Goal: Task Accomplishment & Management: Complete application form

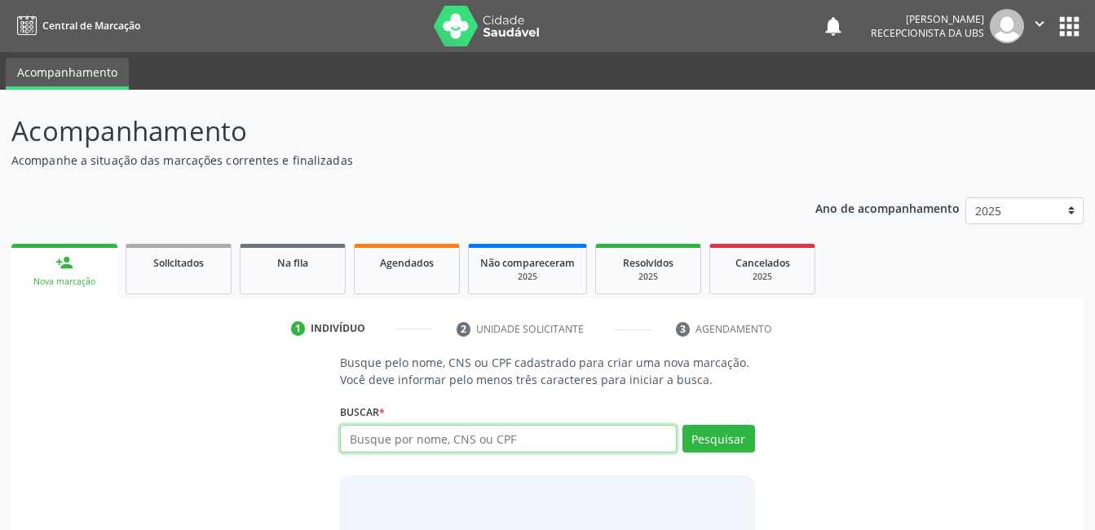
click at [360, 436] on input "text" at bounding box center [508, 439] width 336 height 28
type input "705201403116370"
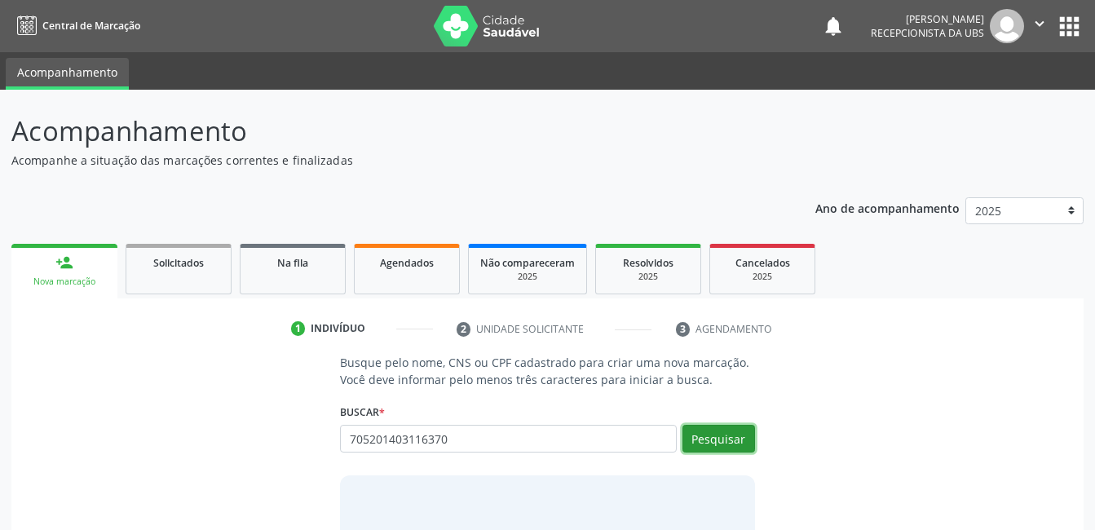
click at [723, 437] on button "Pesquisar" at bounding box center [719, 439] width 73 height 28
click at [714, 439] on button "Pesquisar" at bounding box center [719, 439] width 73 height 28
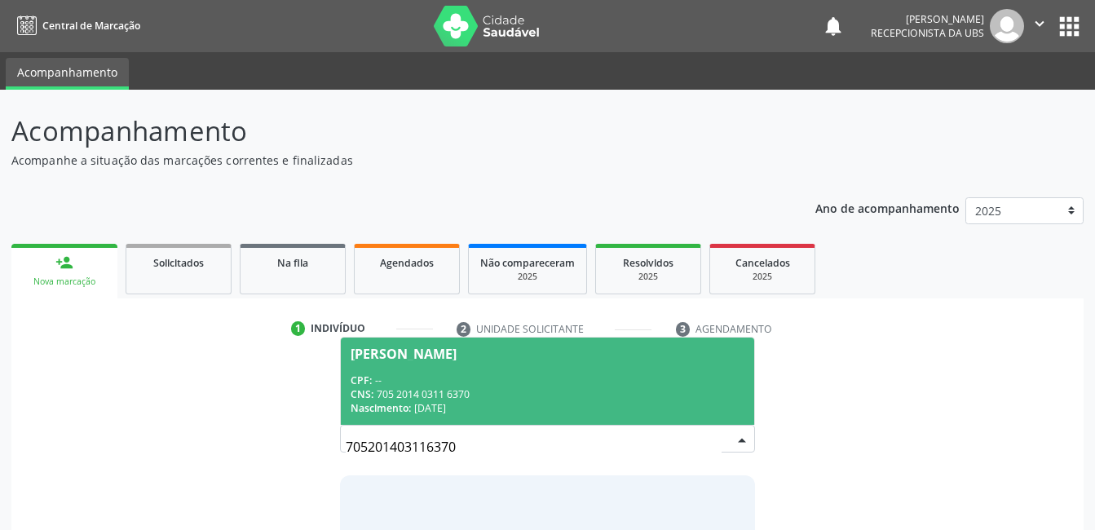
click at [412, 351] on div "[PERSON_NAME]" at bounding box center [404, 353] width 106 height 13
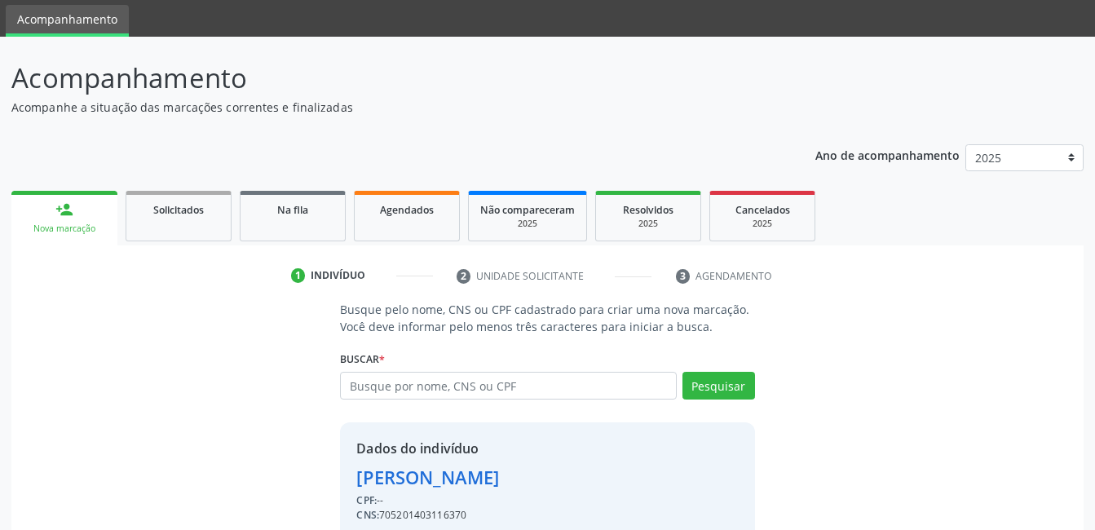
scroll to position [124, 0]
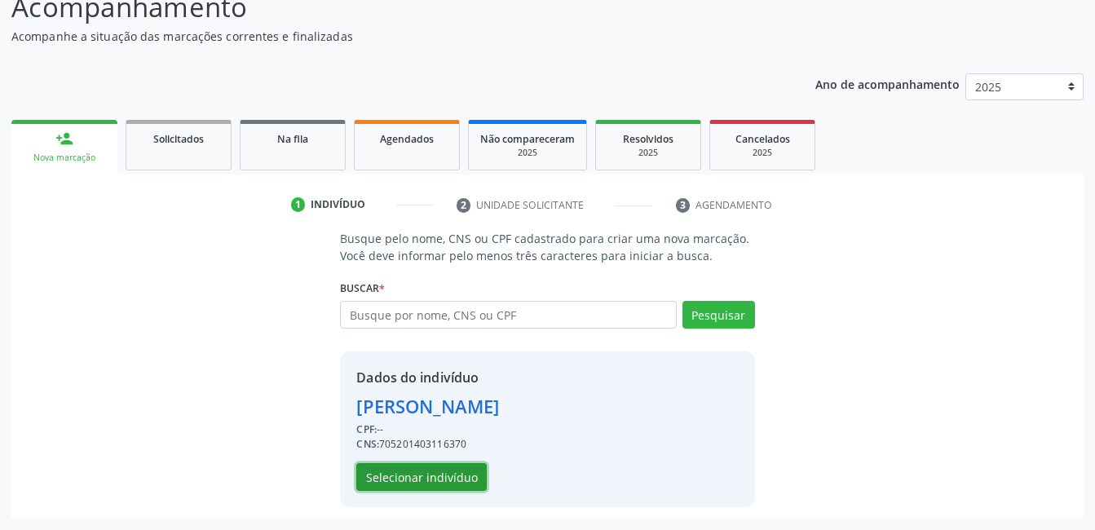
click at [417, 479] on button "Selecionar indivíduo" at bounding box center [421, 477] width 130 height 28
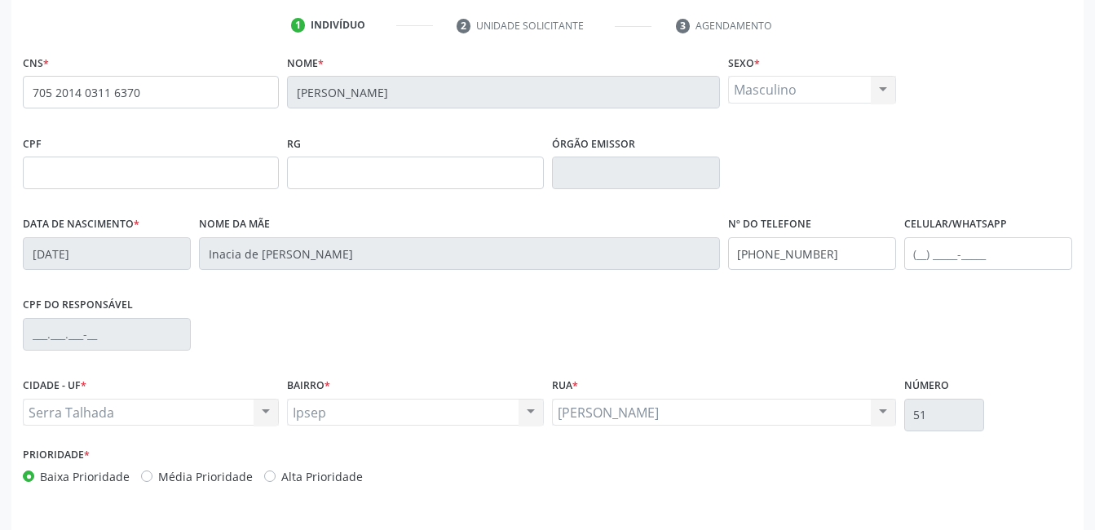
scroll to position [354, 0]
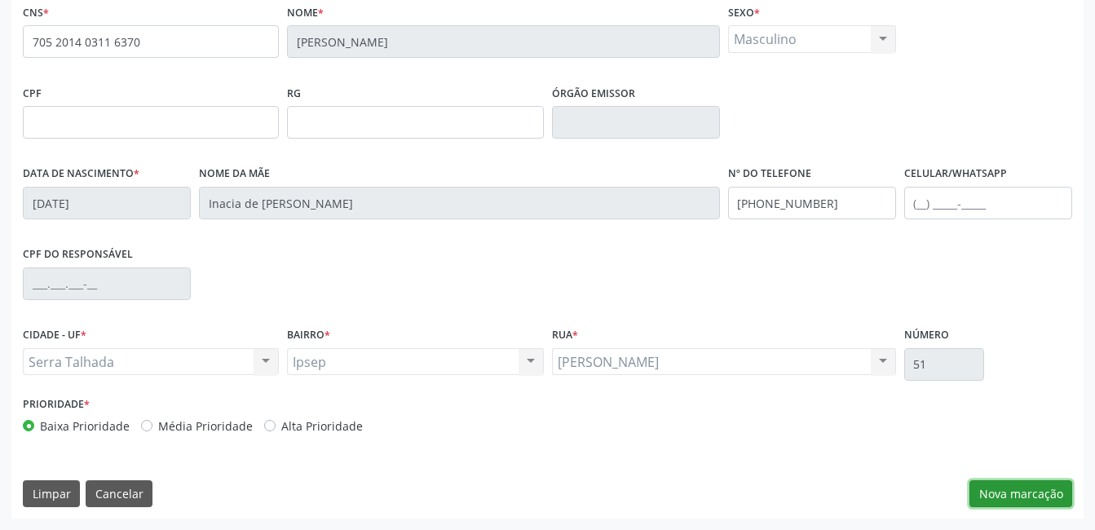
click at [992, 485] on button "Nova marcação" at bounding box center [1021, 494] width 103 height 28
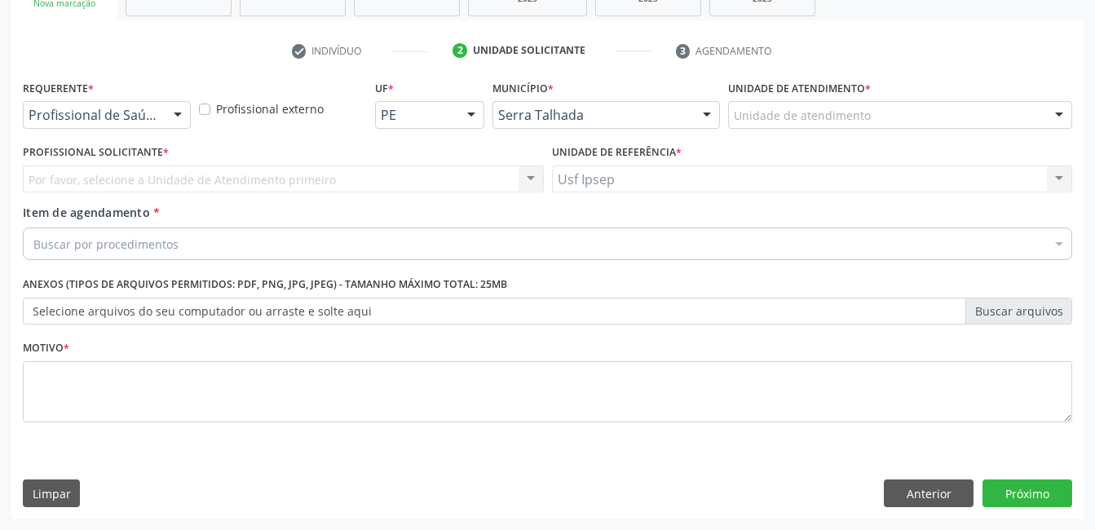
scroll to position [278, 0]
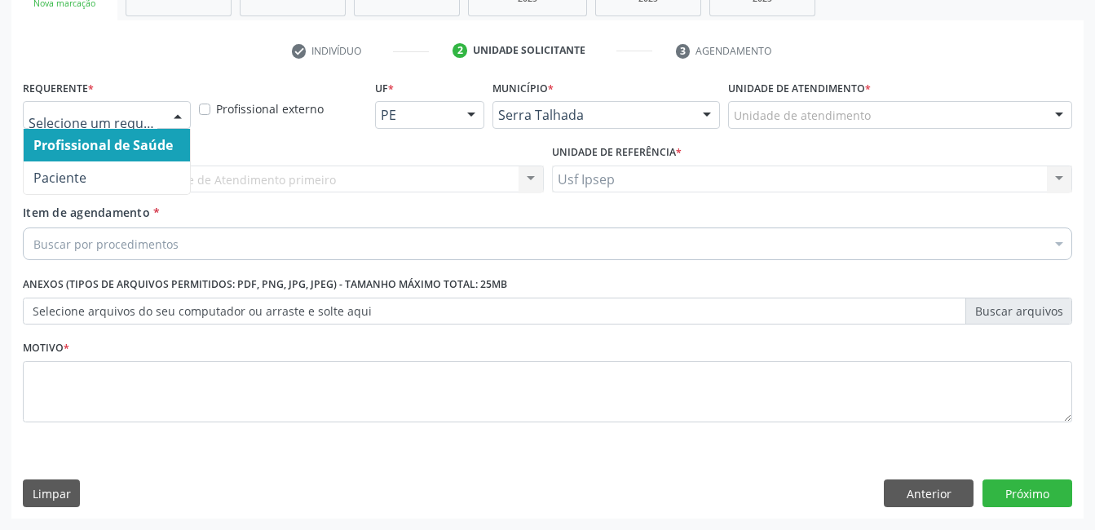
click at [173, 115] on div at bounding box center [178, 116] width 24 height 28
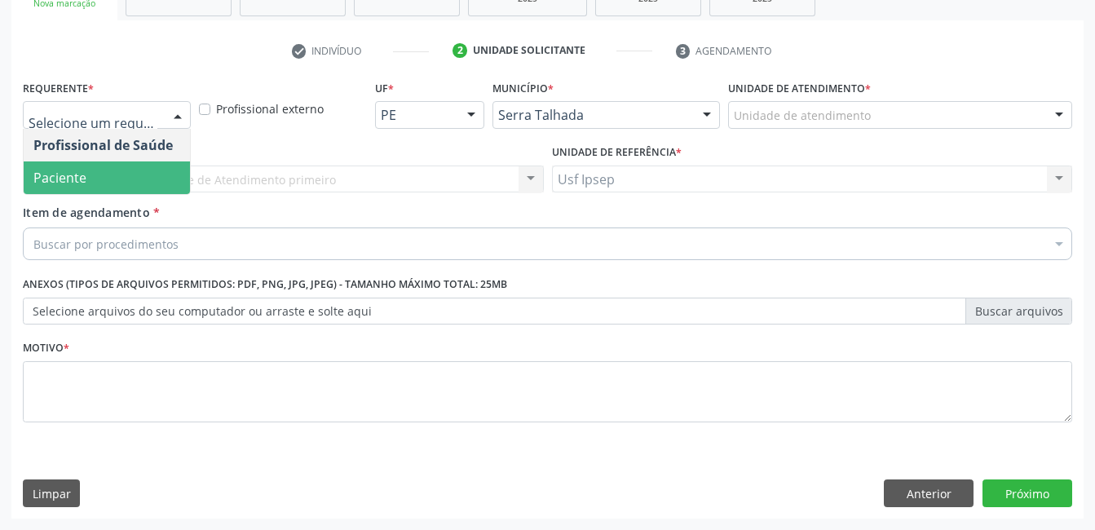
click at [122, 186] on span "Paciente" at bounding box center [107, 177] width 166 height 33
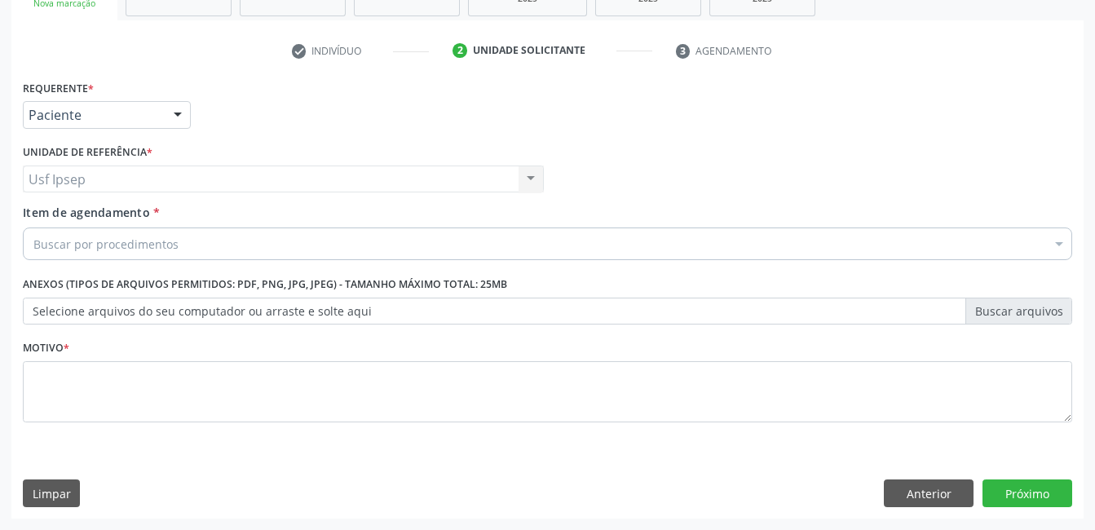
click at [71, 214] on span "Item de agendamento" at bounding box center [86, 212] width 127 height 15
click at [33, 228] on input "Item de agendamento *" at bounding box center [33, 244] width 0 height 33
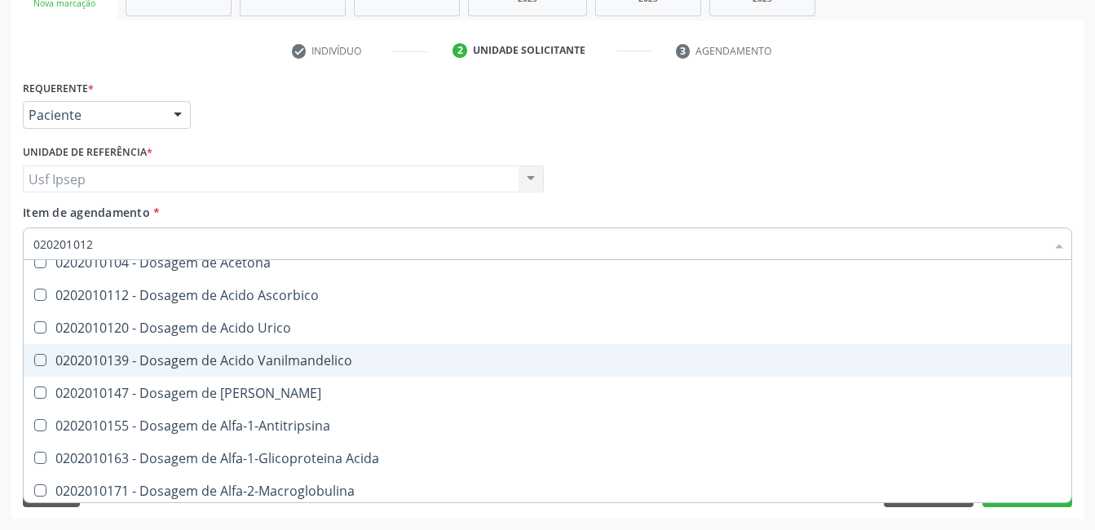
scroll to position [0, 0]
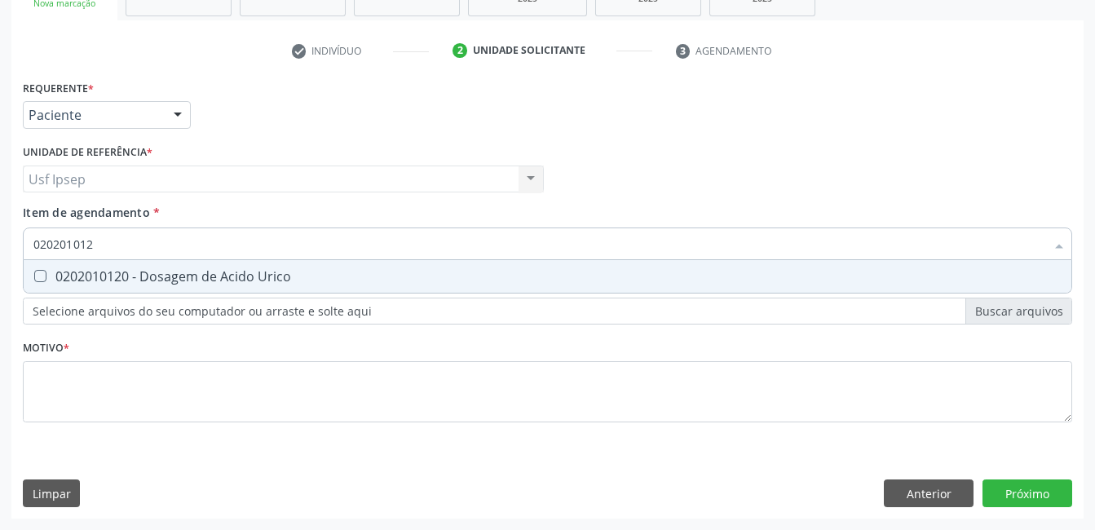
type input "0202010120"
click at [40, 276] on Urico at bounding box center [40, 276] width 12 height 12
click at [34, 276] on Urico "checkbox" at bounding box center [29, 276] width 11 height 11
checkbox Urico "true"
click at [101, 241] on input "0202010120" at bounding box center [539, 244] width 1012 height 33
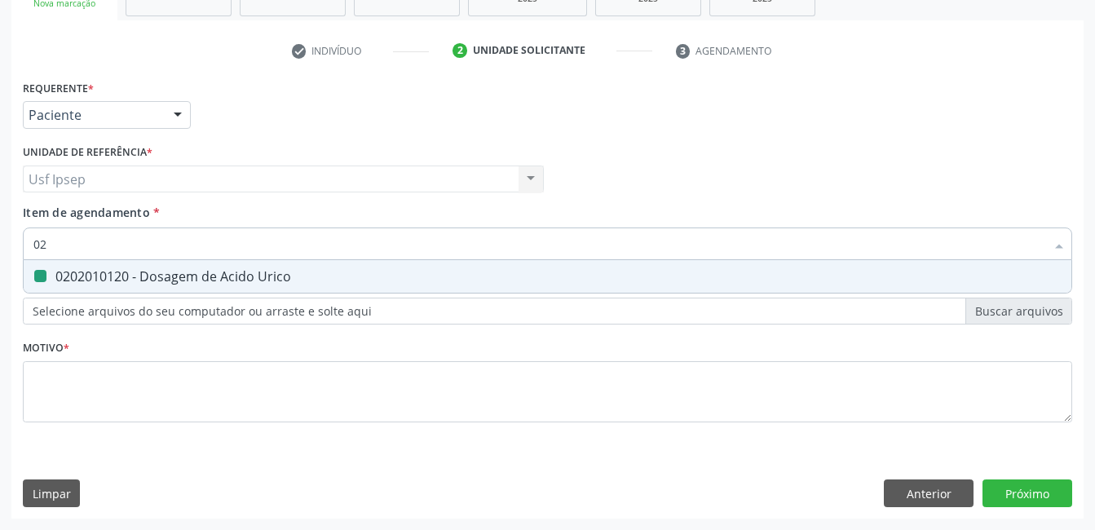
type input "0"
checkbox Urico "false"
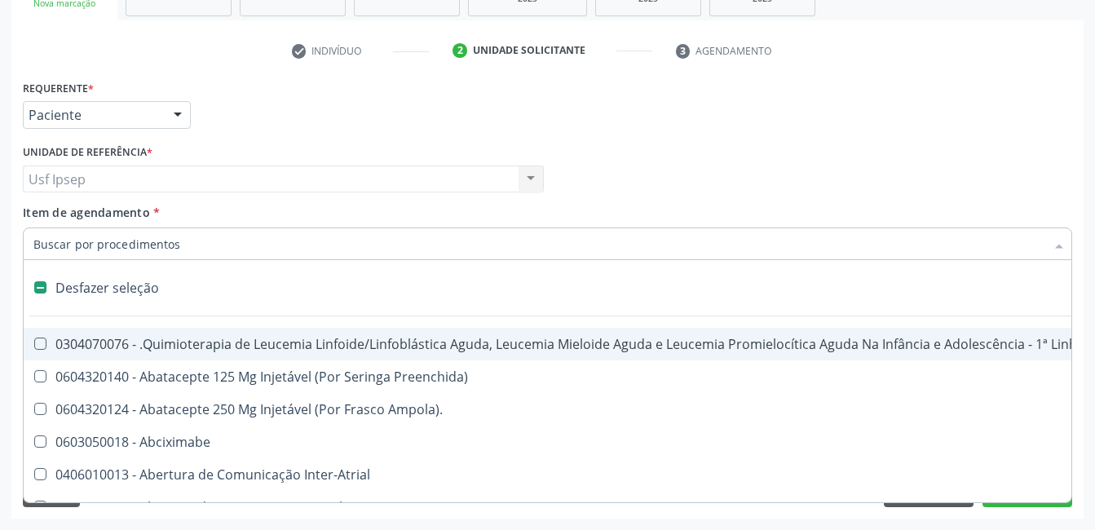
click at [34, 241] on input "Item de agendamento *" at bounding box center [539, 244] width 1012 height 33
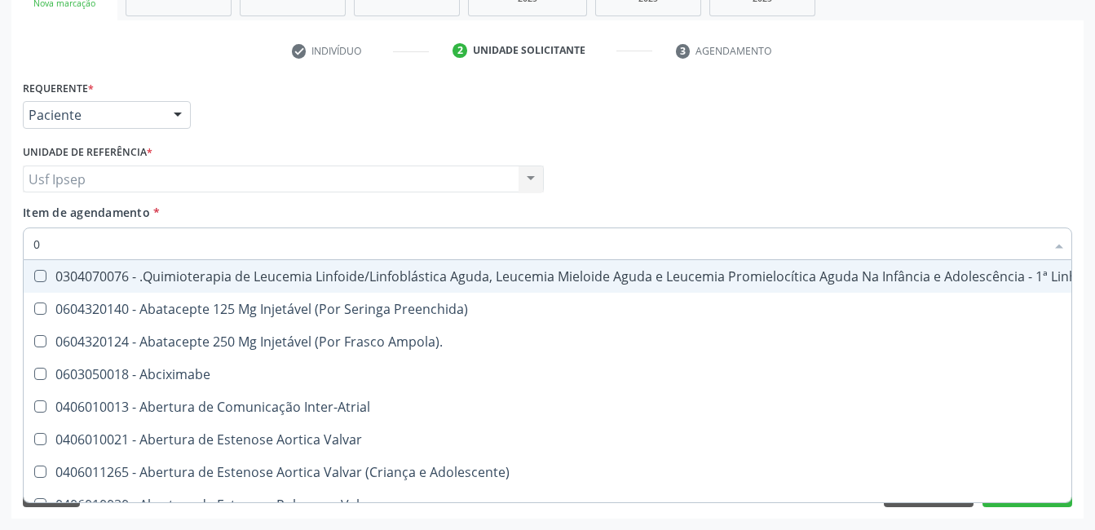
type input "02"
checkbox Drogas "true"
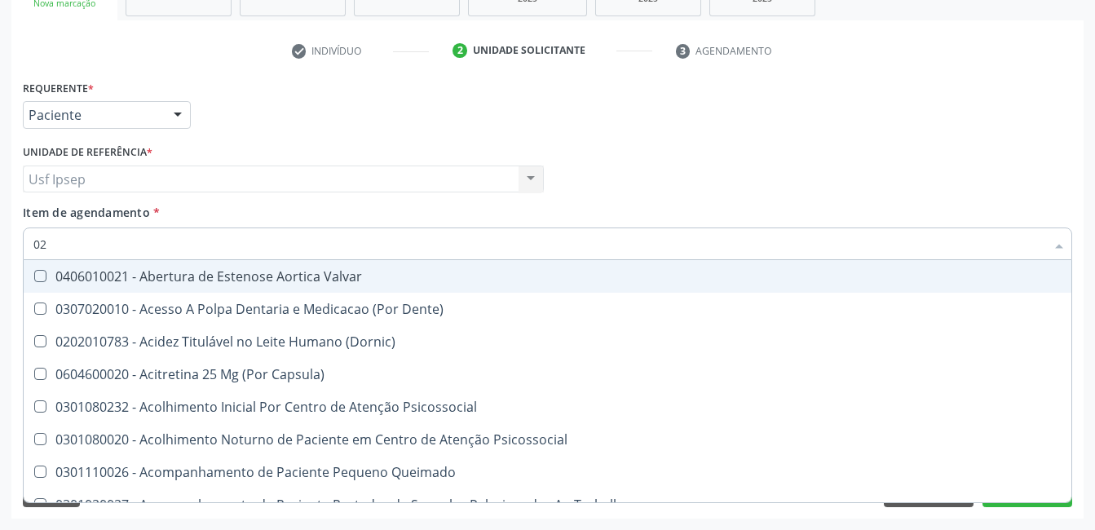
type input "020"
checkbox Intra-Aortico "true"
checkbox Urico "false"
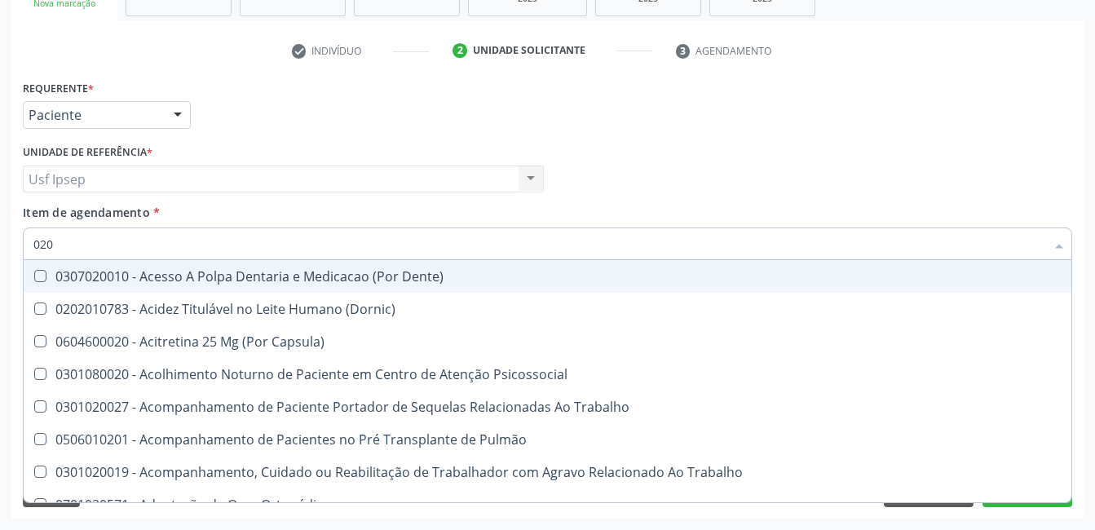
type input "0202"
checkbox População "true"
checkbox Urico "false"
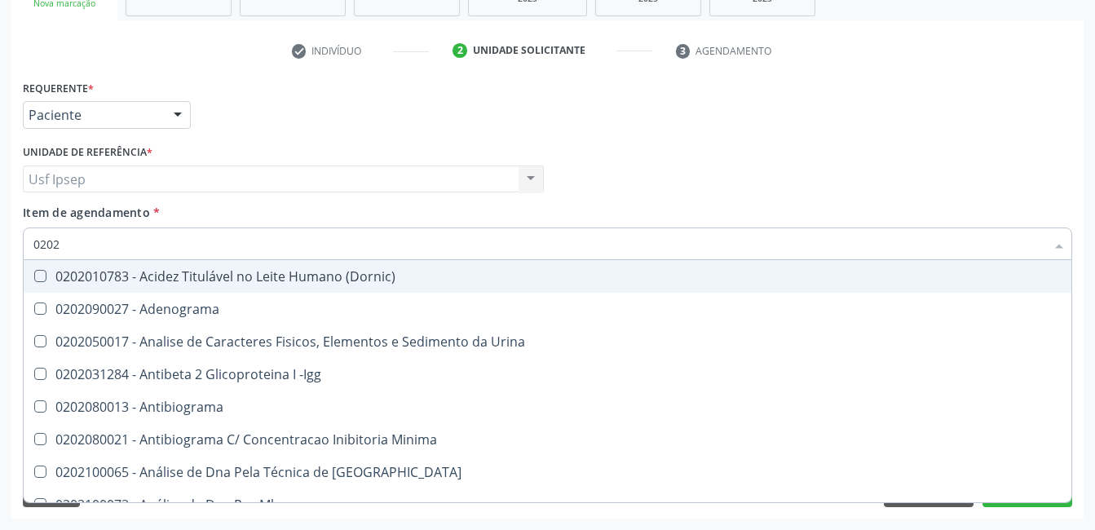
type input "02020"
checkbox Organicos "true"
checkbox Urico "false"
type input "020201"
checkbox Osmolar "true"
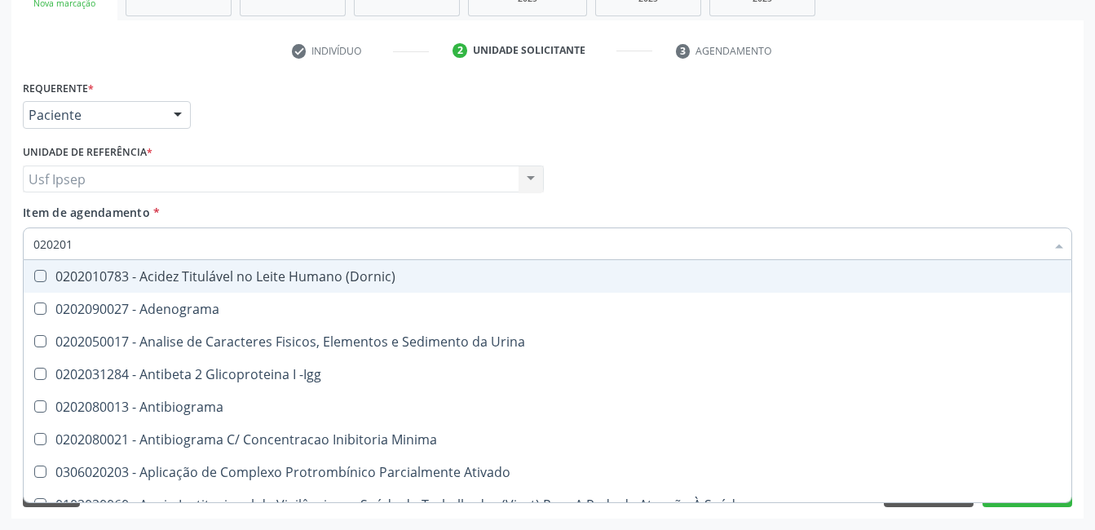
checkbox Urico "false"
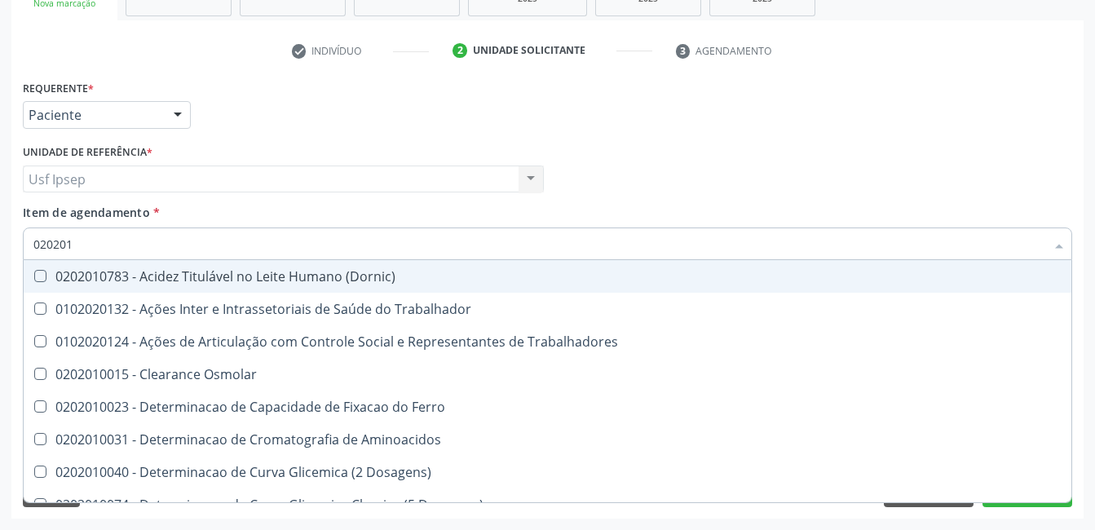
type input "0202010"
checkbox Ativada\) "true"
checkbox Urico "false"
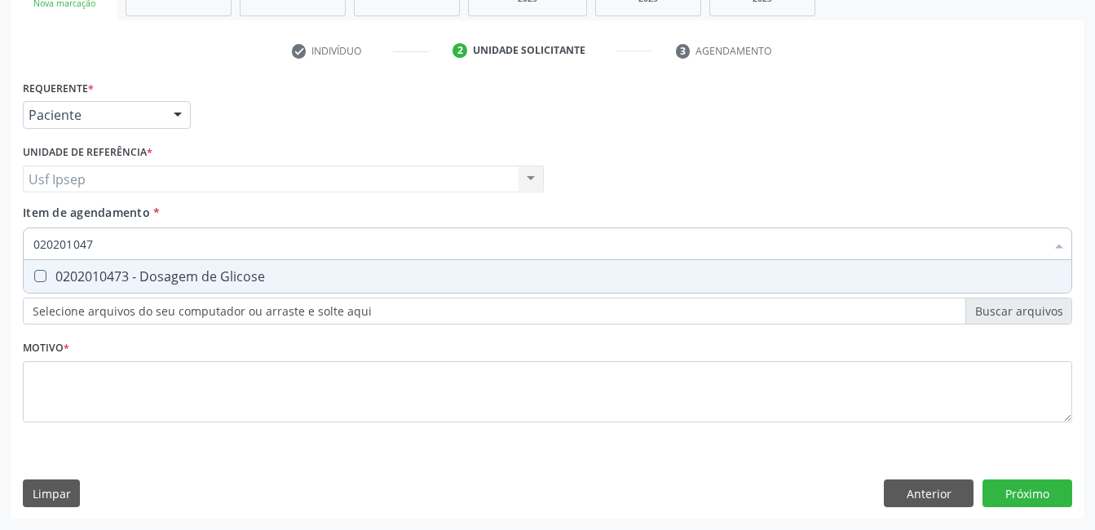
type input "0202010473"
click at [41, 276] on Glicose at bounding box center [40, 276] width 12 height 12
click at [34, 276] on Glicose "checkbox" at bounding box center [29, 276] width 11 height 11
checkbox Glicose "true"
click at [102, 242] on input "0202010473" at bounding box center [539, 244] width 1012 height 33
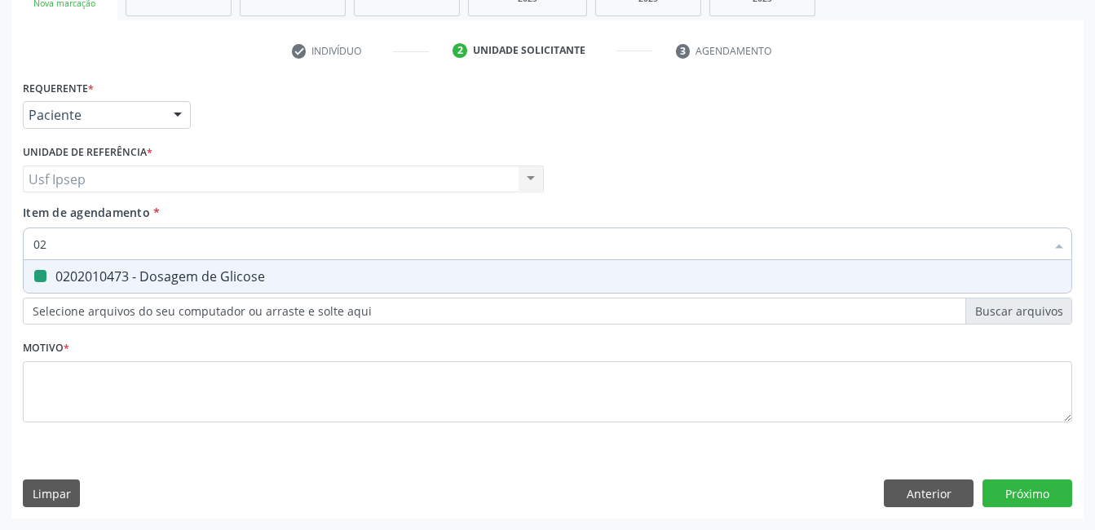
type input "0"
checkbox Glicose "false"
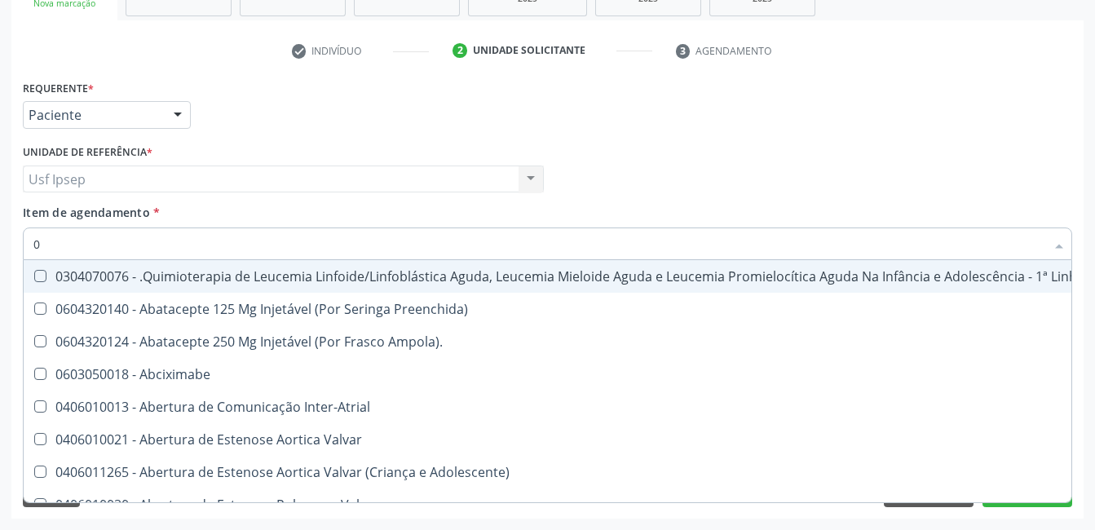
type input "02"
checkbox Drogas "true"
checkbox Coclear "true"
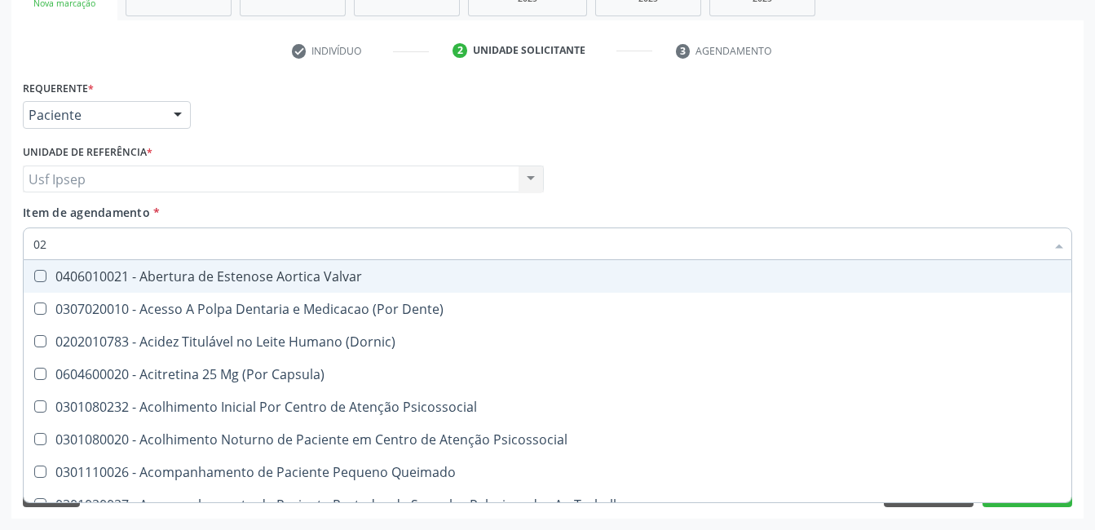
type input "020"
checkbox Intra-Aortico "true"
checkbox \(Qualitativo\) "true"
checkbox Urico "false"
checkbox Glicose "false"
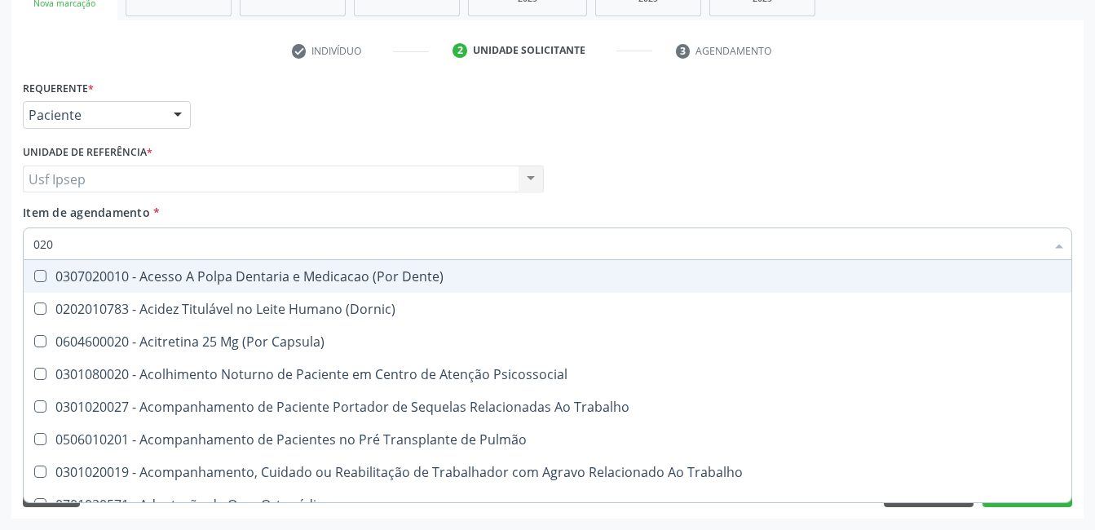
type input "0202"
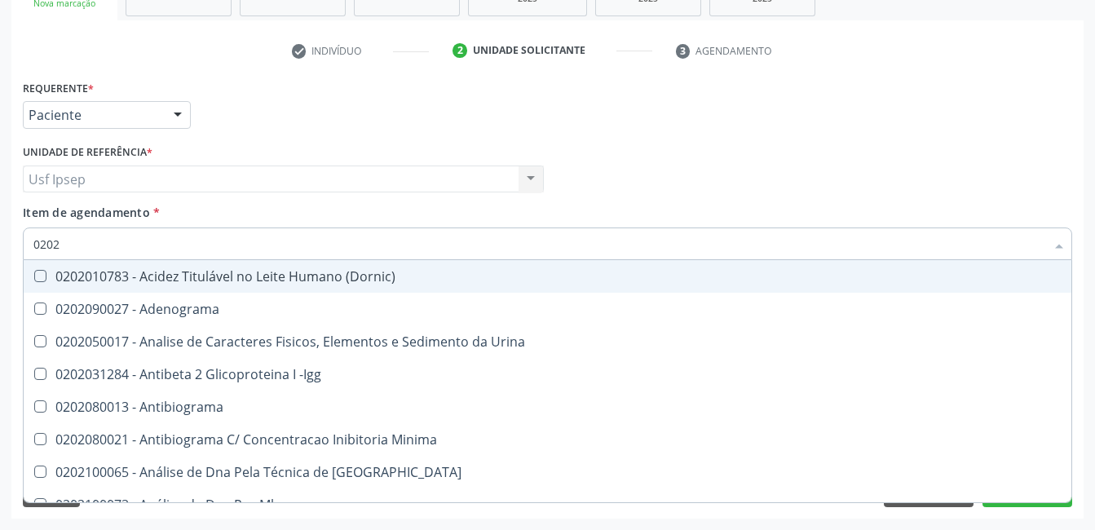
checkbox Urico "true"
checkbox Glicose "true"
checkbox Fezes "false"
checkbox Boston "false"
type input "02020"
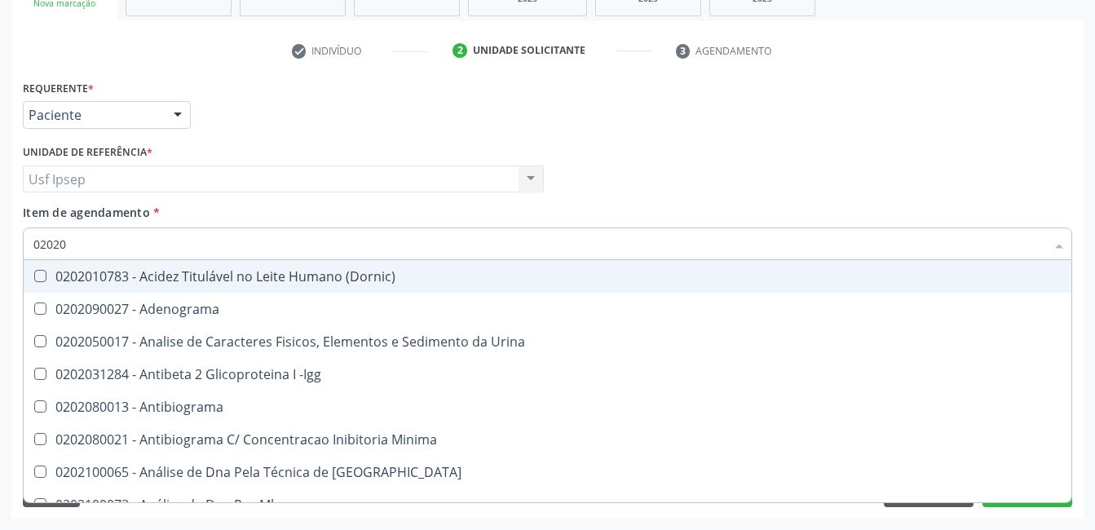
checkbox Organicos "true"
checkbox Urico "false"
checkbox Xi "true"
checkbox Glicose "false"
type input "020201"
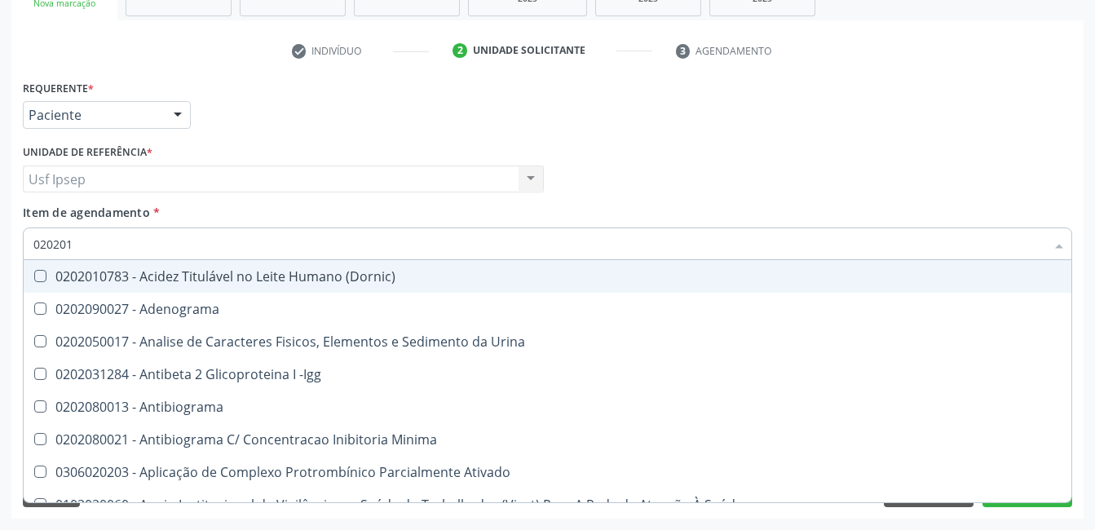
checkbox Osmolar "true"
checkbox T3 "true"
checkbox Urico "false"
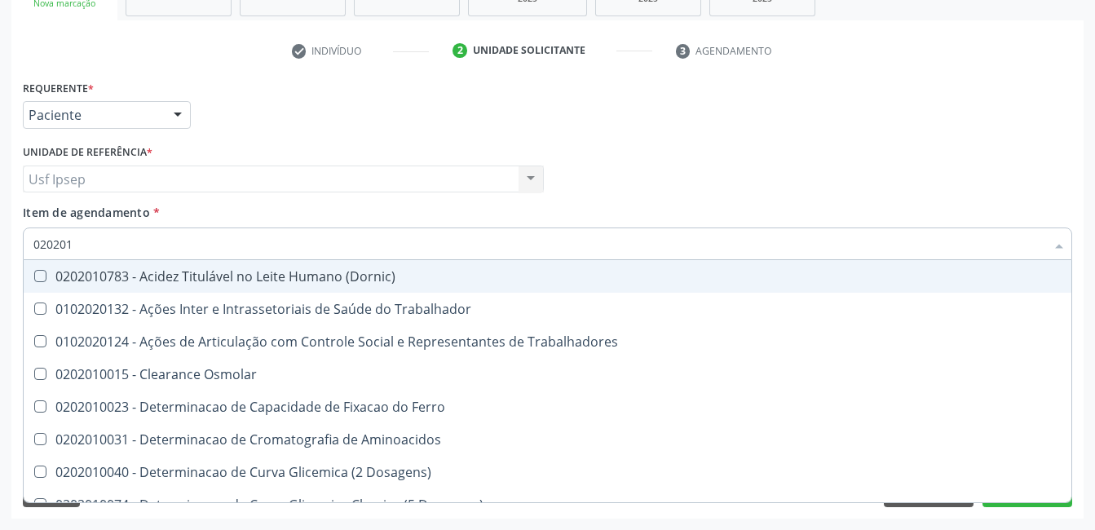
type input "0202010"
checkbox Ativada\) "true"
checkbox Urico "false"
checkbox II "true"
checkbox Glicose "false"
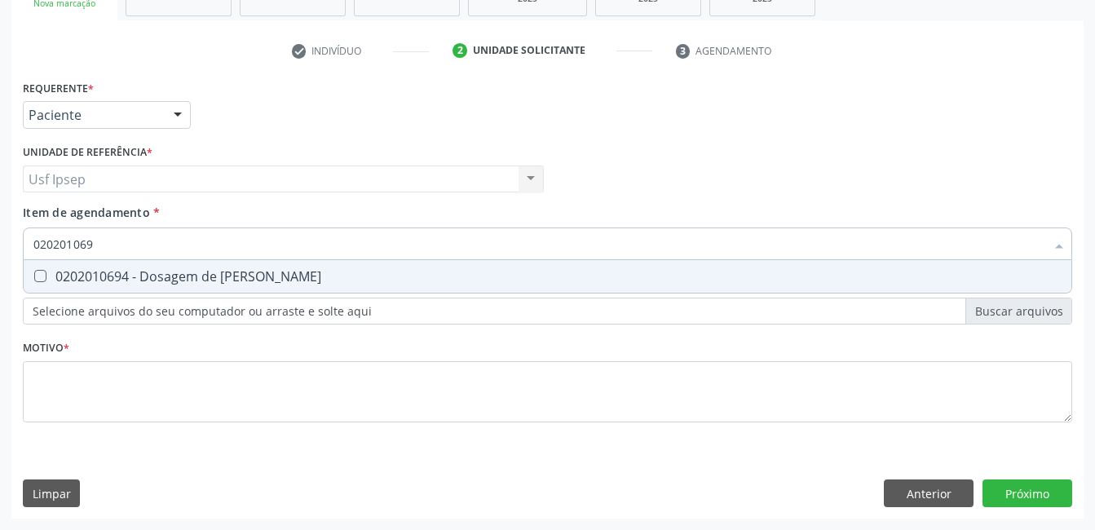
type input "0202010694"
click at [35, 281] on Ureia at bounding box center [40, 276] width 12 height 12
click at [34, 281] on Ureia "checkbox" at bounding box center [29, 276] width 11 height 11
checkbox Ureia "true"
click at [101, 241] on input "0202010694" at bounding box center [539, 244] width 1012 height 33
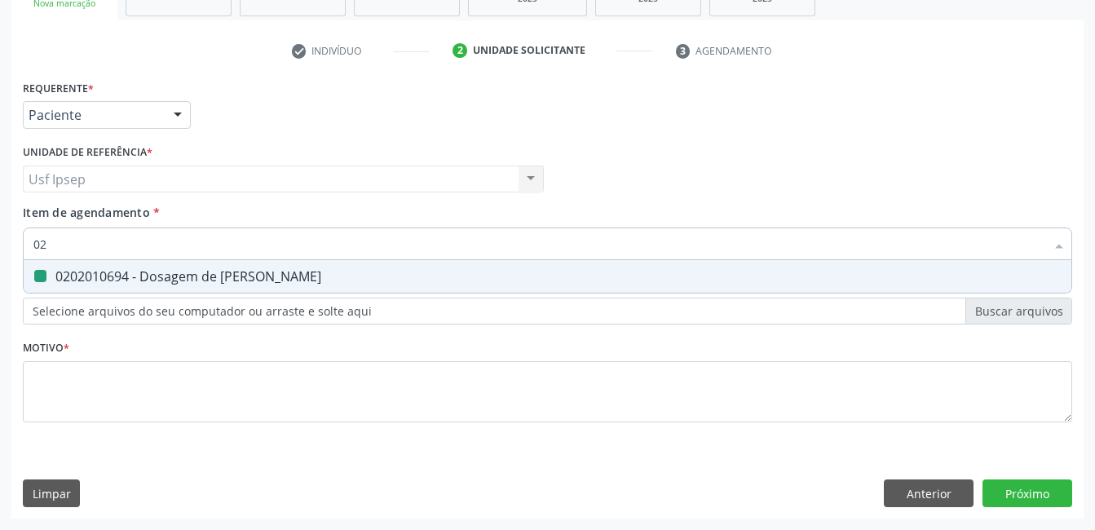
type input "0"
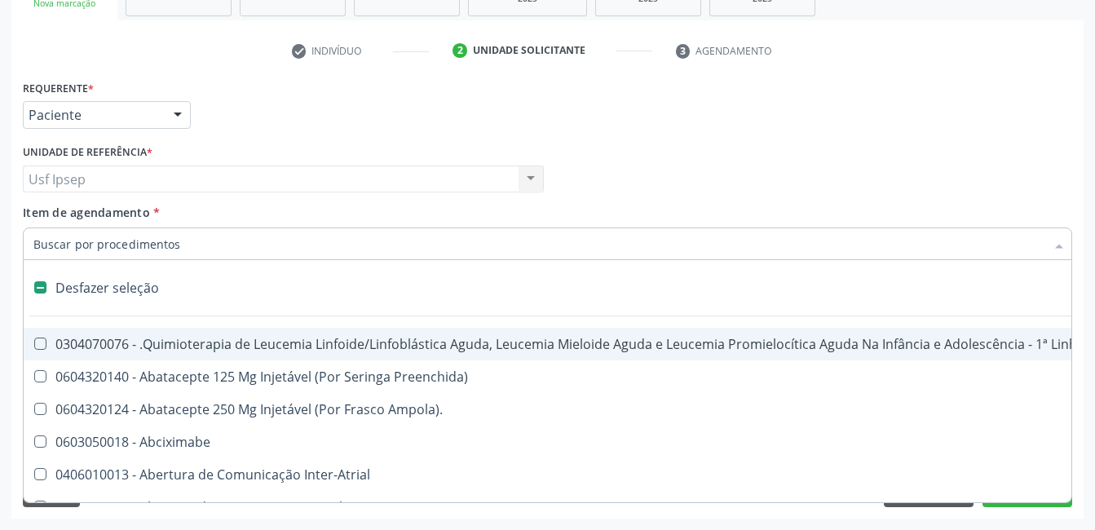
checkbox Manutenção "false"
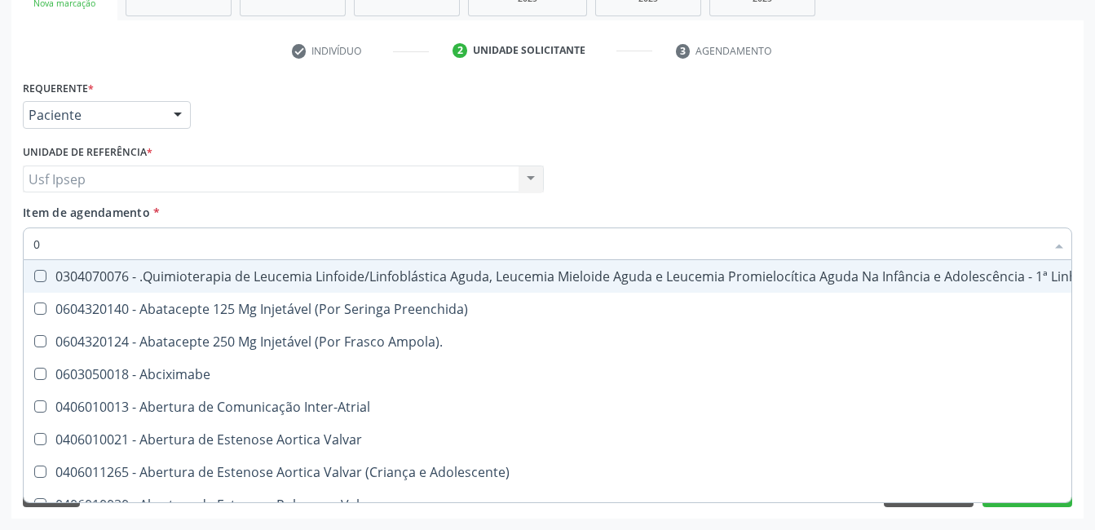
type input "02"
checkbox Drogas "true"
checkbox Coclear "true"
checkbox Colecistectomia "true"
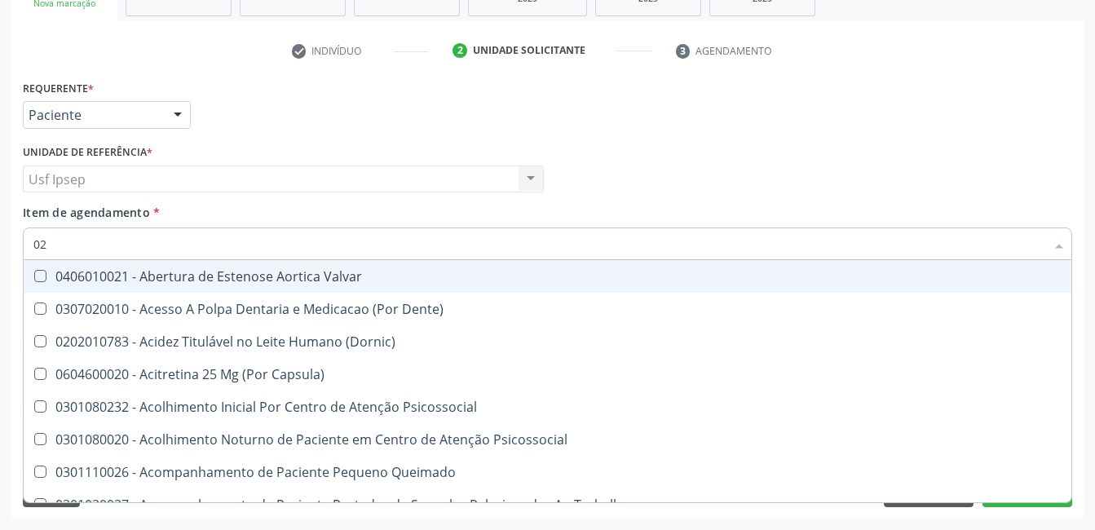
type input "020"
checkbox Intra-Aortico "true"
checkbox \(Qualitativo\) "true"
checkbox Ii\) "true"
checkbox Urico "false"
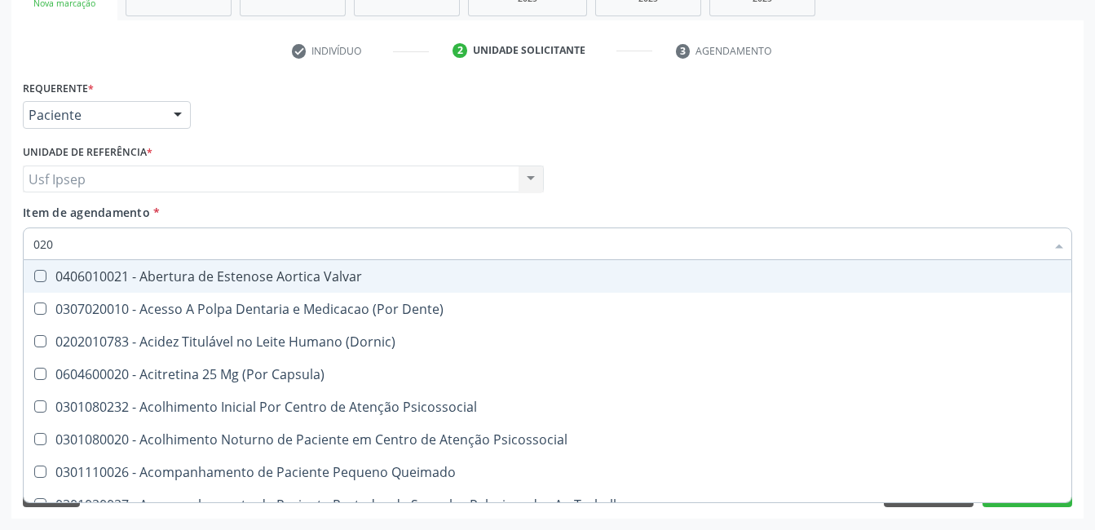
checkbox Glicose "false"
checkbox Ureia "false"
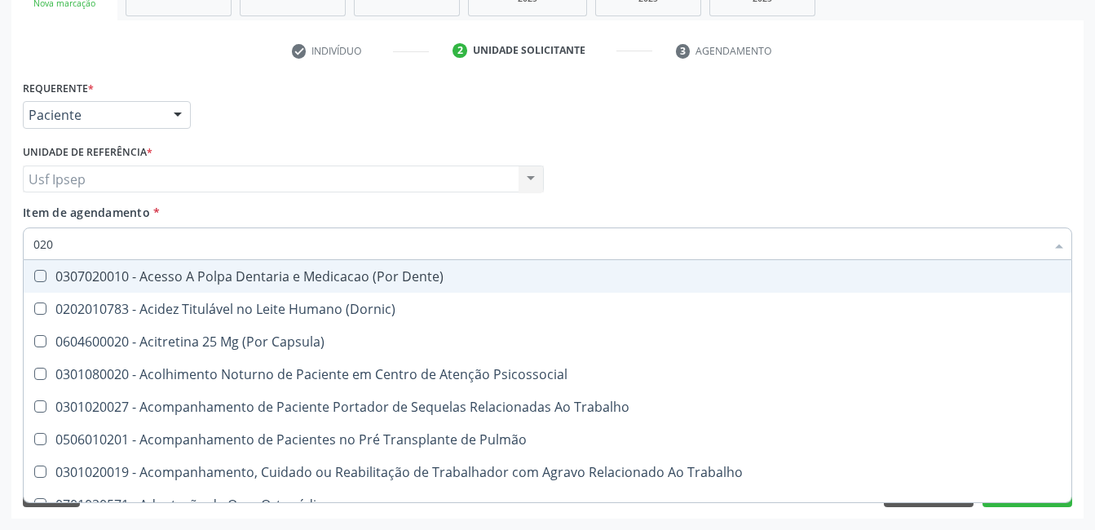
type input "0202"
checkbox População "true"
checkbox Laser "true"
checkbox Estimulo "true"
checkbox Urico "false"
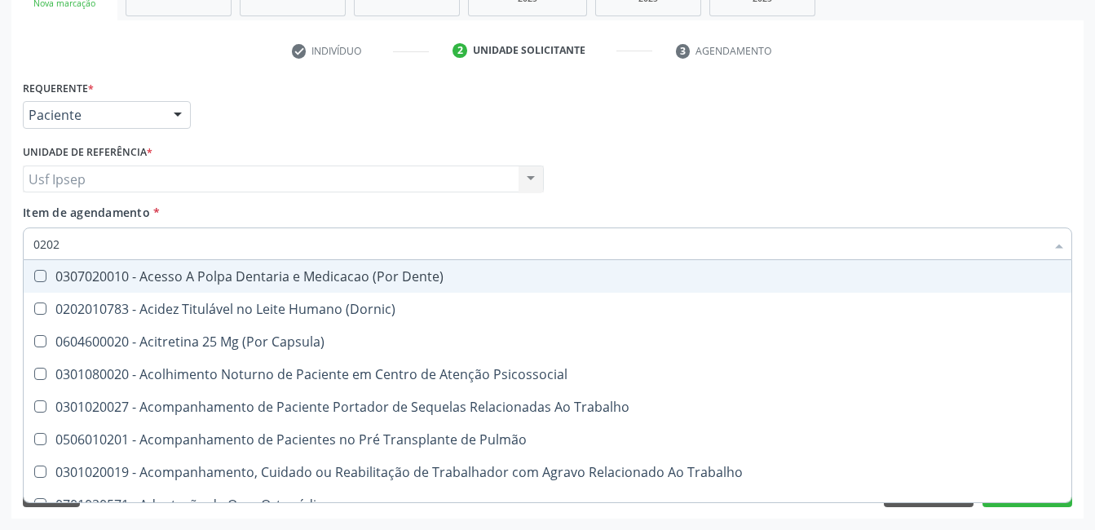
checkbox Glicose "false"
type input "02020"
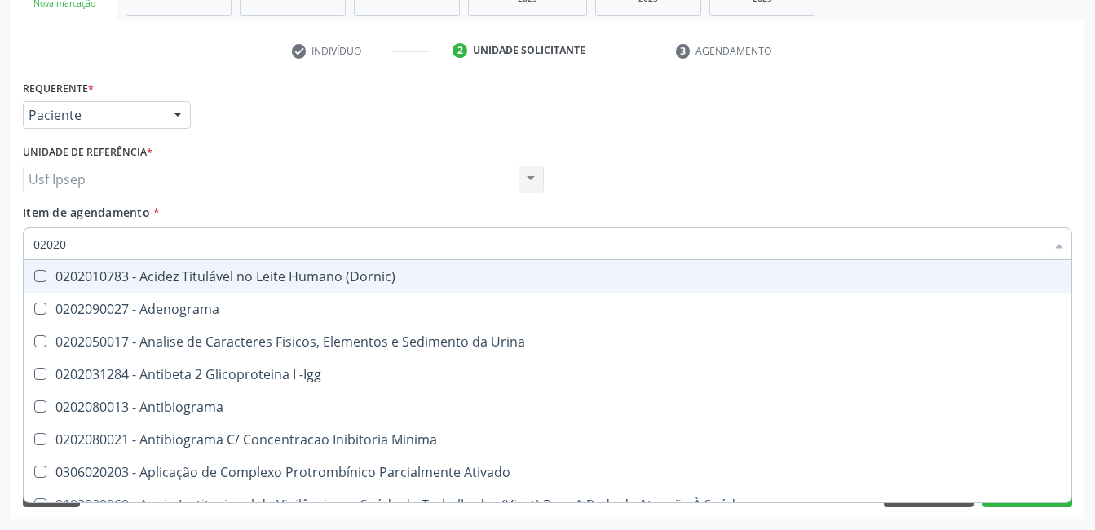
checkbox Urico "true"
checkbox Igm "false"
checkbox Glicose "true"
checkbox Lactato "false"
checkbox Ureia "true"
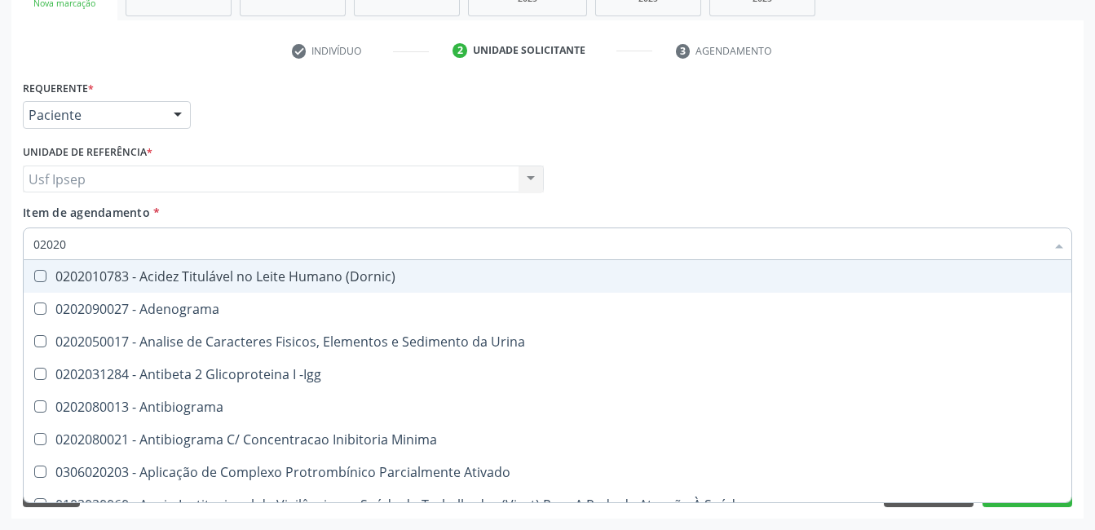
checkbox Hematocrito "false"
type input "020201"
checkbox Osmolar "true"
checkbox T3 "true"
checkbox Ascorbico "true"
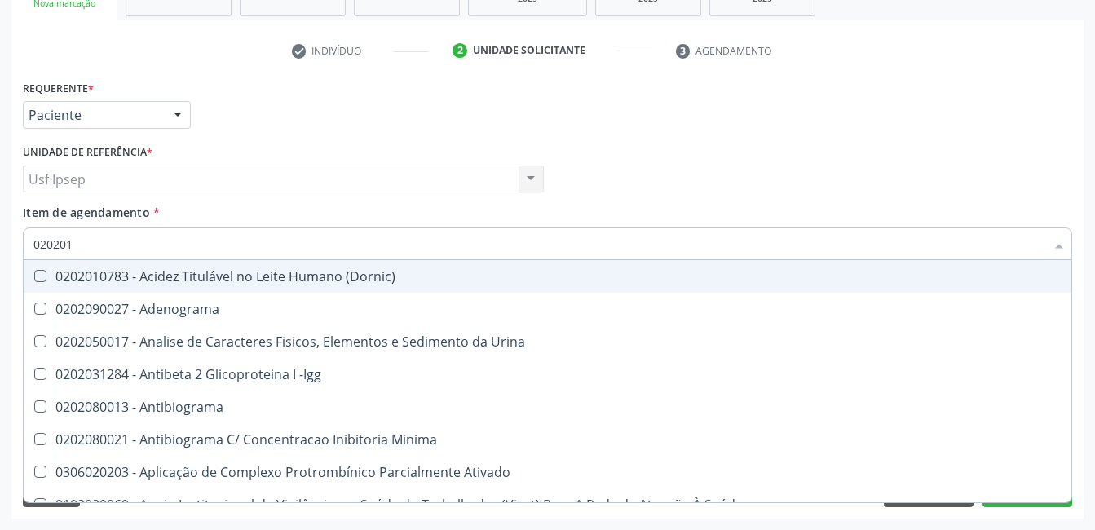
checkbox Urico "false"
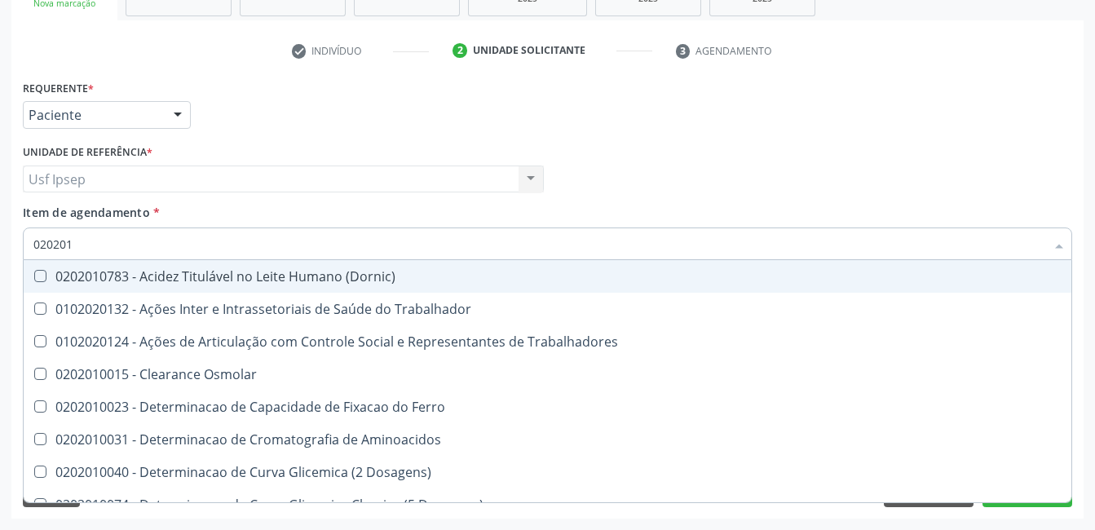
type input "0202010"
checkbox Ativada\) "true"
checkbox Urico "false"
checkbox II "true"
checkbox Glicose "false"
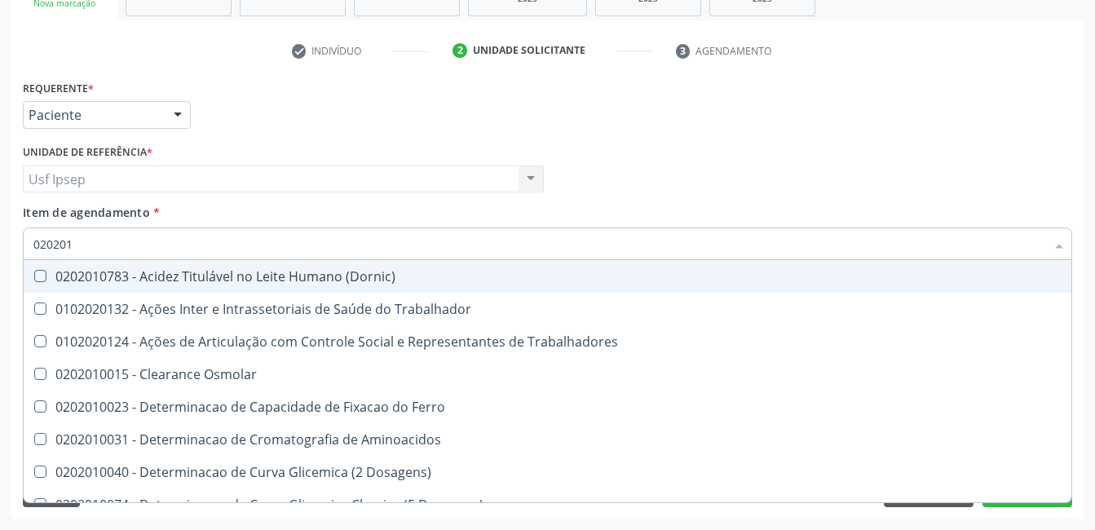
checkbox Piruvato "true"
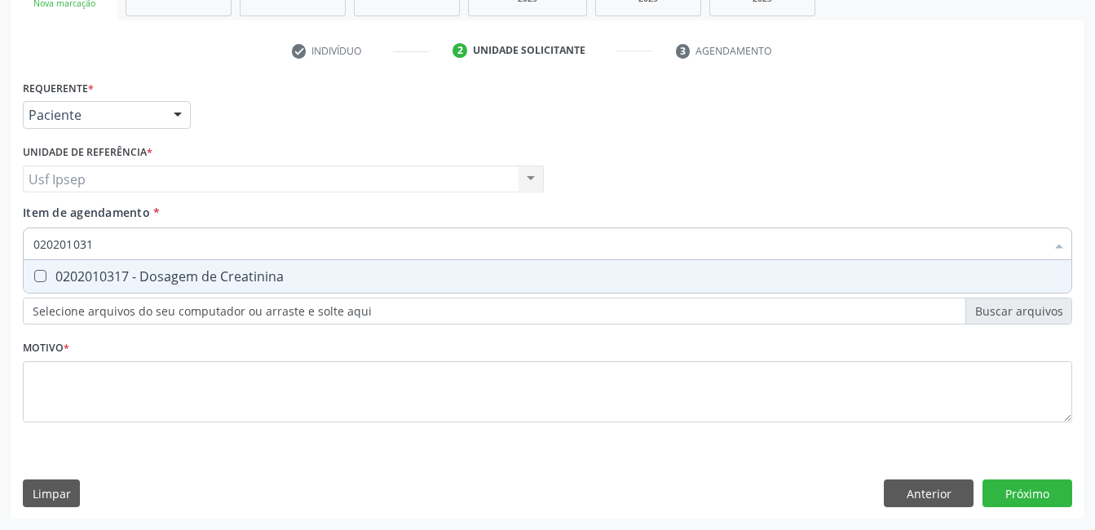
type input "0202010317"
click at [41, 276] on Creatinina at bounding box center [40, 276] width 12 height 12
click at [34, 276] on Creatinina "checkbox" at bounding box center [29, 276] width 11 height 11
checkbox Creatinina "true"
click at [100, 242] on input "0202010317" at bounding box center [539, 244] width 1012 height 33
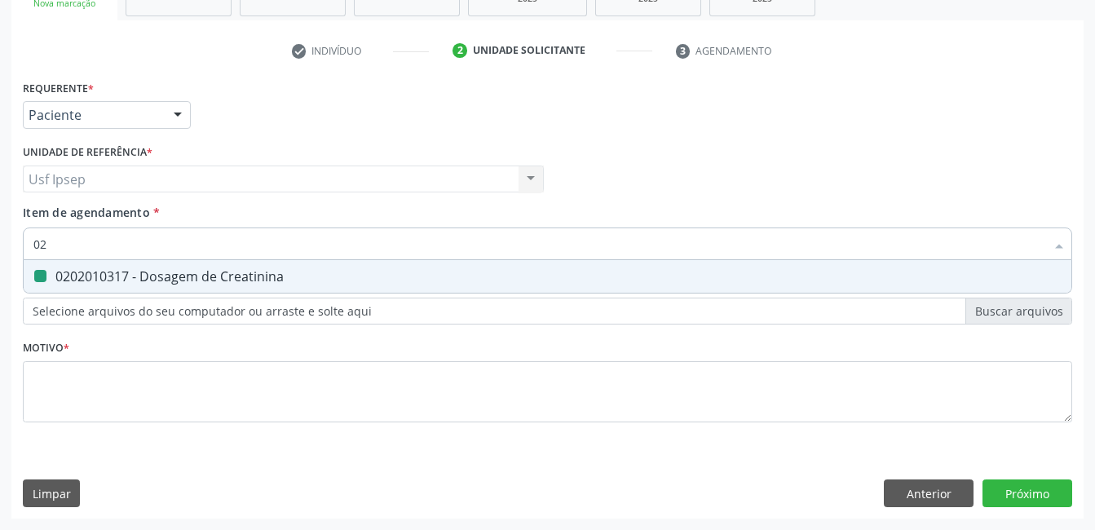
type input "0"
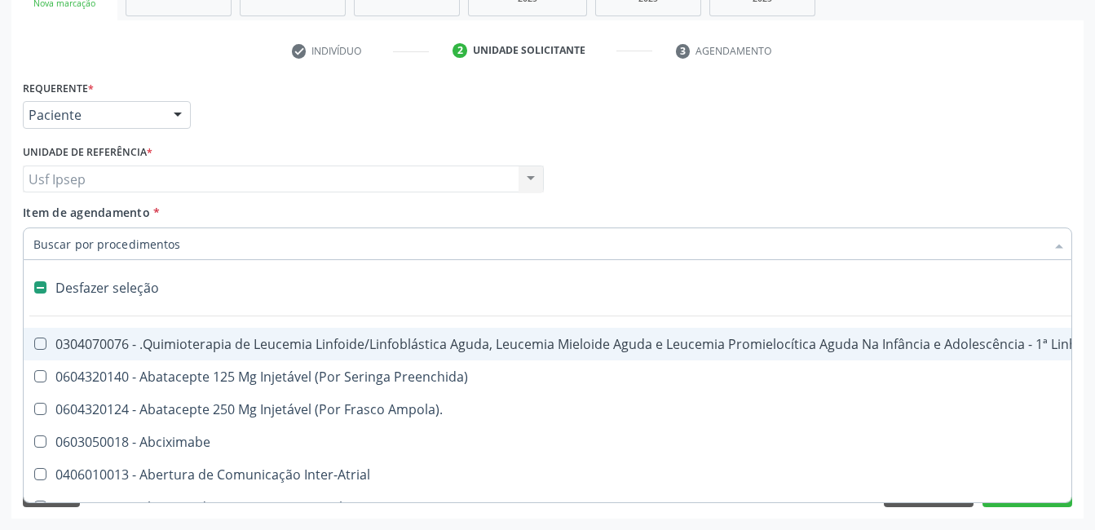
checkbox Manutenção "false"
click at [46, 245] on input "Item de agendamento *" at bounding box center [539, 244] width 1012 height 33
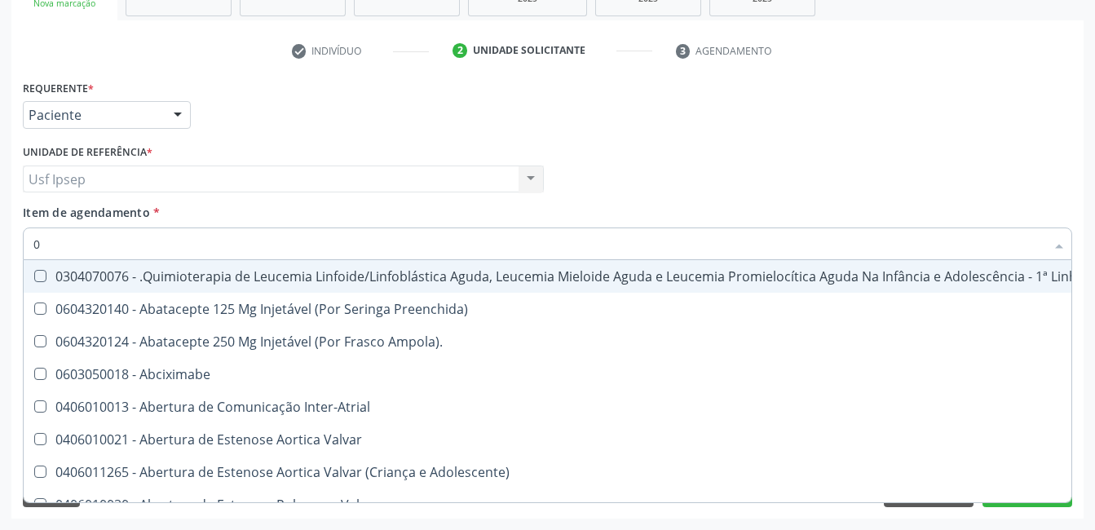
type input "02"
checkbox Drogas "true"
checkbox \(Liquido\) "true"
checkbox Coclear "true"
checkbox Colecistectomia "true"
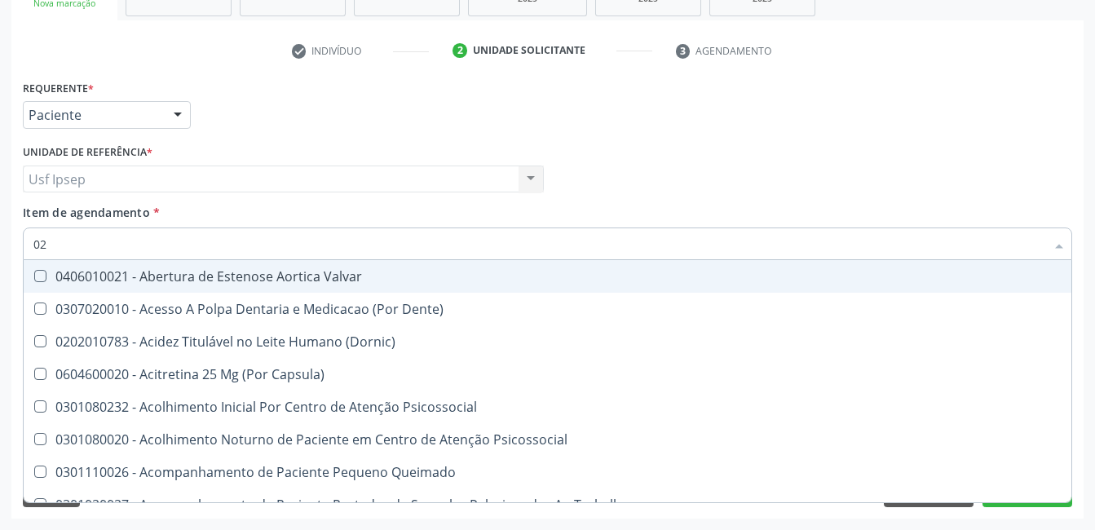
type input "020"
checkbox Intra-Aortico "true"
checkbox Complementar\) "true"
checkbox \(Qualitativo\) "true"
checkbox Ii\) "true"
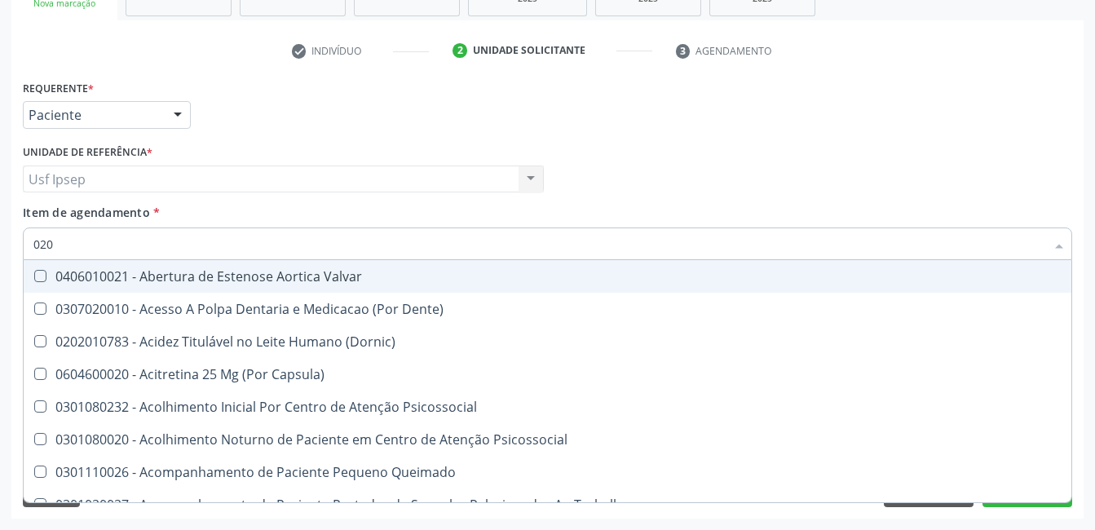
checkbox Urico "false"
checkbox Creatinina "false"
checkbox Glicose "false"
checkbox Ureia "false"
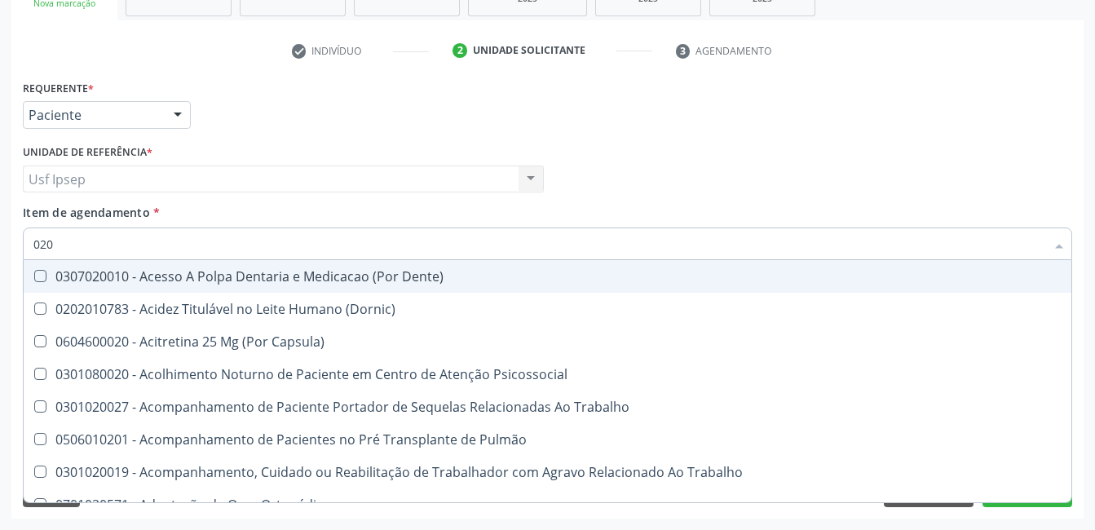
type input "0202"
checkbox População "true"
checkbox Ossea "true"
checkbox Laser "true"
checkbox Estimulo "true"
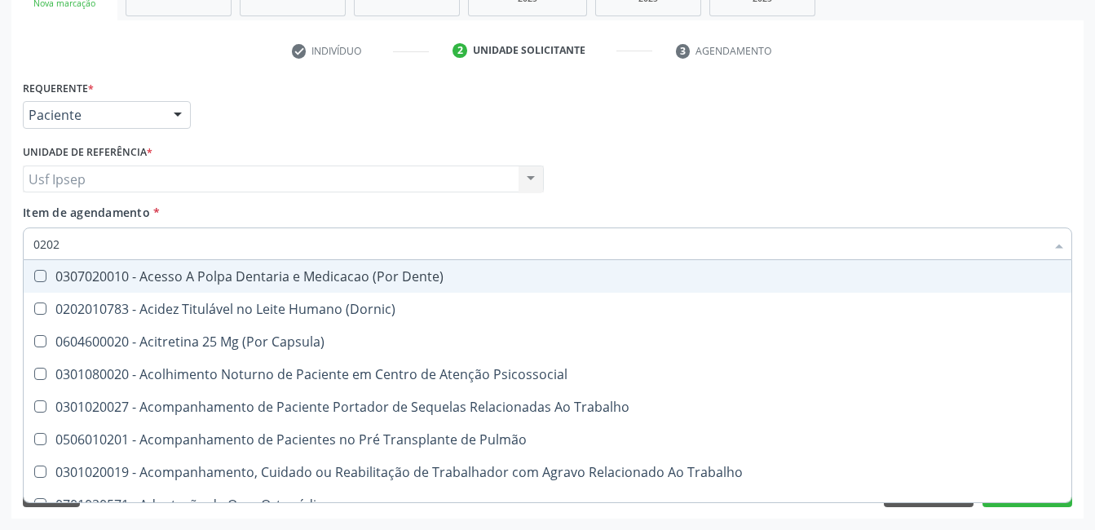
checkbox Urico "false"
checkbox Creatinina "false"
checkbox Glicose "false"
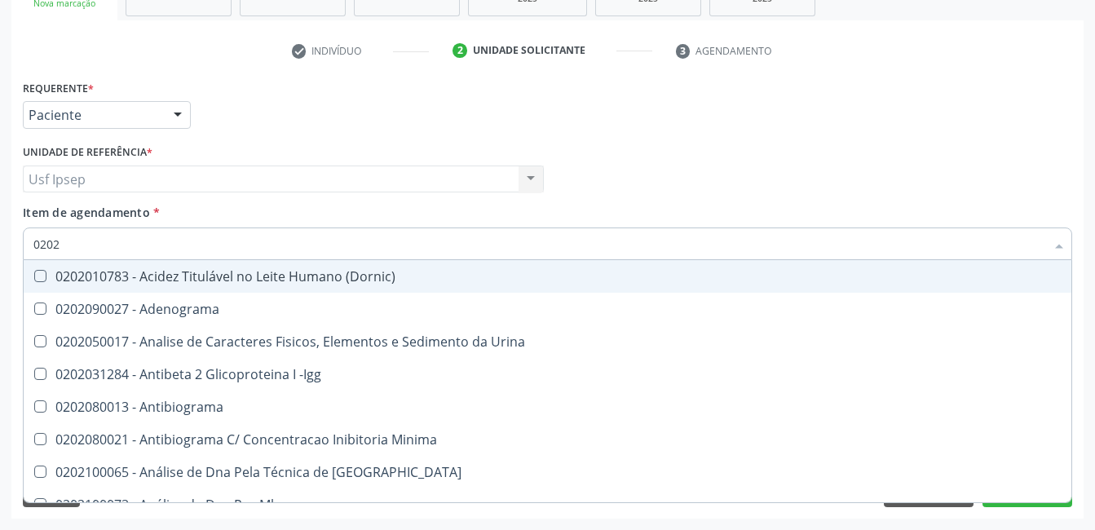
type input "02020"
checkbox Organicos "true"
checkbox Urico "false"
checkbox Calcio "true"
checkbox Creatinina "false"
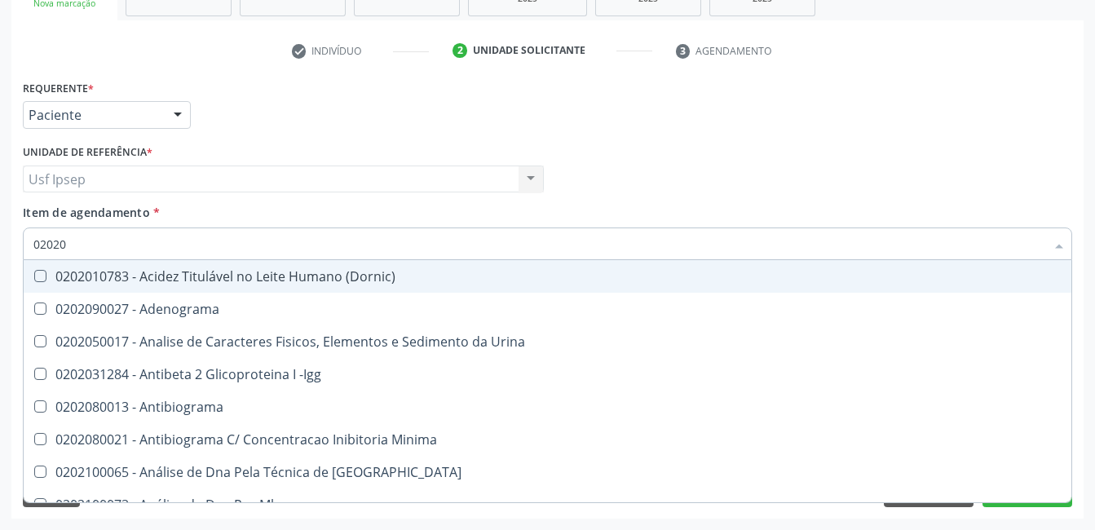
checkbox Xi "true"
checkbox Glicose "false"
checkbox Derrames "true"
checkbox Ureia "false"
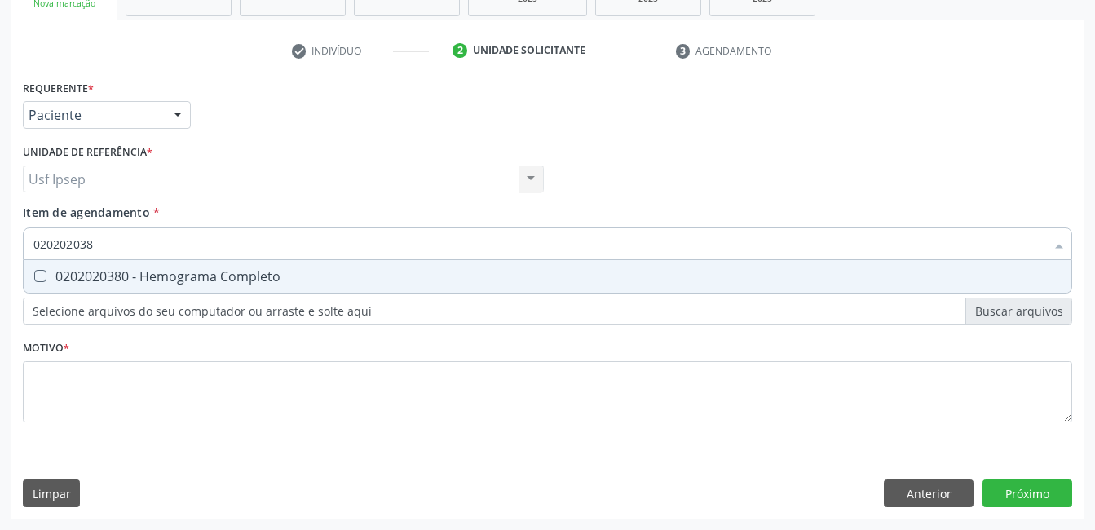
type input "0202020380"
click at [42, 281] on Completo at bounding box center [40, 276] width 12 height 12
click at [34, 281] on Completo "checkbox" at bounding box center [29, 276] width 11 height 11
checkbox Completo "true"
click at [102, 245] on input "0202020380" at bounding box center [539, 244] width 1012 height 33
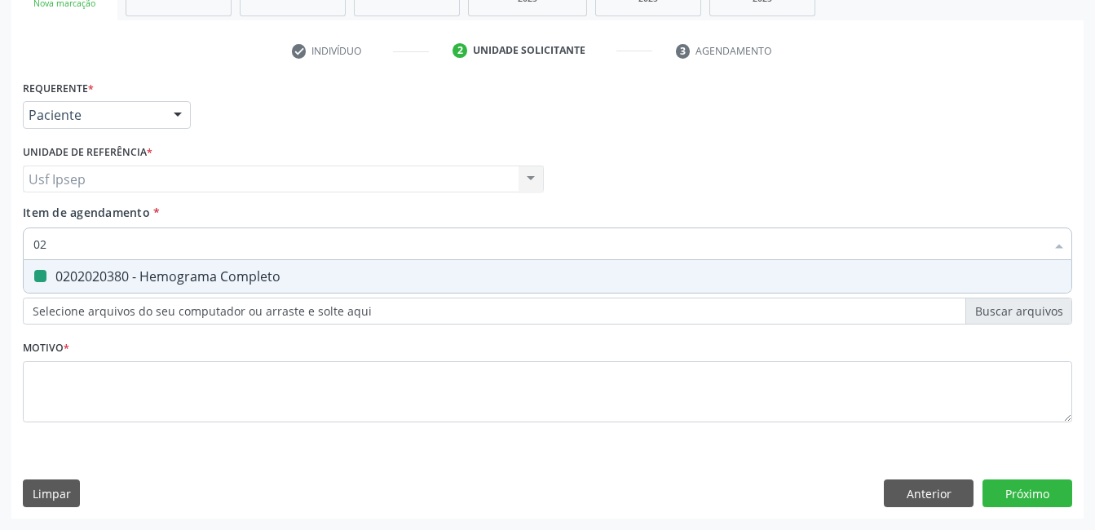
type input "0"
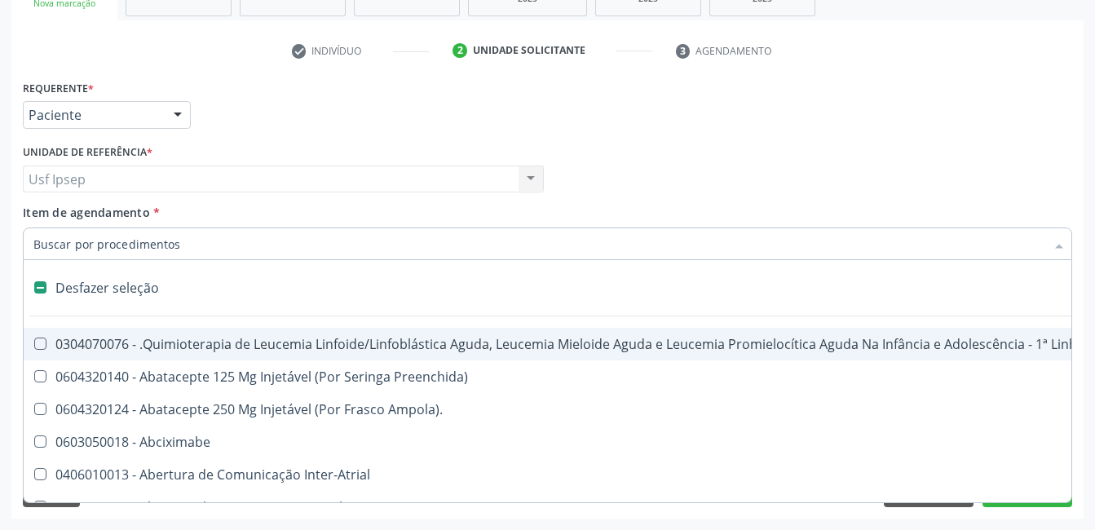
checkbox Manutenção "false"
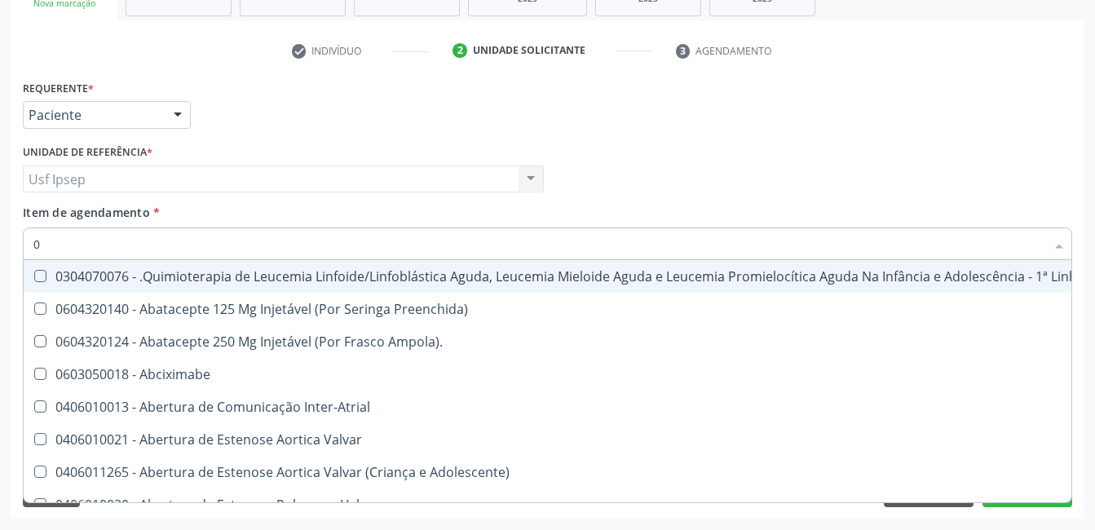
type input "02"
checkbox Drogas "true"
checkbox \(Liquido\) "true"
checkbox Coclear "true"
checkbox Colecistectomia "true"
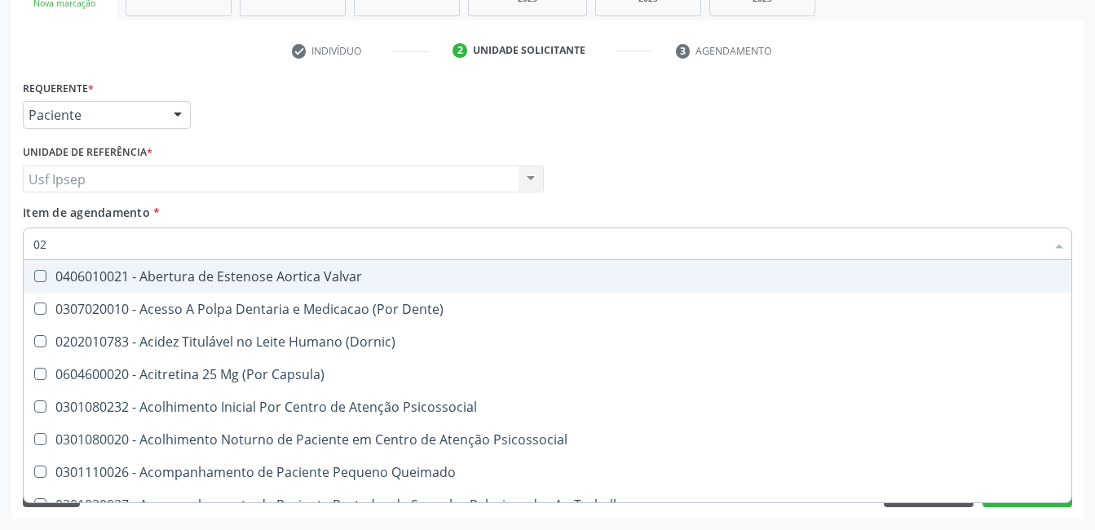
type input "020"
checkbox Intra-Aortico "true"
checkbox Complementar\) "true"
checkbox \(Qualitativo\) "true"
checkbox Ii\) "true"
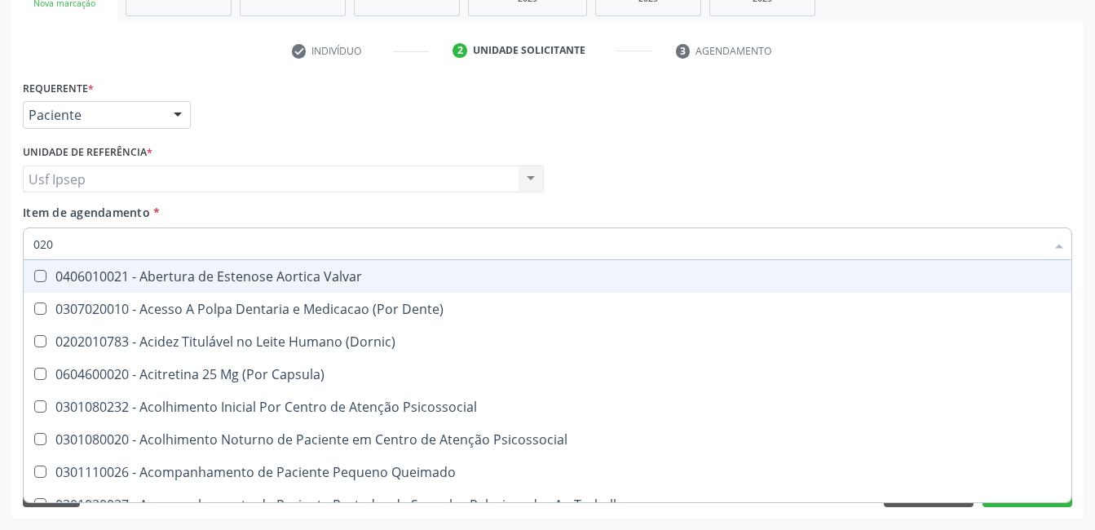
checkbox Urico "false"
checkbox Creatinina "false"
checkbox Glicose "false"
checkbox \(T3\) "true"
checkbox Ureia "false"
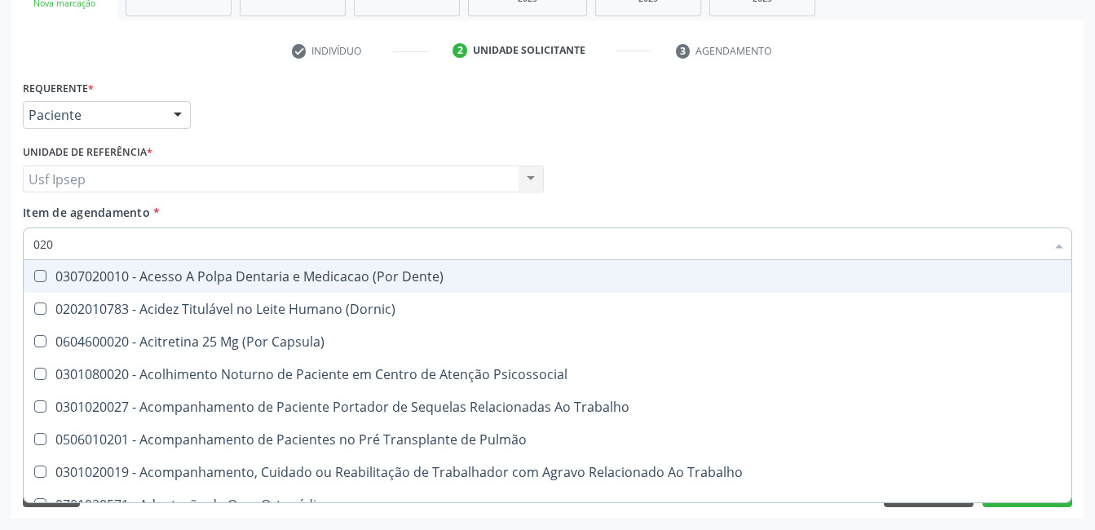
type input "0202"
checkbox População "true"
checkbox Ossea "true"
checkbox Laser "true"
checkbox Estimulo "true"
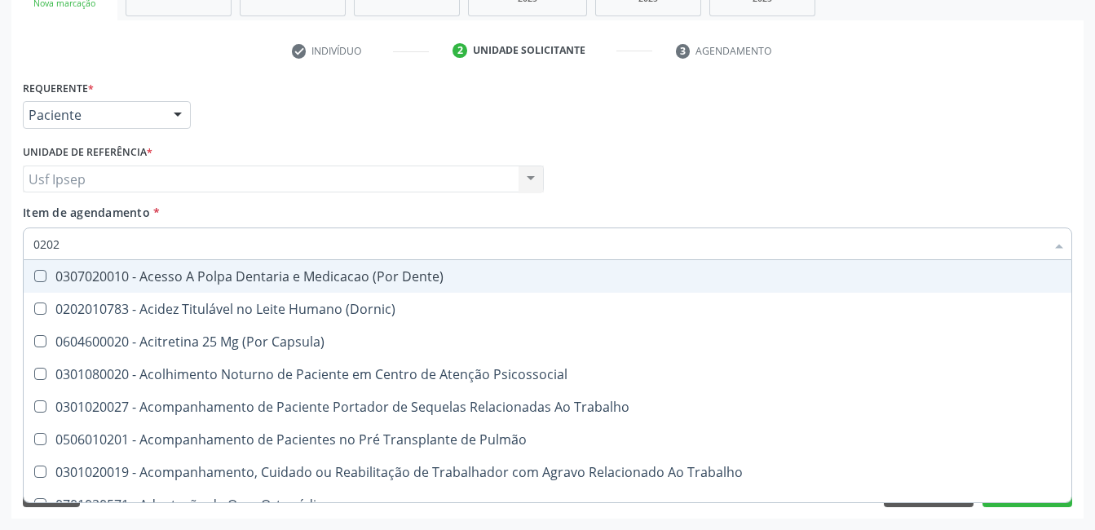
checkbox Biologica "true"
checkbox Urico "false"
checkbox Creatinina "false"
checkbox Glicose "false"
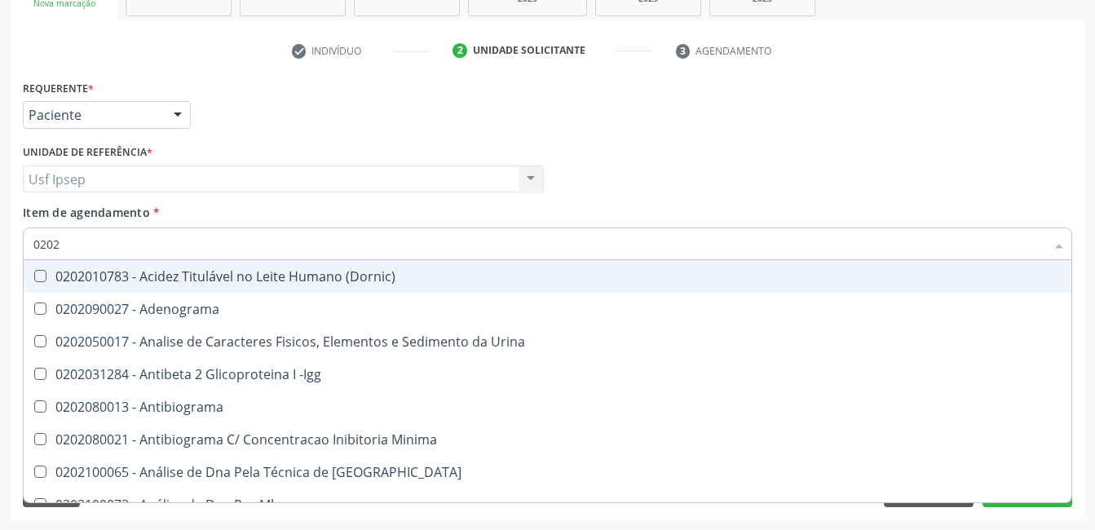
type input "02020"
checkbox Organicos "true"
checkbox Urico "false"
checkbox Calcio "true"
checkbox Creatinina "false"
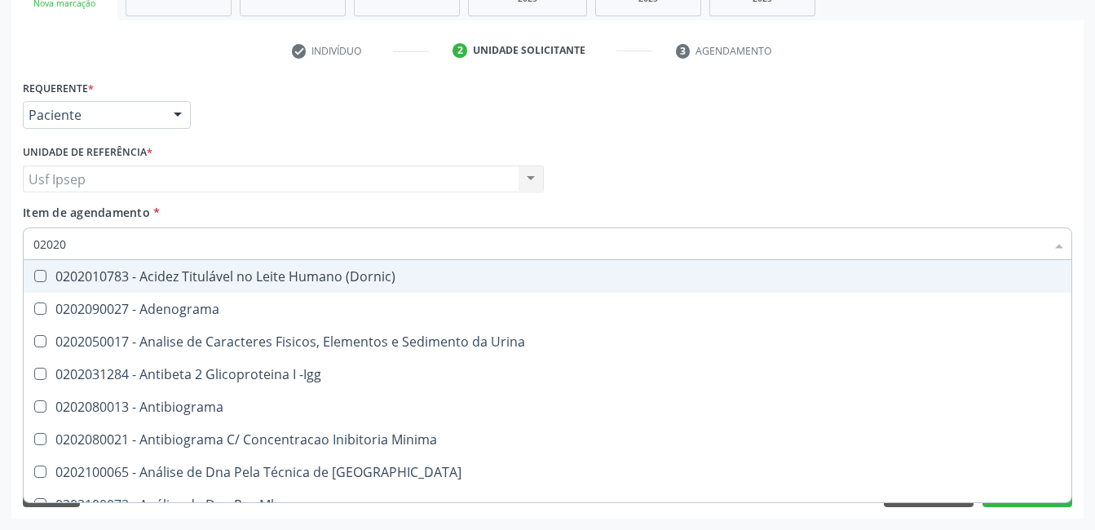
checkbox Xi "true"
checkbox Glicose "false"
checkbox Derrames "true"
checkbox Ureia "false"
checkbox Zinco "true"
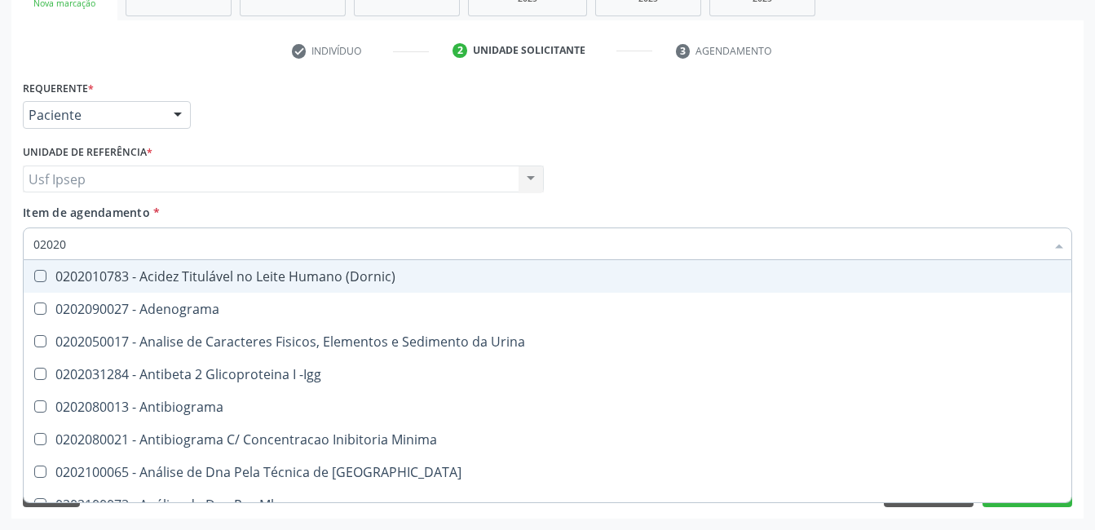
checkbox Completo "false"
type input "020201"
checkbox Osmolar "true"
checkbox Gestante "true"
checkbox T3 "true"
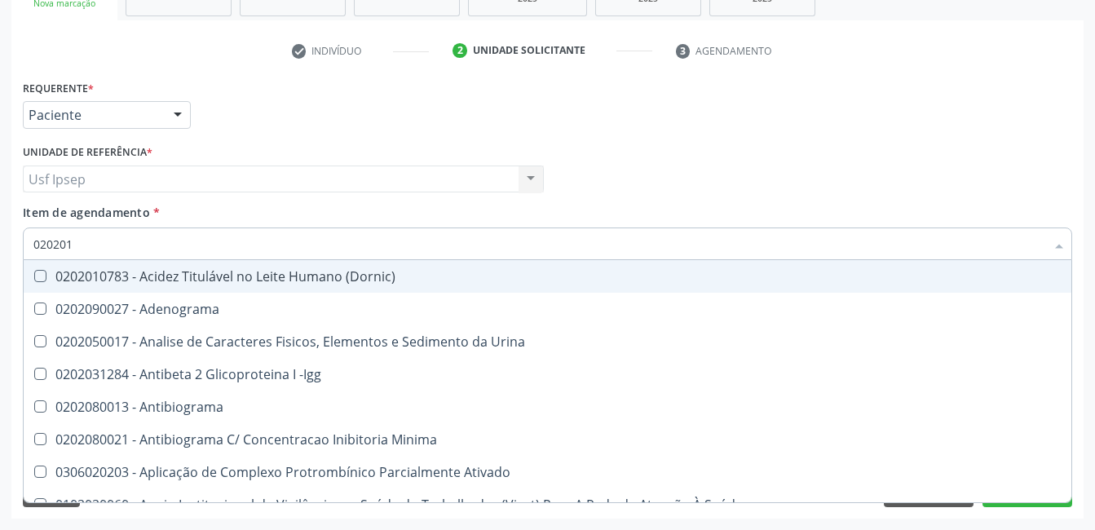
checkbox Ascorbico "true"
checkbox Urico "false"
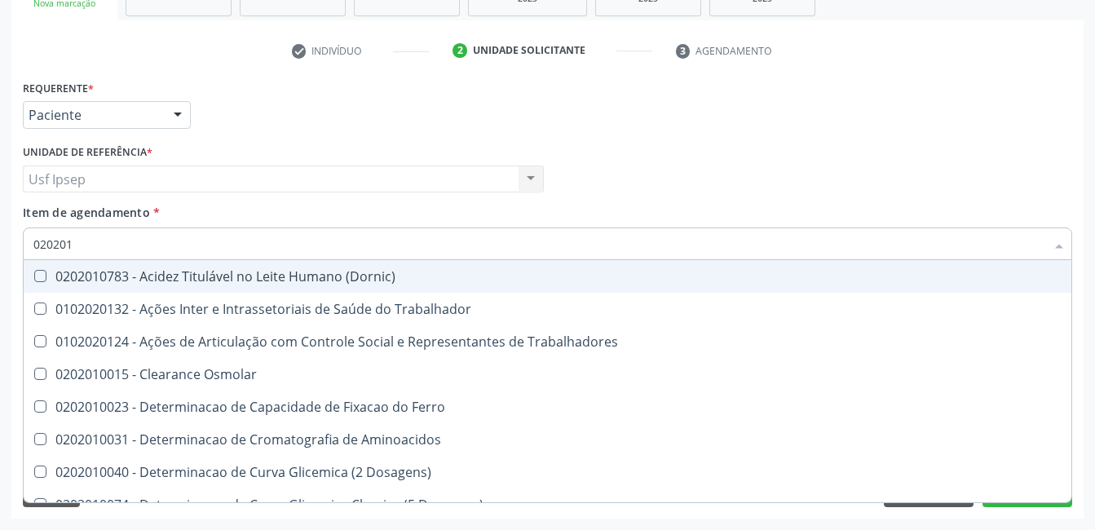
type input "0202010"
checkbox Ativada\) "true"
checkbox Urico "false"
checkbox Ionizavel "true"
checkbox Creatinina "false"
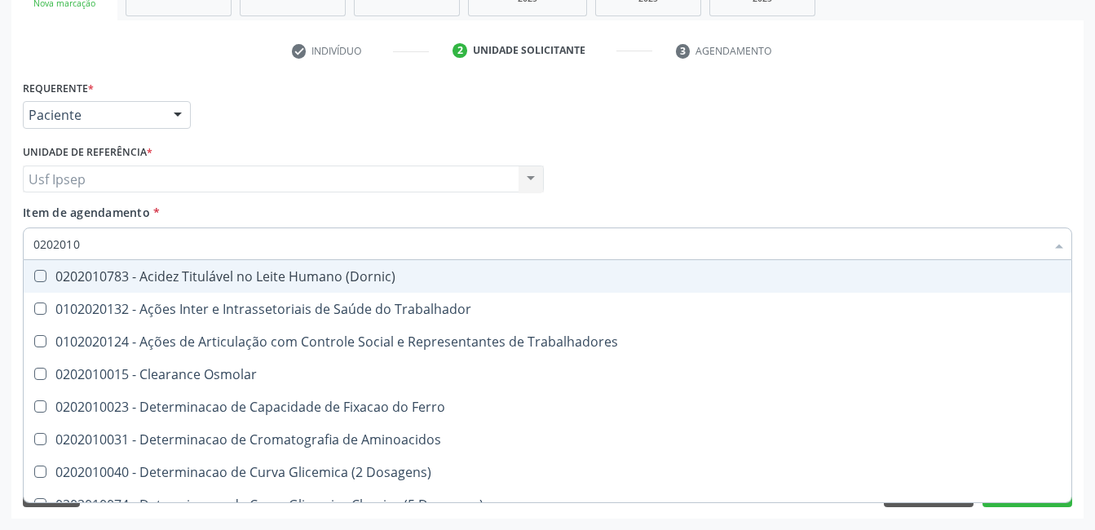
checkbox II "true"
checkbox Glicose "false"
checkbox Piruvato "true"
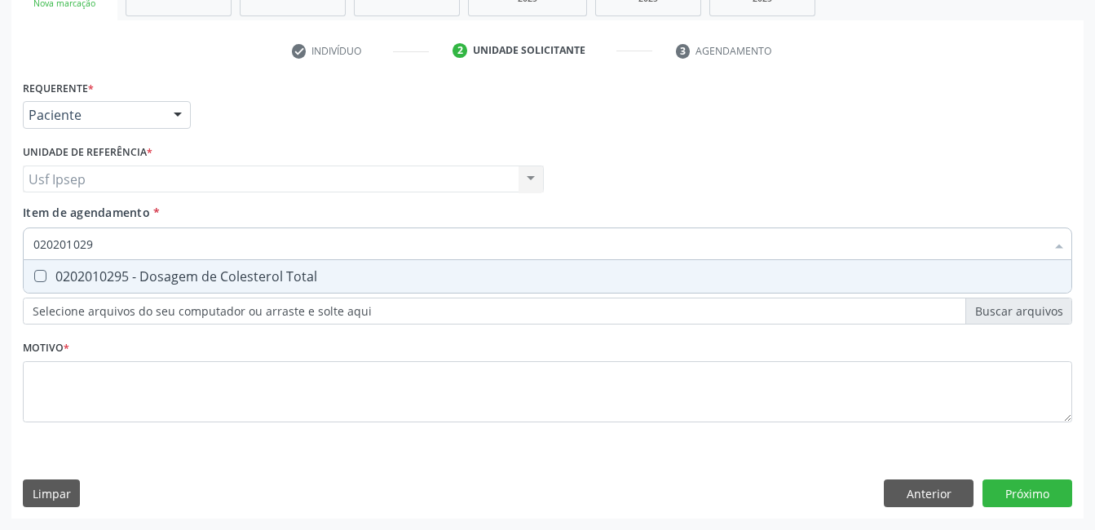
type input "0202010295"
click at [42, 275] on Total at bounding box center [40, 276] width 12 height 12
click at [34, 275] on Total "checkbox" at bounding box center [29, 276] width 11 height 11
checkbox Total "true"
click at [100, 246] on input "0202010295" at bounding box center [539, 244] width 1012 height 33
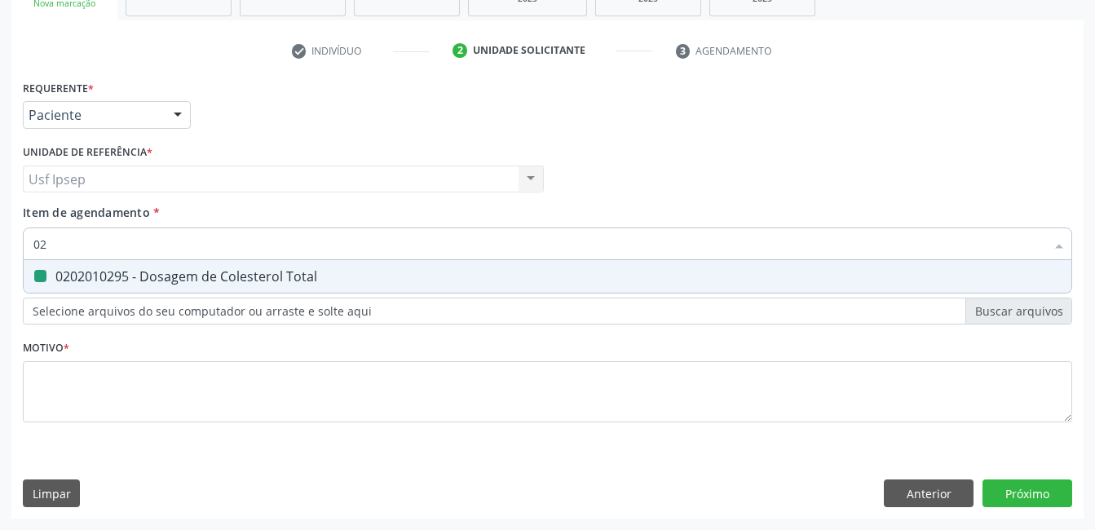
type input "0"
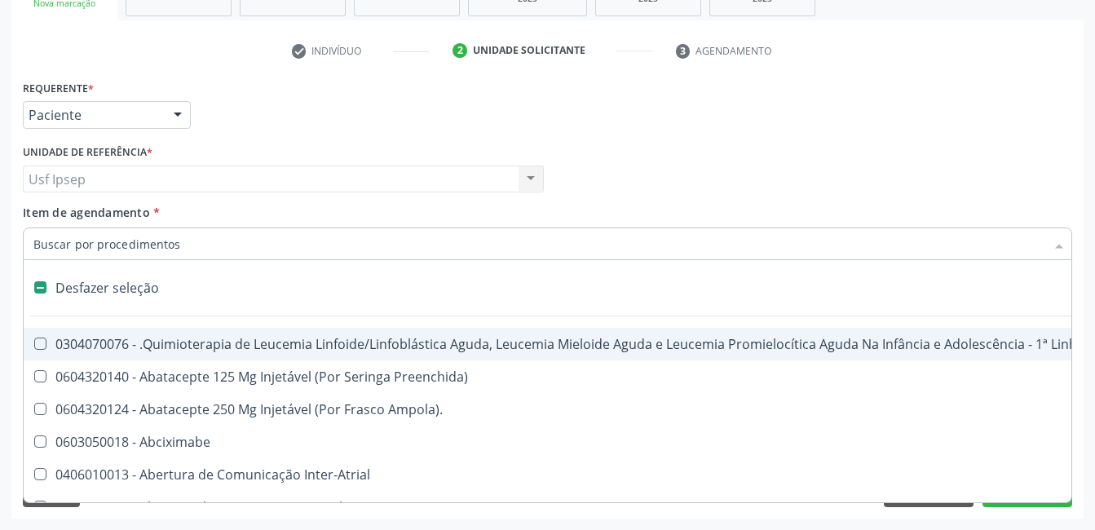
checkbox Manutenção "false"
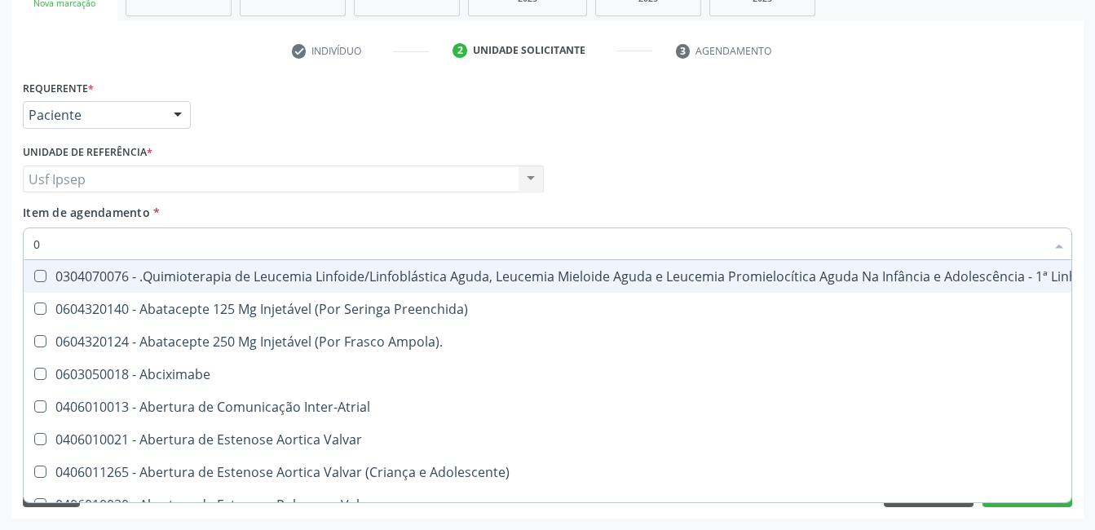
type input "02"
checkbox Drogas "true"
checkbox Antibiotico "true"
checkbox \(Liquido\) "true"
checkbox Coclear "true"
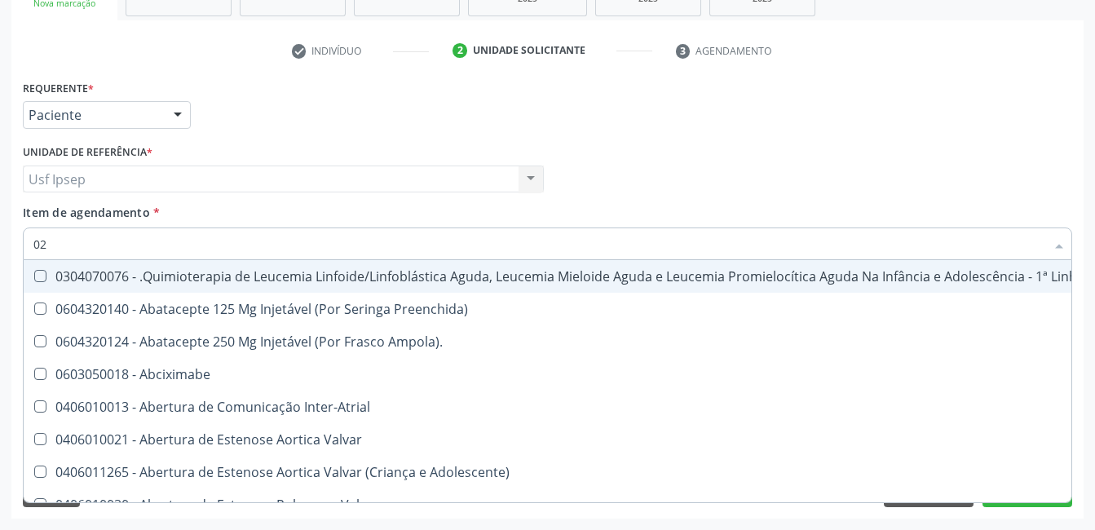
checkbox Colecistectomia "true"
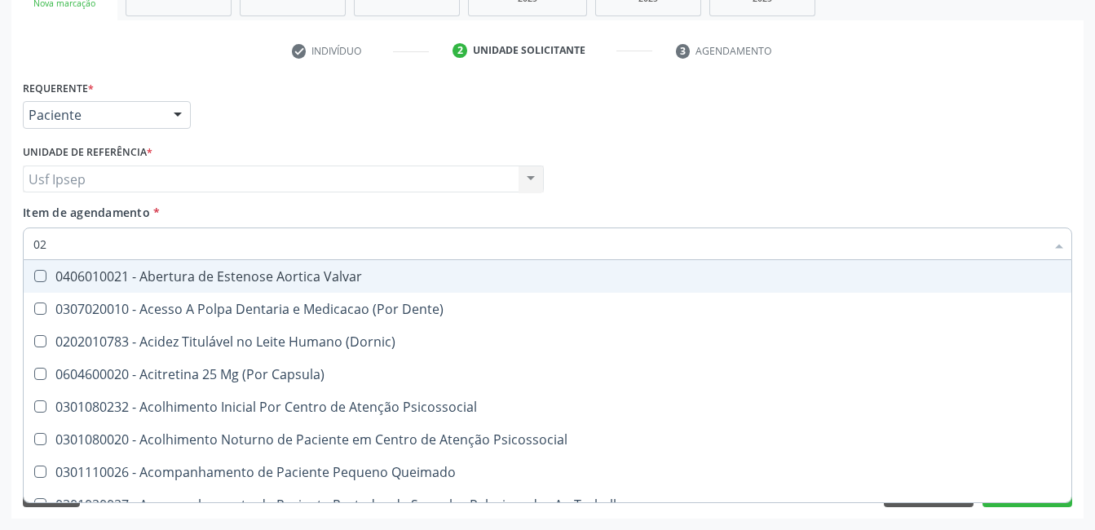
type input "020"
checkbox Intra-Aortico "true"
checkbox Congênita "true"
checkbox Complementar\) "true"
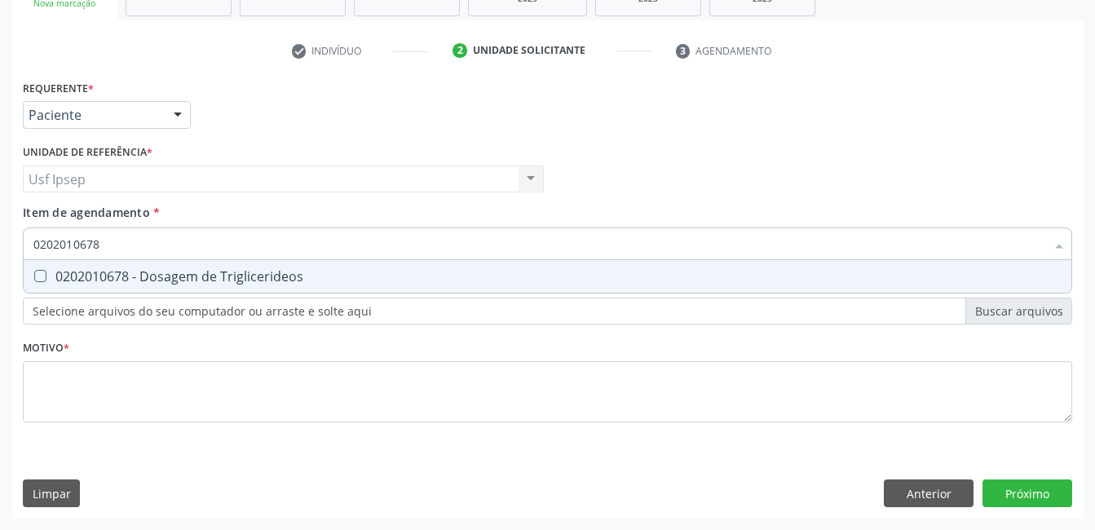
click at [42, 279] on Triglicerideos at bounding box center [40, 276] width 12 height 12
click at [34, 279] on Triglicerideos "checkbox" at bounding box center [29, 276] width 11 height 11
click at [100, 245] on input "0202010678" at bounding box center [539, 244] width 1012 height 33
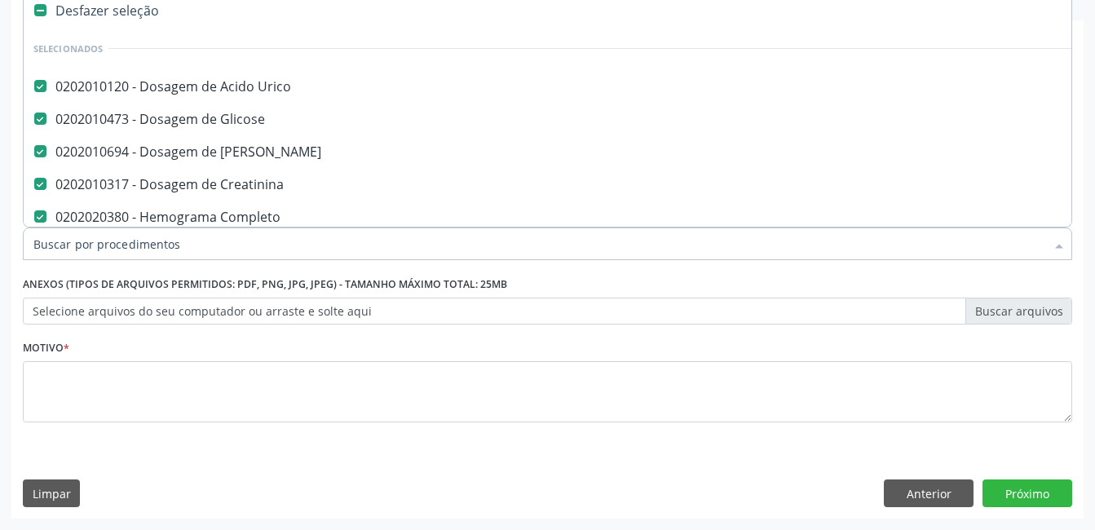
scroll to position [816, 0]
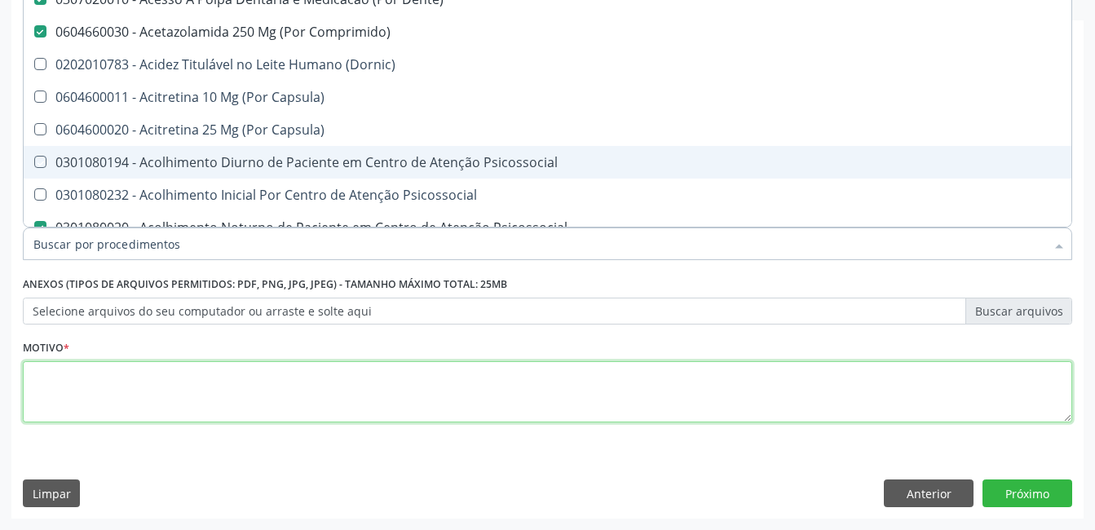
click at [51, 405] on textarea at bounding box center [548, 392] width 1050 height 62
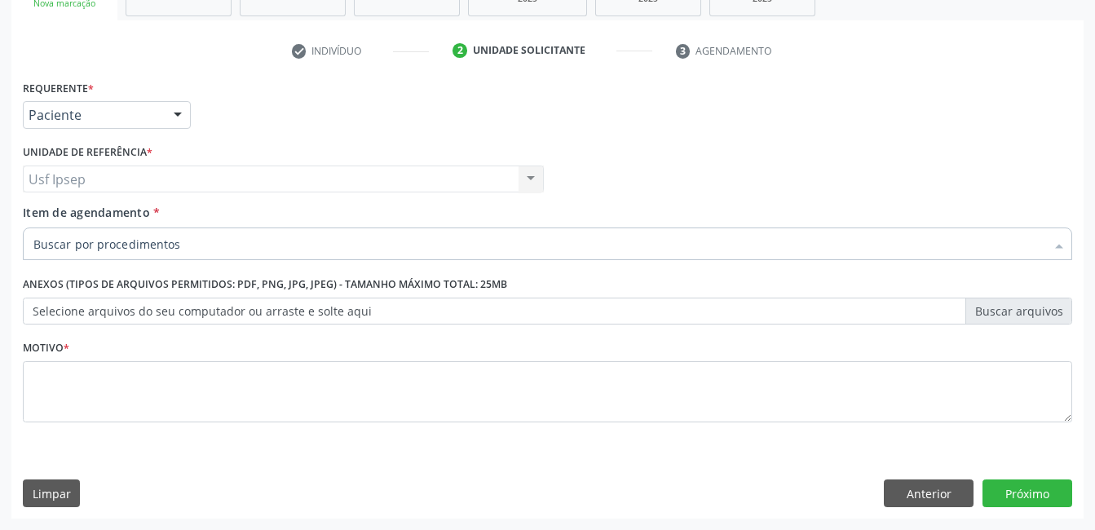
checkbox Psicossocial "true"
checkbox Diálise "true"
checkbox Fígado "true"
checkbox Queimado "true"
checkbox Trabalho "true"
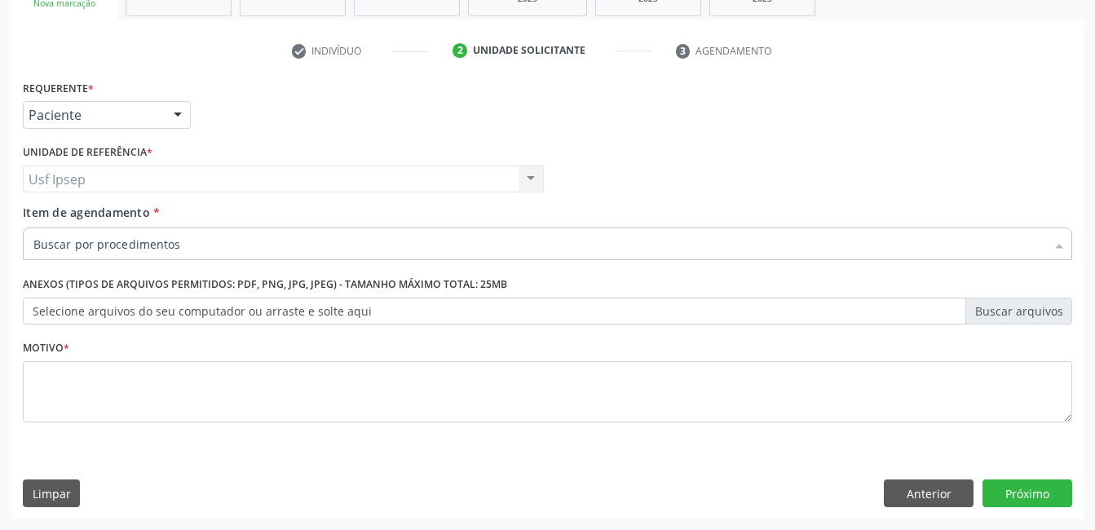
checkbox Coração "true"
checkbox Cornea "true"
checkbox Fígado "true"
checkbox Terapêuticas\)\ "true"
checkbox Psicossocial "true"
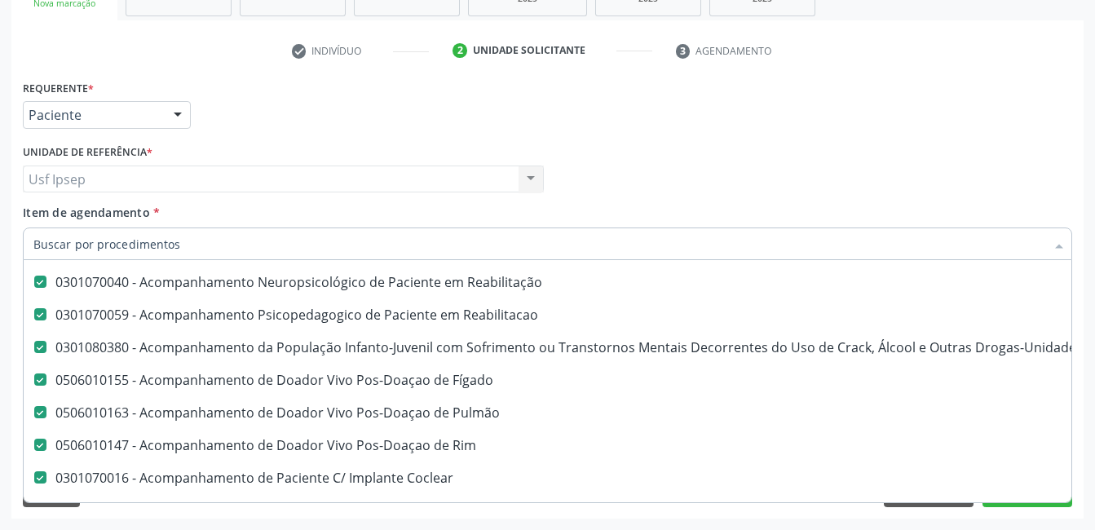
scroll to position [1223, 0]
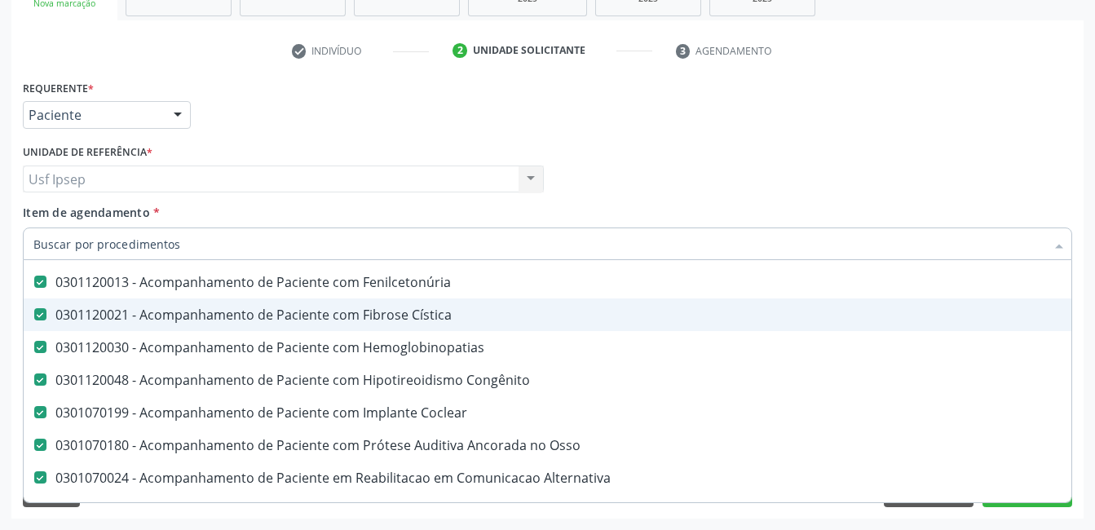
click at [43, 313] on Cística at bounding box center [40, 314] width 12 height 12
click at [34, 313] on Cística "checkbox" at bounding box center [29, 314] width 11 height 11
checkbox Cística "false"
click at [39, 284] on Fenilcetonúria at bounding box center [40, 282] width 12 height 12
click at [34, 284] on Fenilcetonúria "checkbox" at bounding box center [29, 281] width 11 height 11
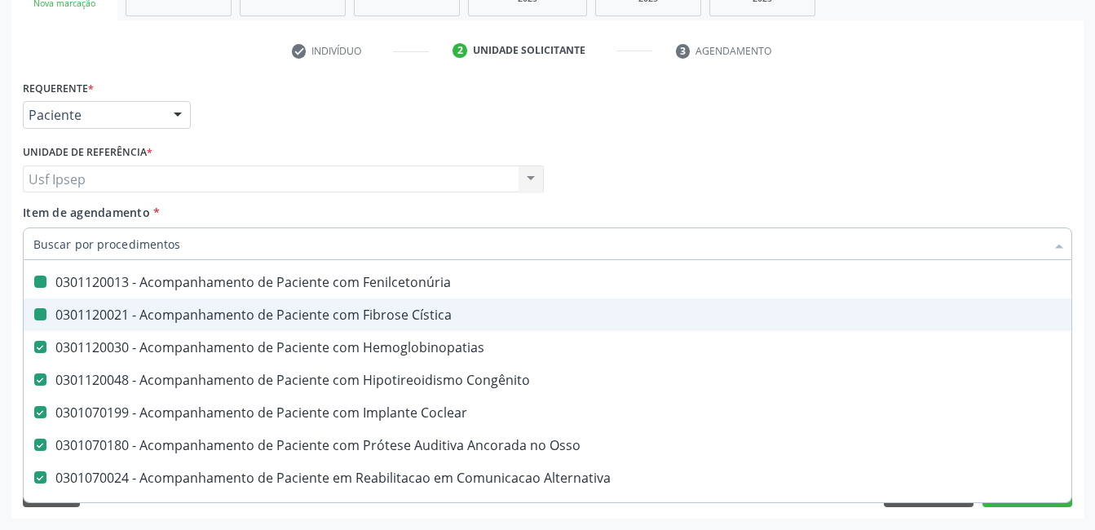
checkbox Fenilcetonúria "false"
click at [41, 316] on Cística at bounding box center [40, 314] width 12 height 12
click at [34, 316] on Cística "checkbox" at bounding box center [29, 314] width 11 height 11
checkbox Cística "true"
click at [47, 284] on div "0301120013 - Acompanhamento de Paciente com Fenilcetonúria" at bounding box center [668, 282] width 1270 height 13
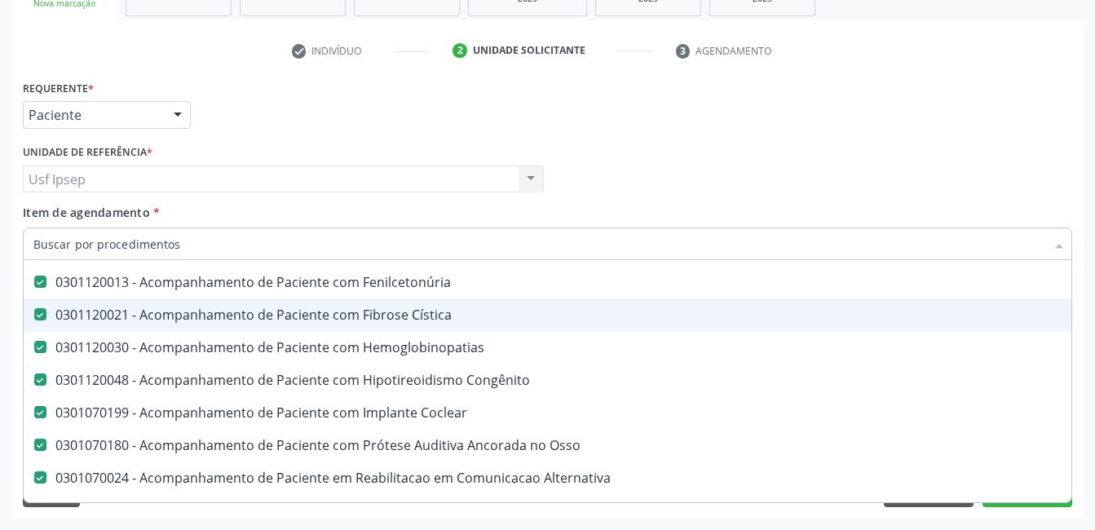
checkbox Fenilcetonúria "true"
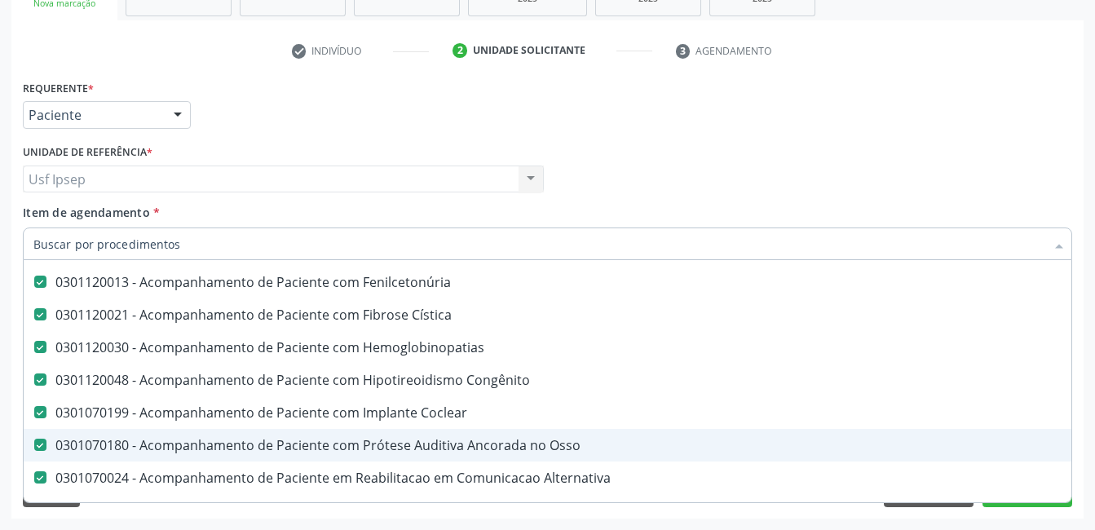
scroll to position [1305, 0]
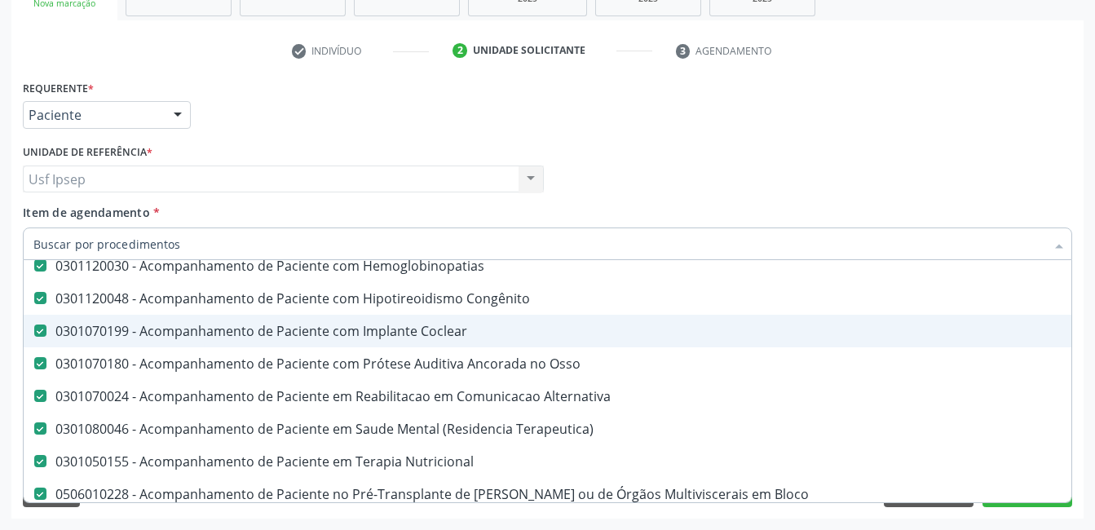
click at [43, 331] on Coclear at bounding box center [40, 331] width 12 height 12
click at [34, 331] on Coclear "checkbox" at bounding box center [29, 330] width 11 height 11
checkbox Coclear "false"
click at [47, 299] on div "0301120048 - Acompanhamento de Paciente com Hipotireoidismo Congênito" at bounding box center [668, 298] width 1270 height 13
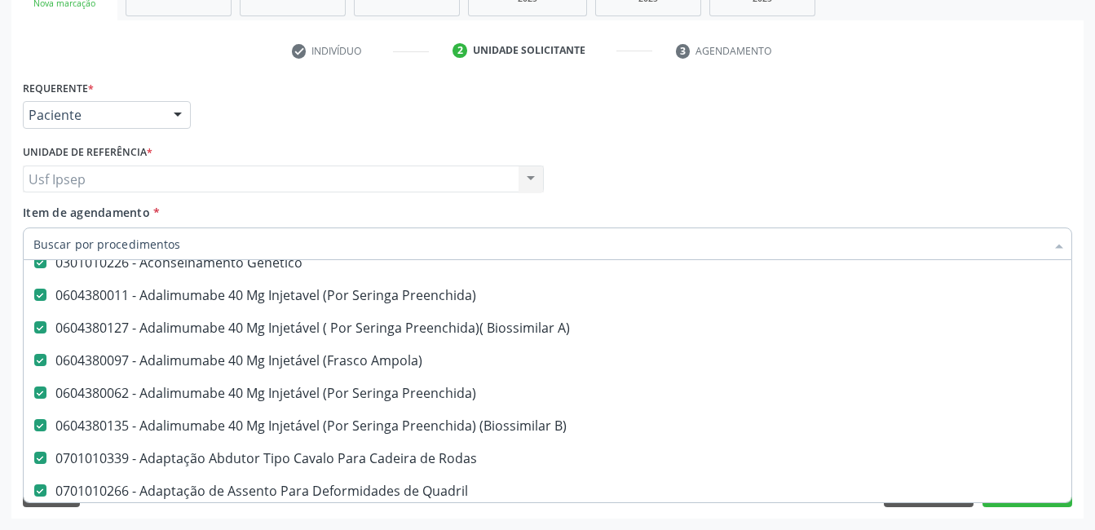
scroll to position [2284, 0]
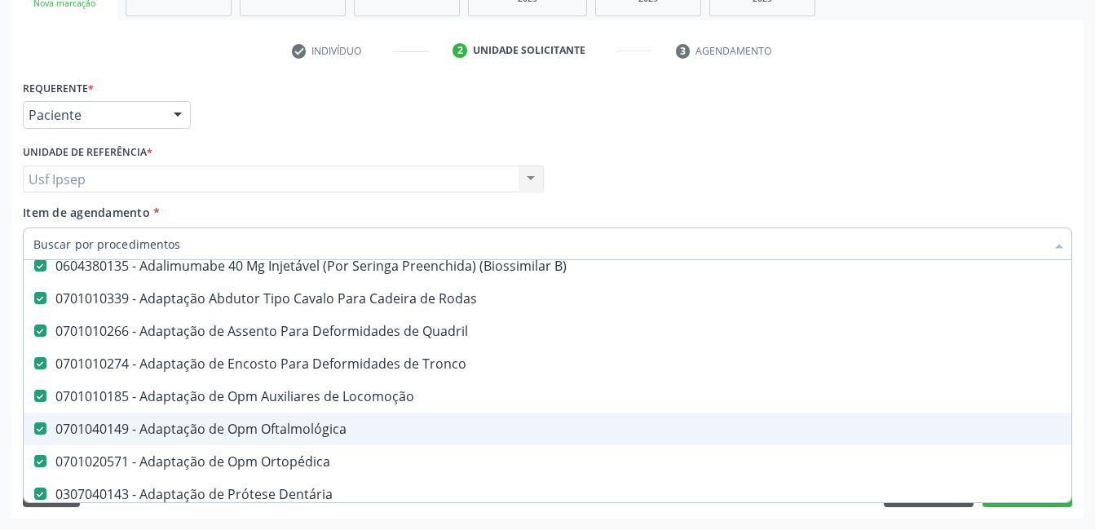
click at [976, 144] on div "Profissional Solicitante Por favor, selecione a Unidade de Atendimento primeiro…" at bounding box center [548, 172] width 1058 height 64
checkbox Congênito "true"
checkbox Coclear "true"
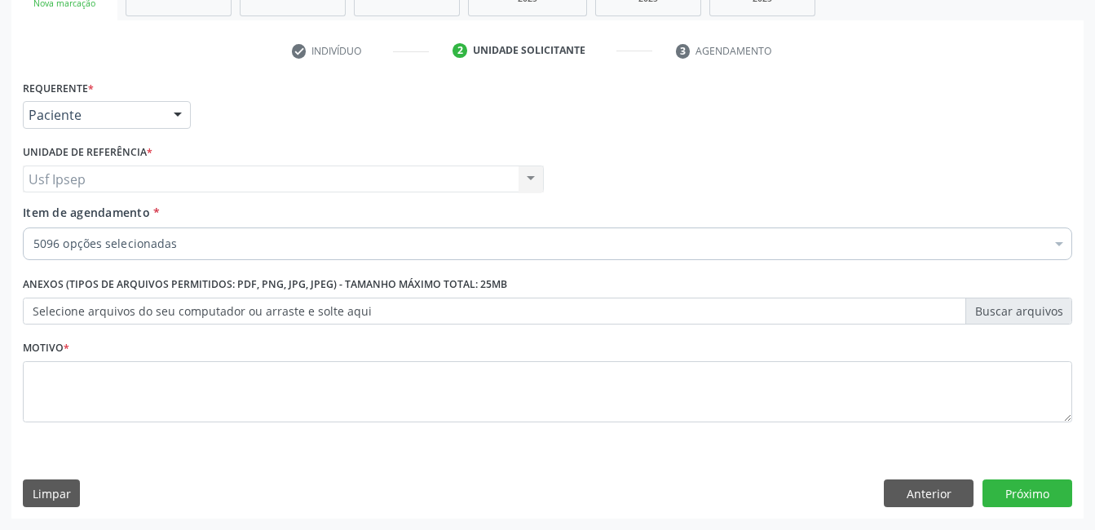
scroll to position [2202, 0]
click at [52, 494] on button "Limpar" at bounding box center [51, 494] width 57 height 28
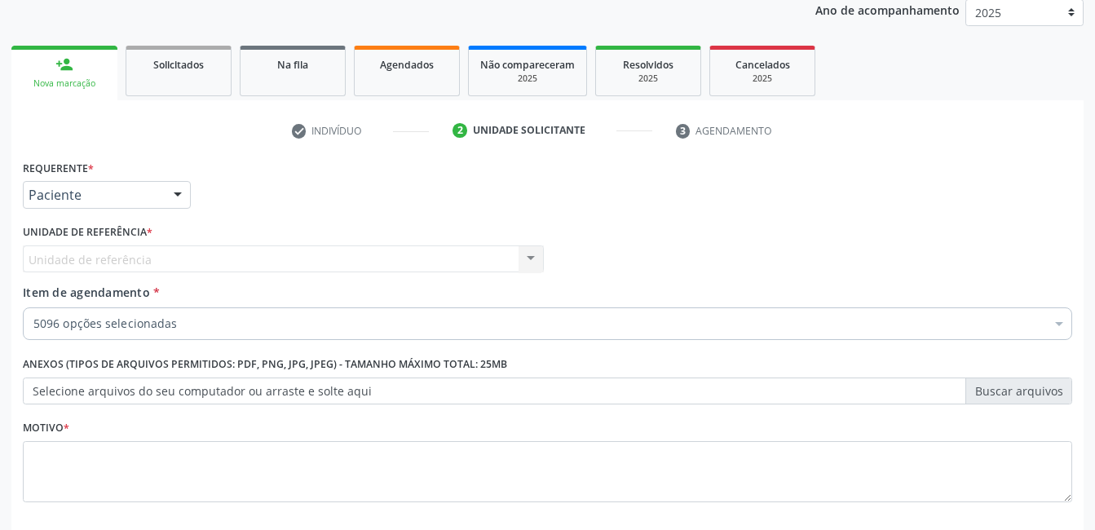
scroll to position [0, 0]
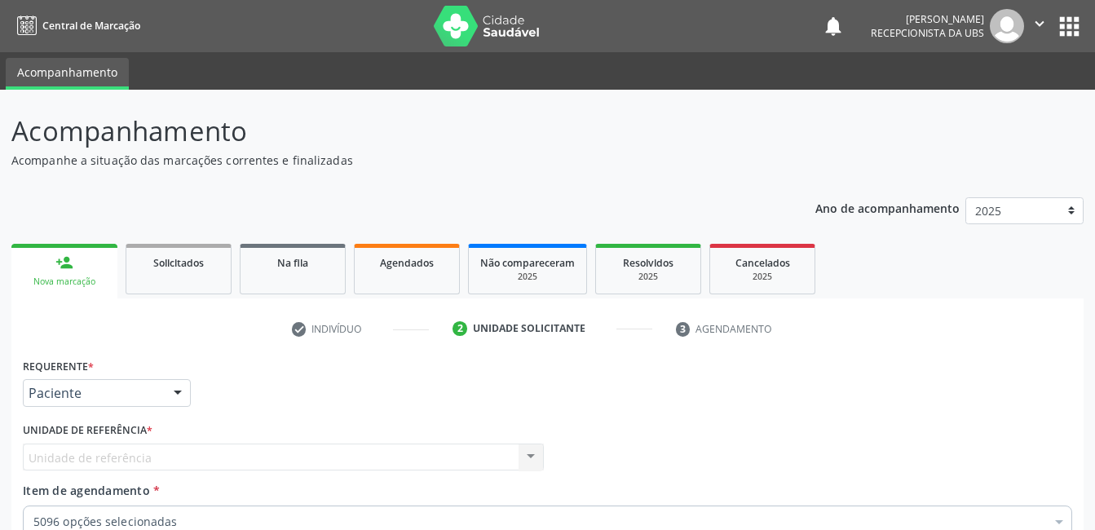
click at [61, 275] on link "person_add Nova marcação" at bounding box center [64, 271] width 106 height 55
click at [91, 281] on div "Nova marcação" at bounding box center [64, 282] width 83 height 12
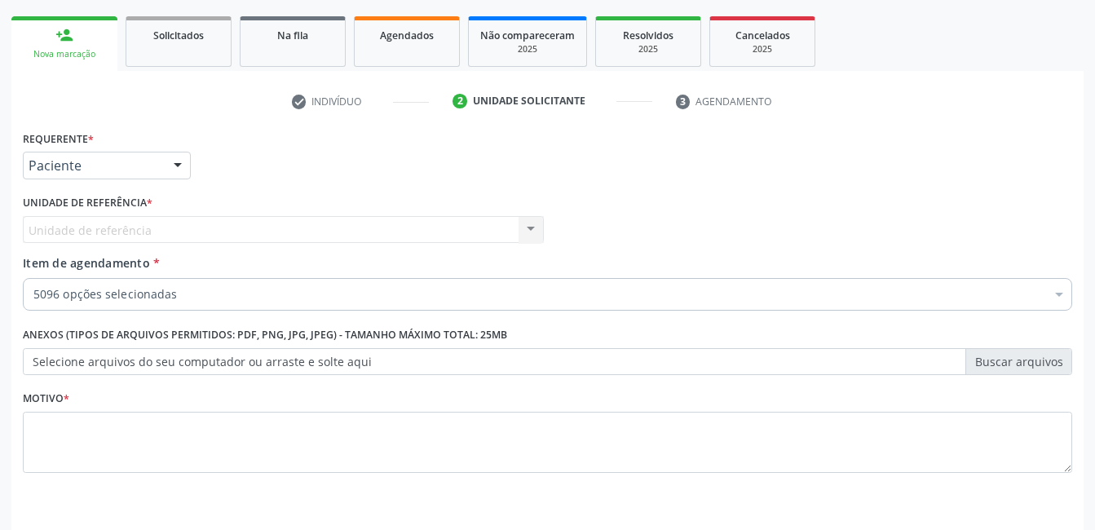
scroll to position [278, 0]
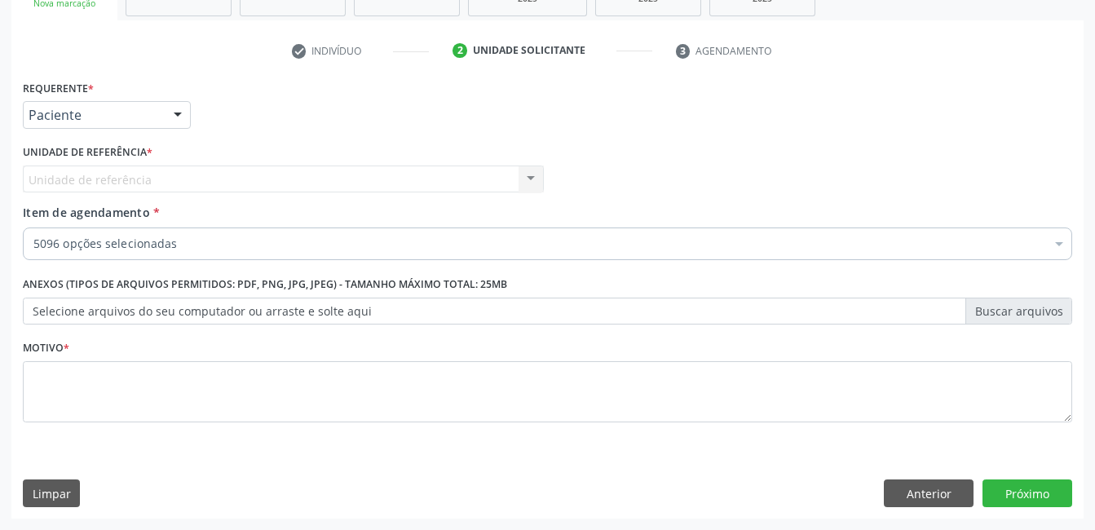
click at [1005, 306] on label "Selecione arquivos do seu computador ou arraste e solte aqui" at bounding box center [548, 312] width 1050 height 28
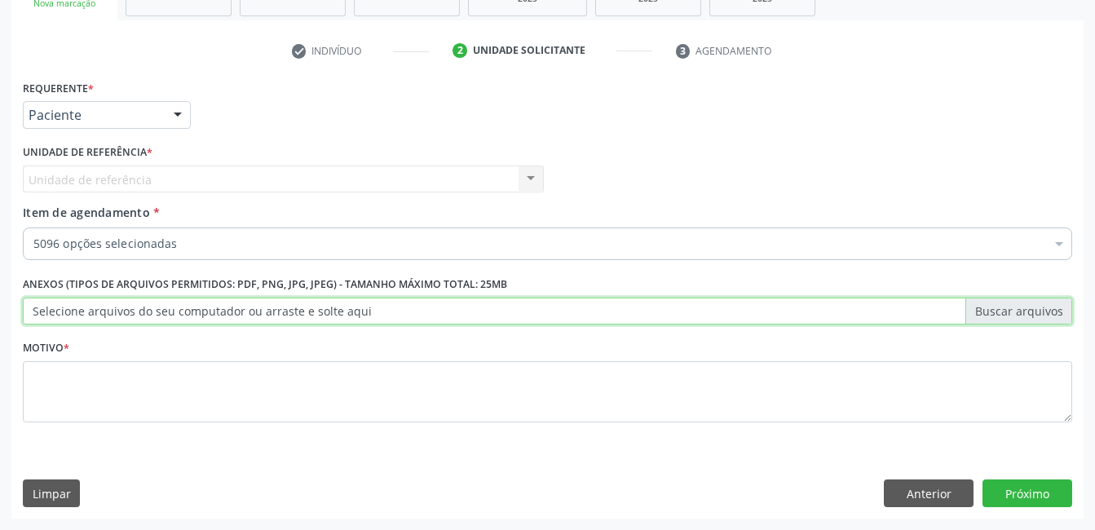
click at [1005, 306] on input "Selecione arquivos do seu computador ou arraste e solte aqui" at bounding box center [548, 312] width 1050 height 28
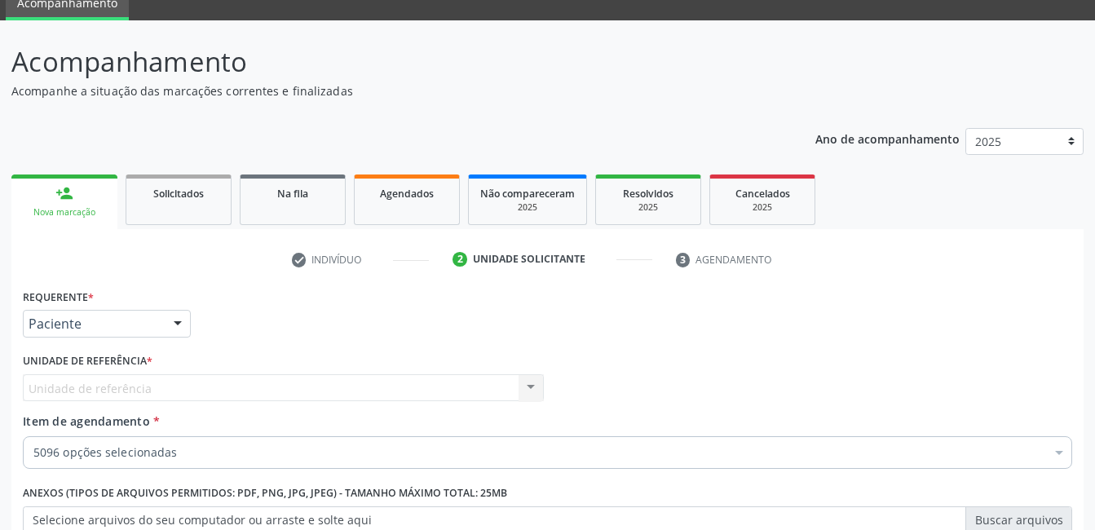
scroll to position [0, 0]
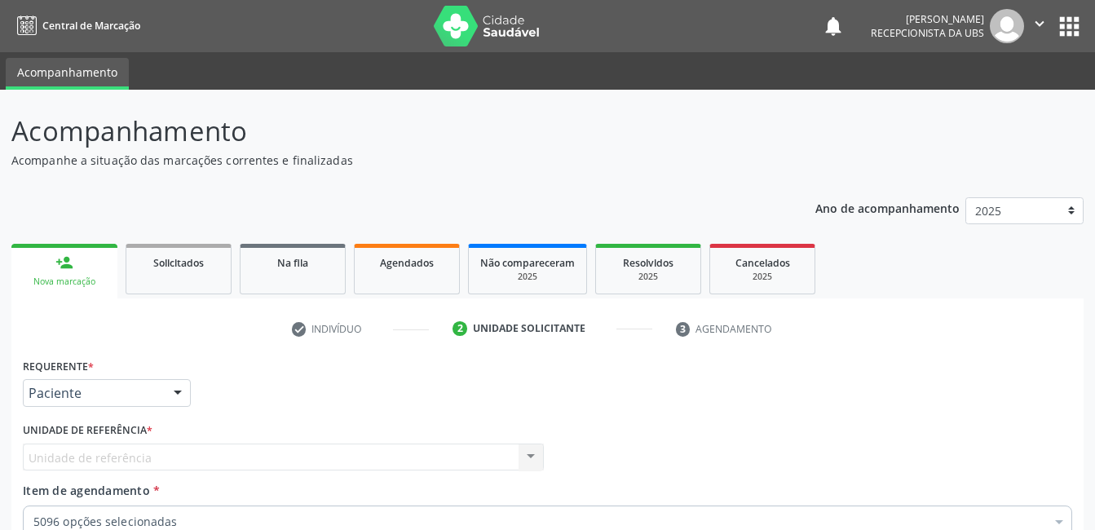
click at [72, 282] on div "Nova marcação" at bounding box center [64, 282] width 83 height 12
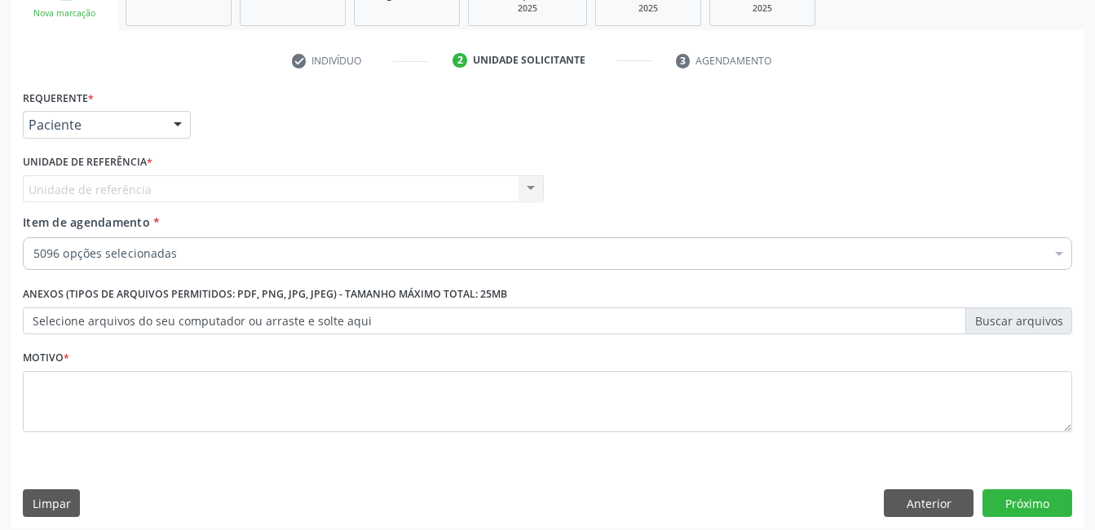
scroll to position [278, 0]
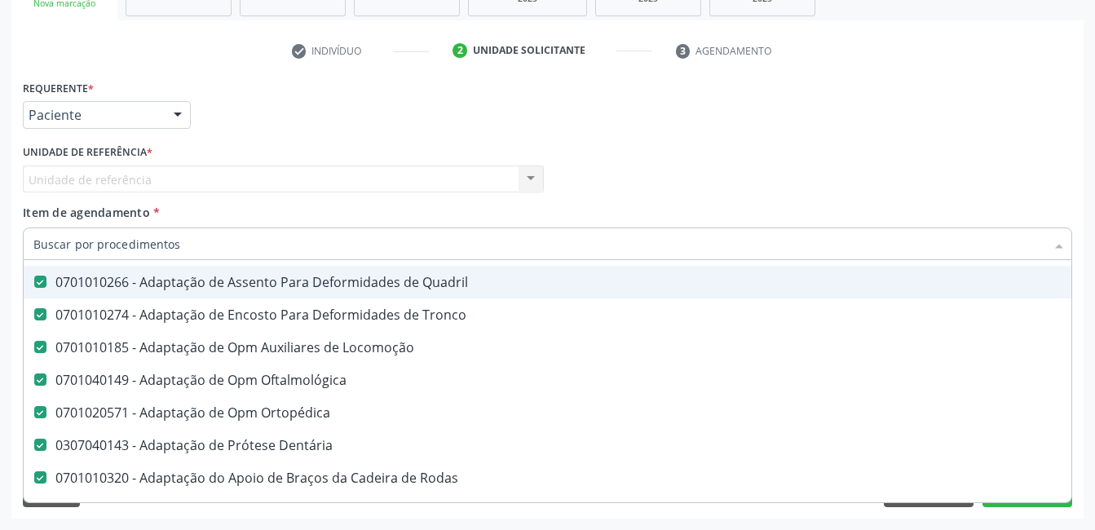
click at [42, 288] on Quadril at bounding box center [40, 282] width 12 height 12
click at [34, 287] on Quadril "checkbox" at bounding box center [29, 281] width 11 height 11
checkbox Quadril "false"
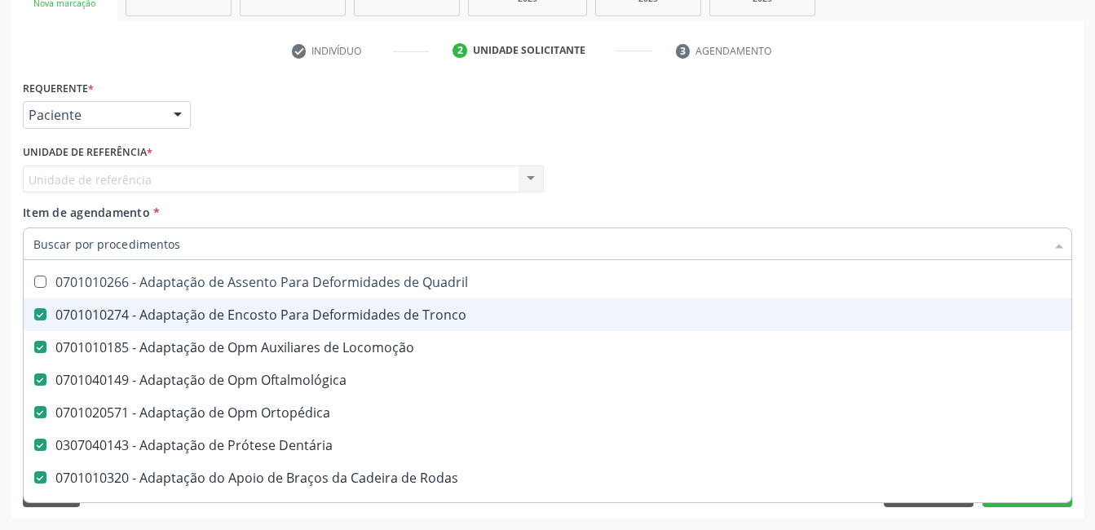
click at [37, 316] on Tronco at bounding box center [40, 314] width 12 height 12
click at [34, 316] on Tronco "checkbox" at bounding box center [29, 314] width 11 height 11
checkbox Tronco "false"
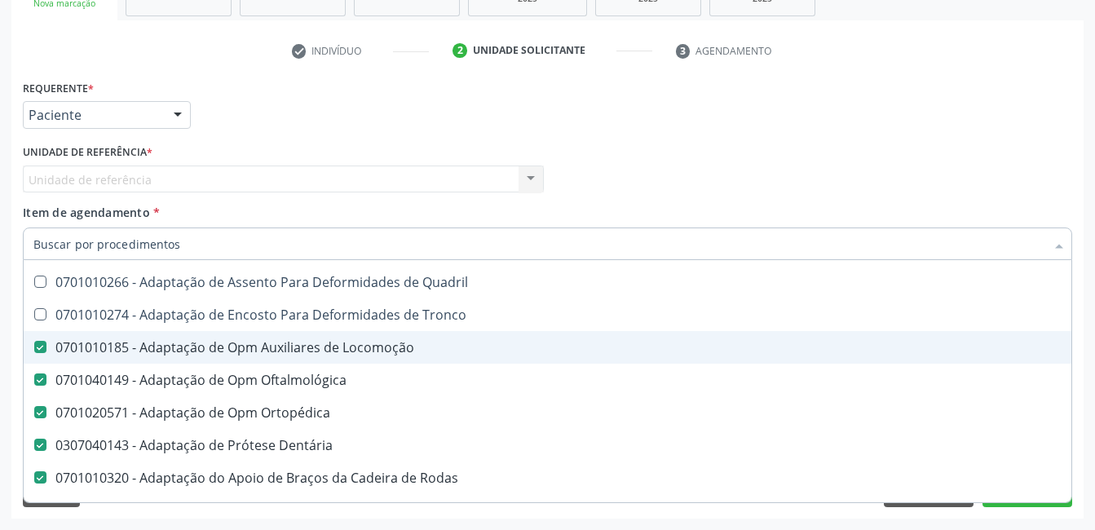
click at [42, 352] on Locomoção at bounding box center [40, 347] width 12 height 12
click at [34, 352] on Locomoção "checkbox" at bounding box center [29, 347] width 11 height 11
checkbox Locomoção "false"
click at [45, 379] on Oftalmológica at bounding box center [40, 380] width 12 height 12
click at [34, 379] on Oftalmológica "checkbox" at bounding box center [29, 379] width 11 height 11
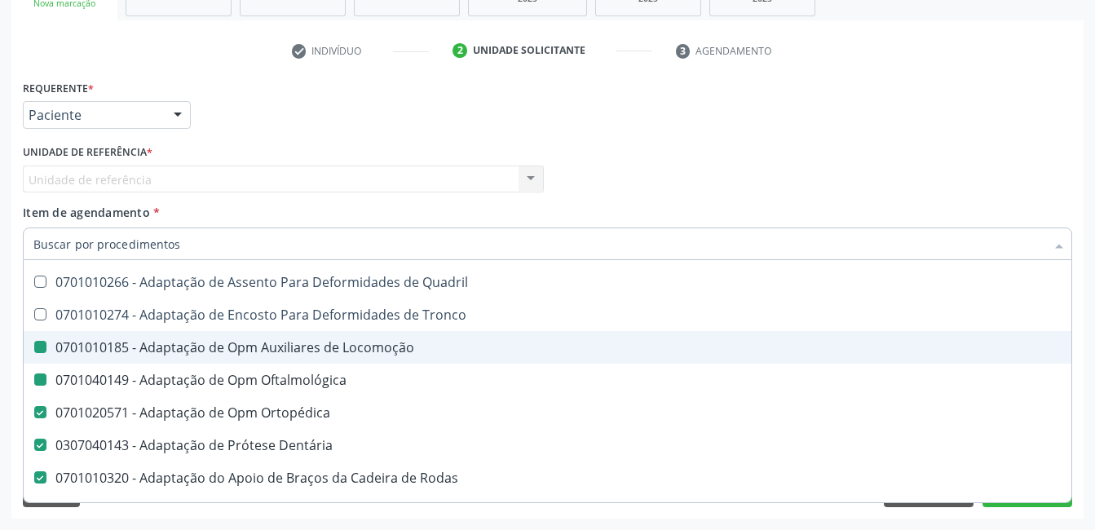
checkbox Oftalmológica "false"
click at [41, 415] on Ortopédica at bounding box center [40, 412] width 12 height 12
click at [34, 415] on Ortopédica "checkbox" at bounding box center [29, 412] width 11 height 11
checkbox Ortopédica "false"
click at [41, 445] on Dentária at bounding box center [40, 445] width 12 height 12
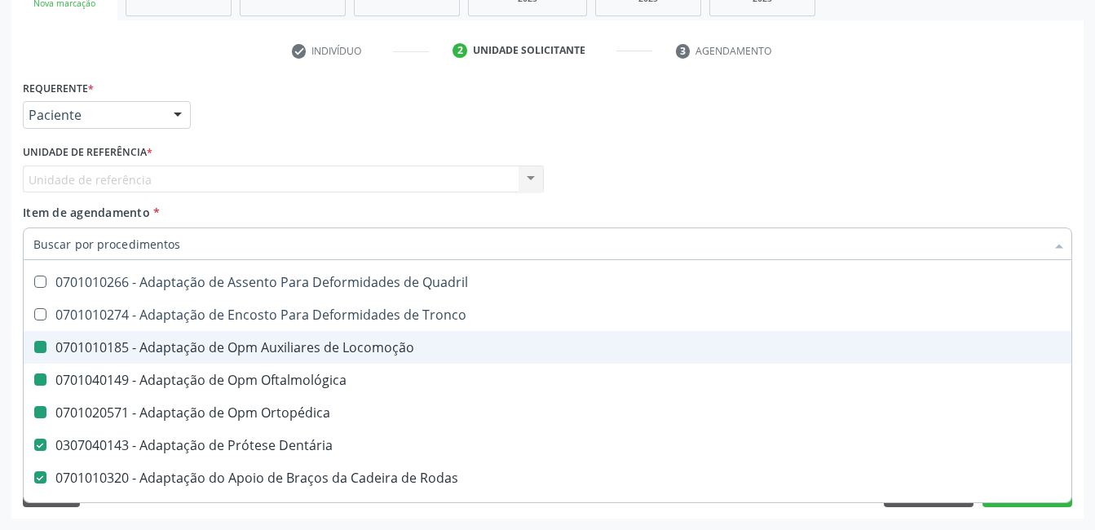
click at [34, 445] on Dentária "checkbox" at bounding box center [29, 445] width 11 height 11
checkbox Dentária "false"
click at [41, 480] on Rodas at bounding box center [40, 477] width 12 height 12
click at [34, 480] on Rodas "checkbox" at bounding box center [29, 477] width 11 height 11
checkbox Rodas "false"
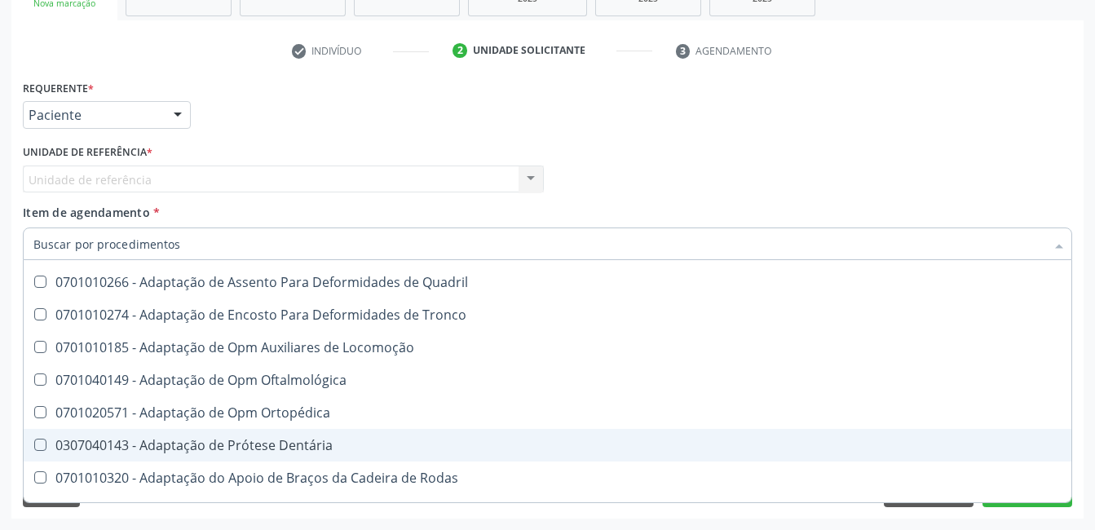
click at [42, 443] on Dentária at bounding box center [40, 445] width 12 height 12
click at [34, 443] on Dentária "checkbox" at bounding box center [29, 445] width 11 height 11
checkbox Dentária "true"
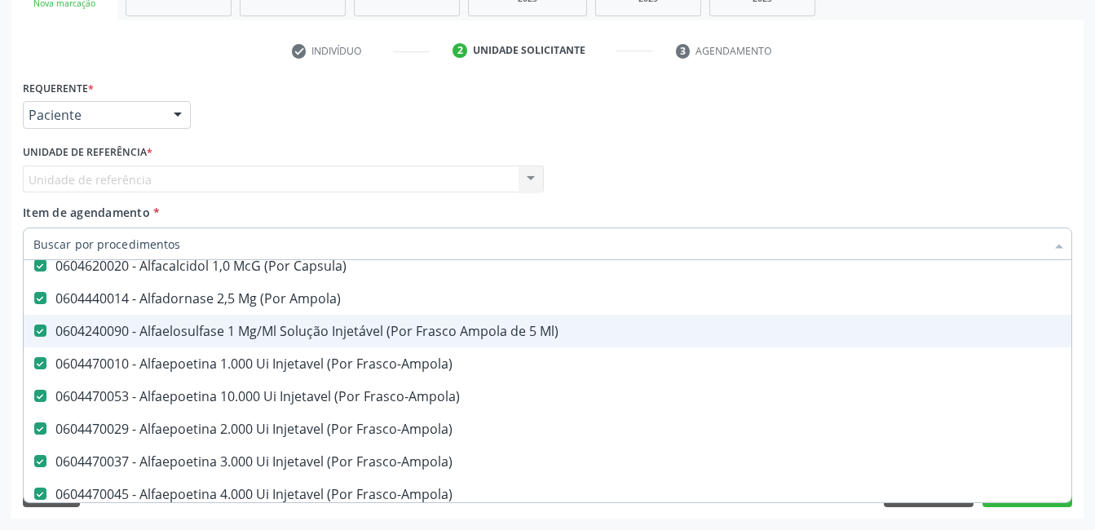
scroll to position [3507, 0]
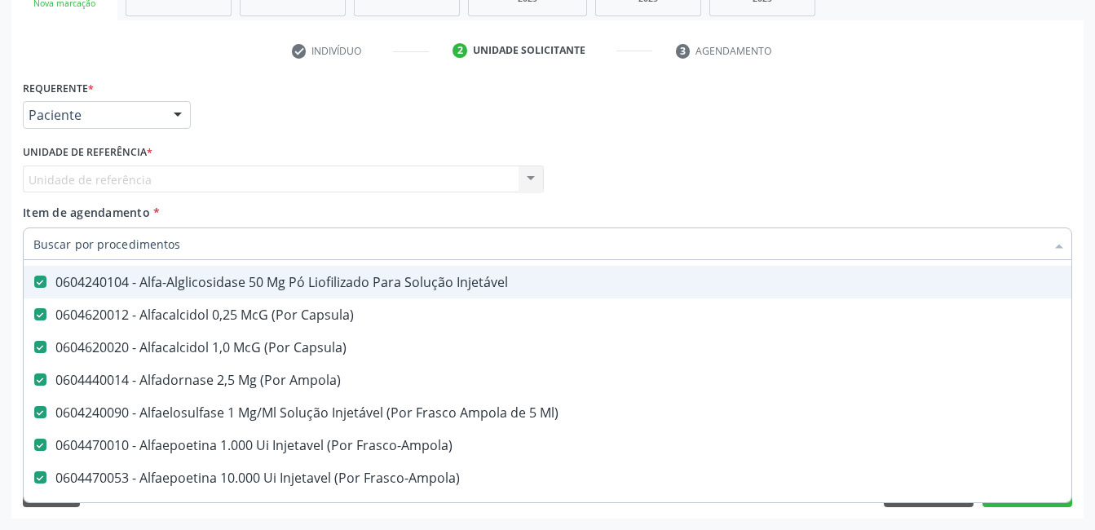
click at [41, 282] on Injetável at bounding box center [40, 282] width 12 height 12
click at [34, 282] on Injetável "checkbox" at bounding box center [29, 281] width 11 height 11
checkbox Injetável "false"
click at [42, 314] on Capsula\) at bounding box center [40, 314] width 12 height 12
click at [34, 314] on Capsula\) "checkbox" at bounding box center [29, 314] width 11 height 11
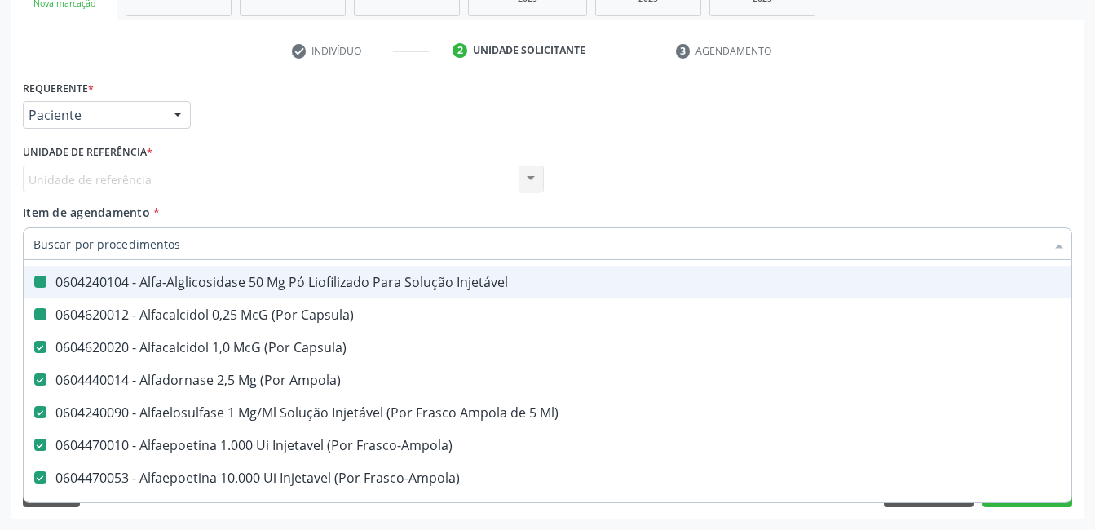
checkbox Capsula\) "false"
click at [42, 351] on Capsula\) at bounding box center [40, 347] width 12 height 12
click at [34, 351] on Capsula\) "checkbox" at bounding box center [29, 347] width 11 height 11
checkbox Capsula\) "false"
click at [42, 378] on Ampola\) at bounding box center [40, 380] width 12 height 12
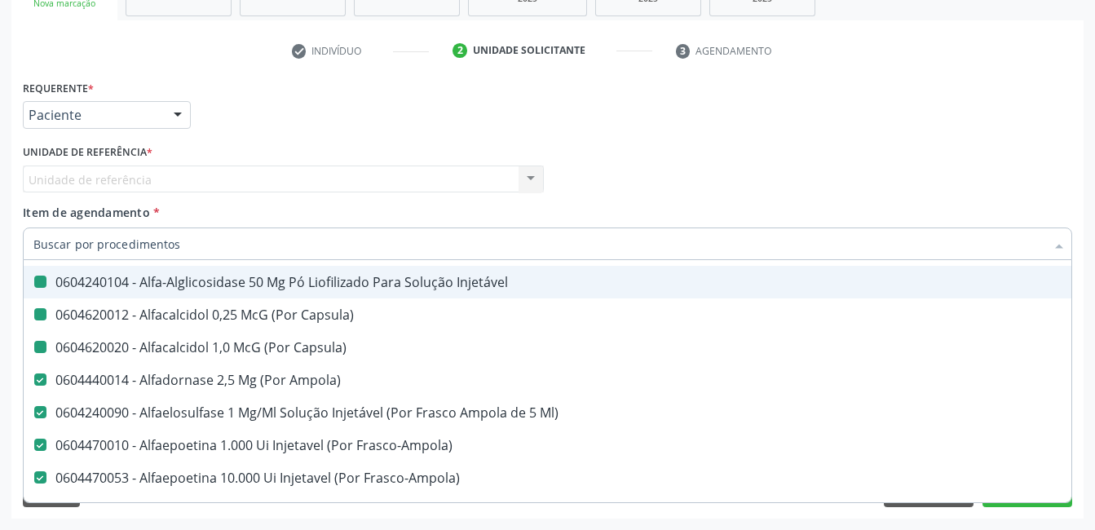
click at [34, 378] on Ampola\) "checkbox" at bounding box center [29, 379] width 11 height 11
checkbox Ampola\) "false"
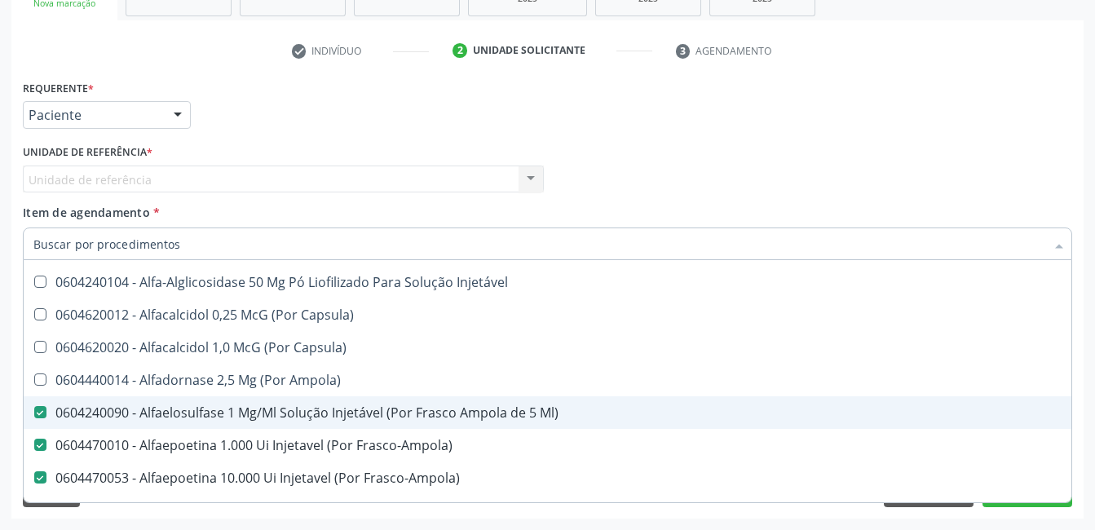
click at [42, 414] on Ml\) at bounding box center [40, 412] width 12 height 12
click at [34, 414] on Ml\) "checkbox" at bounding box center [29, 412] width 11 height 11
checkbox Ml\) "false"
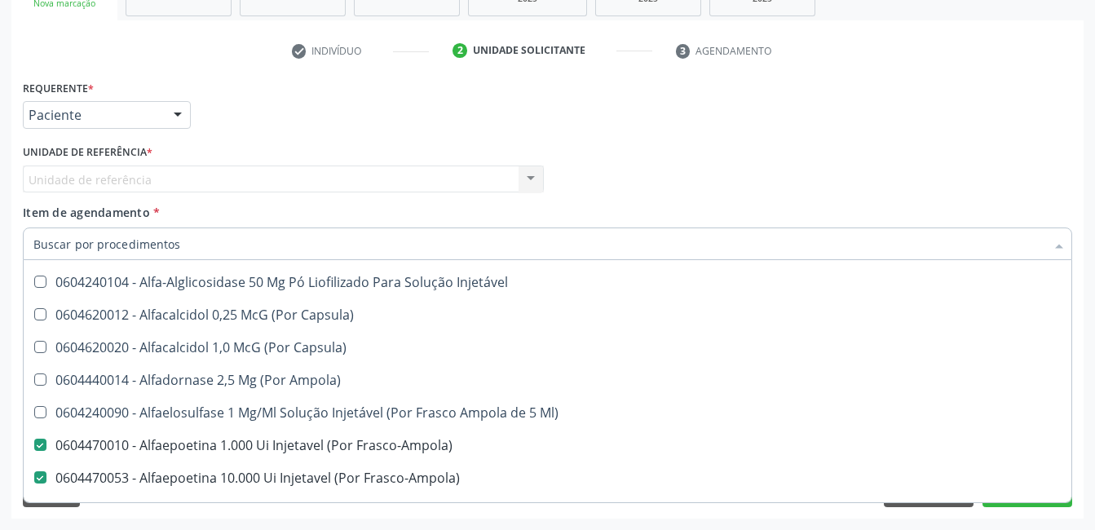
scroll to position [4078, 0]
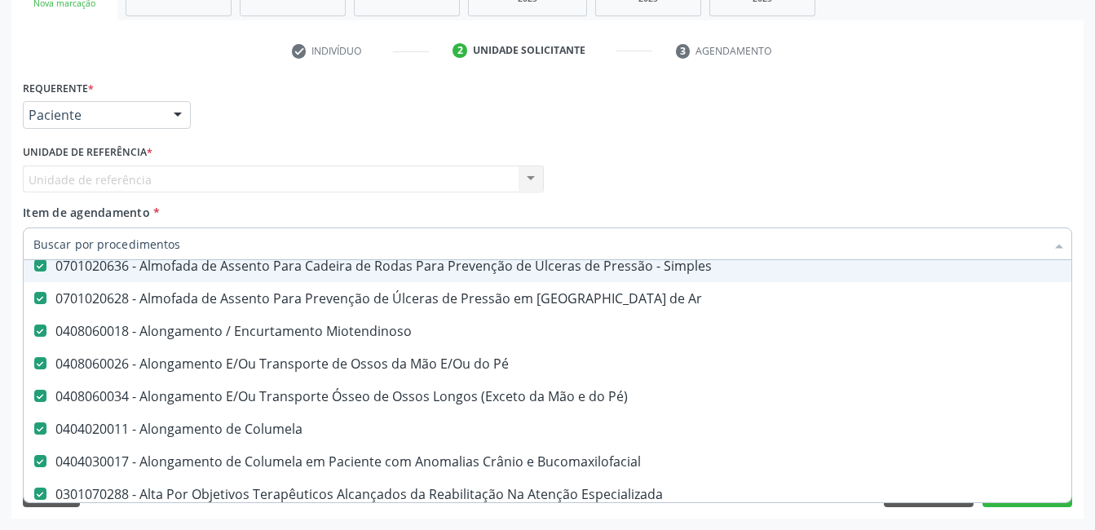
click at [42, 268] on Simples at bounding box center [40, 265] width 12 height 12
click at [34, 268] on Simples "checkbox" at bounding box center [29, 265] width 11 height 11
checkbox Simples "false"
click at [46, 299] on div "0701020628 - Almofada de Assento Para Prevenção de Úlceras de Pressão em [GEOGR…" at bounding box center [668, 298] width 1270 height 13
click at [39, 336] on Miotendinoso at bounding box center [40, 331] width 12 height 12
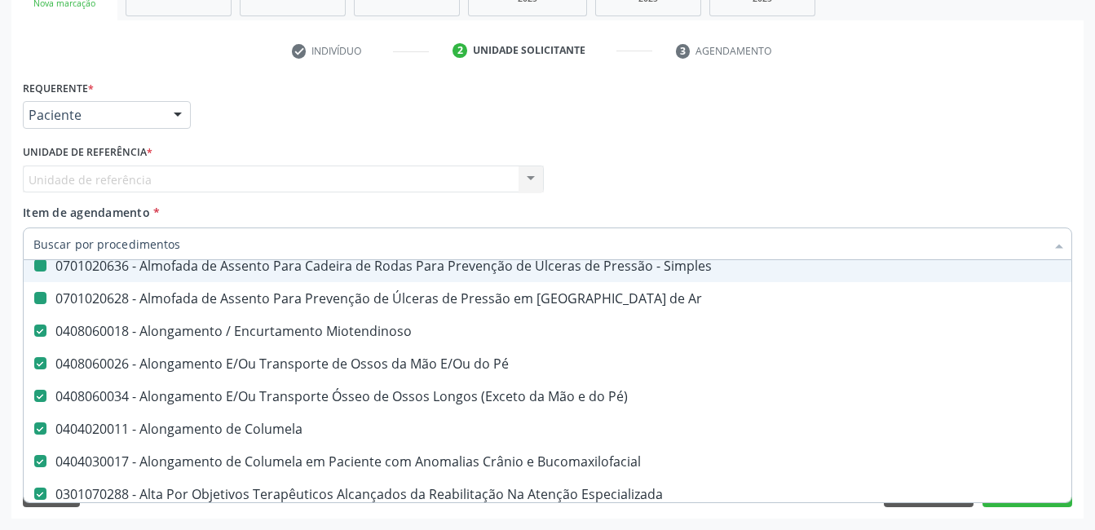
click at [34, 336] on Miotendinoso "checkbox" at bounding box center [29, 330] width 11 height 11
checkbox Miotendinoso "false"
click at [42, 364] on Pé at bounding box center [40, 363] width 12 height 12
click at [34, 364] on Pé "checkbox" at bounding box center [29, 363] width 11 height 11
checkbox Pé "false"
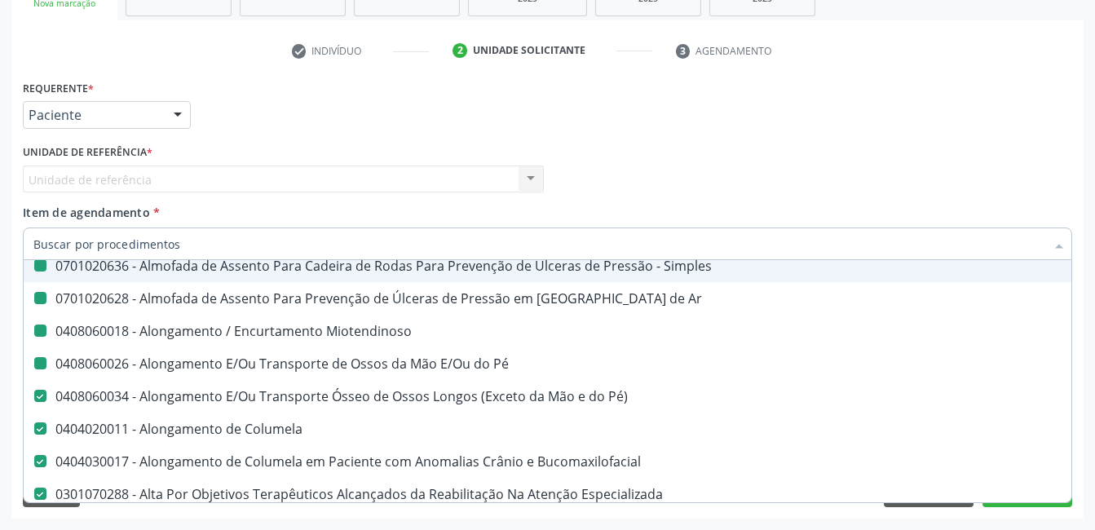
click at [40, 395] on Pé\) at bounding box center [40, 396] width 12 height 12
click at [34, 395] on Pé\) "checkbox" at bounding box center [29, 396] width 11 height 11
checkbox Pé\) "false"
click at [45, 424] on Columela at bounding box center [40, 428] width 12 height 12
click at [34, 424] on Columela "checkbox" at bounding box center [29, 428] width 11 height 11
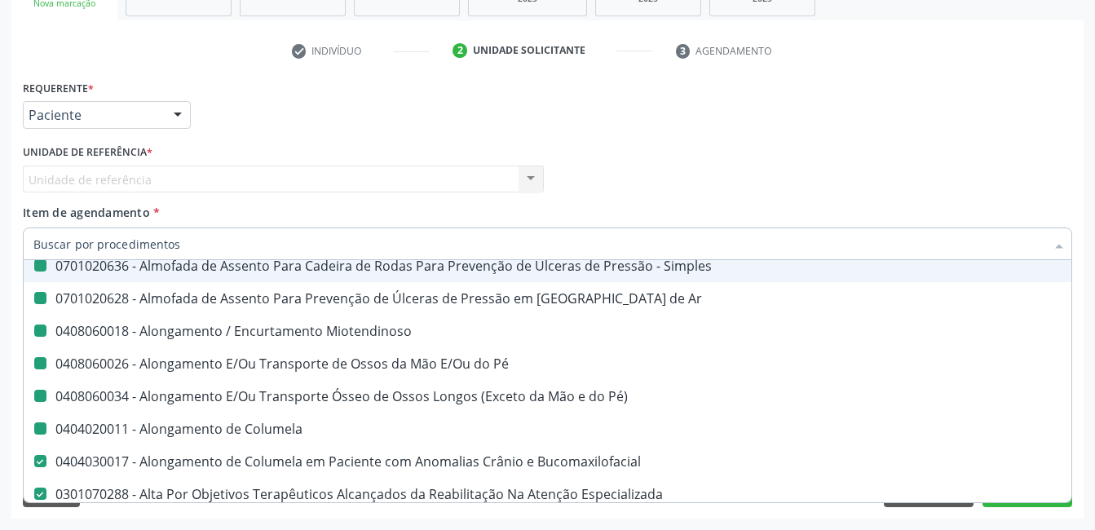
checkbox Columela "false"
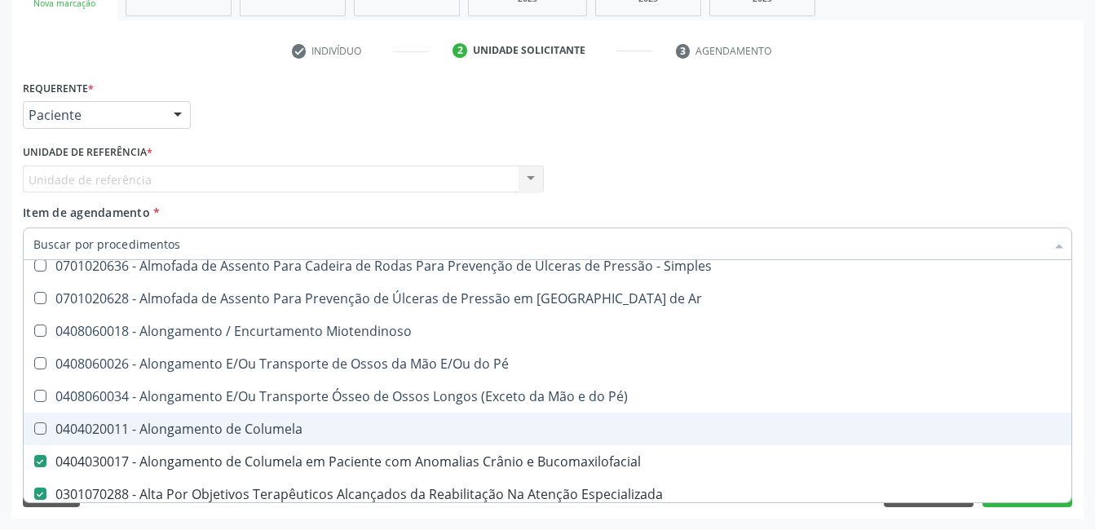
checkbox Ar "false"
drag, startPoint x: 39, startPoint y: 432, endPoint x: 41, endPoint y: 469, distance: 36.7
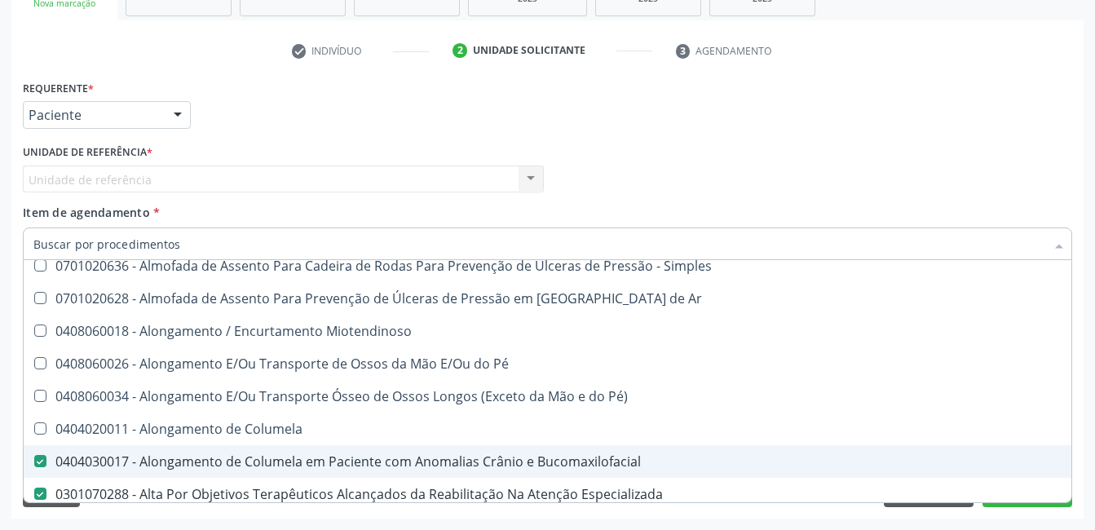
drag, startPoint x: 45, startPoint y: 461, endPoint x: 0, endPoint y: 431, distance: 54.1
click at [46, 460] on div "0404030017 - Alongamento de Columela em Paciente com Anomalias Crânio e Bucomax…" at bounding box center [668, 461] width 1270 height 13
checkbox Bucomaxilofacial "false"
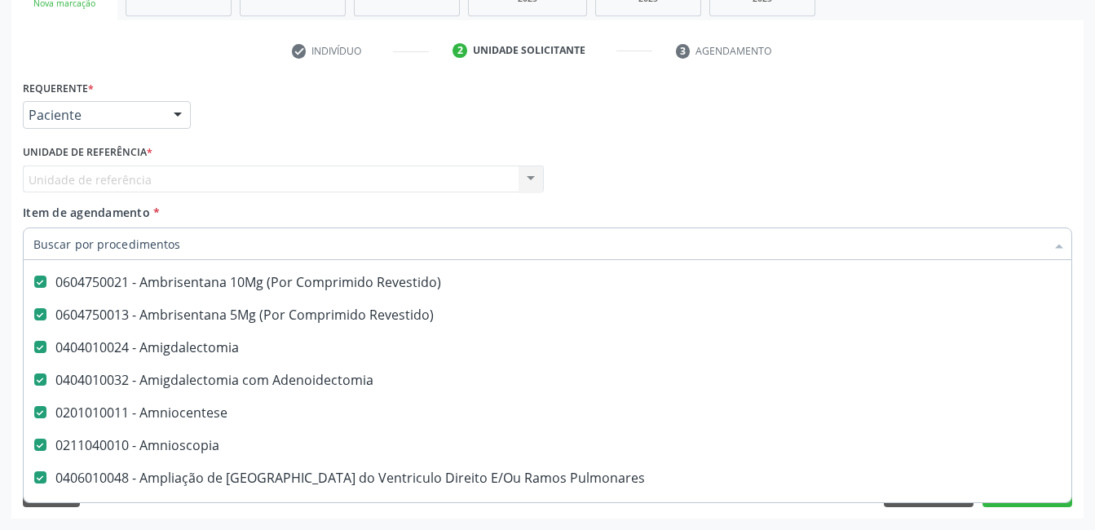
scroll to position [4894, 0]
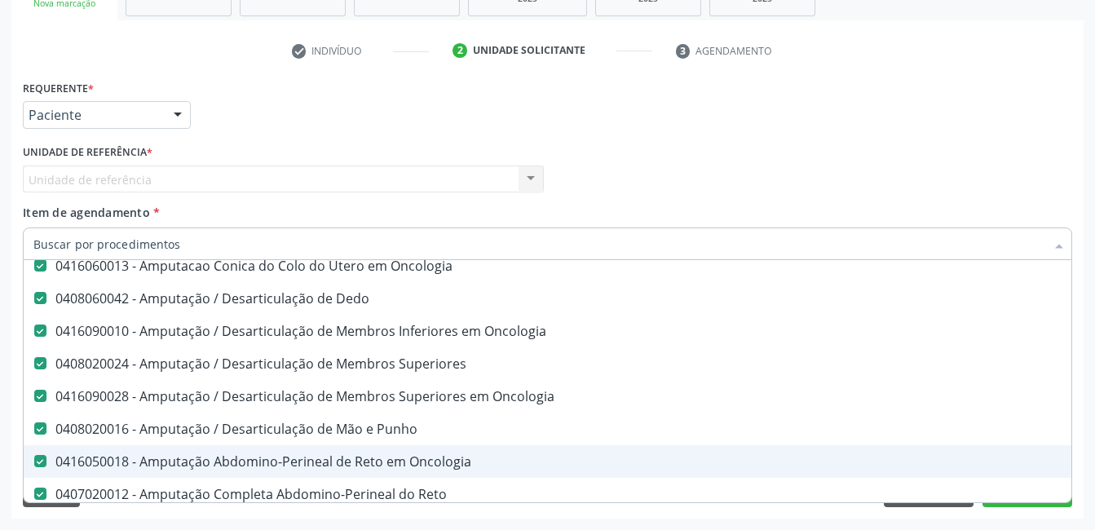
click at [43, 465] on Oncologia at bounding box center [40, 461] width 12 height 12
click at [34, 465] on Oncologia "checkbox" at bounding box center [29, 461] width 11 height 11
checkbox Oncologia "false"
click at [49, 422] on span "0408020016 - Amputação / Desarticulação de Mão e Punho" at bounding box center [668, 429] width 1289 height 33
click at [40, 394] on Oncologia at bounding box center [40, 396] width 12 height 12
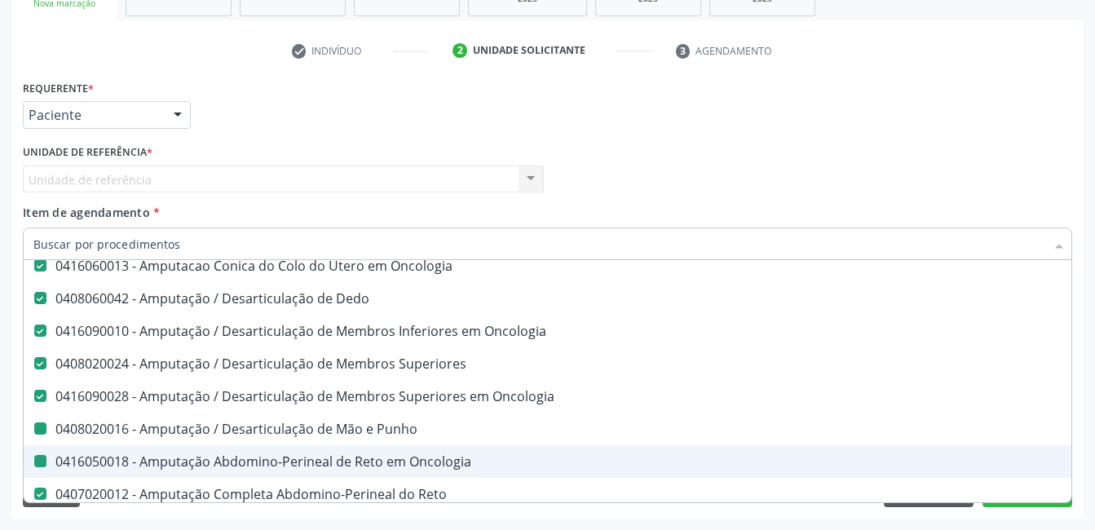
click at [34, 394] on Oncologia "checkbox" at bounding box center [29, 396] width 11 height 11
checkbox Oncologia "false"
click at [49, 356] on span "0408020024 - Amputação / Desarticulação de Membros Superiores" at bounding box center [668, 363] width 1289 height 33
click at [42, 329] on Oncologia at bounding box center [40, 331] width 12 height 12
click at [34, 329] on Oncologia "checkbox" at bounding box center [29, 330] width 11 height 11
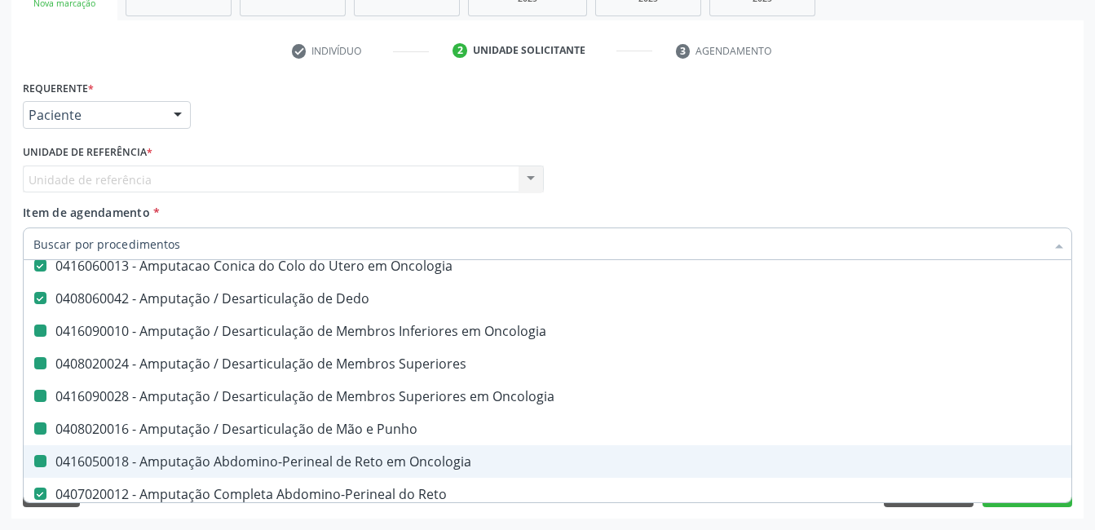
checkbox Oncologia "false"
click at [39, 299] on Dedo at bounding box center [40, 298] width 12 height 12
click at [34, 299] on Dedo "checkbox" at bounding box center [29, 298] width 11 height 11
checkbox Dedo "false"
click at [40, 362] on Superiores at bounding box center [40, 363] width 12 height 12
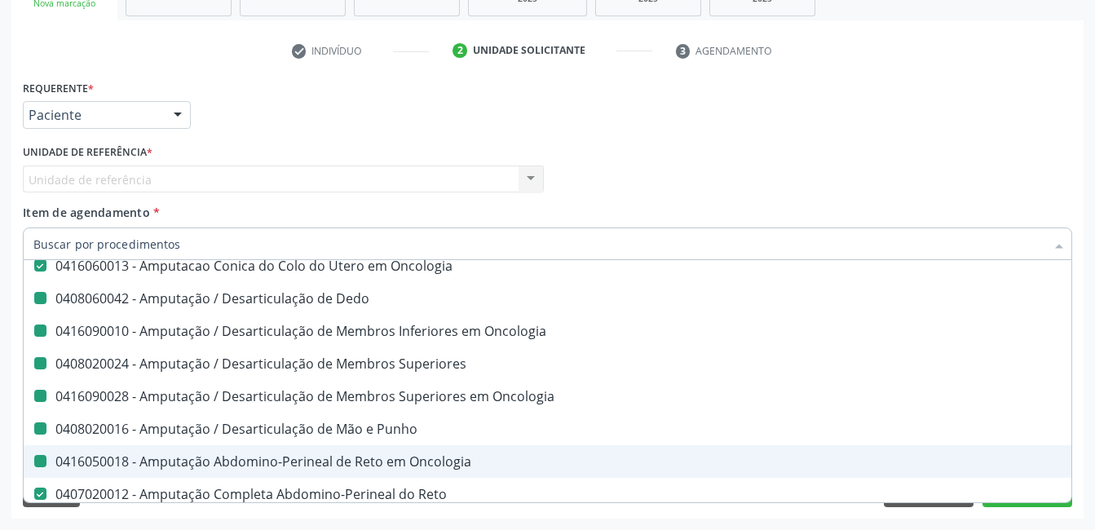
click at [34, 362] on Superiores "checkbox" at bounding box center [29, 363] width 11 height 11
checkbox Superiores "true"
click at [40, 334] on Oncologia at bounding box center [40, 331] width 12 height 12
click at [34, 334] on Oncologia "checkbox" at bounding box center [29, 330] width 11 height 11
checkbox Oncologia "true"
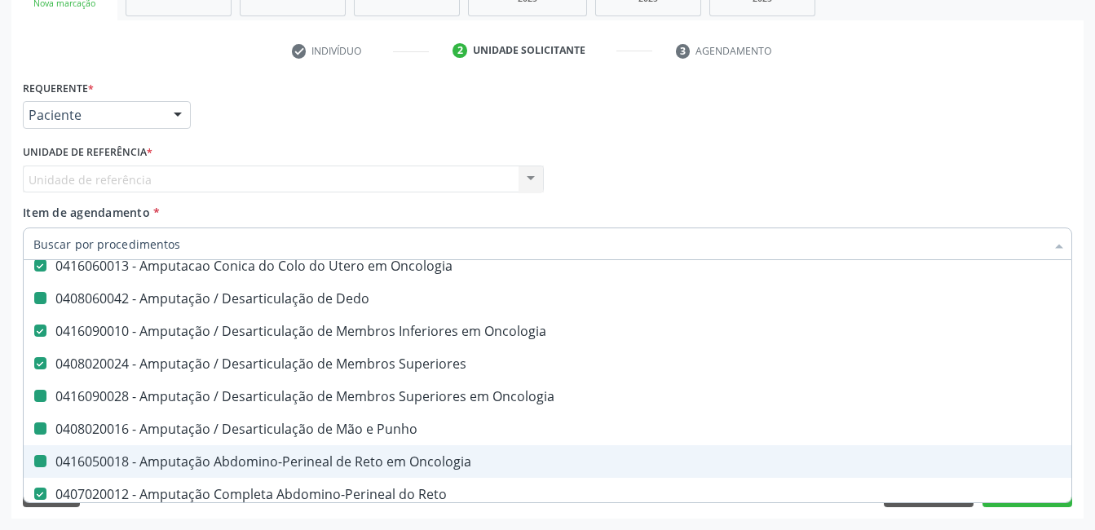
click at [46, 268] on Oncologia at bounding box center [40, 265] width 12 height 12
click at [34, 268] on Oncologia "checkbox" at bounding box center [29, 265] width 11 height 11
checkbox Oncologia "false"
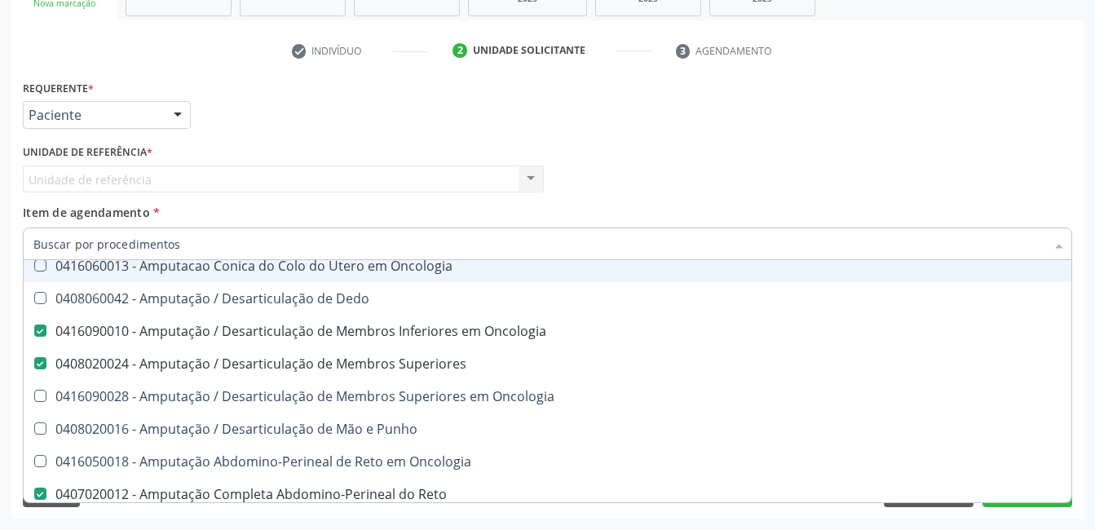
checkbox Punho "false"
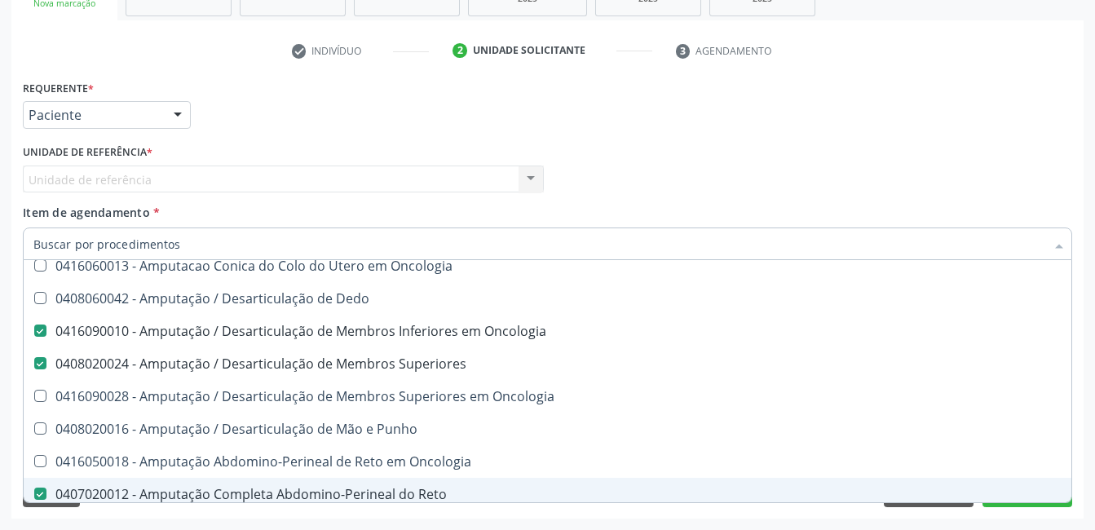
scroll to position [5465, 0]
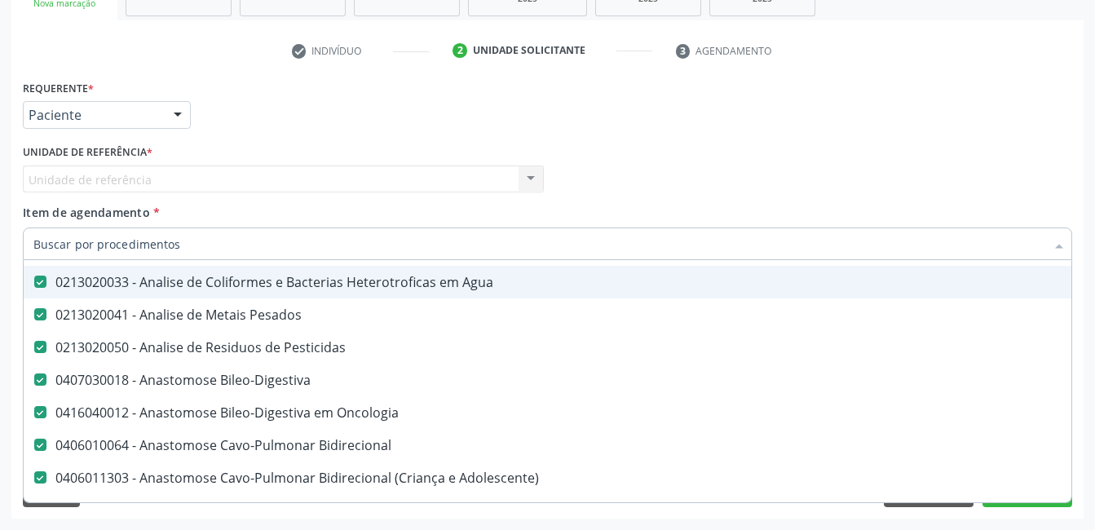
click at [49, 285] on div "0213020033 - Analise de Coliformes e Bacterias Heterotroficas em Agua" at bounding box center [668, 282] width 1270 height 13
checkbox Agua "false"
click at [38, 312] on Pesados at bounding box center [40, 314] width 12 height 12
click at [34, 312] on Pesados "checkbox" at bounding box center [29, 314] width 11 height 11
checkbox Pesados "false"
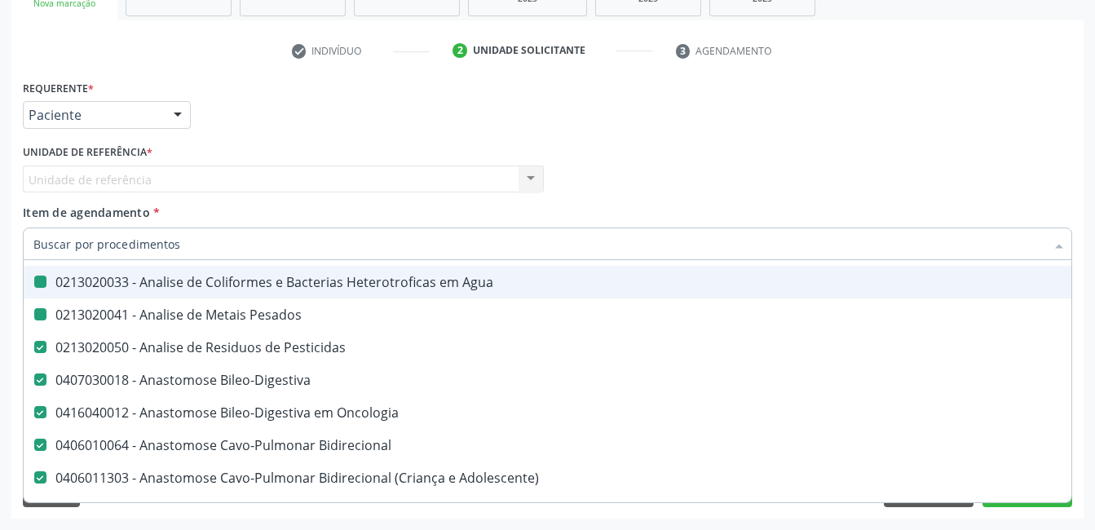
click at [38, 346] on Pesticidas at bounding box center [40, 347] width 12 height 12
click at [34, 346] on Pesticidas "checkbox" at bounding box center [29, 347] width 11 height 11
checkbox Pesticidas "false"
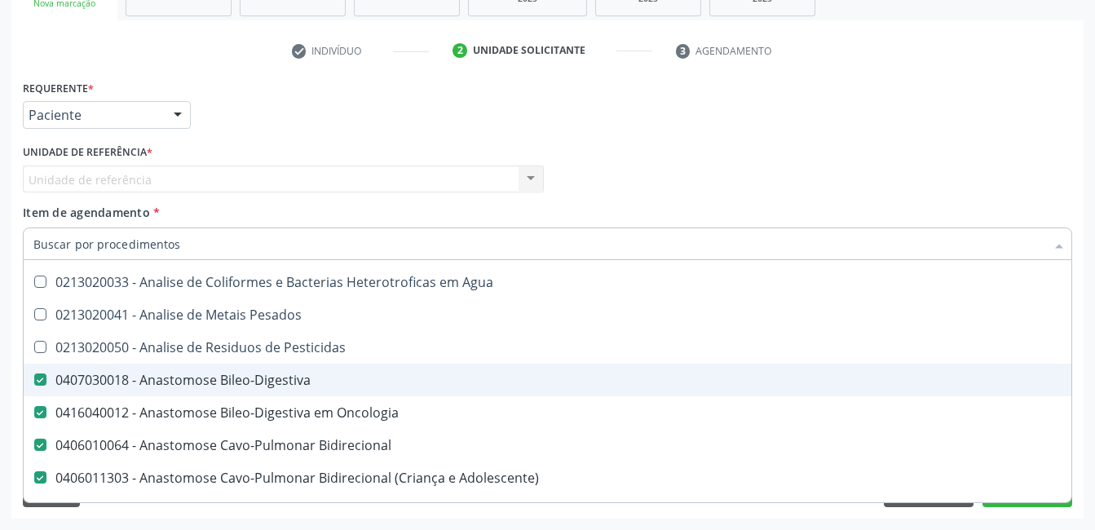
click at [38, 377] on Bileo-Digestiva at bounding box center [40, 380] width 12 height 12
click at [34, 377] on Bileo-Digestiva "checkbox" at bounding box center [29, 379] width 11 height 11
checkbox Bileo-Digestiva "false"
click at [45, 440] on Bidirecional at bounding box center [40, 445] width 12 height 12
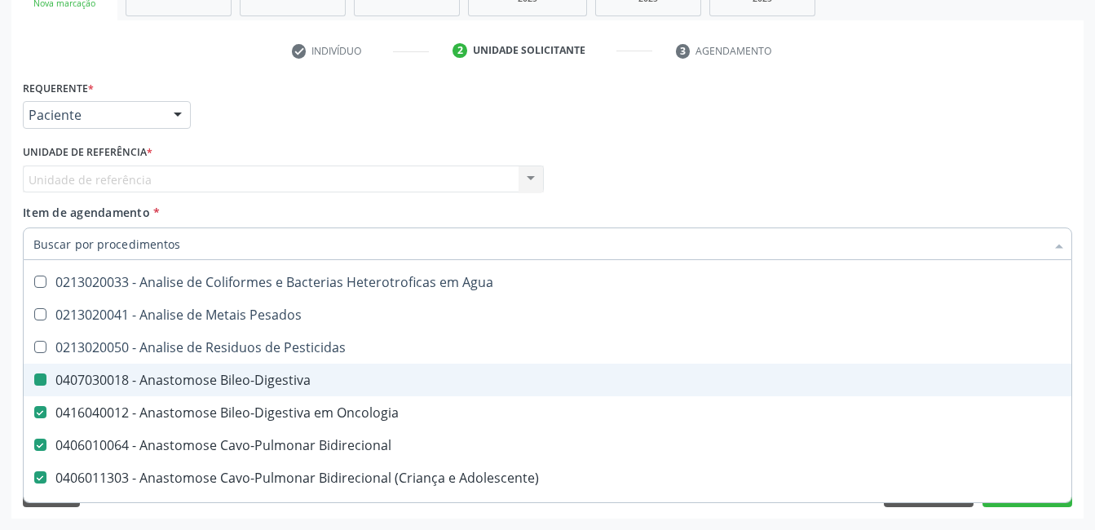
click at [34, 440] on Bidirecional "checkbox" at bounding box center [29, 445] width 11 height 11
checkbox Bidirecional "false"
click at [36, 479] on Adolescente\) at bounding box center [40, 477] width 12 height 12
click at [34, 479] on Adolescente\) "checkbox" at bounding box center [29, 477] width 11 height 11
checkbox Adolescente\) "false"
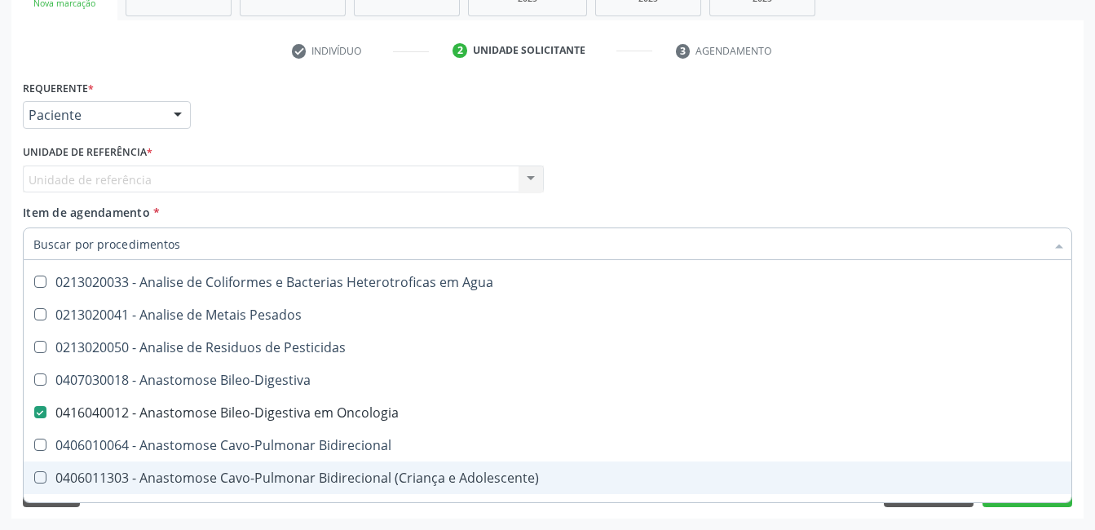
scroll to position [5546, 0]
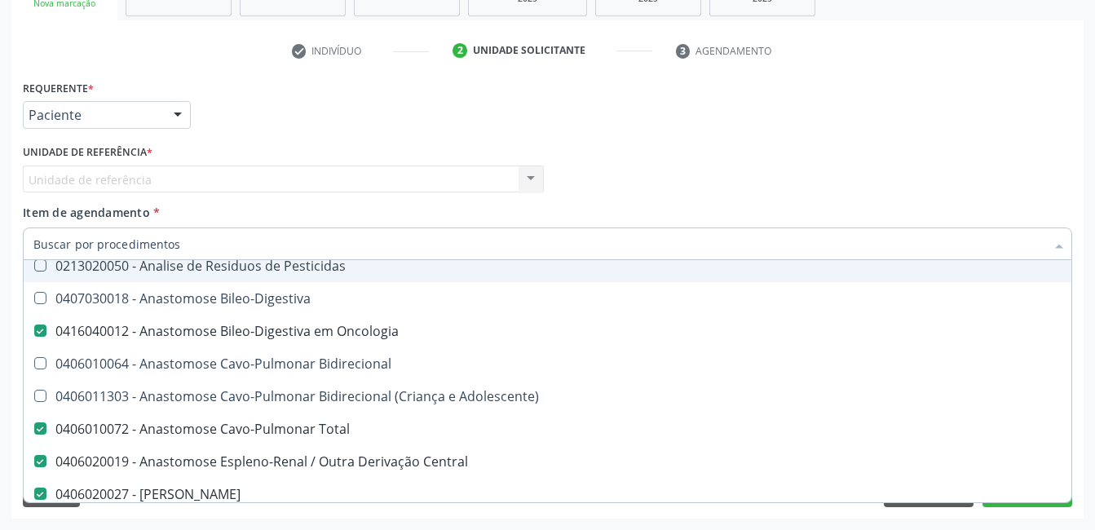
click at [41, 329] on Oncologia at bounding box center [40, 331] width 12 height 12
click at [34, 329] on Oncologia "checkbox" at bounding box center [29, 330] width 11 height 11
checkbox Oncologia "false"
click at [39, 425] on Total at bounding box center [40, 428] width 12 height 12
click at [34, 425] on Total "checkbox" at bounding box center [29, 428] width 11 height 11
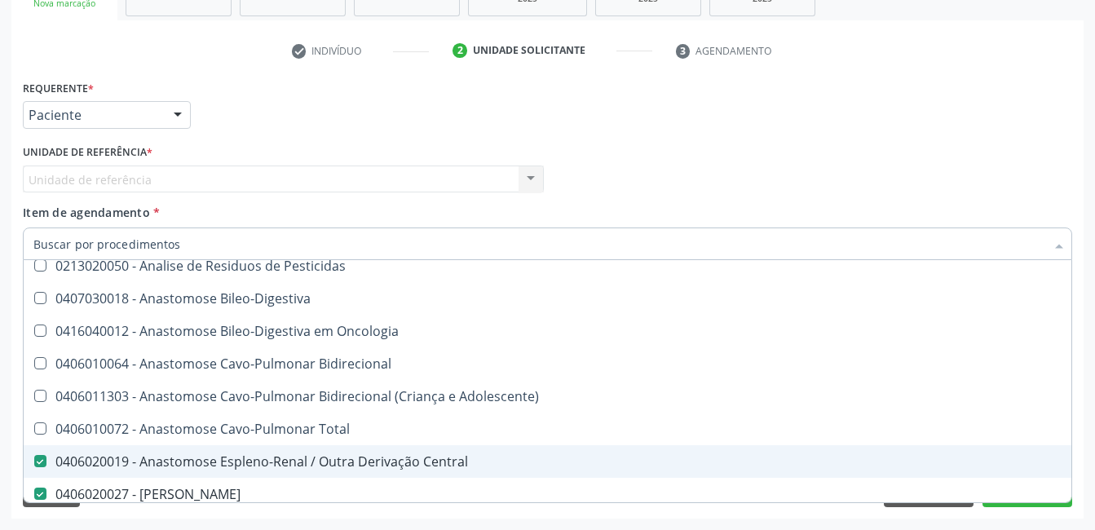
drag, startPoint x: 40, startPoint y: 460, endPoint x: 220, endPoint y: 321, distance: 227.9
click at [41, 454] on span "0406020019 - Anastomose Espleno-Renal / Outra Derivação Central" at bounding box center [668, 461] width 1289 height 33
click at [42, 430] on Total at bounding box center [40, 428] width 12 height 12
click at [34, 430] on Total "checkbox" at bounding box center [29, 428] width 11 height 11
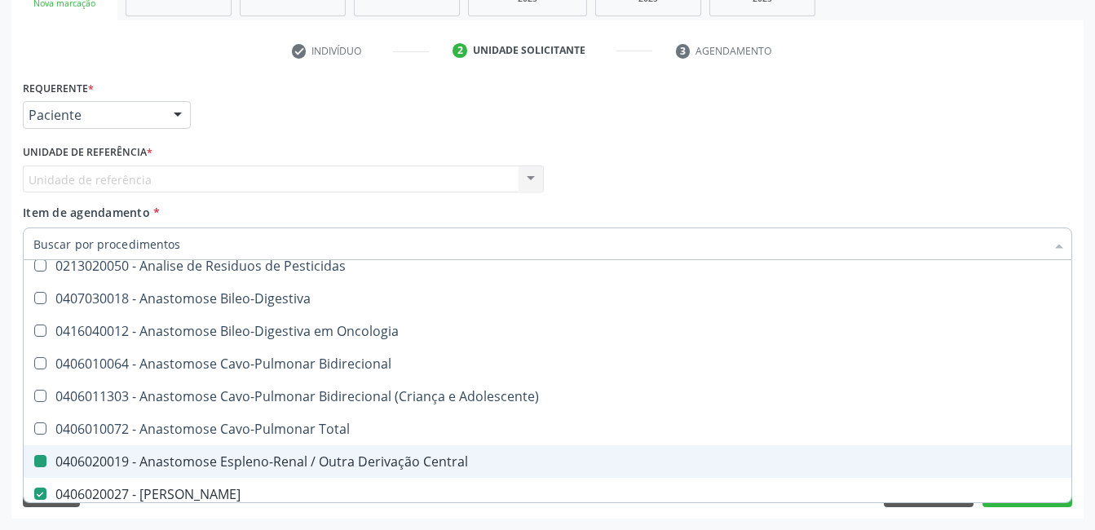
checkbox Total "true"
click at [58, 451] on span "0406020019 - Anastomose Espleno-Renal / Outra Derivação Central" at bounding box center [668, 461] width 1289 height 33
checkbox Central "true"
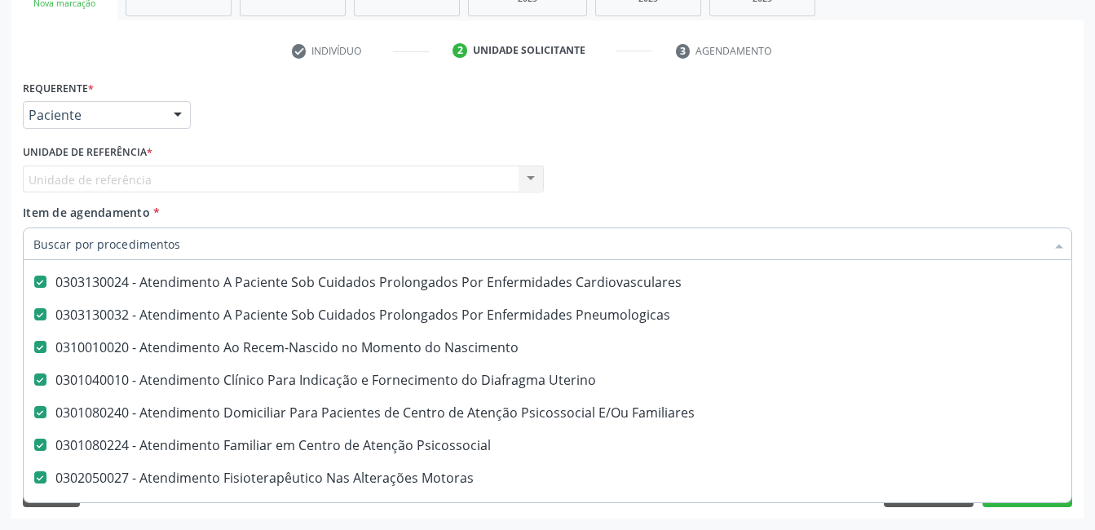
scroll to position [11092, 0]
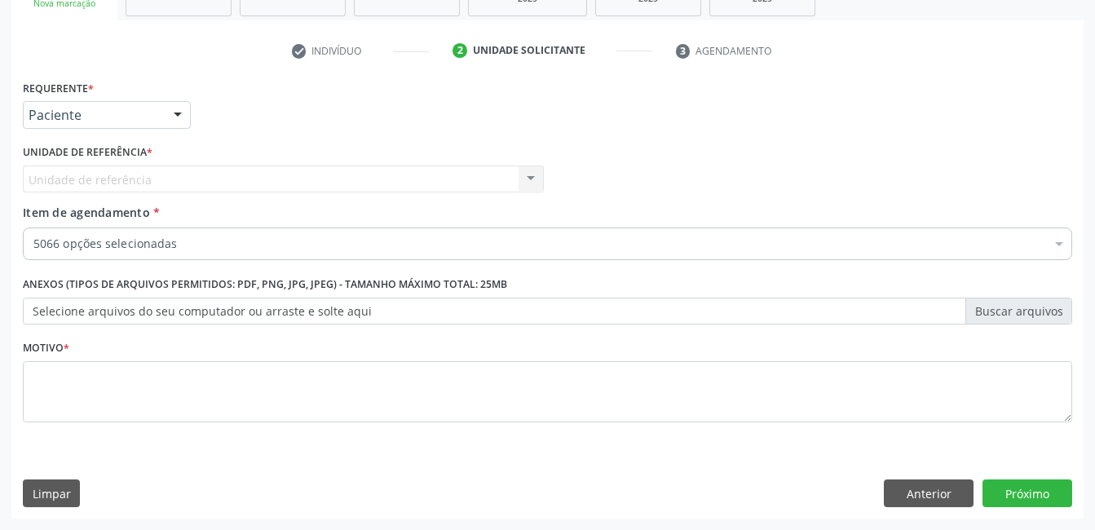
checkbox Rodas "true"
checkbox Adenograma "true"
checkbox Adenoidectomia "true"
checkbox Deficiência "true"
checkbox Crianças "true"
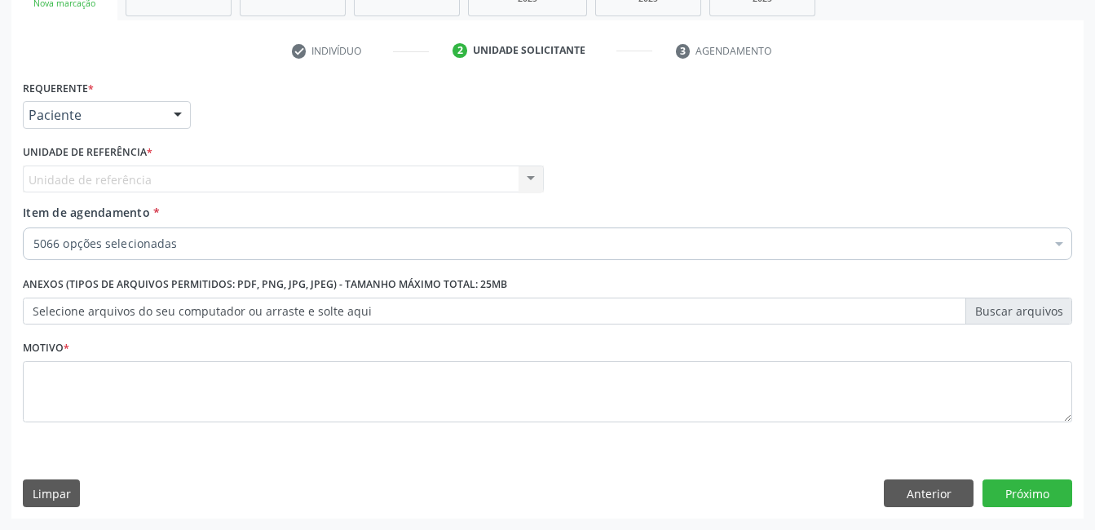
checkbox Especializada\ "true"
checkbox Frasco-Ampola\) "true"
checkbox Ampola\) "true"
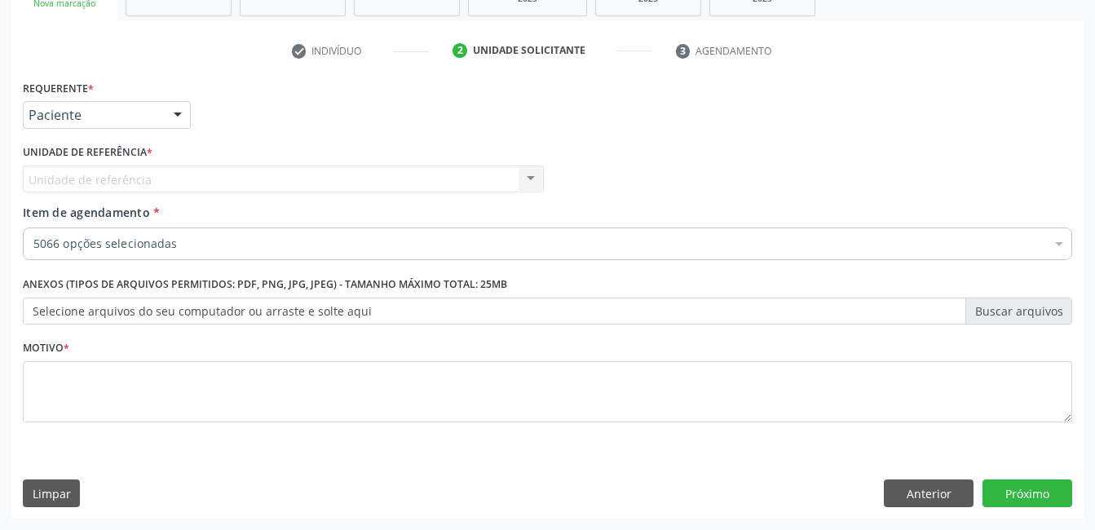
checkbox 5Ml\) "true"
checkbox Pulmonares "true"
checkbox Adolescente\) "true"
checkbox Esquerdo "true"
checkbox Adolescente\) "true"
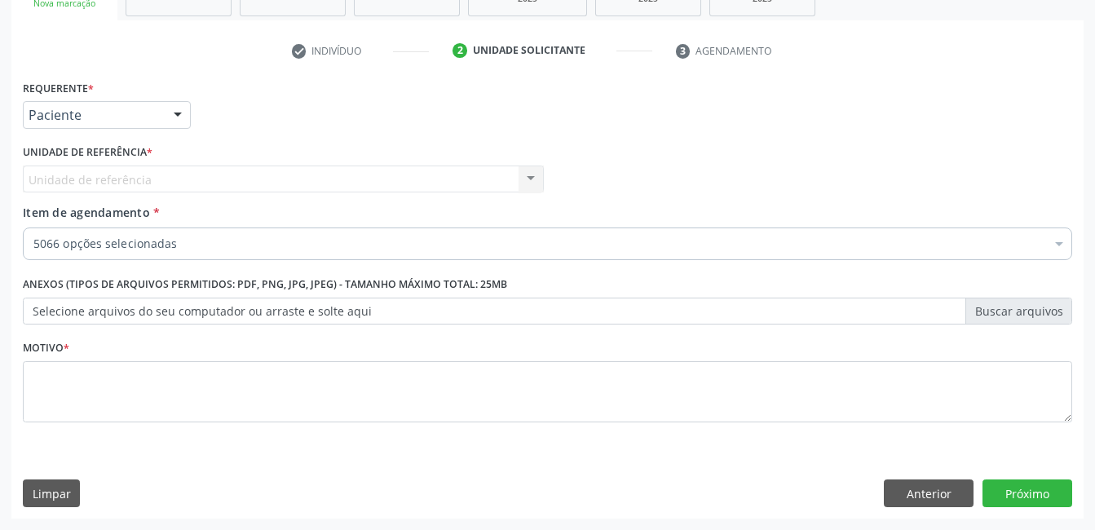
checkbox Inferiores "true"
checkbox Tarso "true"
checkbox Reto "true"
checkbox Ponteiras\ "true"
checkbox Valvular "true"
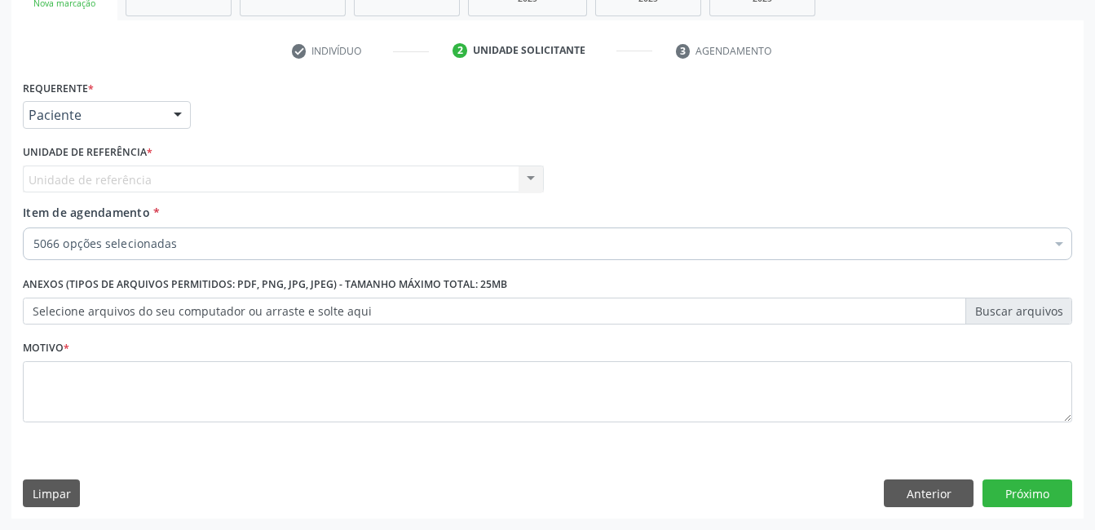
checkbox Risco "true"
checkbox Regional "true"
checkbox Toraco-Abdominal "true"
checkbox Stent\) "true"
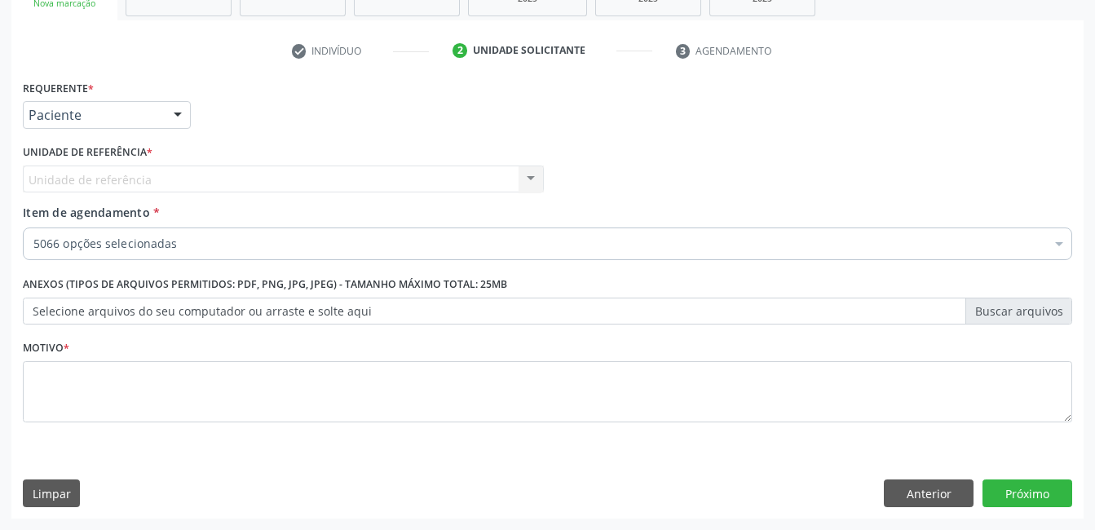
checkbox Renais "true"
checkbox Recoberto "true"
checkbox Recoberto\) "true"
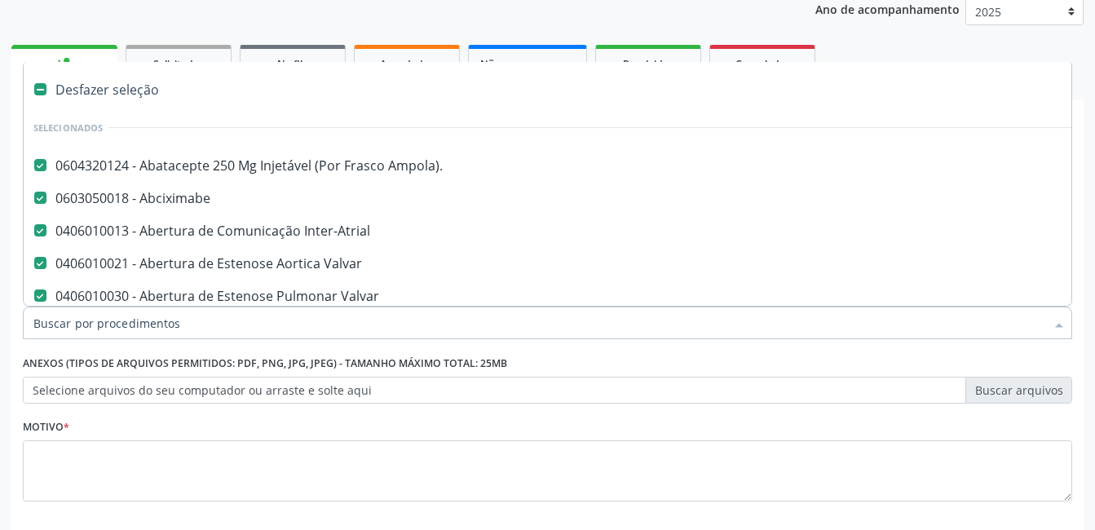
scroll to position [278, 0]
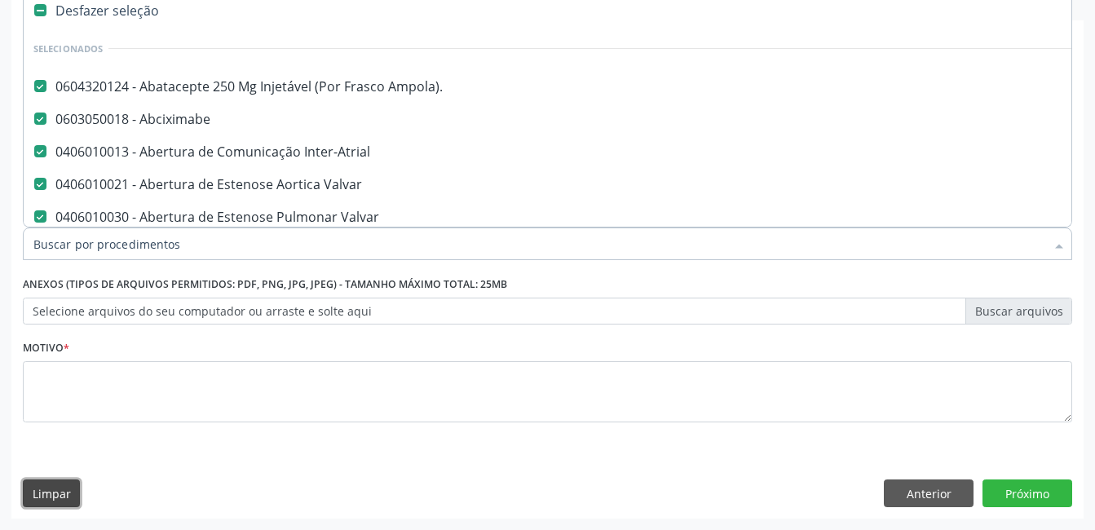
click at [55, 493] on button "Limpar" at bounding box center [51, 494] width 57 height 28
click at [62, 490] on button "Limpar" at bounding box center [51, 494] width 57 height 28
click at [938, 494] on button "Anterior" at bounding box center [929, 494] width 90 height 28
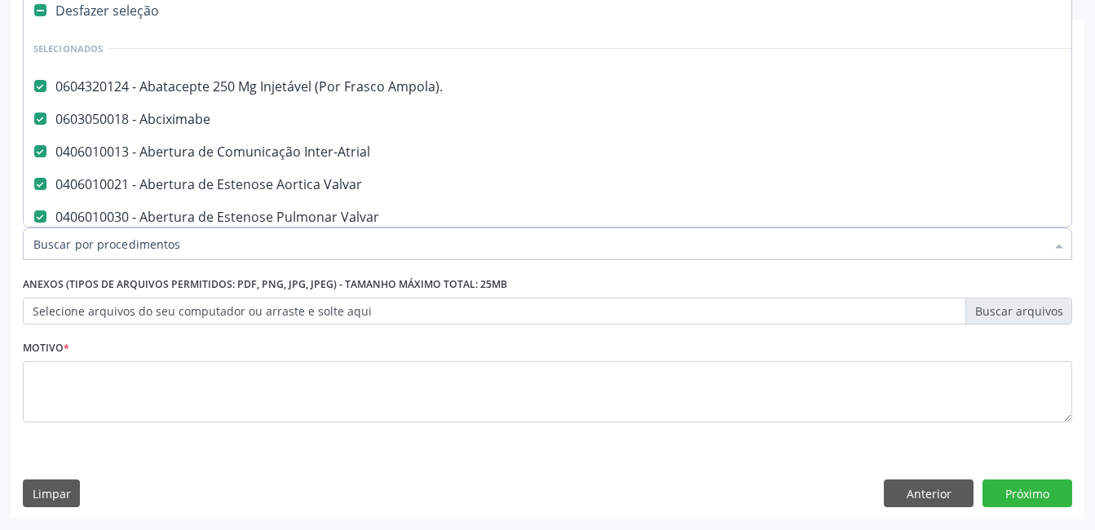
click at [0, 0] on div "Prioridade * Baixa Prioridade Média Prioridade Alta Prioridade" at bounding box center [0, 0] width 0 height 0
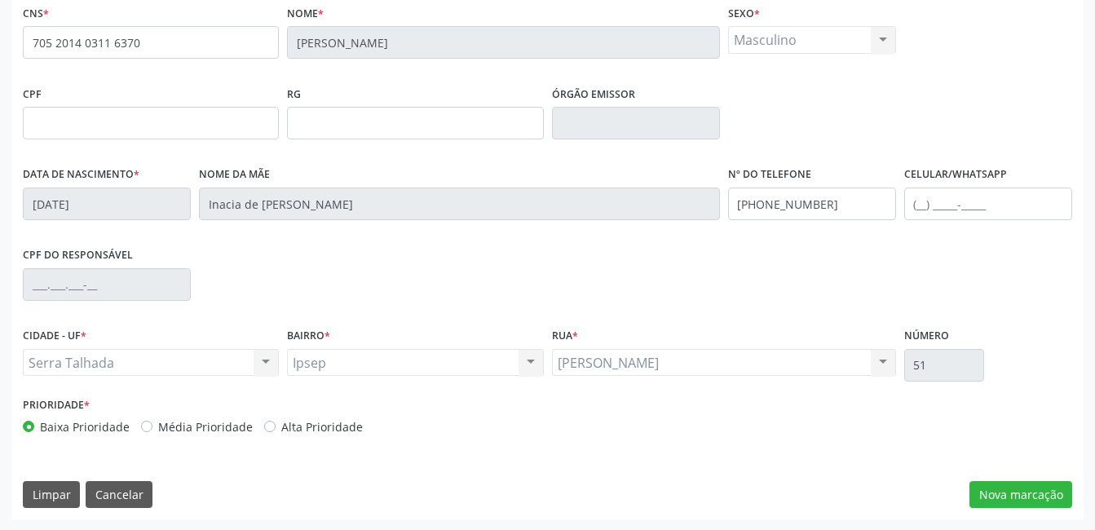
scroll to position [354, 0]
click at [998, 488] on button "Nova marcação" at bounding box center [1021, 494] width 103 height 28
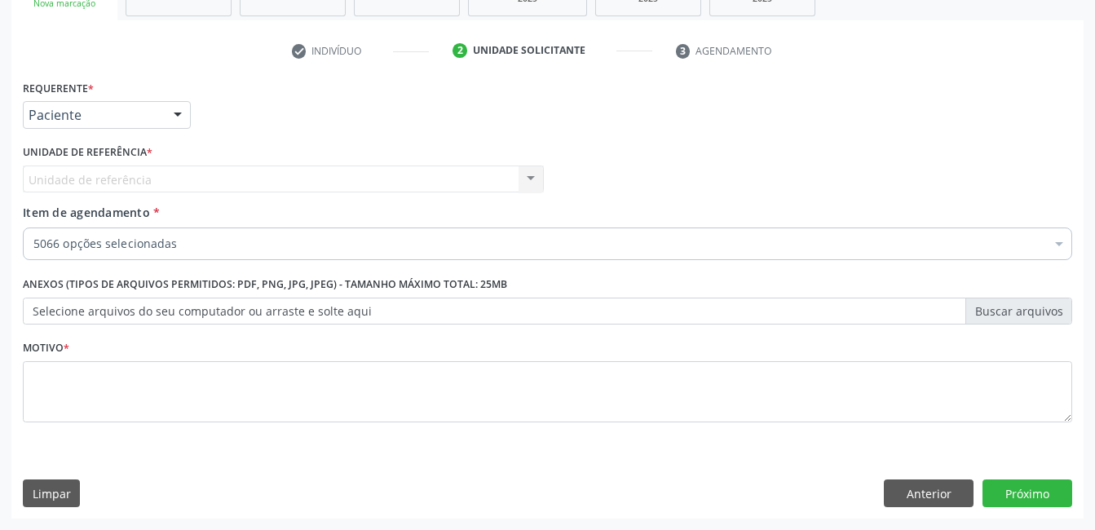
scroll to position [278, 0]
click at [40, 494] on button "Limpar" at bounding box center [51, 494] width 57 height 28
click at [940, 496] on button "Anterior" at bounding box center [929, 494] width 90 height 28
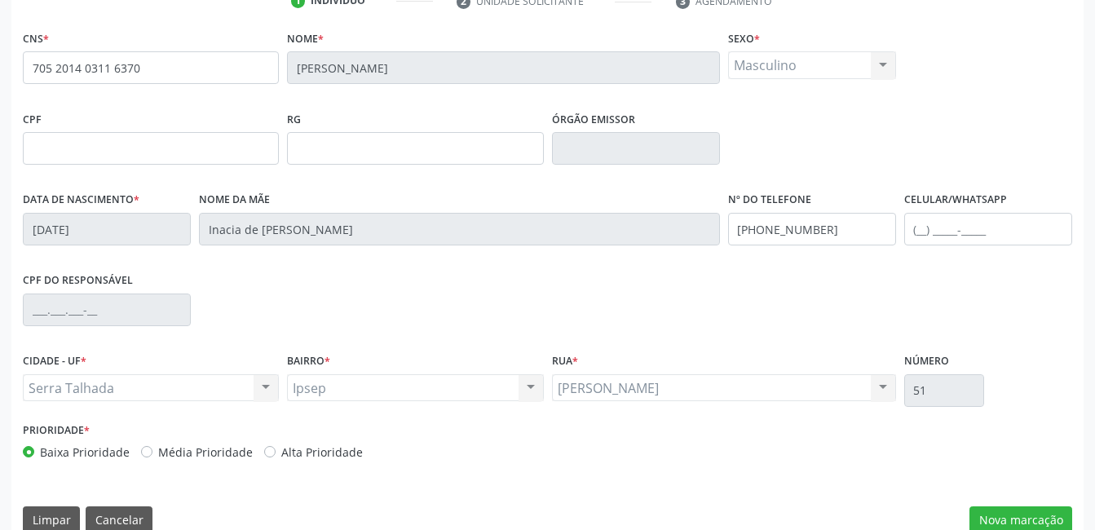
scroll to position [354, 0]
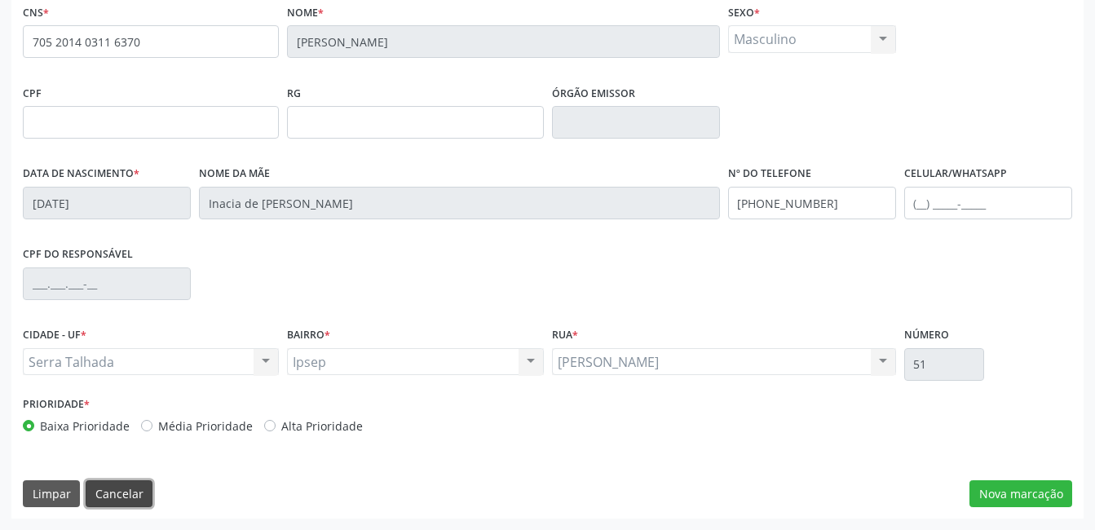
click at [103, 493] on button "Cancelar" at bounding box center [119, 494] width 67 height 28
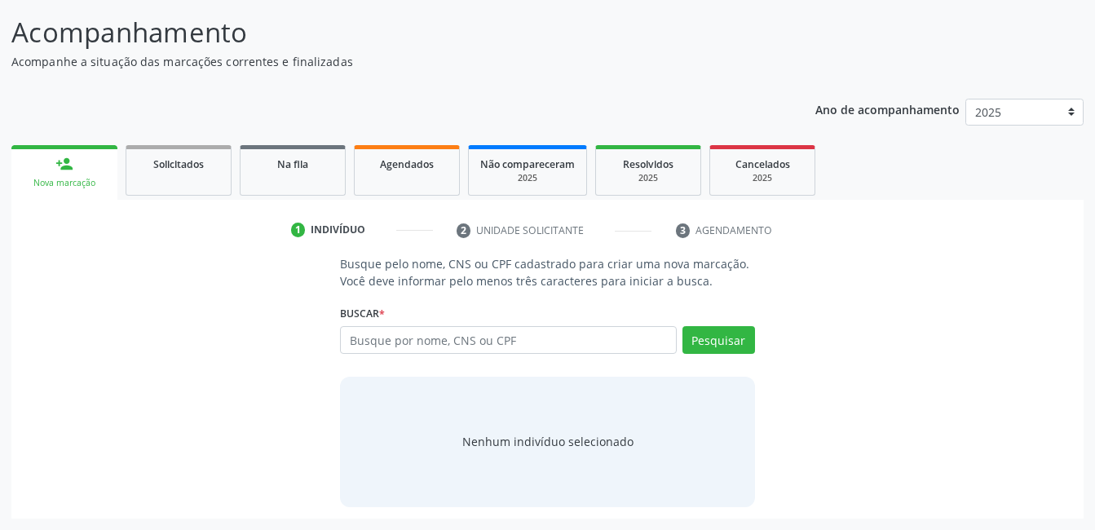
scroll to position [99, 0]
click at [355, 335] on input "text" at bounding box center [508, 340] width 336 height 28
drag, startPoint x: 730, startPoint y: 411, endPoint x: 756, endPoint y: 467, distance: 61.3
click at [756, 467] on div "Busque pelo nome, CNS ou CPF cadastrado para criar uma nova marcação. Você deve…" at bounding box center [547, 380] width 437 height 251
click at [962, 334] on div "Busque pelo nome, CNS ou CPF cadastrado para criar uma nova marcação. Você deve…" at bounding box center [548, 380] width 1050 height 251
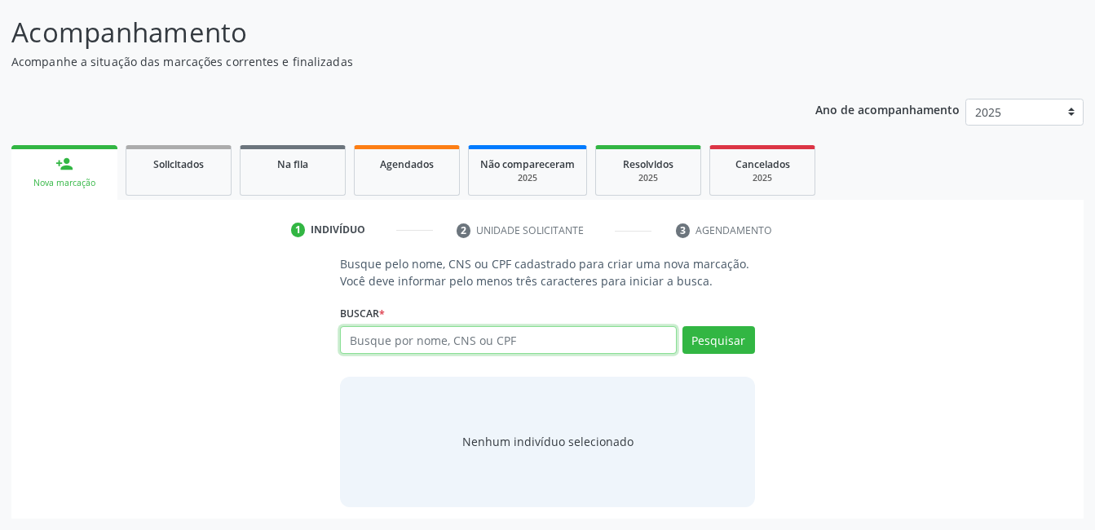
click at [365, 339] on input "text" at bounding box center [508, 340] width 336 height 28
drag, startPoint x: 369, startPoint y: 341, endPoint x: 380, endPoint y: 349, distance: 14.0
click at [379, 349] on input "text" at bounding box center [508, 340] width 336 height 28
type input "705201403116370"
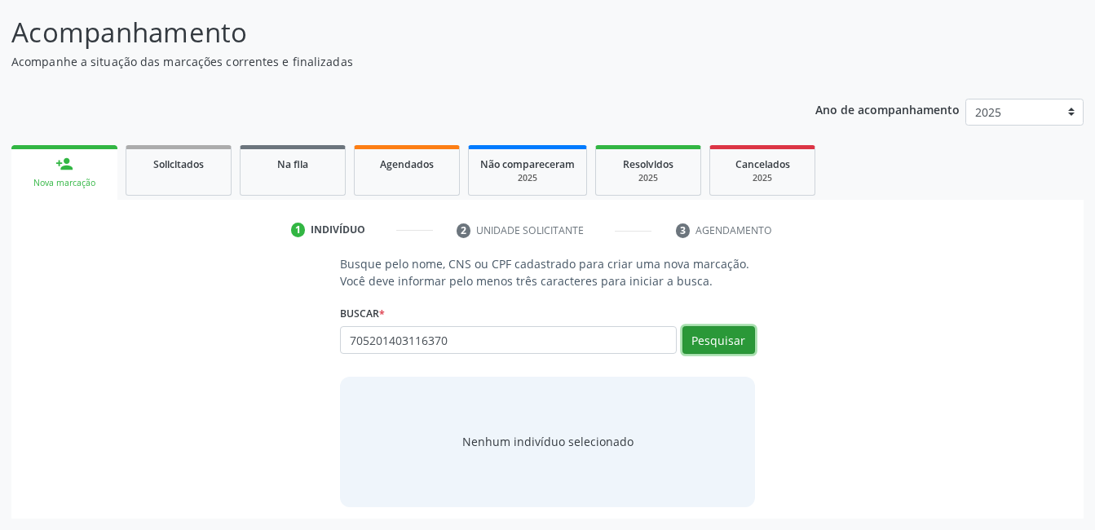
click at [718, 343] on button "Pesquisar" at bounding box center [719, 340] width 73 height 28
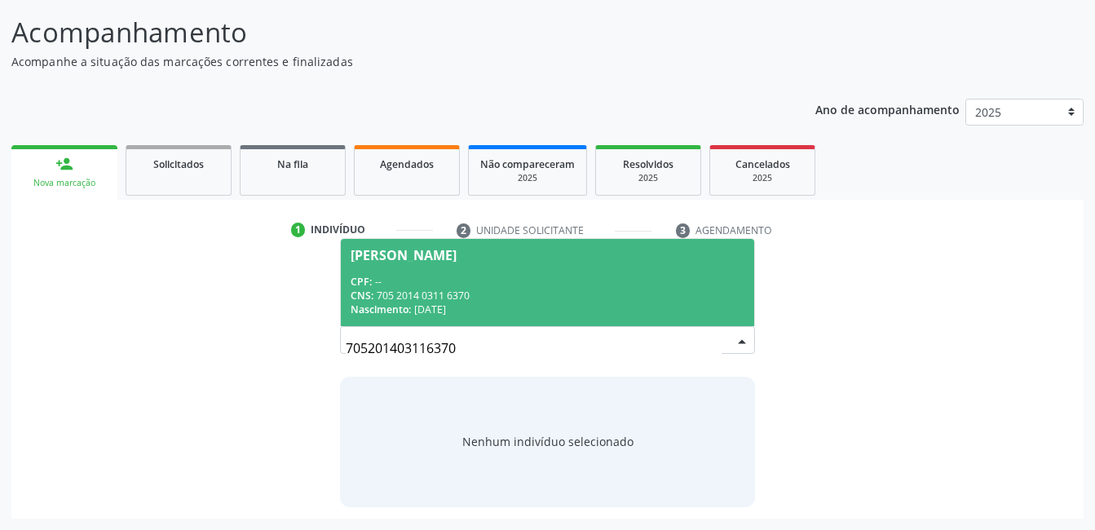
click at [425, 259] on div "[PERSON_NAME]" at bounding box center [404, 255] width 106 height 13
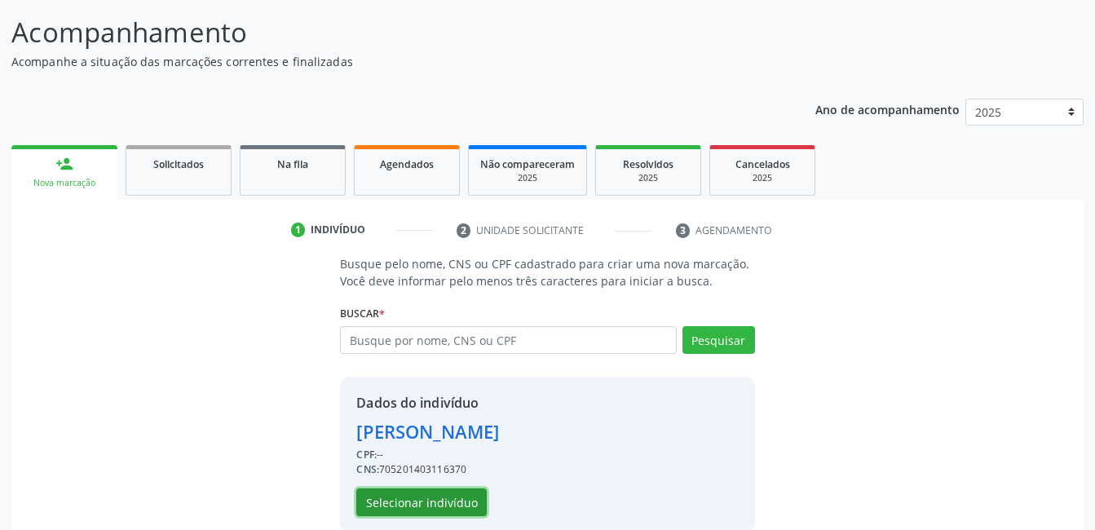
click at [431, 505] on button "Selecionar indivíduo" at bounding box center [421, 503] width 130 height 28
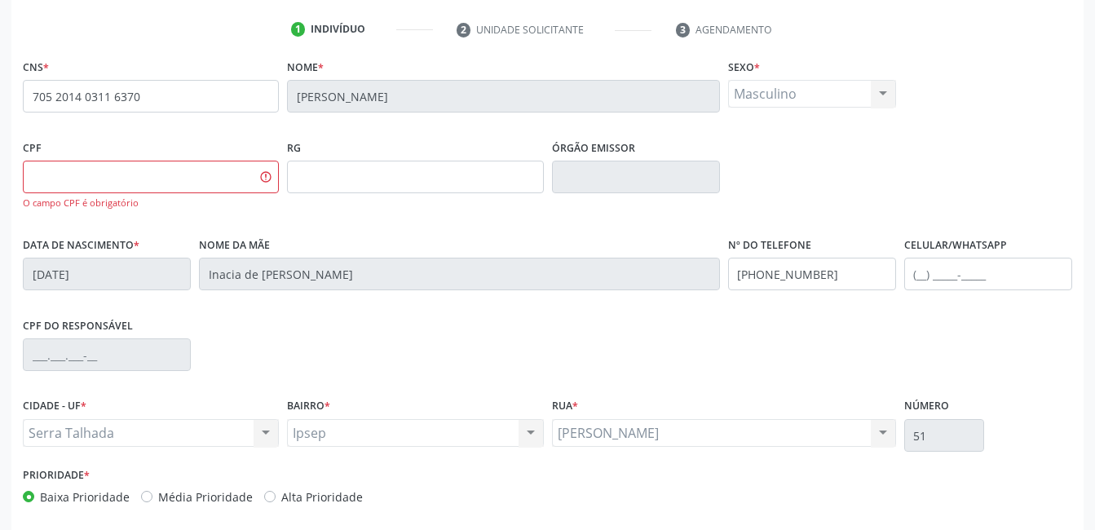
scroll to position [370, 0]
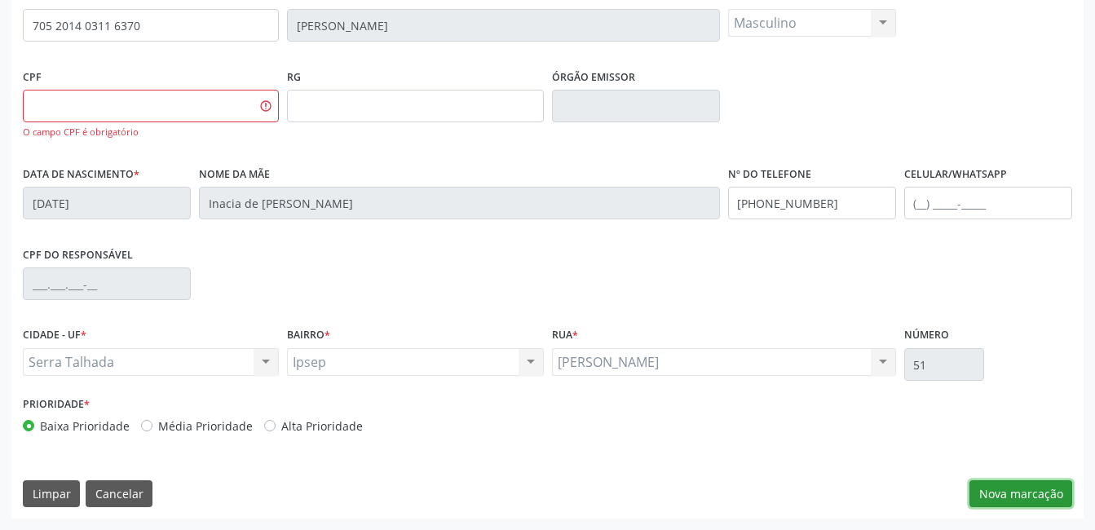
click at [1009, 500] on button "Nova marcação" at bounding box center [1021, 494] width 103 height 28
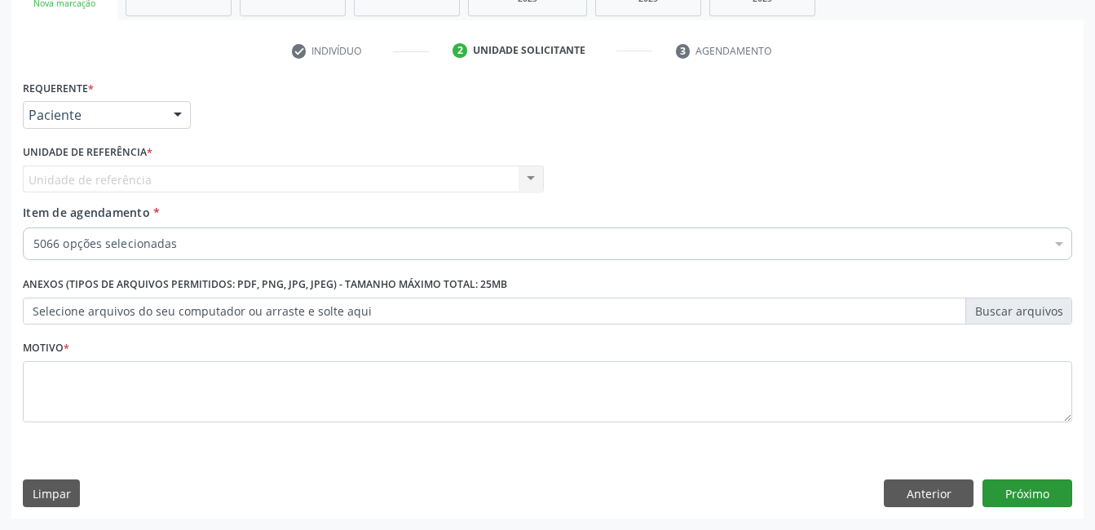
scroll to position [278, 0]
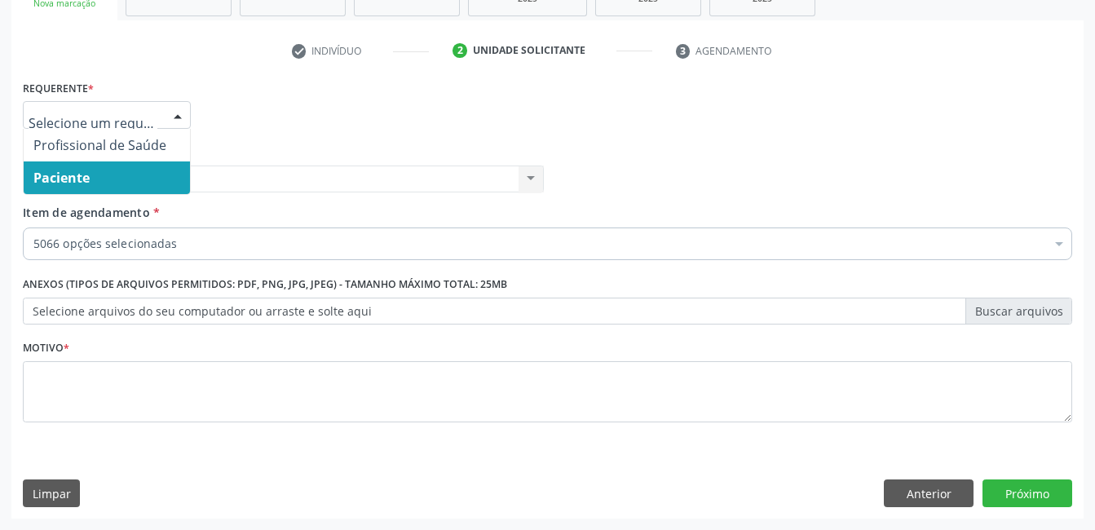
click at [180, 113] on div at bounding box center [178, 116] width 24 height 28
click at [95, 180] on span "Paciente" at bounding box center [107, 177] width 166 height 33
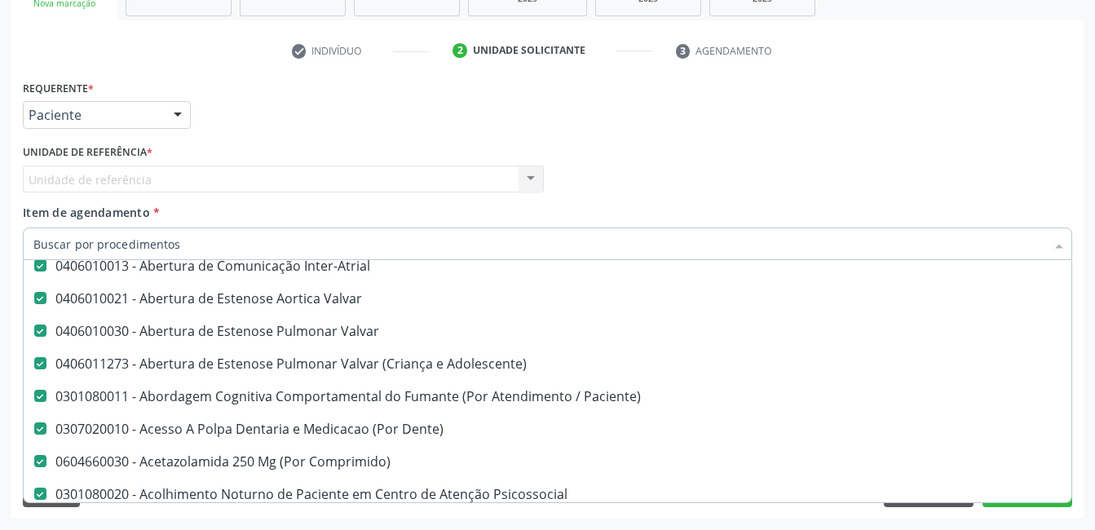
scroll to position [897, 0]
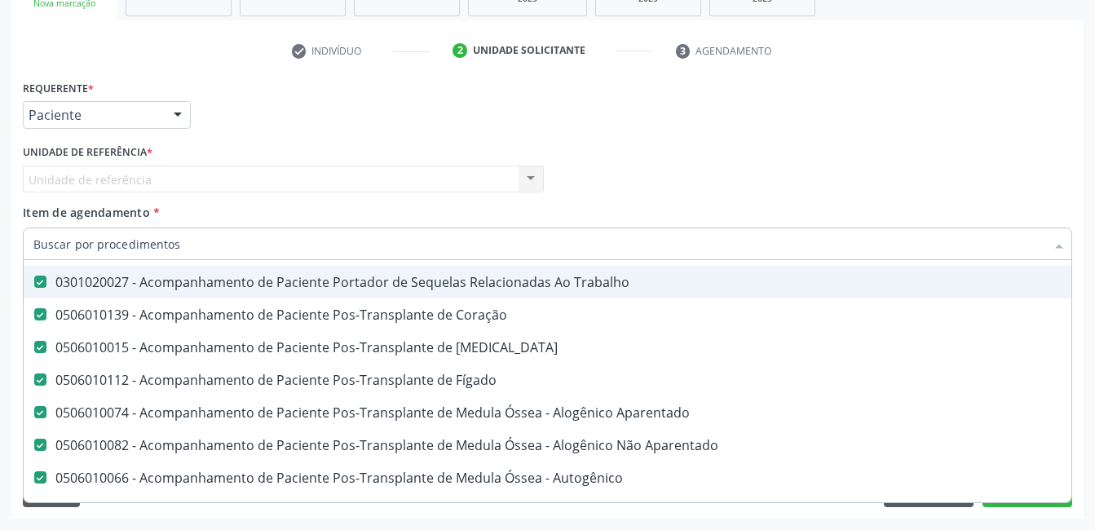
click at [41, 281] on Trabalho at bounding box center [40, 282] width 12 height 12
click at [34, 281] on Trabalho "checkbox" at bounding box center [29, 281] width 11 height 11
click at [37, 285] on Trabalho at bounding box center [40, 282] width 12 height 12
click at [34, 285] on Trabalho "checkbox" at bounding box center [29, 281] width 11 height 11
checkbox Trabalho "true"
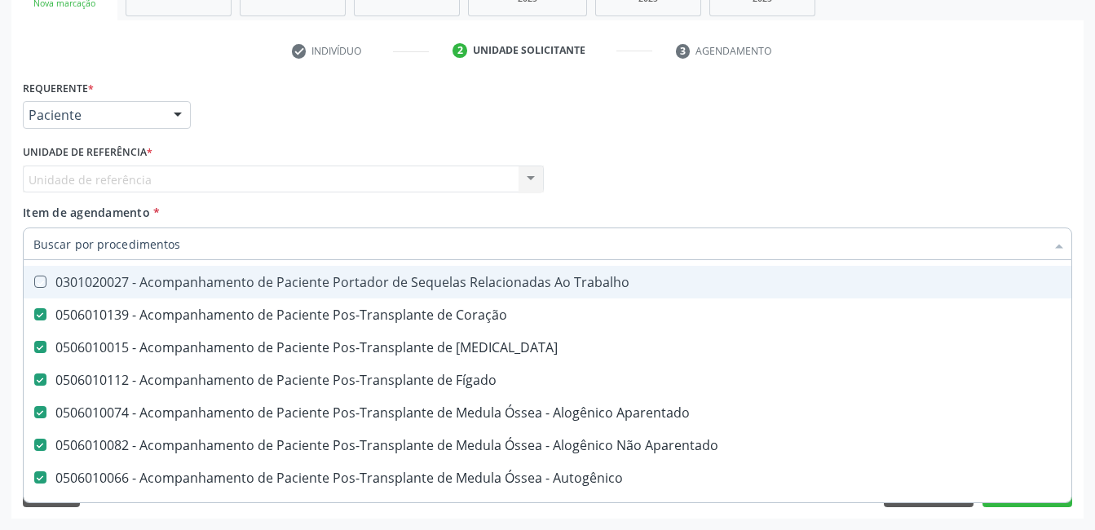
click at [42, 319] on Coração at bounding box center [40, 314] width 12 height 12
click at [34, 319] on Coração "checkbox" at bounding box center [29, 314] width 11 height 11
checkbox Coração "false"
click at [39, 345] on Cornea at bounding box center [40, 347] width 12 height 12
click at [34, 345] on Cornea "checkbox" at bounding box center [29, 347] width 11 height 11
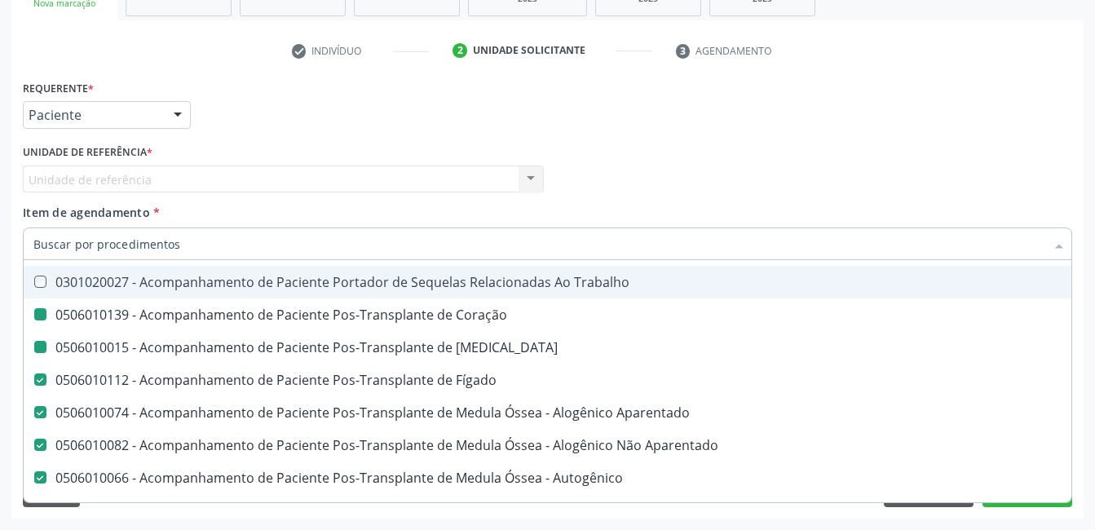
checkbox Cornea "false"
click at [35, 383] on Fígado at bounding box center [40, 380] width 12 height 12
click at [34, 383] on Fígado "checkbox" at bounding box center [29, 379] width 11 height 11
checkbox Fígado "false"
click at [39, 281] on Trabalho at bounding box center [40, 282] width 12 height 12
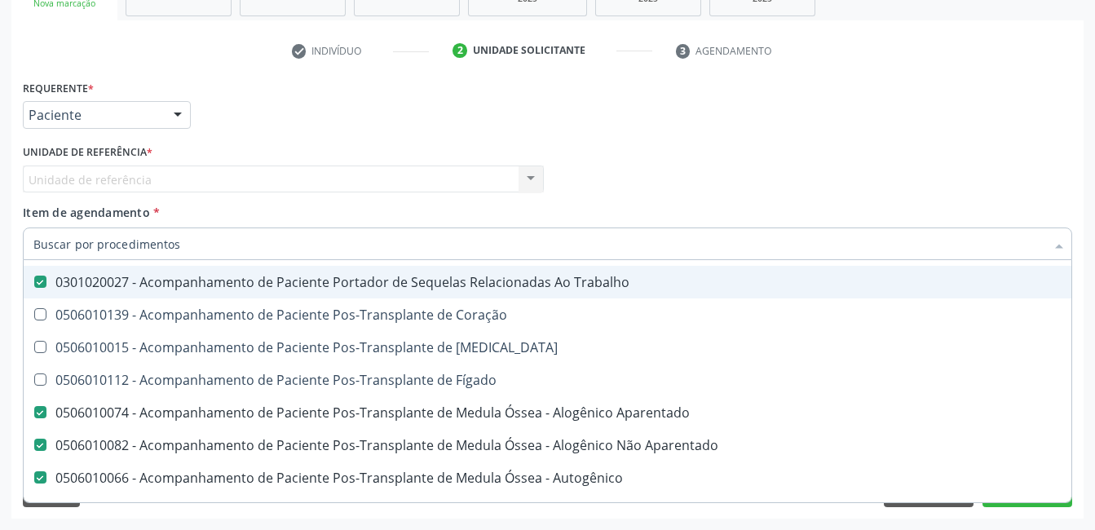
click at [34, 281] on Trabalho "checkbox" at bounding box center [29, 281] width 11 height 11
checkbox Trabalho "false"
click at [40, 415] on Aparentado at bounding box center [40, 412] width 12 height 12
click at [34, 415] on Aparentado "checkbox" at bounding box center [29, 412] width 11 height 11
checkbox Aparentado "false"
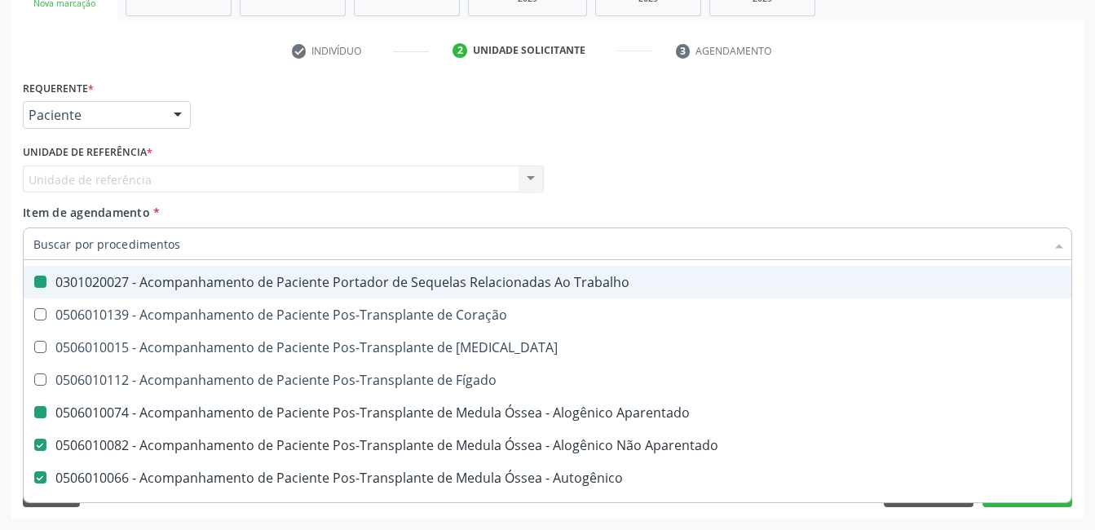
click at [42, 445] on Aparentado at bounding box center [40, 445] width 12 height 12
click at [34, 445] on Aparentado "checkbox" at bounding box center [29, 445] width 11 height 11
checkbox Aparentado "false"
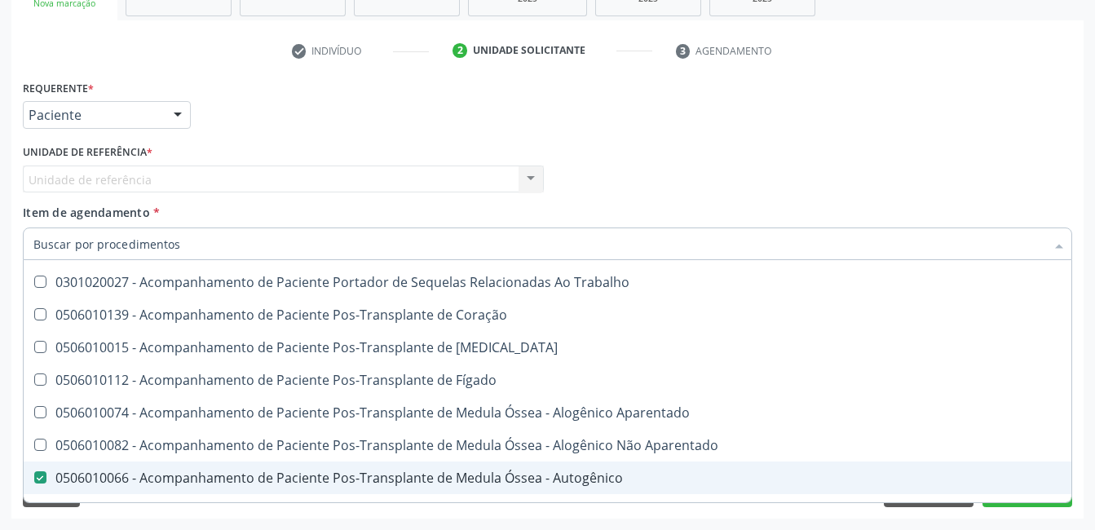
click at [40, 484] on div "0506010066 - Acompanhamento de Paciente Pos-Transplante de Medula Óssea - Autog…" at bounding box center [668, 477] width 1270 height 13
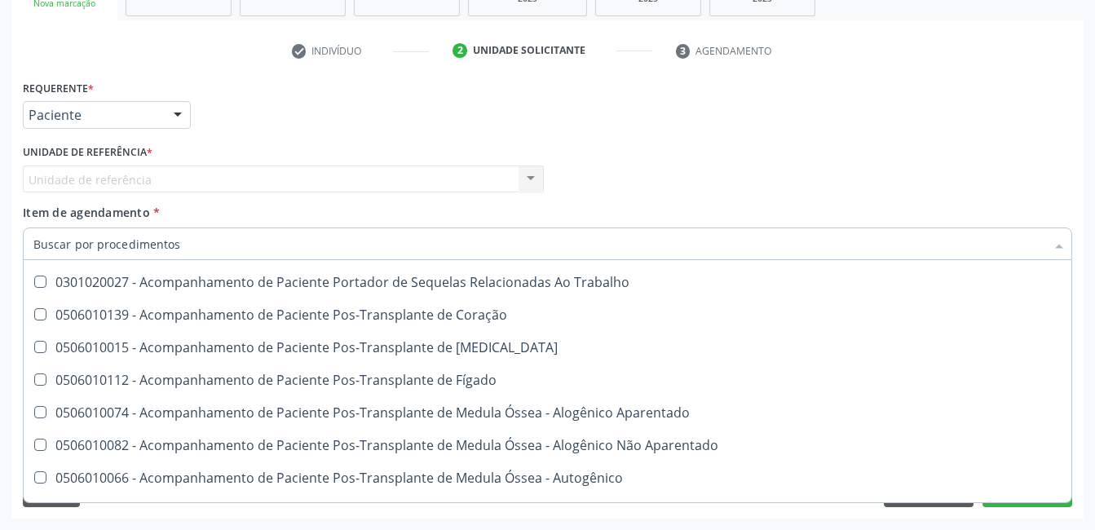
checkbox Autogênico "false"
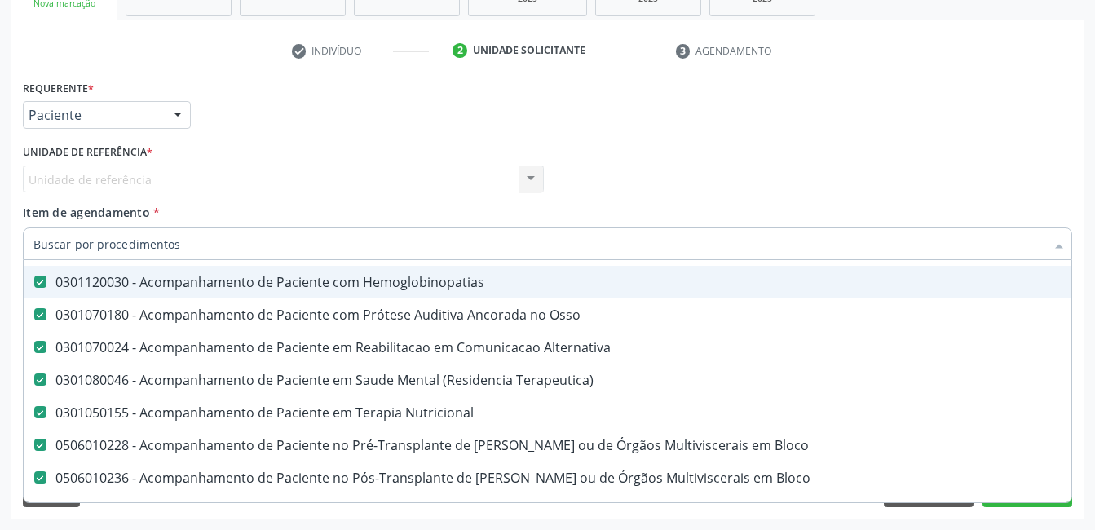
click at [38, 274] on span "0301120030 - Acompanhamento de Paciente com Hemoglobinopatias" at bounding box center [668, 282] width 1289 height 33
checkbox Hemoglobinopatias "false"
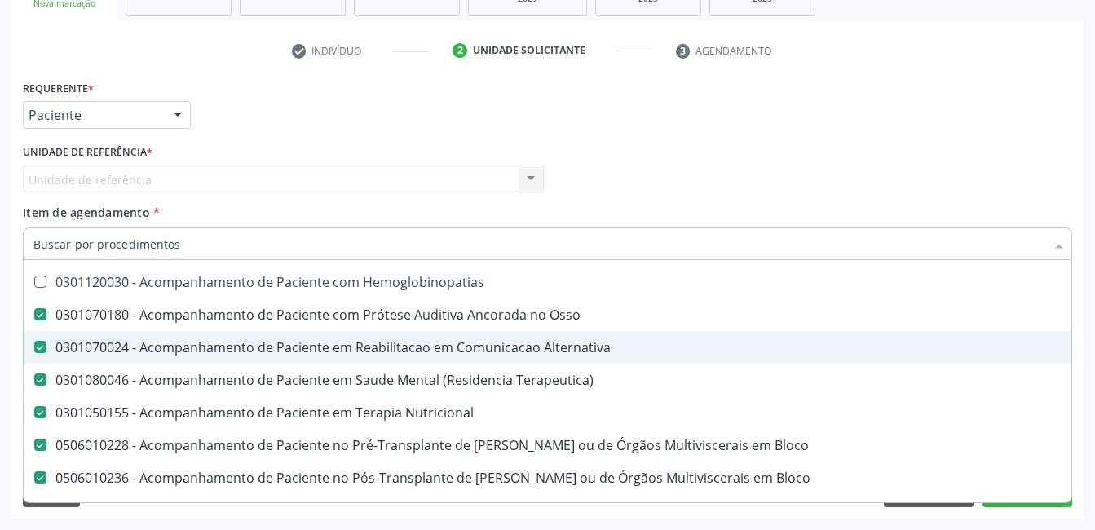
click at [41, 318] on Osso at bounding box center [40, 314] width 12 height 12
click at [34, 318] on Osso "checkbox" at bounding box center [29, 314] width 11 height 11
checkbox Osso "false"
click at [43, 347] on Alternativa at bounding box center [40, 347] width 12 height 12
click at [34, 347] on Alternativa "checkbox" at bounding box center [29, 347] width 11 height 11
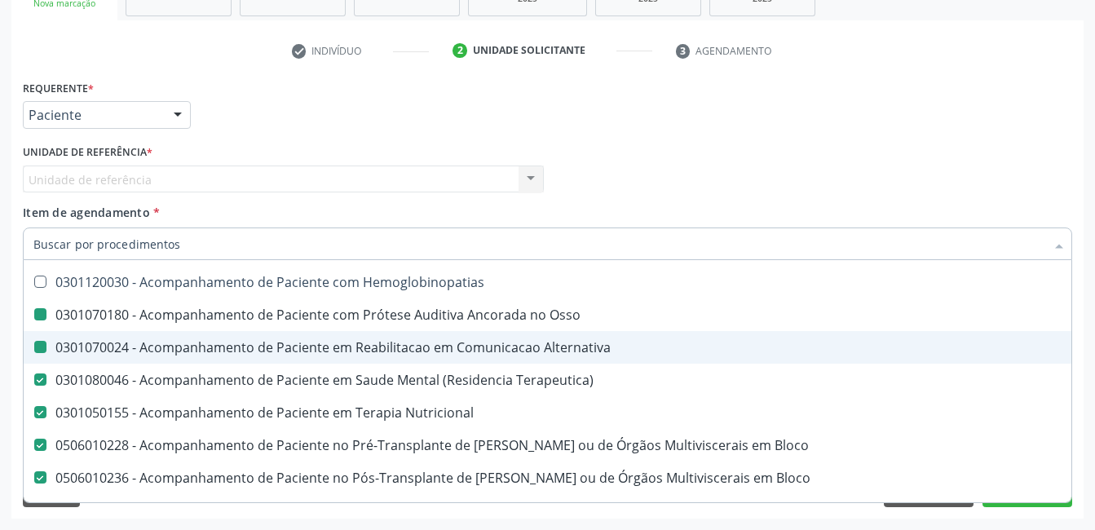
checkbox Alternativa "false"
click at [39, 375] on Terapeutica\) at bounding box center [40, 380] width 12 height 12
click at [34, 375] on Terapeutica\) "checkbox" at bounding box center [29, 379] width 11 height 11
checkbox Terapeutica\) "false"
click at [43, 415] on Nutricional at bounding box center [40, 412] width 12 height 12
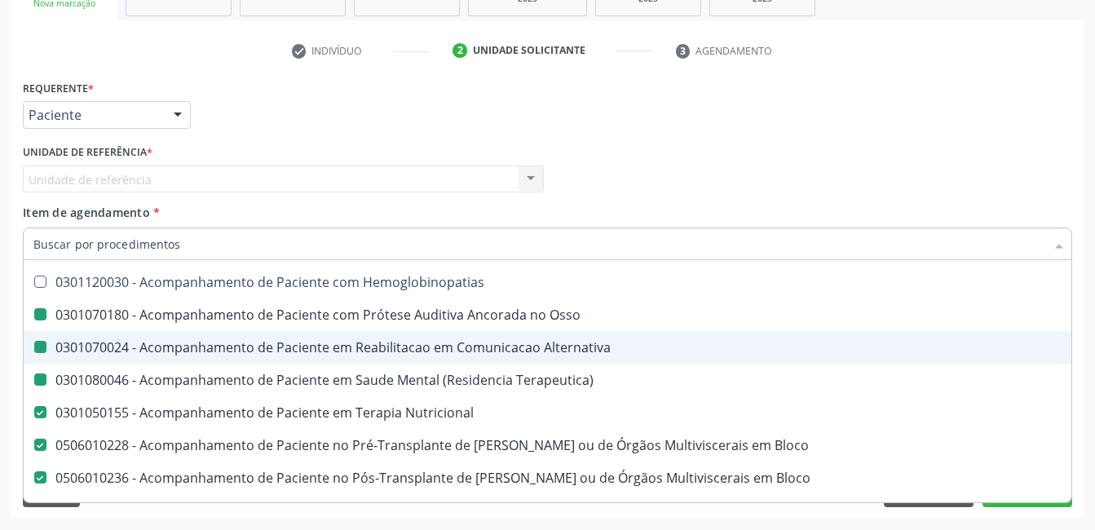
click at [34, 415] on Nutricional "checkbox" at bounding box center [29, 412] width 11 height 11
checkbox Nutricional "false"
click at [38, 449] on Bloco at bounding box center [40, 445] width 12 height 12
click at [34, 449] on Bloco "checkbox" at bounding box center [29, 445] width 11 height 11
checkbox Bloco "false"
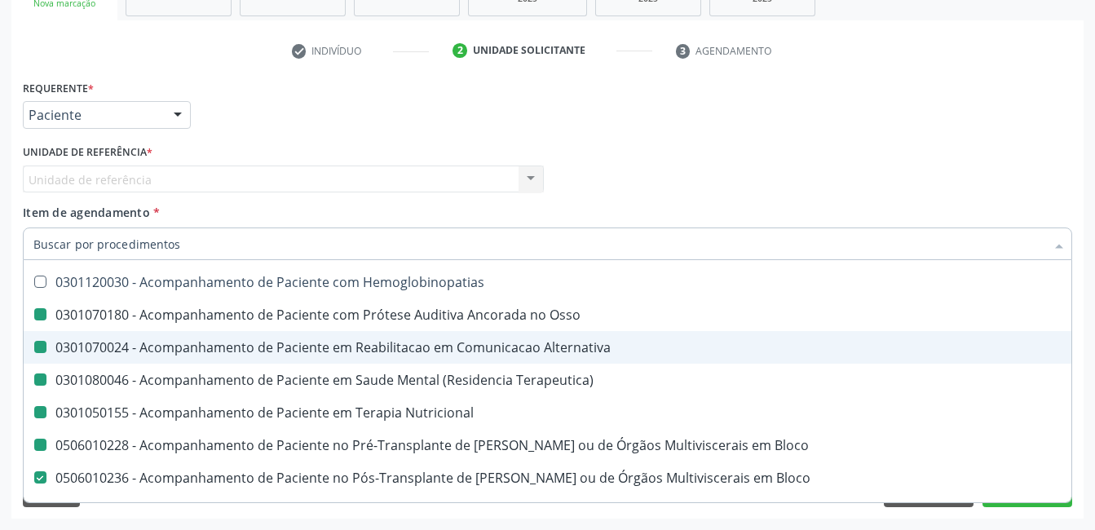
click at [42, 415] on Nutricional at bounding box center [40, 412] width 12 height 12
click at [34, 415] on Nutricional "checkbox" at bounding box center [29, 412] width 11 height 11
checkbox Nutricional "true"
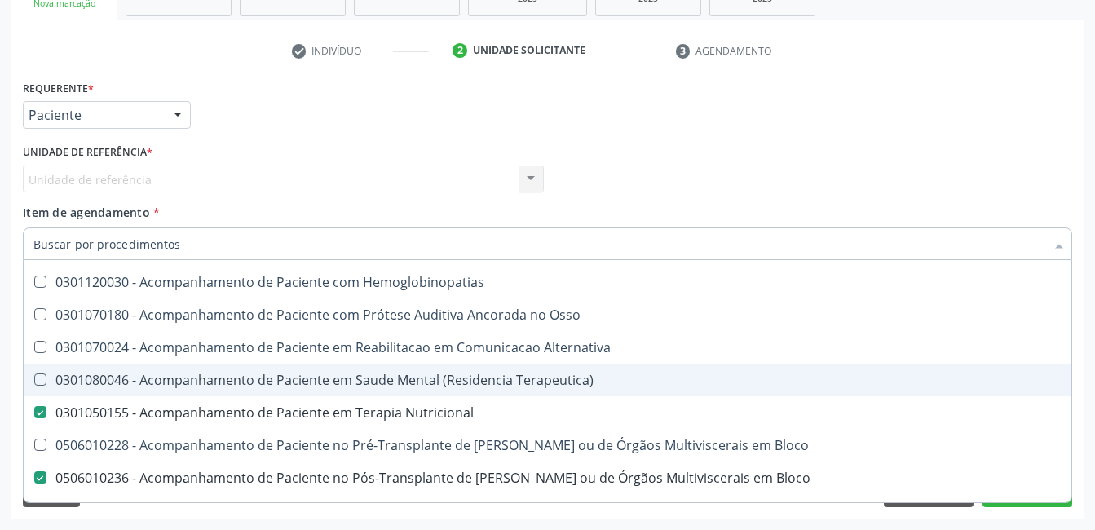
click at [43, 379] on Terapeutica\) at bounding box center [40, 380] width 12 height 12
click at [34, 379] on Terapeutica\) "checkbox" at bounding box center [29, 379] width 11 height 11
checkbox Terapeutica\) "true"
click at [45, 471] on Bloco at bounding box center [40, 477] width 12 height 12
click at [34, 472] on Bloco "checkbox" at bounding box center [29, 477] width 11 height 11
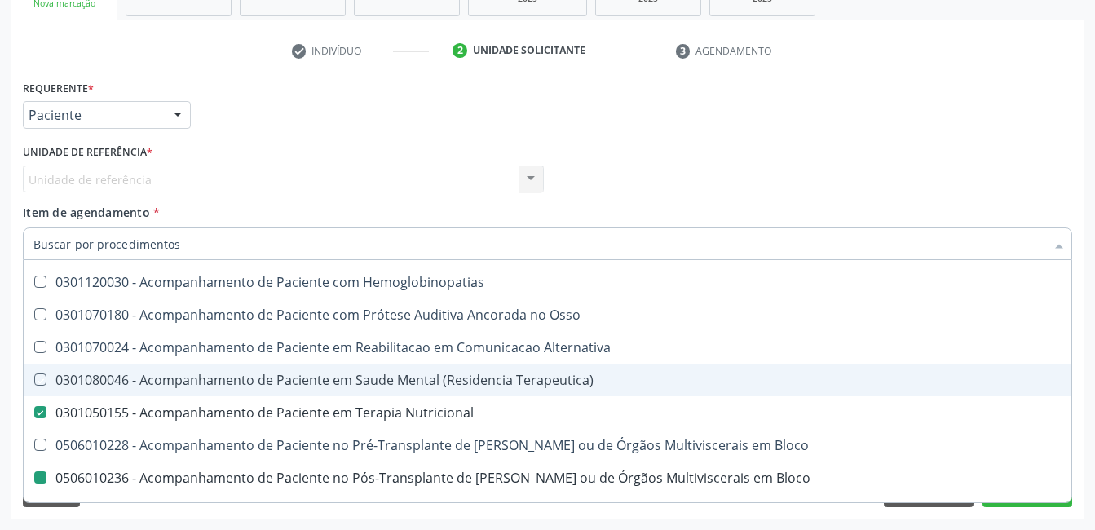
checkbox Bloco "false"
click at [46, 383] on Terapeutica\) at bounding box center [40, 380] width 12 height 12
click at [34, 383] on Terapeutica\) "checkbox" at bounding box center [29, 379] width 11 height 11
checkbox Terapeutica\) "false"
click at [43, 408] on Nutricional at bounding box center [40, 412] width 12 height 12
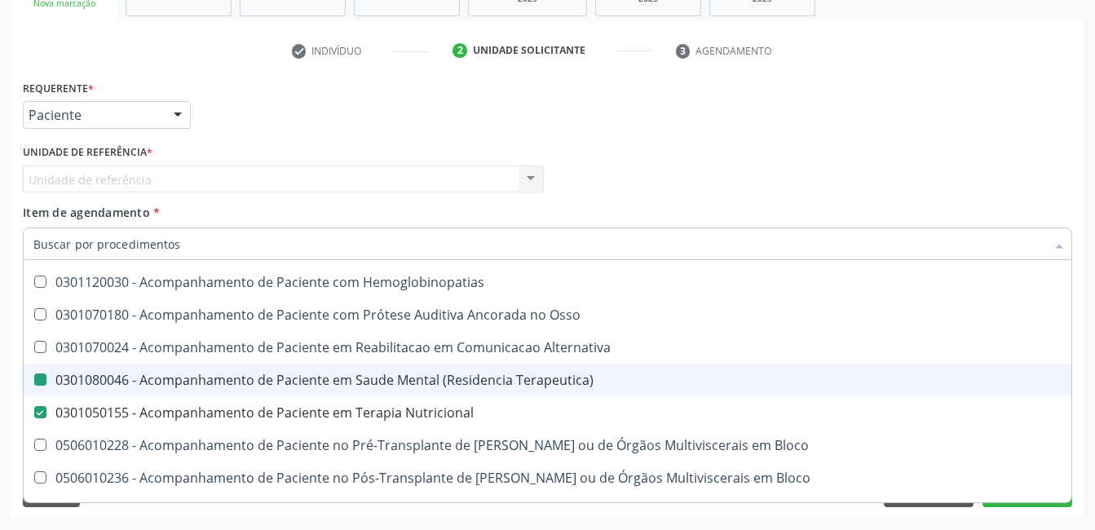
click at [34, 408] on Nutricional "checkbox" at bounding box center [29, 412] width 11 height 11
checkbox Nutricional "false"
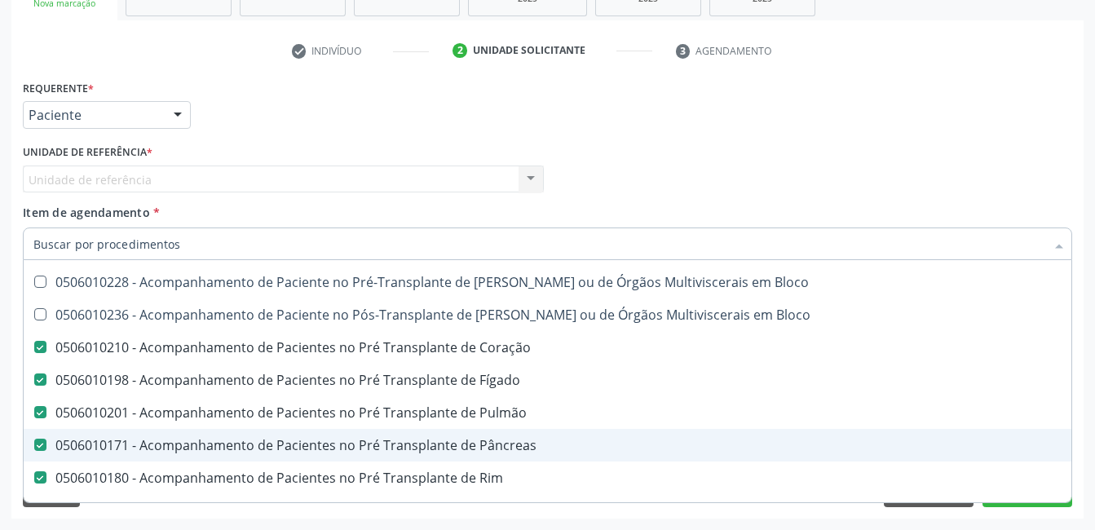
scroll to position [1468, 0]
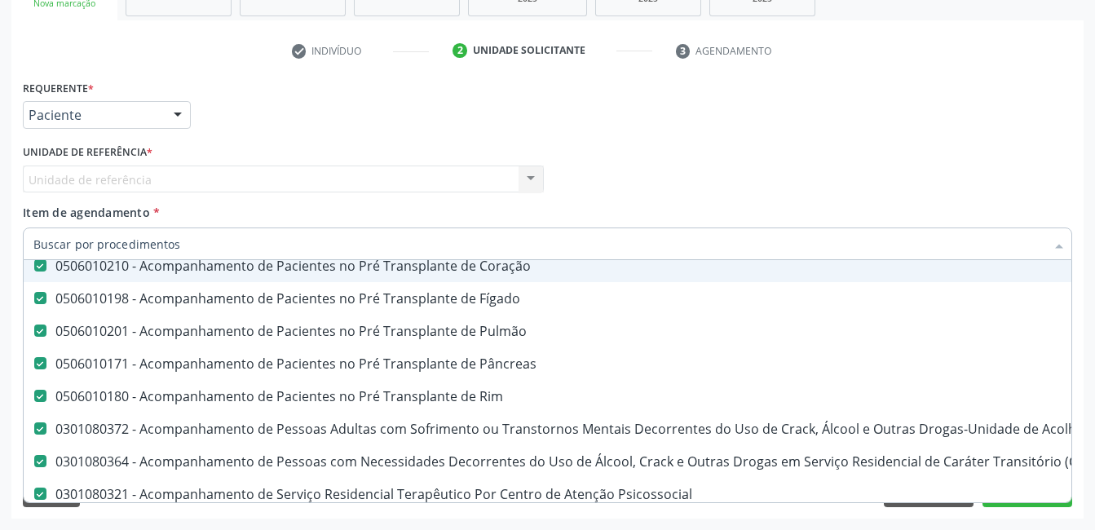
click at [42, 272] on Coração at bounding box center [40, 265] width 12 height 12
click at [34, 271] on Coração "checkbox" at bounding box center [29, 265] width 11 height 11
checkbox Coração "false"
click at [42, 301] on Fígado at bounding box center [40, 298] width 12 height 12
click at [34, 301] on Fígado "checkbox" at bounding box center [29, 298] width 11 height 11
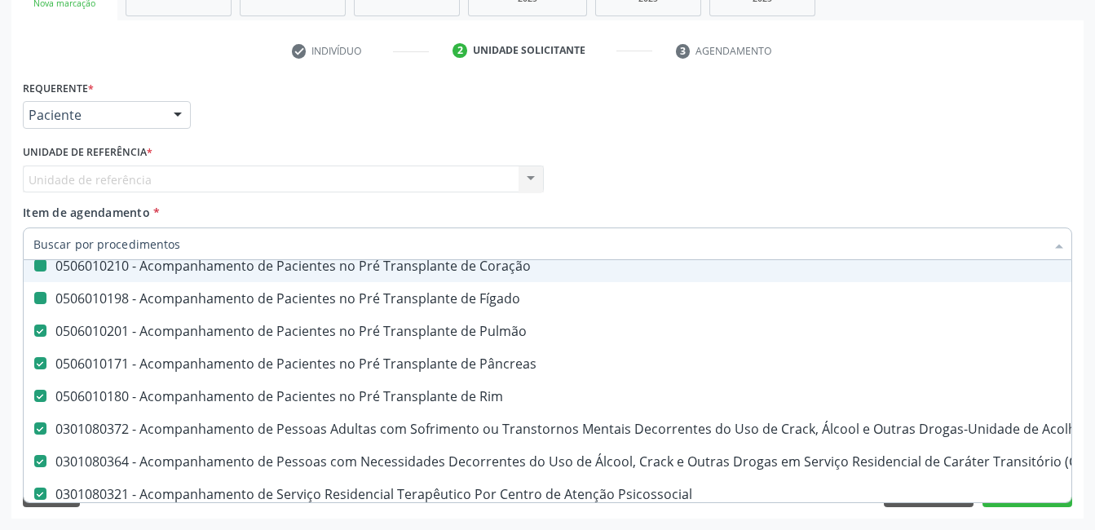
checkbox Fígado "false"
click at [41, 336] on Pulmão at bounding box center [40, 331] width 12 height 12
click at [34, 336] on Pulmão "checkbox" at bounding box center [29, 330] width 11 height 11
checkbox Pulmão "false"
click at [40, 300] on Fígado at bounding box center [40, 298] width 12 height 12
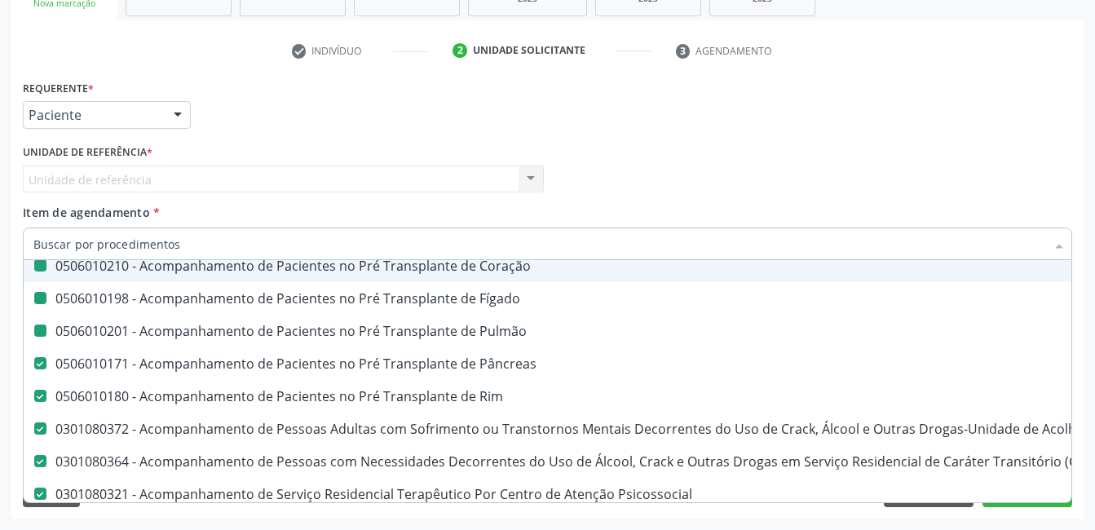
click at [34, 300] on Fígado "checkbox" at bounding box center [29, 298] width 11 height 11
checkbox Fígado "true"
click at [37, 333] on Pulmão at bounding box center [40, 331] width 12 height 12
click at [34, 333] on Pulmão "checkbox" at bounding box center [29, 330] width 11 height 11
checkbox Pulmão "true"
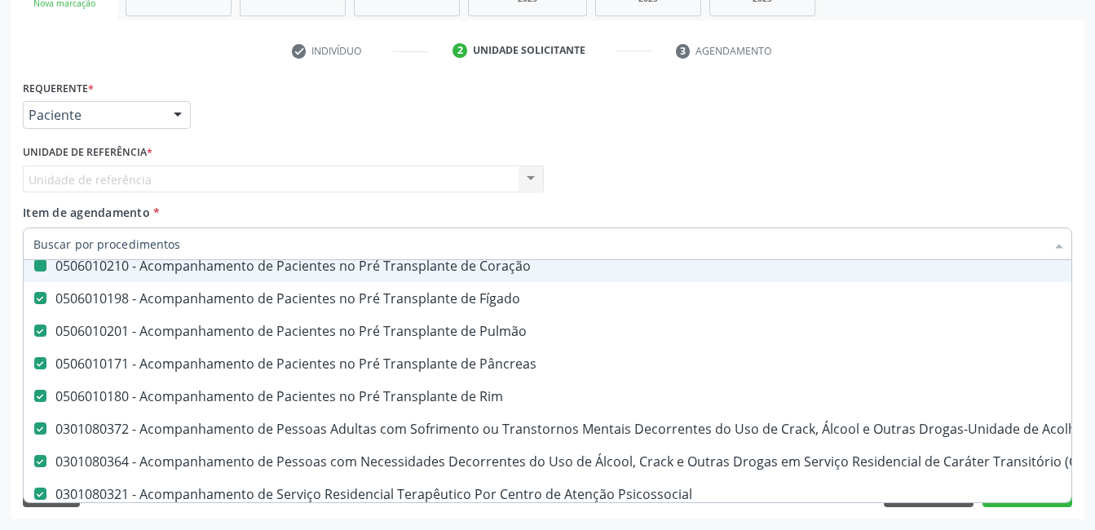
click at [42, 364] on Pâncreas at bounding box center [40, 363] width 12 height 12
click at [34, 364] on Pâncreas "checkbox" at bounding box center [29, 363] width 11 height 11
click at [36, 365] on Pâncreas at bounding box center [40, 363] width 12 height 12
click at [34, 365] on Pâncreas "checkbox" at bounding box center [29, 363] width 11 height 11
checkbox Pâncreas "true"
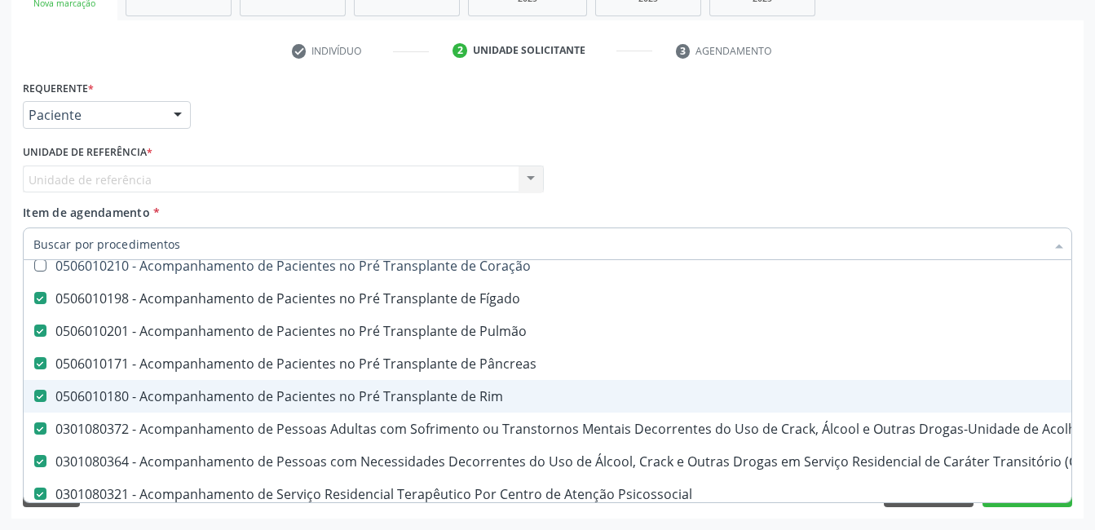
click at [40, 395] on Rim at bounding box center [40, 396] width 12 height 12
click at [34, 395] on Rim "checkbox" at bounding box center [29, 396] width 11 height 11
checkbox Rim "false"
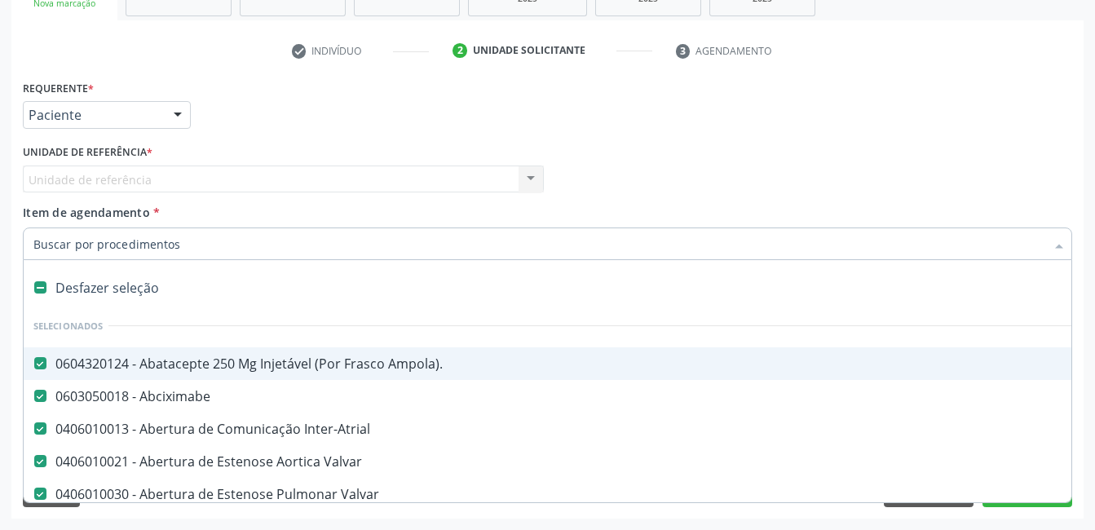
scroll to position [197, 0]
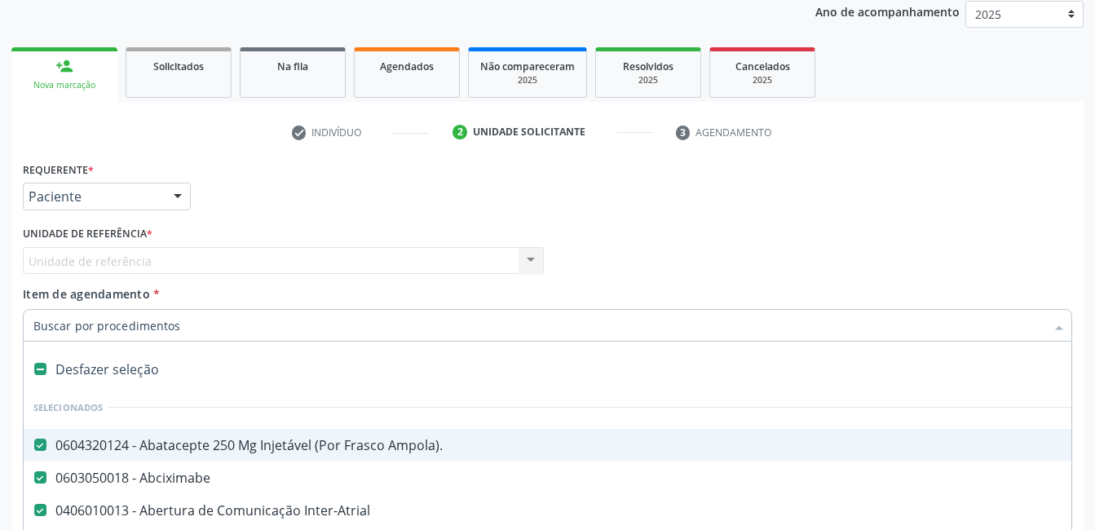
click at [42, 285] on label "Item de agendamento *" at bounding box center [91, 293] width 137 height 17
click at [42, 309] on input "Item de agendamento *" at bounding box center [539, 325] width 1012 height 33
click at [59, 324] on input "Item de agendamento *" at bounding box center [539, 325] width 1012 height 33
checkbox Trabalho "true"
checkbox Coração "true"
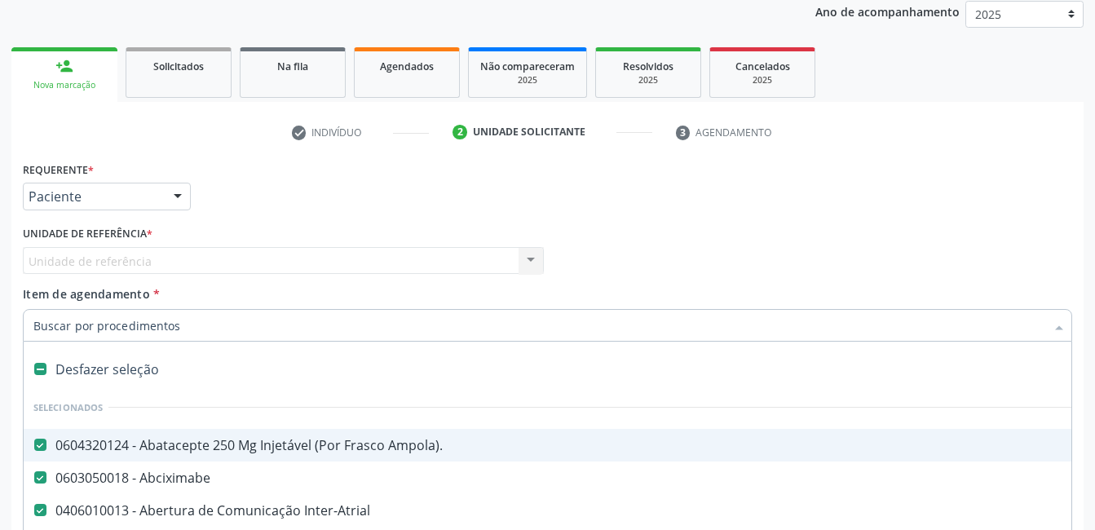
checkbox Cornea "true"
checkbox Fígado "true"
checkbox Aparentado "true"
checkbox Autogênico "true"
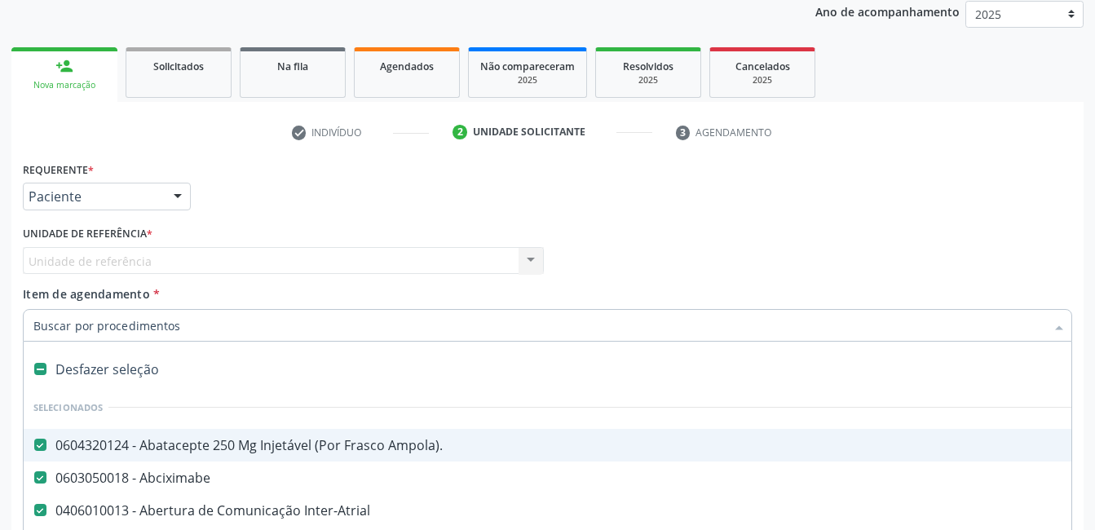
checkbox Hemoglobinopatias "true"
checkbox Osso "true"
checkbox Alternativa "true"
checkbox Terapeutica\) "true"
checkbox Nutricional "true"
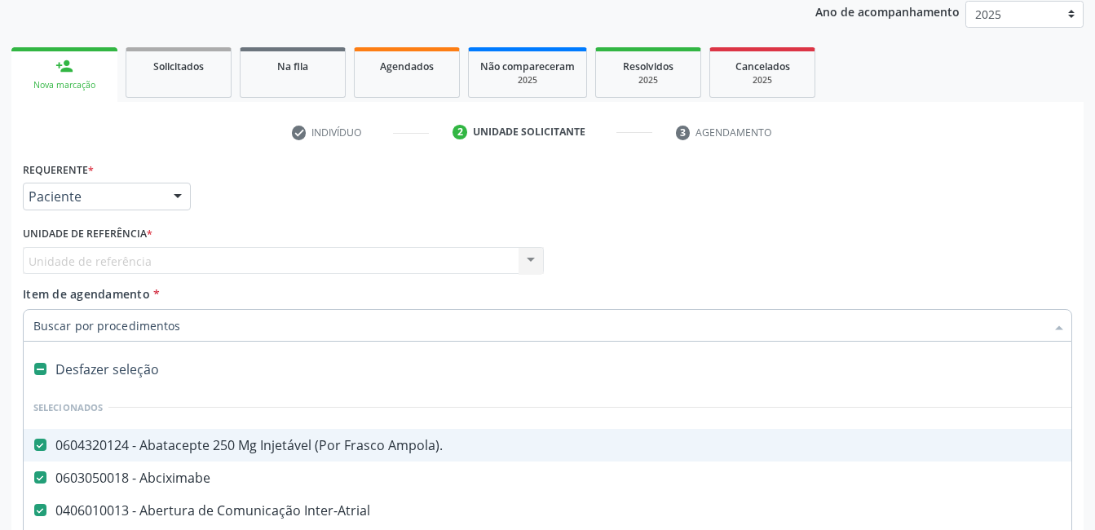
checkbox Bloco "true"
checkbox Coração "true"
checkbox Rim "true"
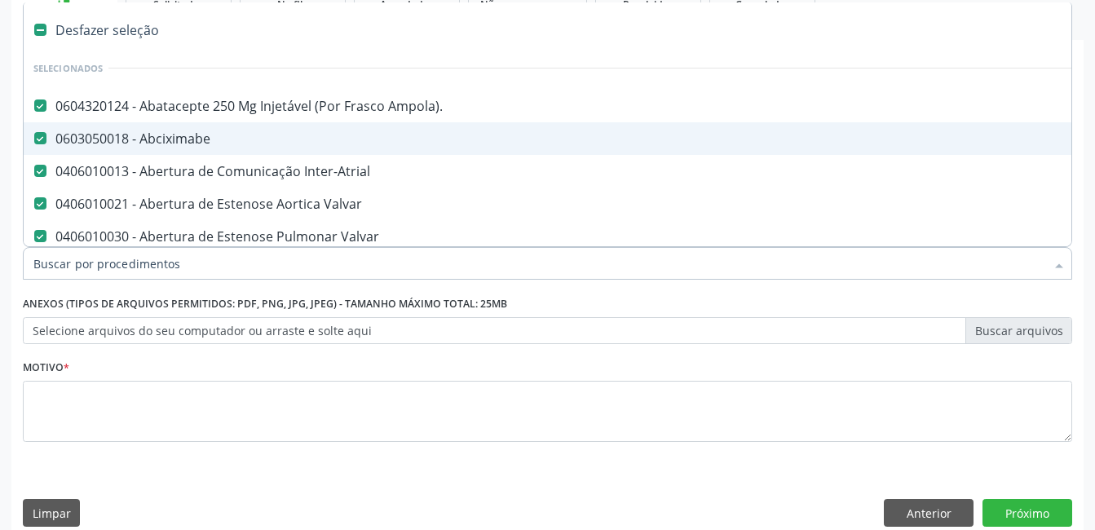
scroll to position [115, 0]
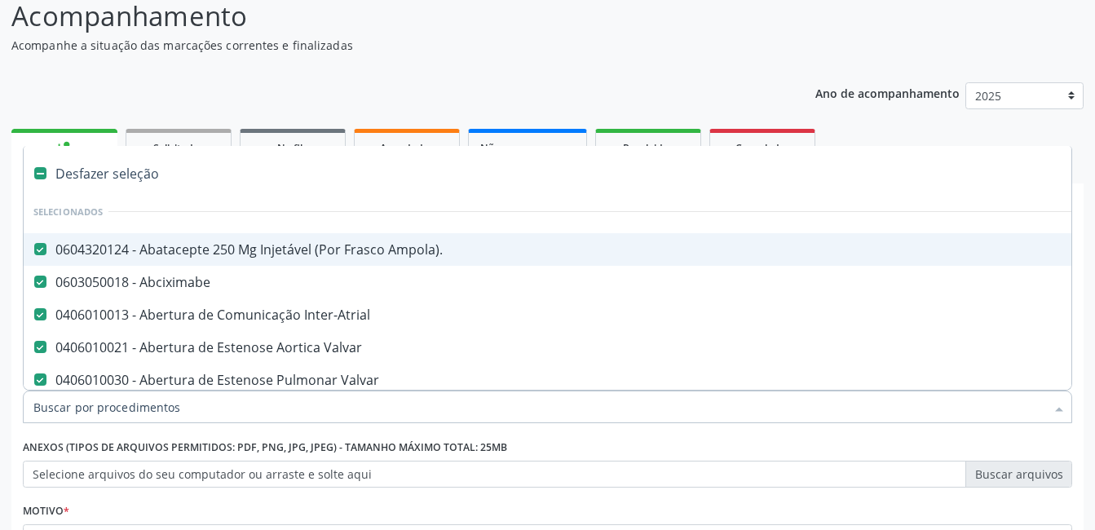
click at [42, 251] on Ampola\)\ at bounding box center [40, 249] width 12 height 12
click at [34, 251] on Ampola\)\ "checkbox" at bounding box center [29, 249] width 11 height 11
checkbox Ampola\)\ "false"
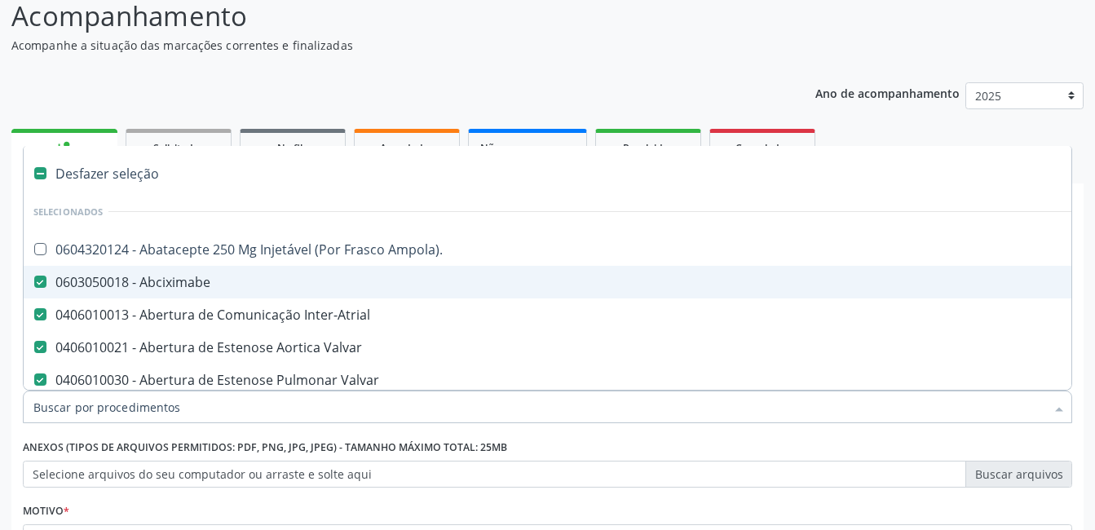
click at [44, 286] on Abciximabe at bounding box center [40, 282] width 12 height 12
click at [34, 286] on Abciximabe "checkbox" at bounding box center [29, 281] width 11 height 11
checkbox Abciximabe "false"
click at [43, 315] on Inter-Atrial at bounding box center [40, 314] width 12 height 12
click at [34, 315] on Inter-Atrial "checkbox" at bounding box center [29, 314] width 11 height 11
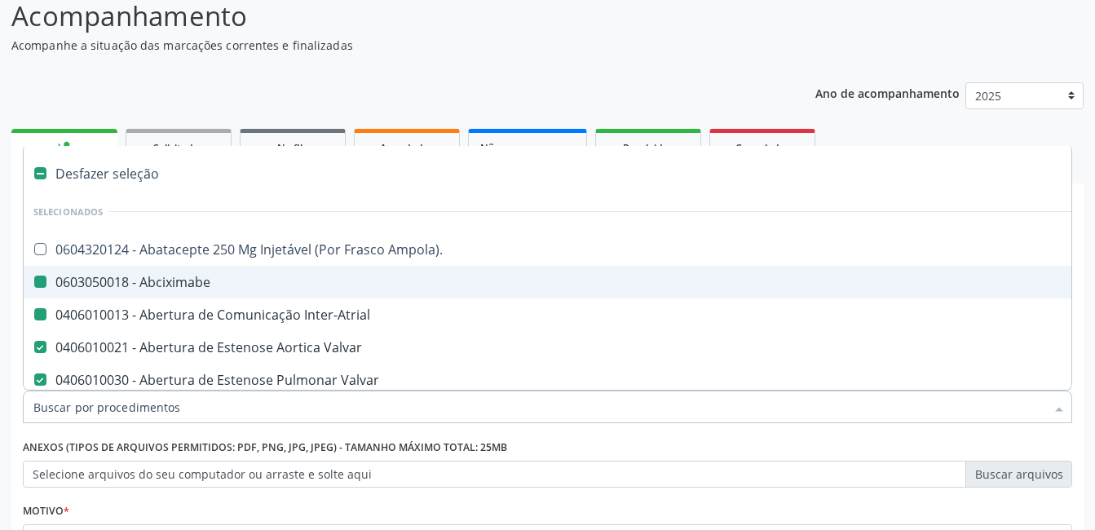
checkbox Inter-Atrial "false"
click at [38, 345] on Valvar at bounding box center [40, 347] width 12 height 12
click at [34, 345] on Valvar "checkbox" at bounding box center [29, 347] width 11 height 11
checkbox Valvar "false"
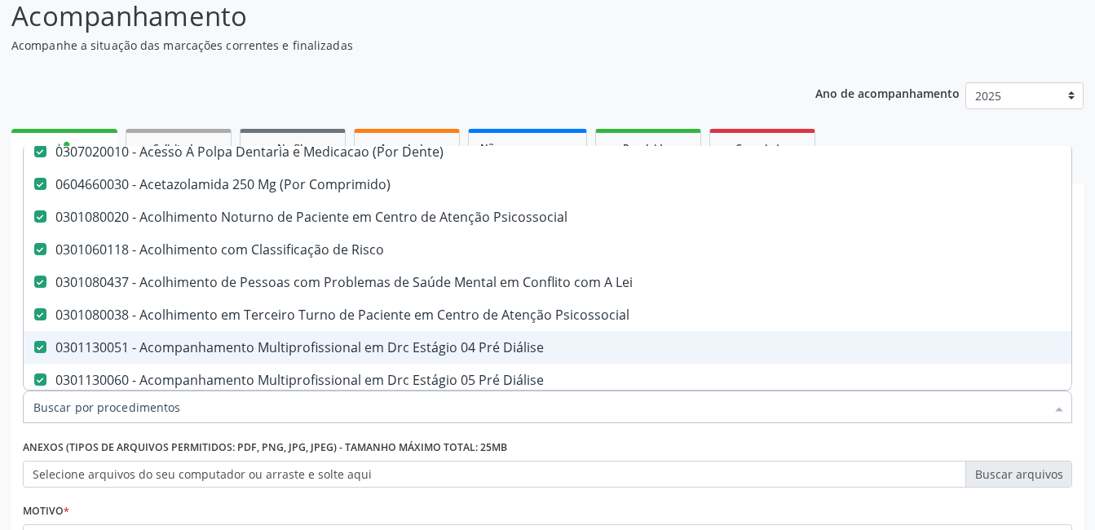
scroll to position [408, 0]
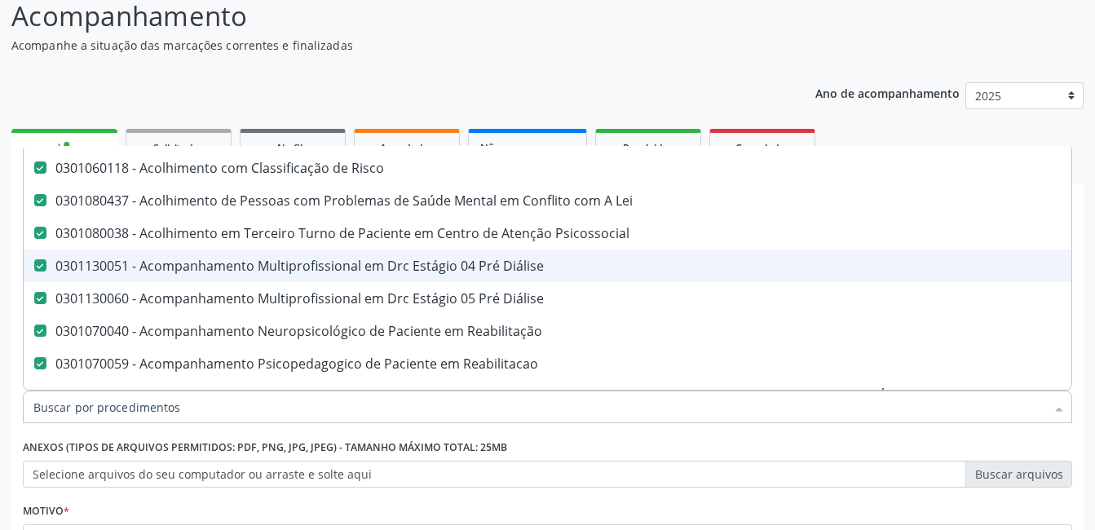
click at [37, 269] on Diálise at bounding box center [40, 265] width 12 height 12
click at [34, 269] on Diálise "checkbox" at bounding box center [29, 265] width 11 height 11
checkbox Diálise "false"
click at [40, 234] on Psicossocial at bounding box center [40, 233] width 12 height 12
click at [34, 234] on Psicossocial "checkbox" at bounding box center [29, 233] width 11 height 11
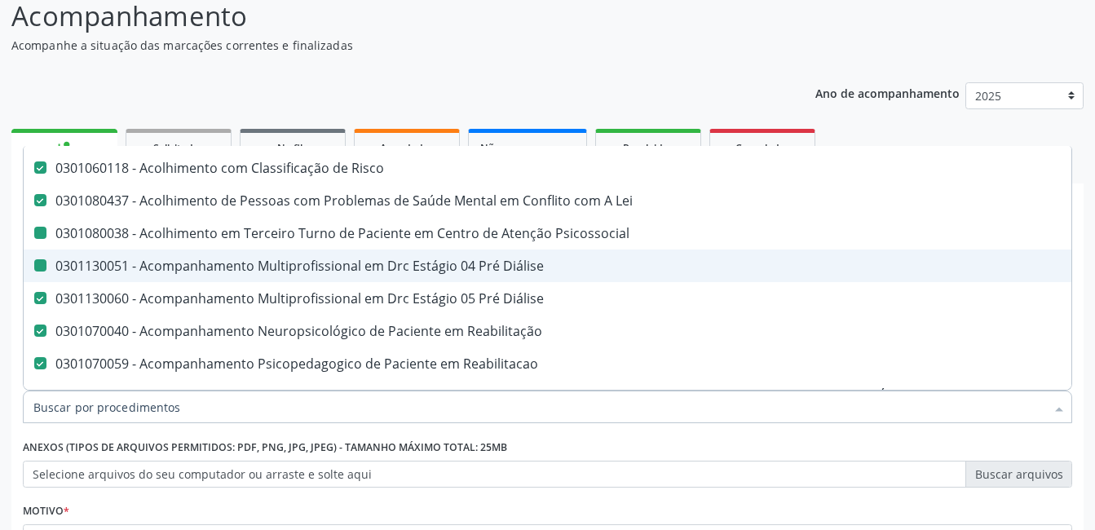
checkbox Psicossocial "false"
click at [40, 206] on Lei at bounding box center [40, 200] width 12 height 12
click at [34, 206] on Lei "checkbox" at bounding box center [29, 200] width 11 height 11
checkbox Lei "false"
click at [40, 174] on Risco at bounding box center [40, 167] width 12 height 12
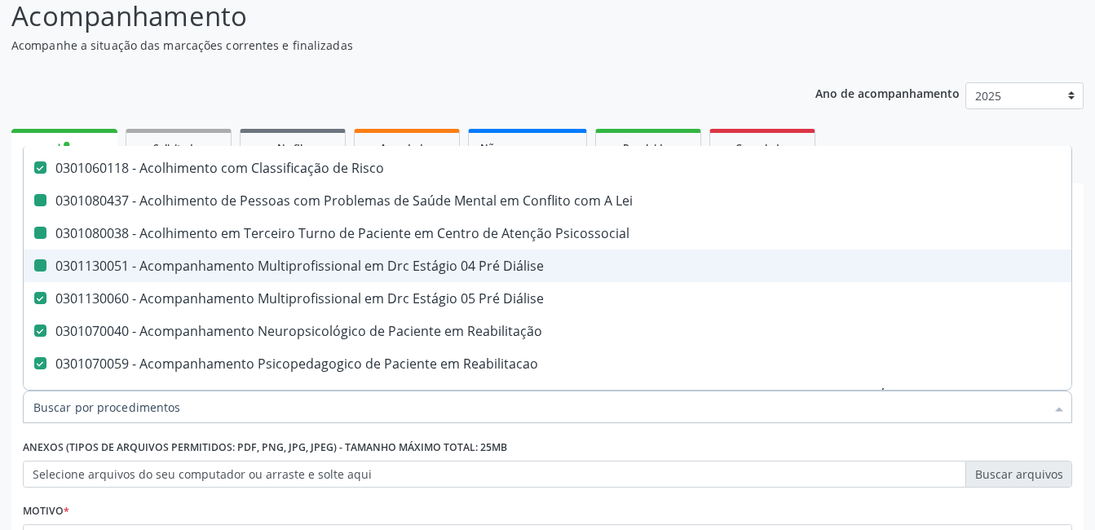
click at [34, 173] on Risco "checkbox" at bounding box center [29, 167] width 11 height 11
checkbox Risco "false"
click at [42, 205] on Lei at bounding box center [40, 200] width 12 height 12
click at [34, 205] on Lei "checkbox" at bounding box center [29, 200] width 11 height 11
checkbox Lei "true"
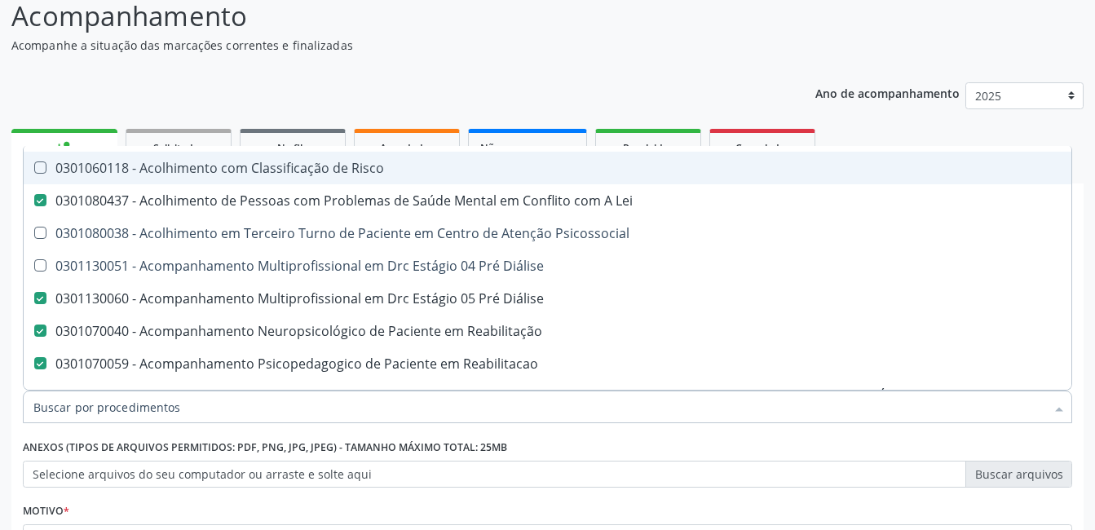
click at [46, 173] on div "0301060118 - Acolhimento com Classificação de Risco" at bounding box center [668, 167] width 1270 height 13
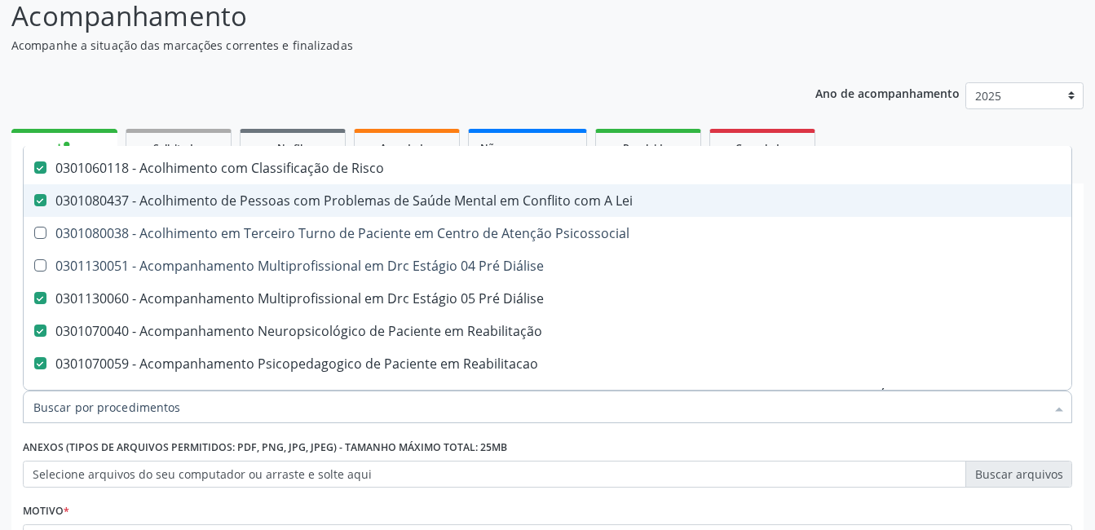
checkbox Risco "true"
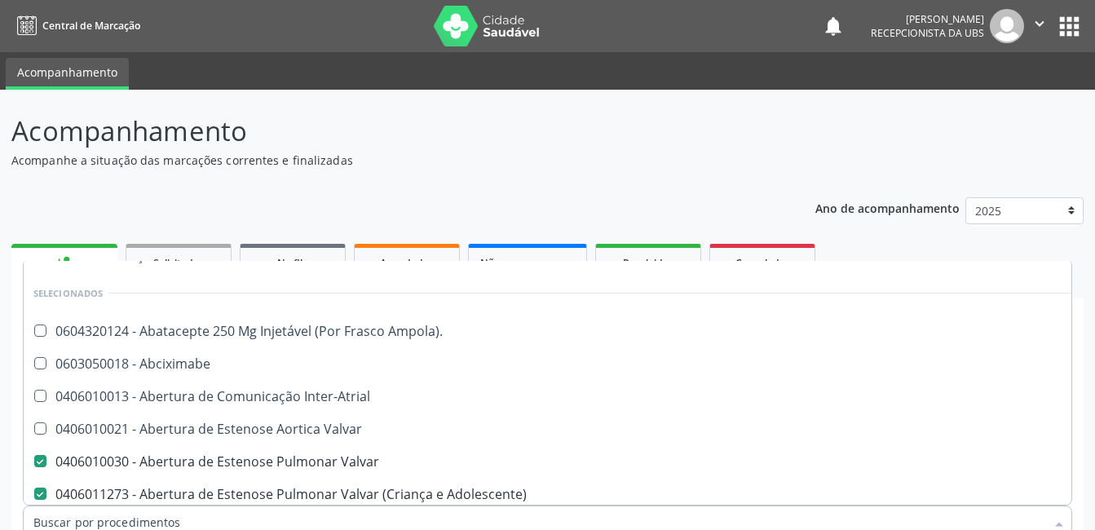
scroll to position [326, 0]
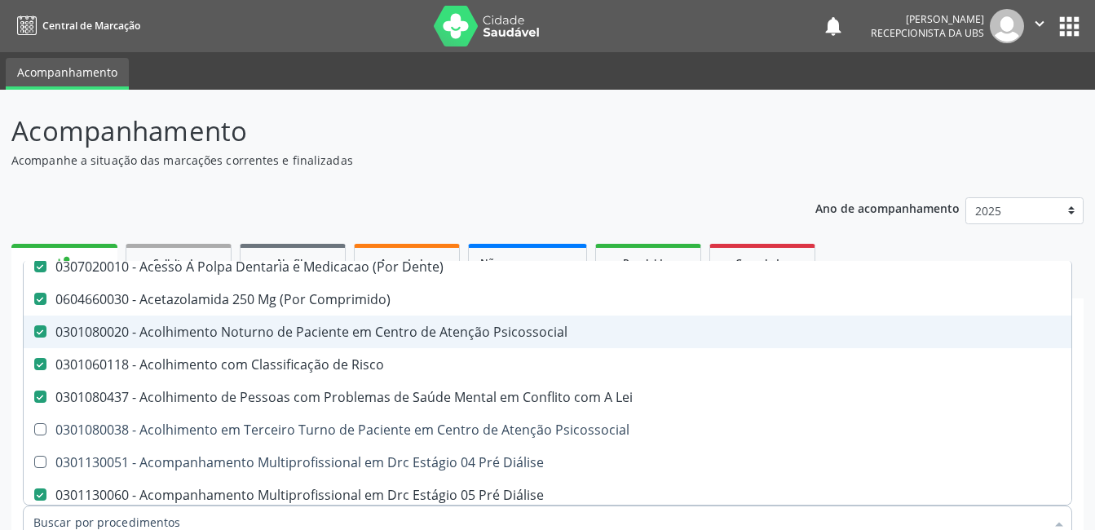
click at [968, 335] on div "0301080020 - Acolhimento Noturno de Paciente em Centro de Atenção Psicossocial" at bounding box center [668, 331] width 1270 height 13
checkbox Psicossocial "false"
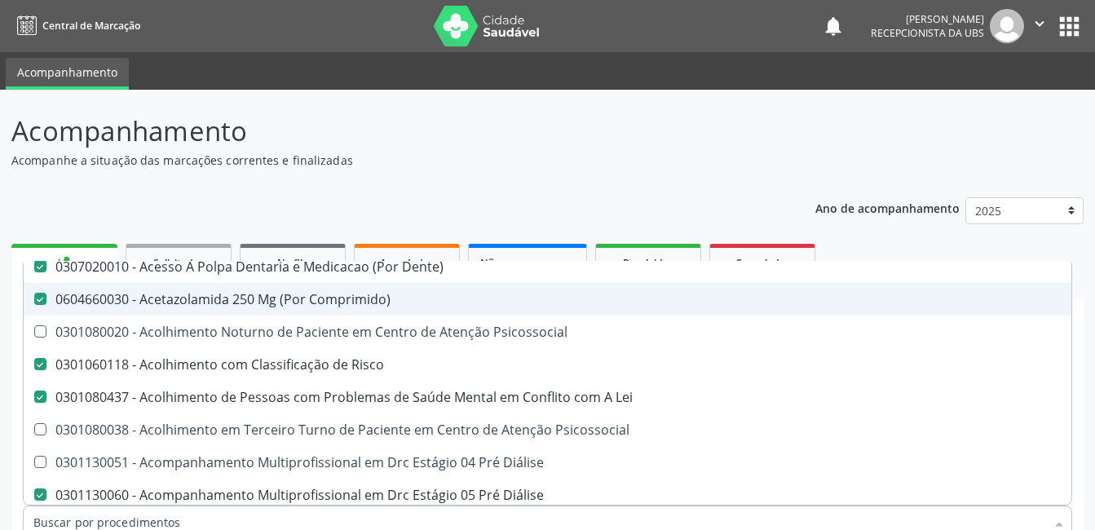
click at [1028, 397] on div "0301080437 - Acolhimento de Pessoas com Problemas de Saúde Mental em Conflito c…" at bounding box center [668, 397] width 1270 height 13
checkbox Lei "false"
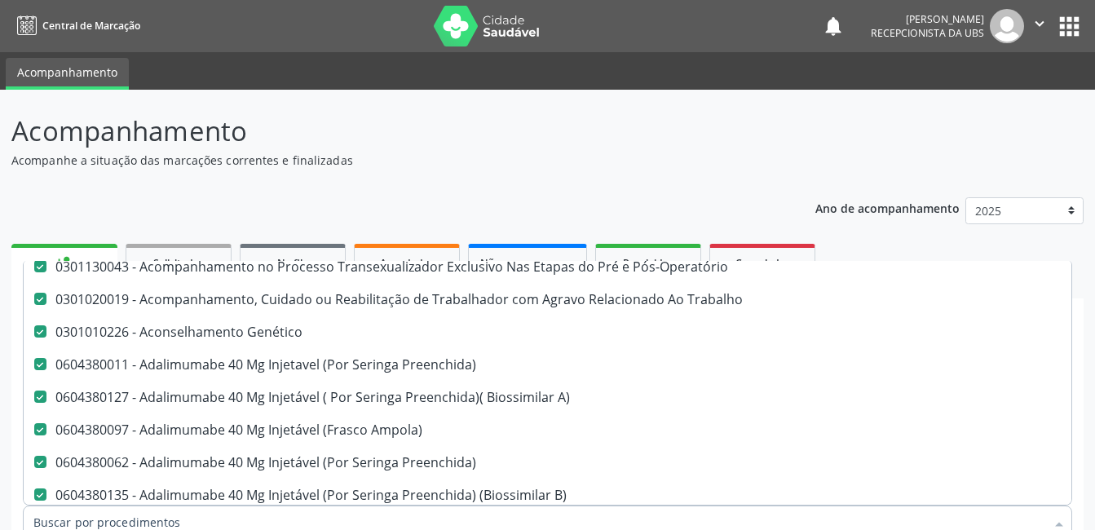
scroll to position [278, 0]
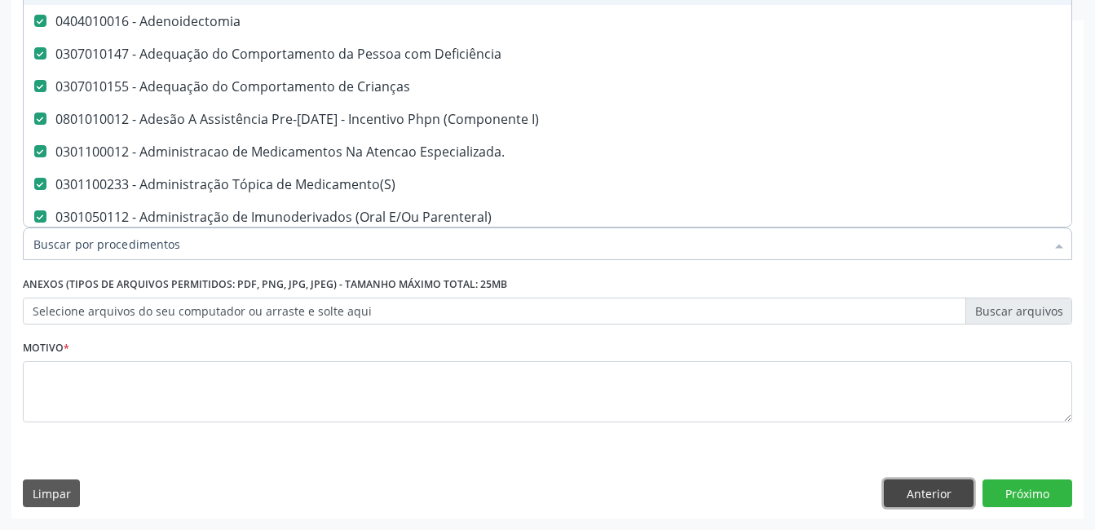
click at [923, 493] on button "Anterior" at bounding box center [929, 494] width 90 height 28
click at [0, 0] on div "Prioridade * Baixa Prioridade Média Prioridade Alta Prioridade" at bounding box center [0, 0] width 0 height 0
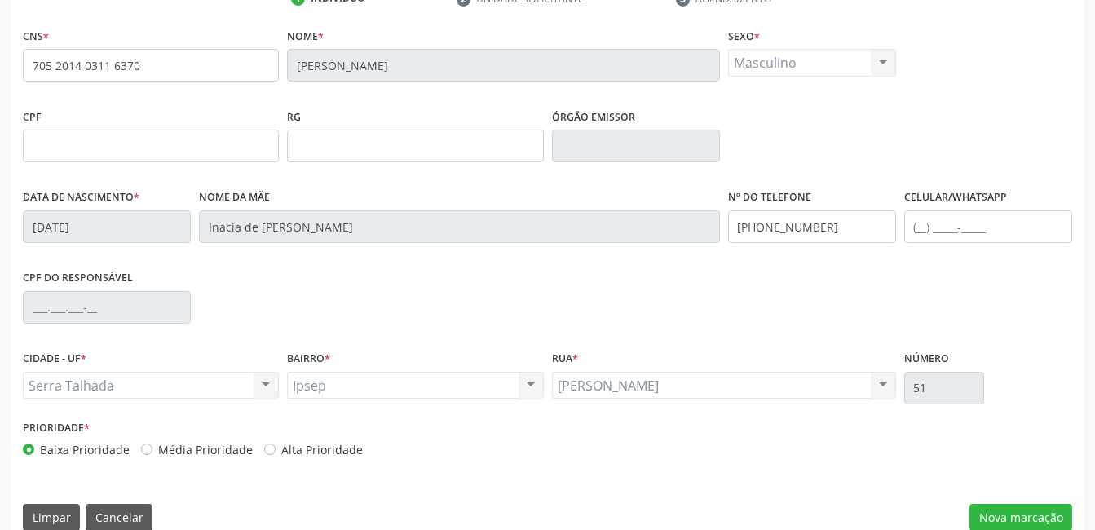
scroll to position [354, 0]
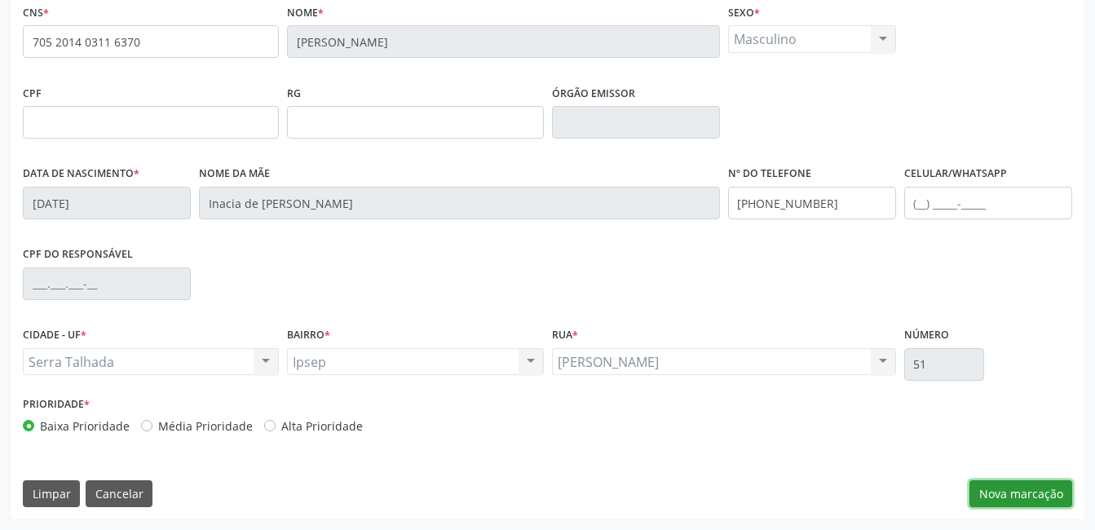
click at [1004, 490] on button "Nova marcação" at bounding box center [1021, 494] width 103 height 28
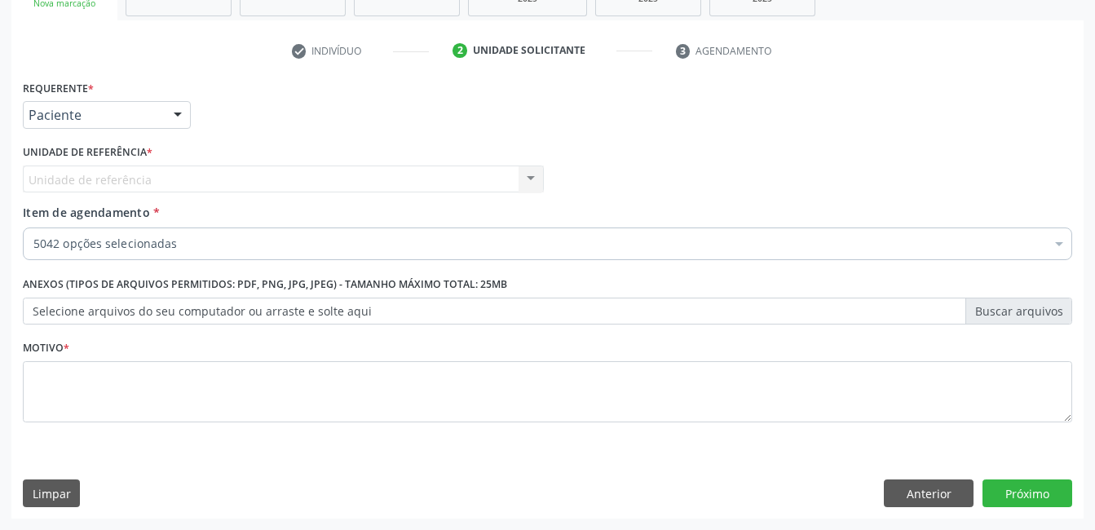
scroll to position [278, 0]
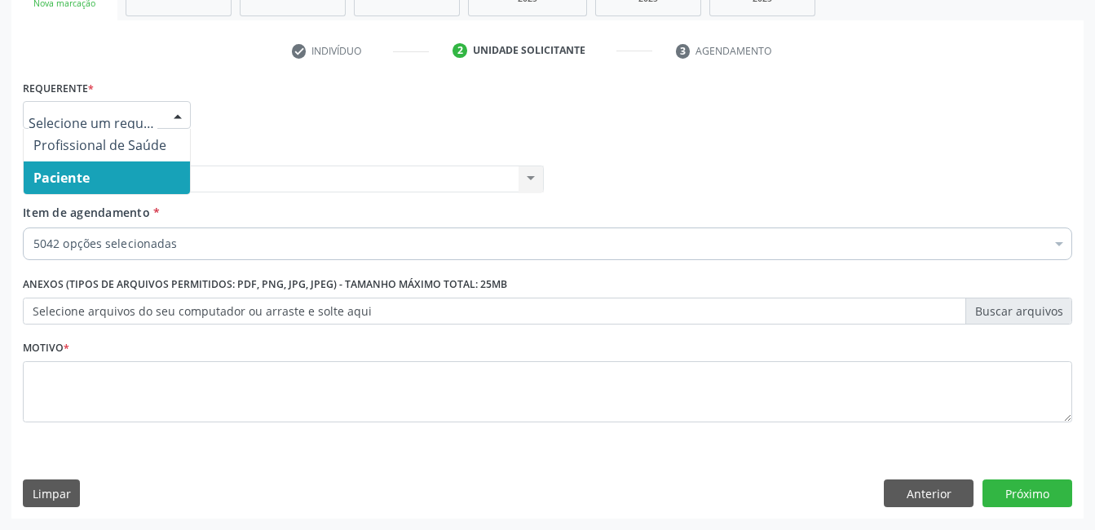
click at [180, 111] on div at bounding box center [178, 116] width 24 height 28
click at [1057, 244] on div at bounding box center [1059, 246] width 24 height 28
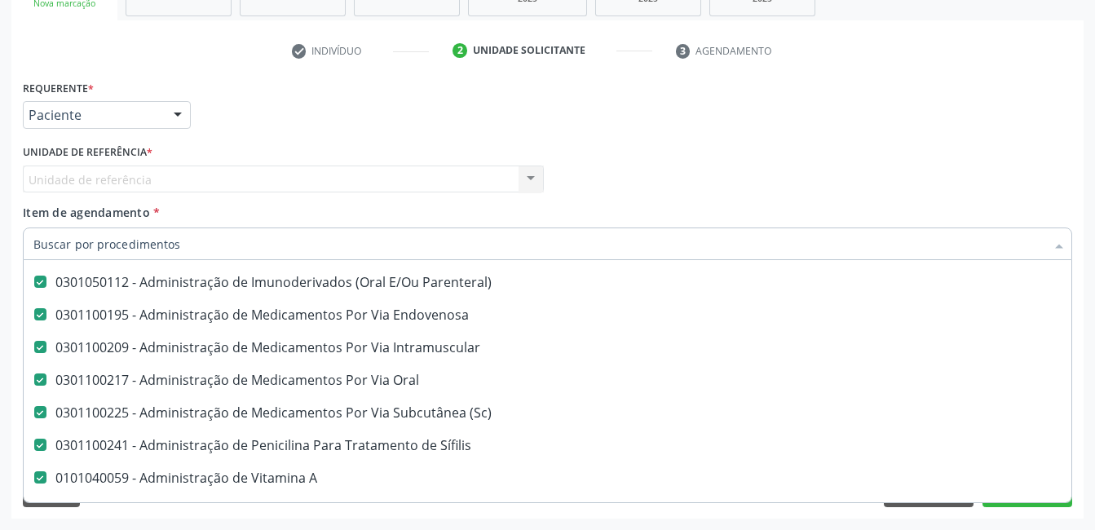
scroll to position [0, 0]
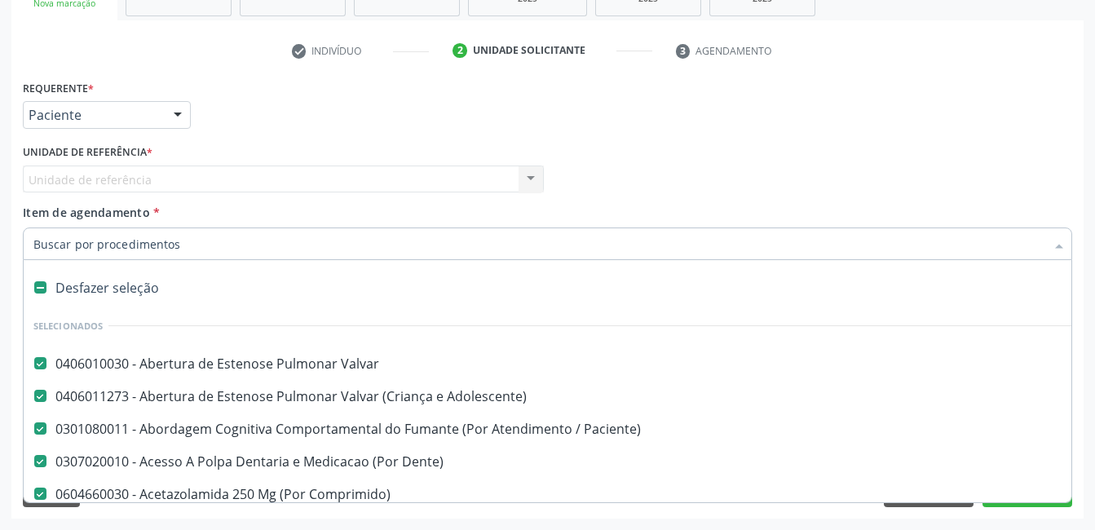
click at [175, 114] on div at bounding box center [178, 116] width 24 height 28
click at [174, 114] on div at bounding box center [178, 116] width 24 height 28
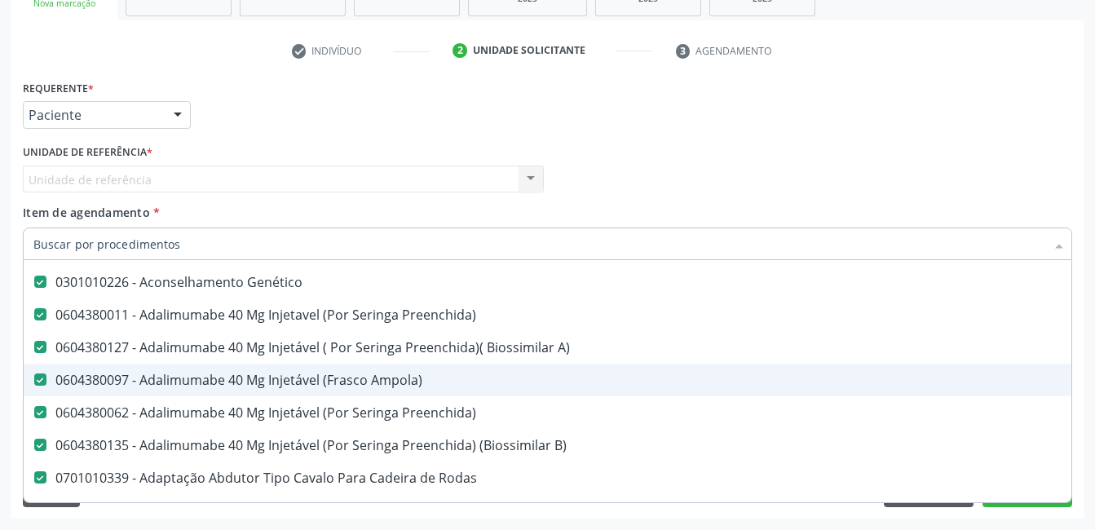
scroll to position [1142, 0]
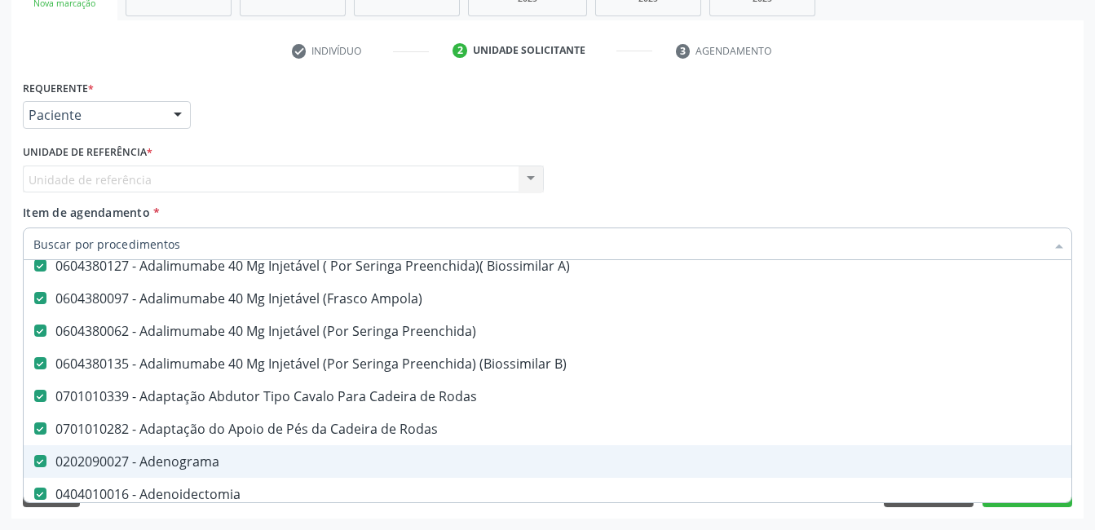
click at [39, 457] on Adenograma at bounding box center [40, 461] width 12 height 12
click at [34, 457] on Adenograma "checkbox" at bounding box center [29, 461] width 11 height 11
checkbox Adenograma "false"
click at [39, 421] on span "0701010282 - Adaptação do Apoio de Pés da Cadeira de Rodas" at bounding box center [668, 429] width 1289 height 33
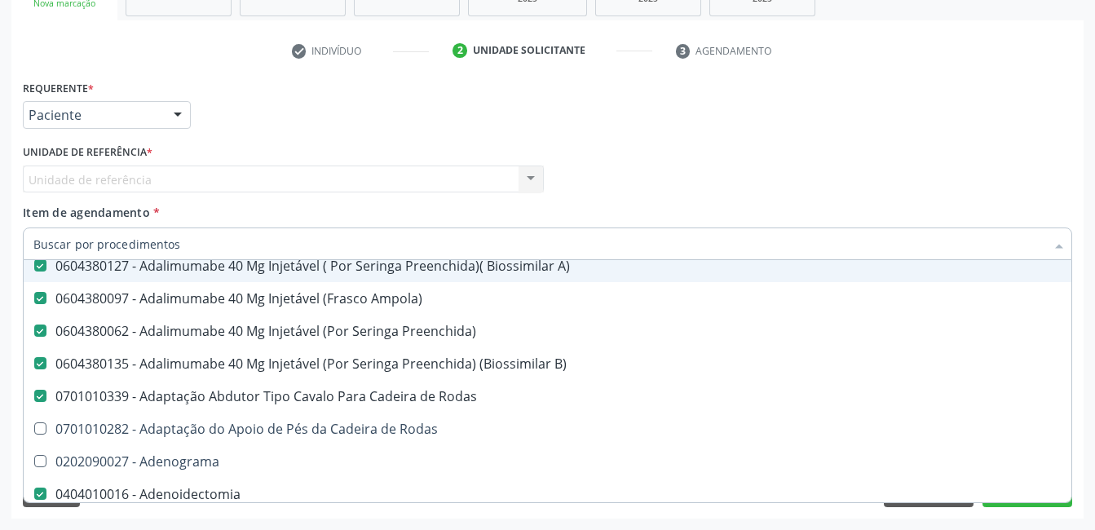
click at [745, 250] on input "Item de agendamento *" at bounding box center [539, 244] width 1012 height 33
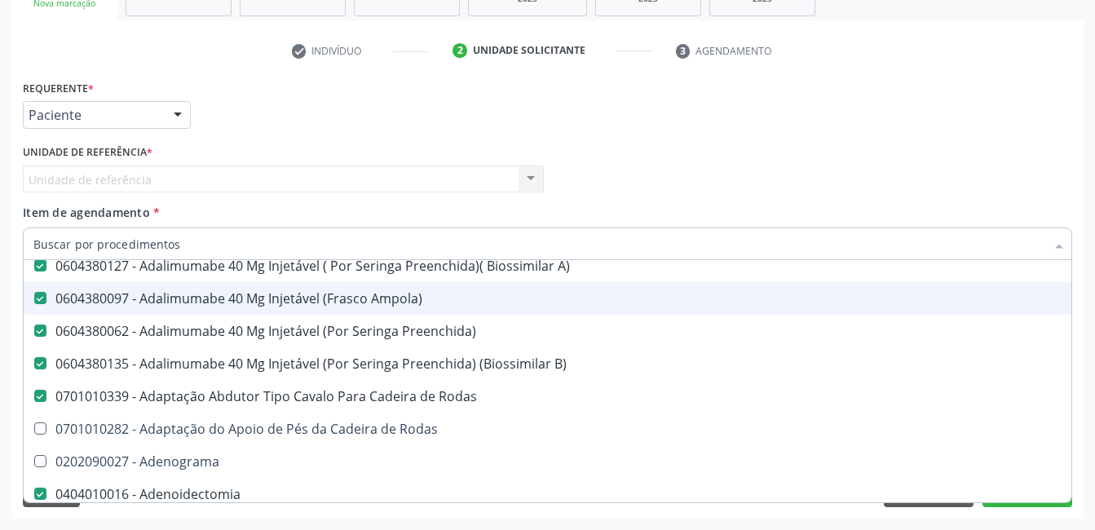
click at [871, 175] on div "Profissional Solicitante Por favor, selecione a Unidade de Atendimento primeiro…" at bounding box center [548, 172] width 1058 height 64
click at [1062, 243] on div at bounding box center [1059, 246] width 24 height 28
click at [1059, 246] on div at bounding box center [1059, 246] width 24 height 28
click at [945, 126] on div "Requerente * Paciente Profissional de Saúde Paciente Nenhum resultado encontrad…" at bounding box center [548, 108] width 1058 height 64
click at [937, 507] on div "Requerente * Paciente Profissional de Saúde Paciente Nenhum resultado encontrad…" at bounding box center [547, 297] width 1073 height 443
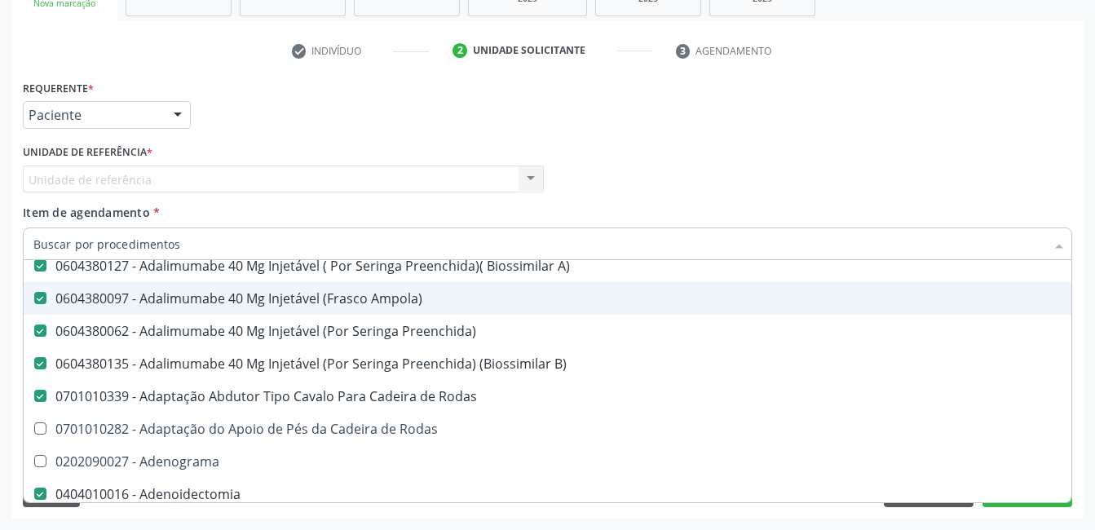
click at [937, 507] on div "Requerente * Paciente Profissional de Saúde Paciente Nenhum resultado encontrad…" at bounding box center [547, 297] width 1073 height 443
checkbox Rodas "true"
checkbox Adenograma "true"
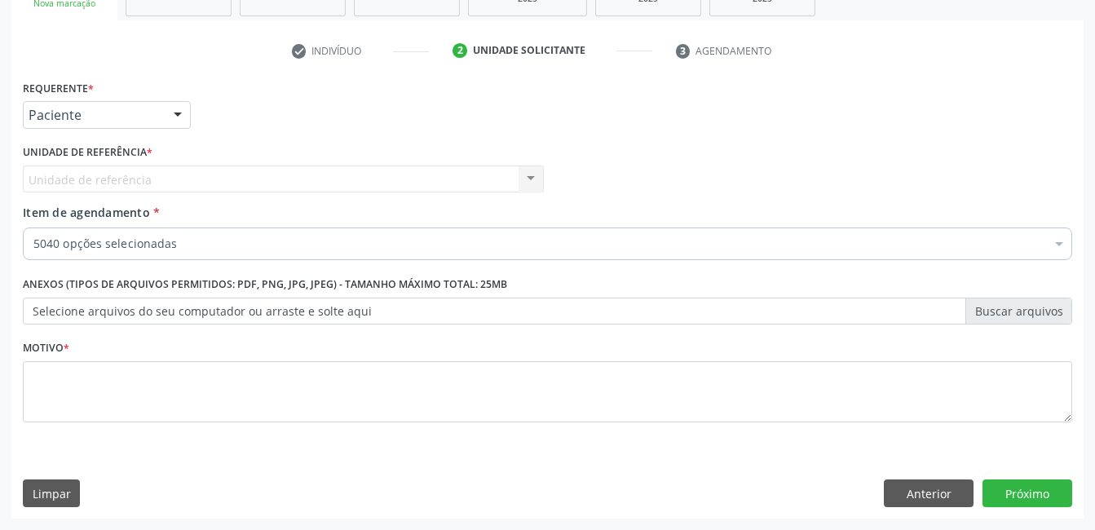
scroll to position [0, 0]
click at [42, 497] on button "Limpar" at bounding box center [51, 494] width 57 height 28
click at [47, 490] on button "Limpar" at bounding box center [51, 494] width 57 height 28
click at [911, 490] on button "Anterior" at bounding box center [929, 494] width 90 height 28
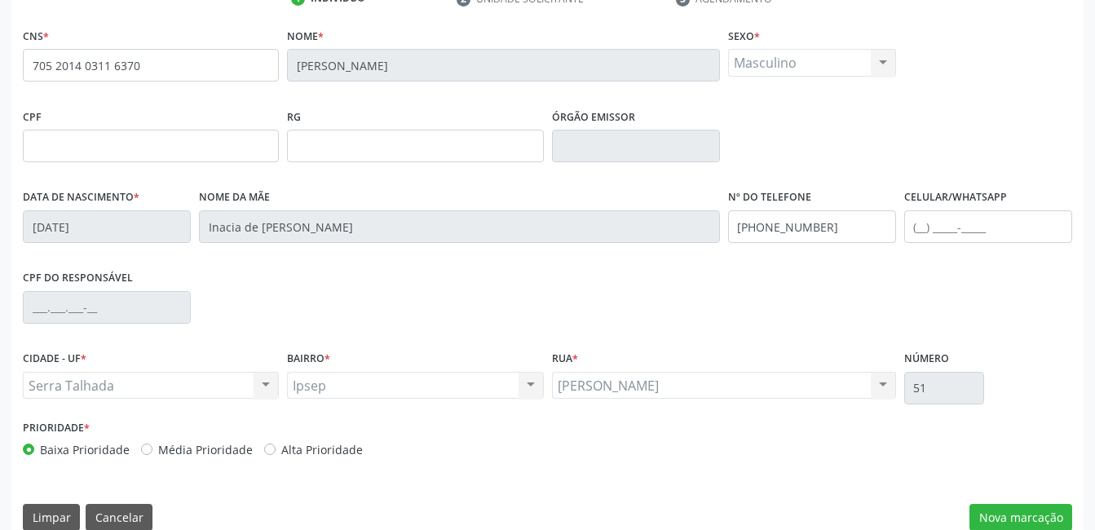
scroll to position [354, 0]
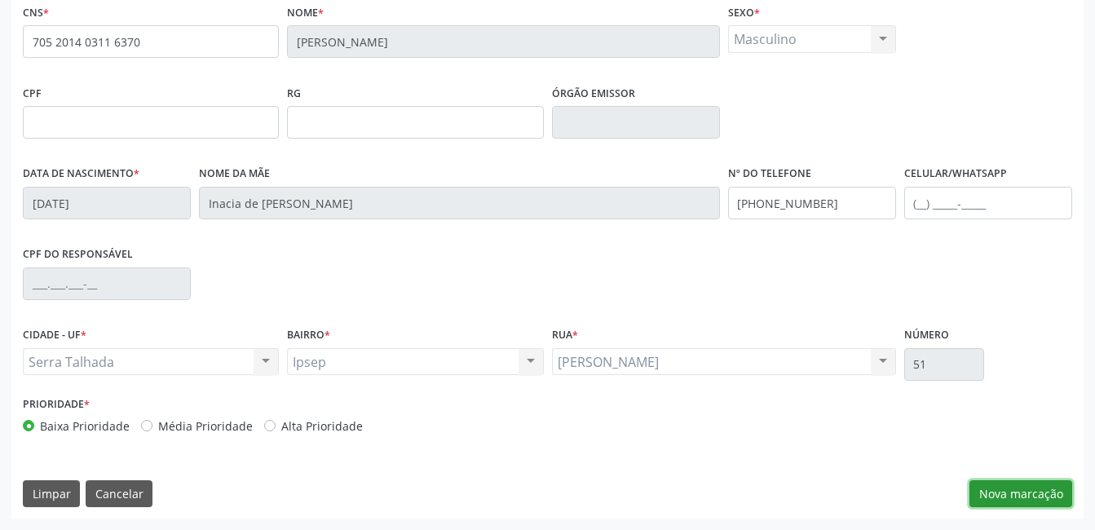
click at [1016, 493] on button "Nova marcação" at bounding box center [1021, 494] width 103 height 28
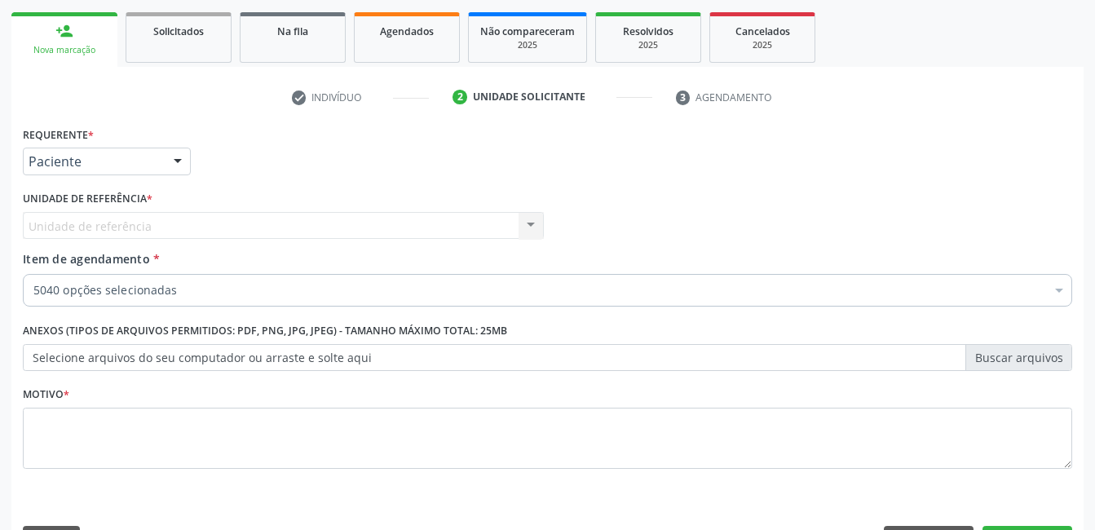
scroll to position [278, 0]
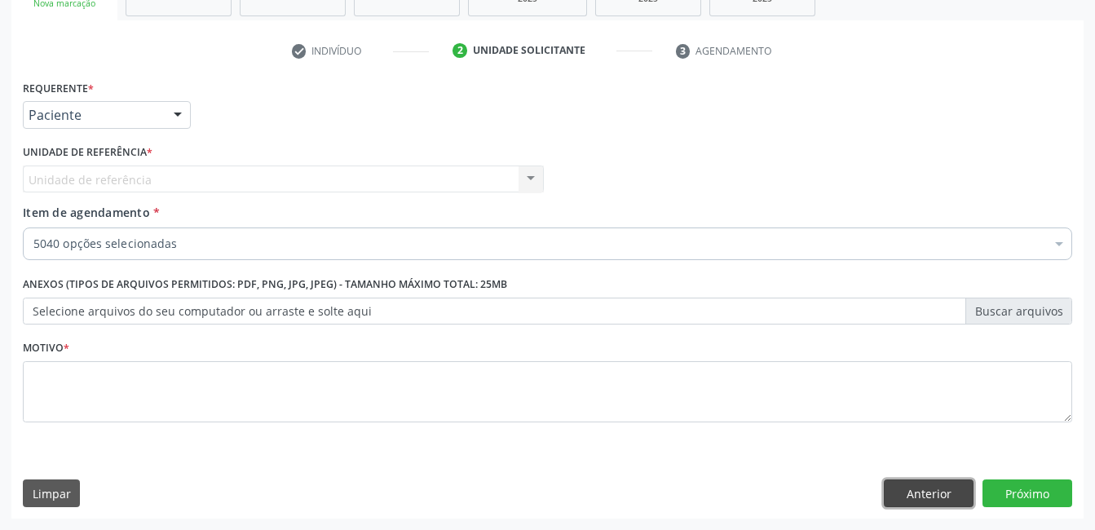
click at [924, 498] on button "Anterior" at bounding box center [929, 494] width 90 height 28
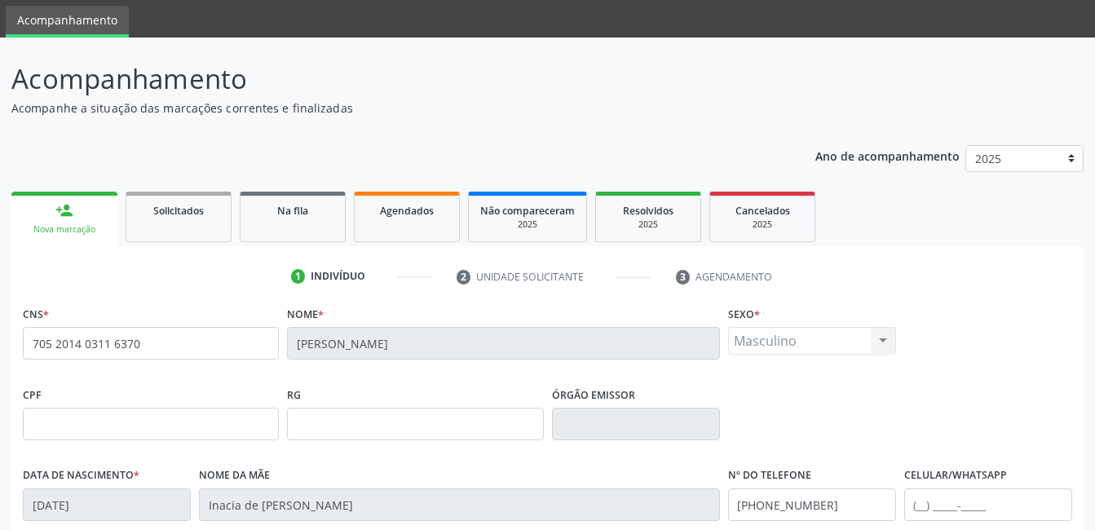
scroll to position [0, 0]
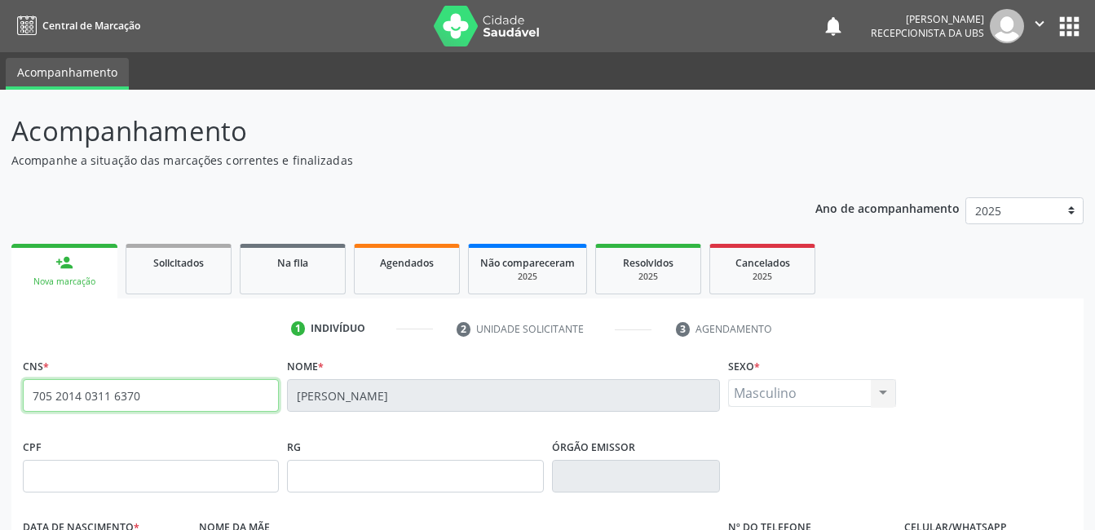
click at [169, 389] on input "705 2014 0311 6370" at bounding box center [151, 395] width 256 height 33
drag, startPoint x: 33, startPoint y: 390, endPoint x: 198, endPoint y: 431, distance: 170.5
click at [198, 431] on div "CNS * 705 2014 0311 6370" at bounding box center [151, 394] width 264 height 81
drag, startPoint x: 219, startPoint y: 427, endPoint x: 155, endPoint y: 354, distance: 97.1
click at [155, 354] on div "CNS * 705 2014 0311 6370" at bounding box center [151, 383] width 256 height 58
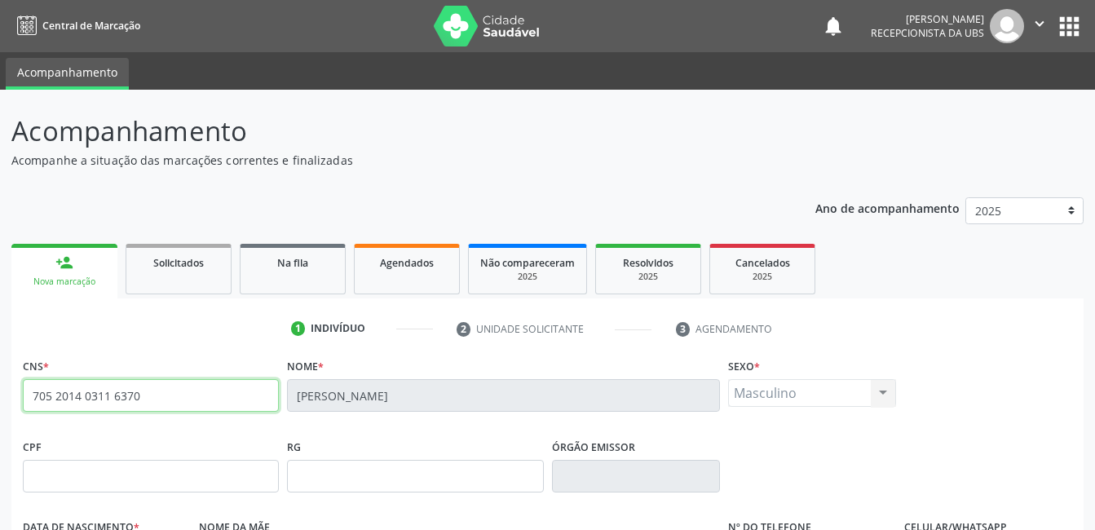
click at [143, 400] on input "705 2014 0311 6370" at bounding box center [151, 395] width 256 height 33
type input "7"
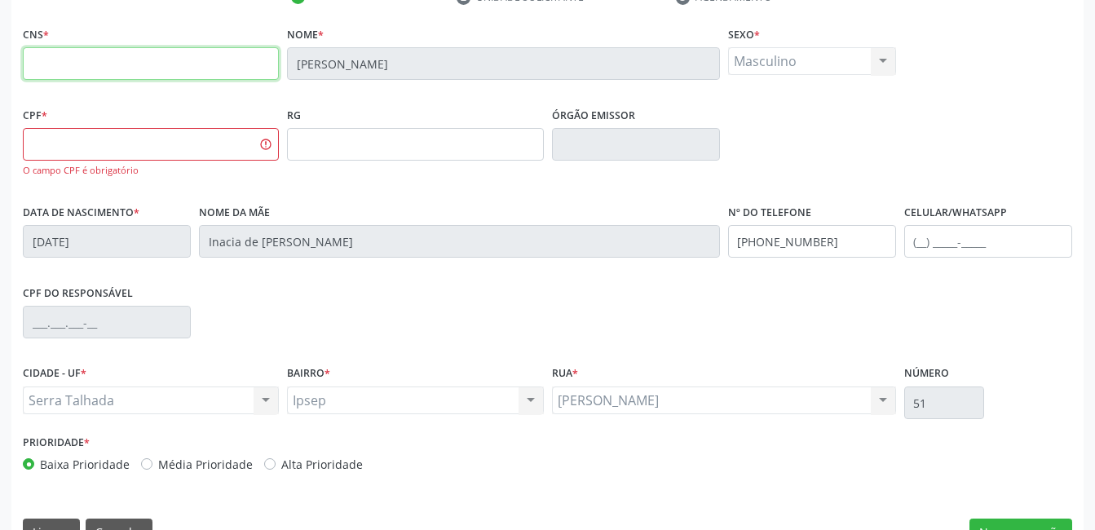
scroll to position [370, 0]
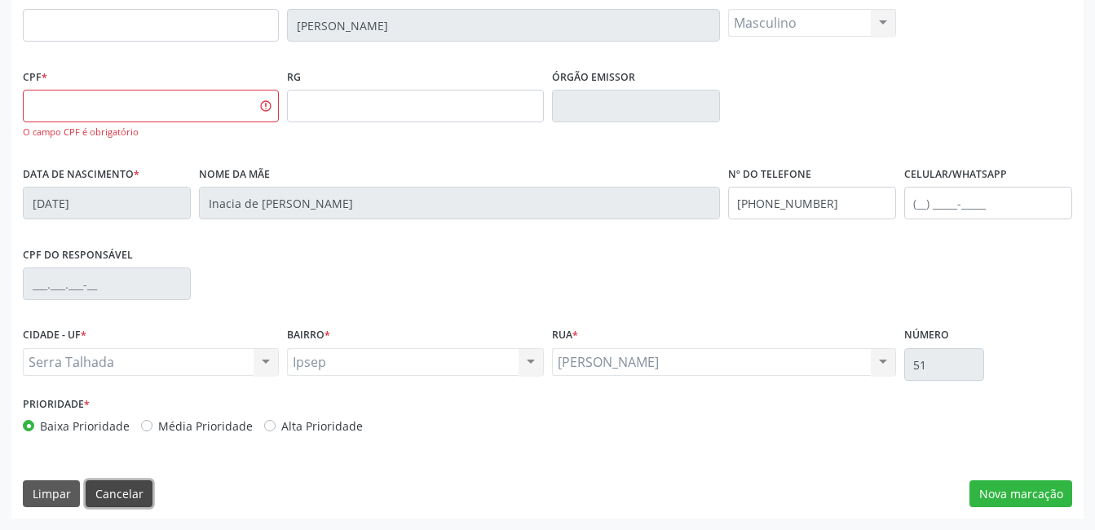
click at [120, 489] on button "Cancelar" at bounding box center [119, 494] width 67 height 28
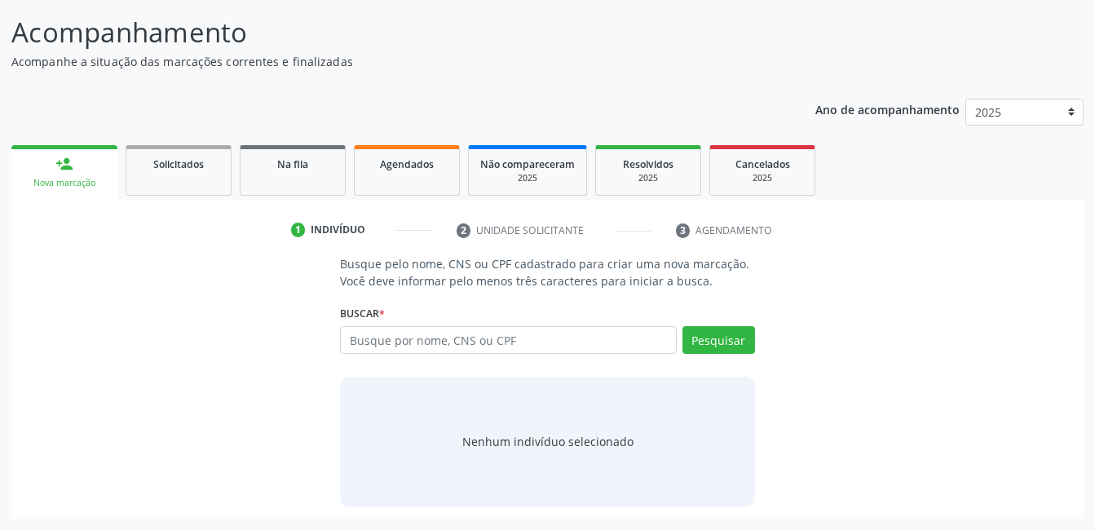
scroll to position [99, 0]
click at [464, 338] on input "text" at bounding box center [508, 340] width 336 height 28
click at [347, 328] on input "text" at bounding box center [508, 340] width 336 height 28
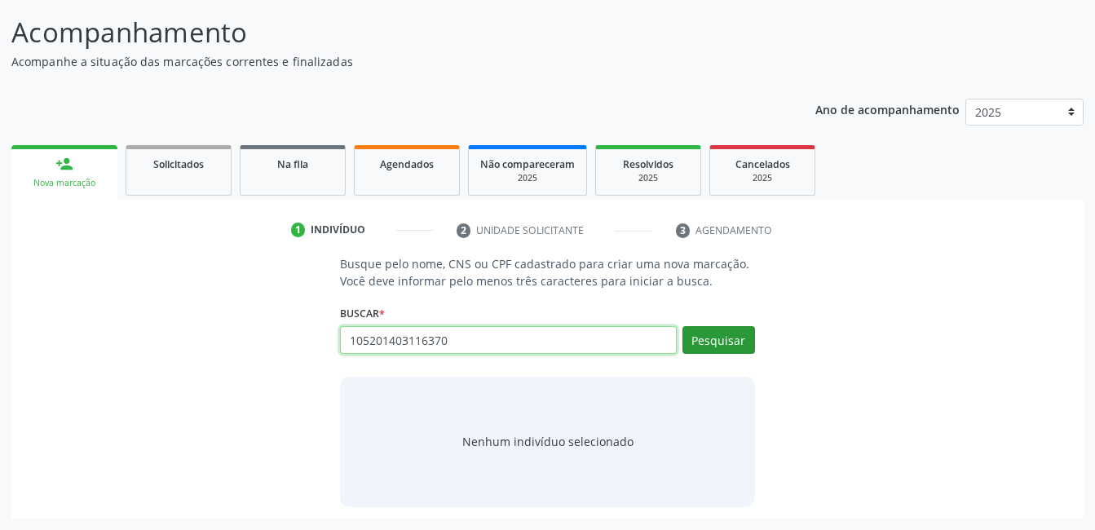
type input "105201403116370"
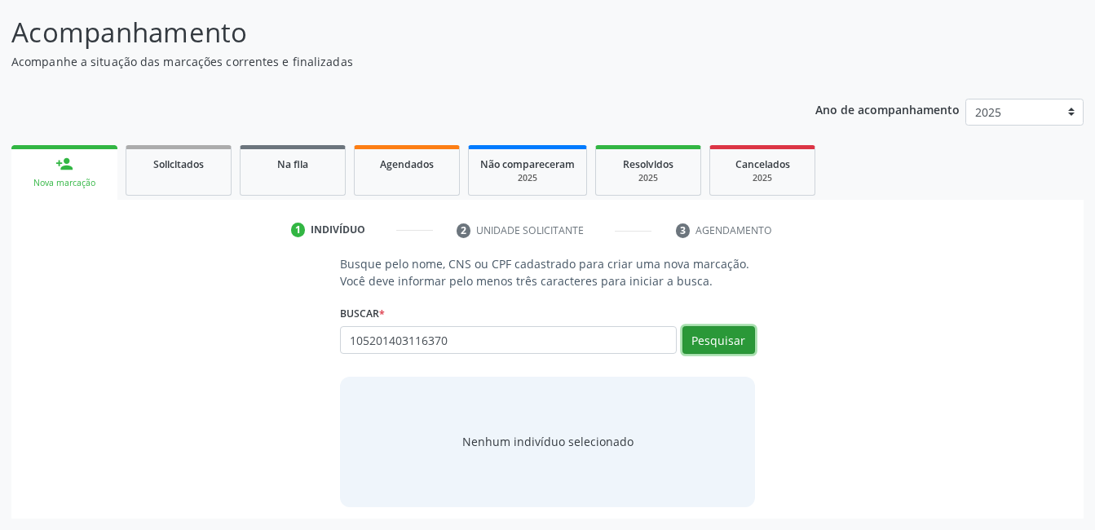
click at [709, 344] on button "Pesquisar" at bounding box center [719, 340] width 73 height 28
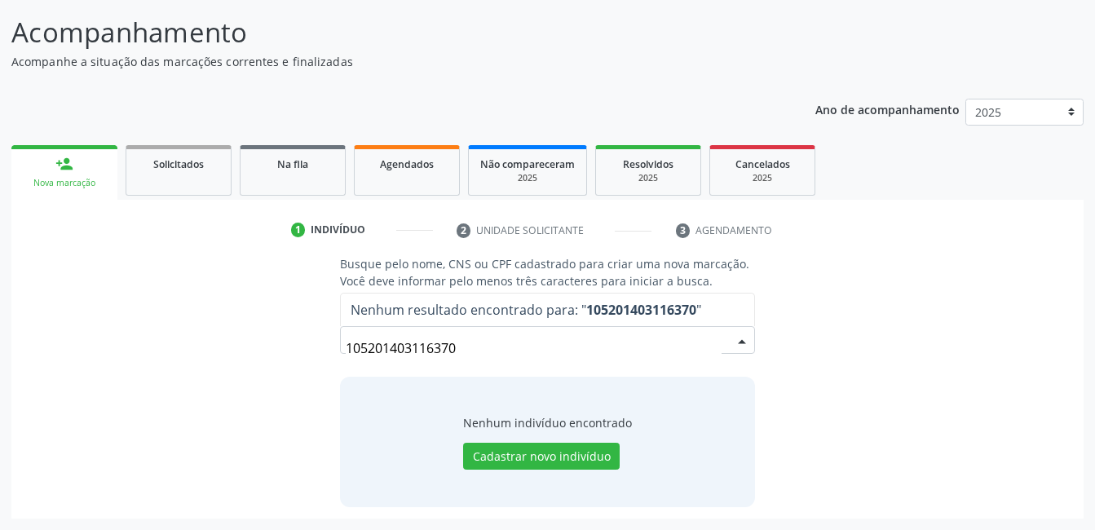
click at [352, 348] on input "105201403116370" at bounding box center [533, 348] width 375 height 33
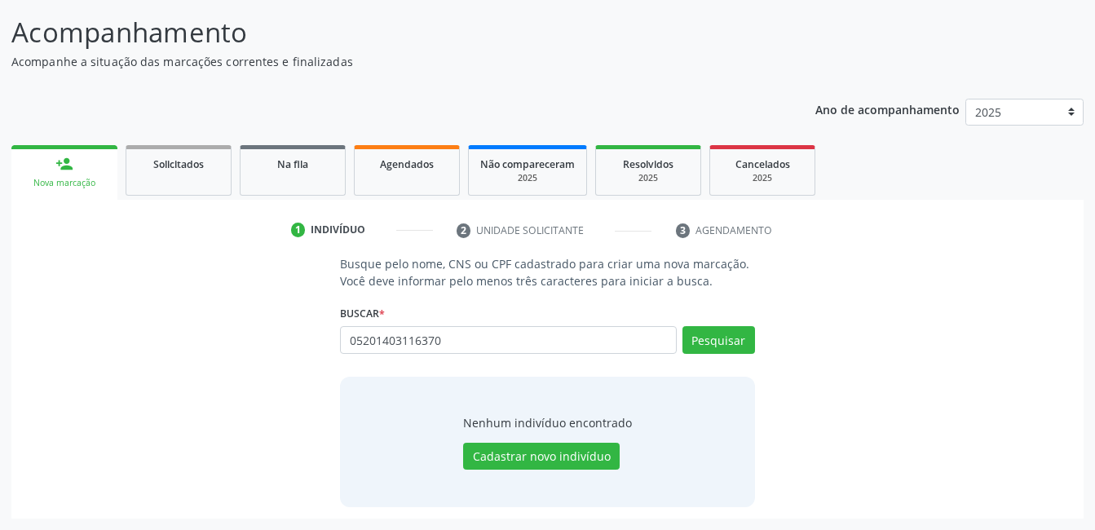
click at [347, 336] on input "05201403116370" at bounding box center [508, 340] width 336 height 28
click at [722, 336] on button "Pesquisar" at bounding box center [719, 340] width 73 height 28
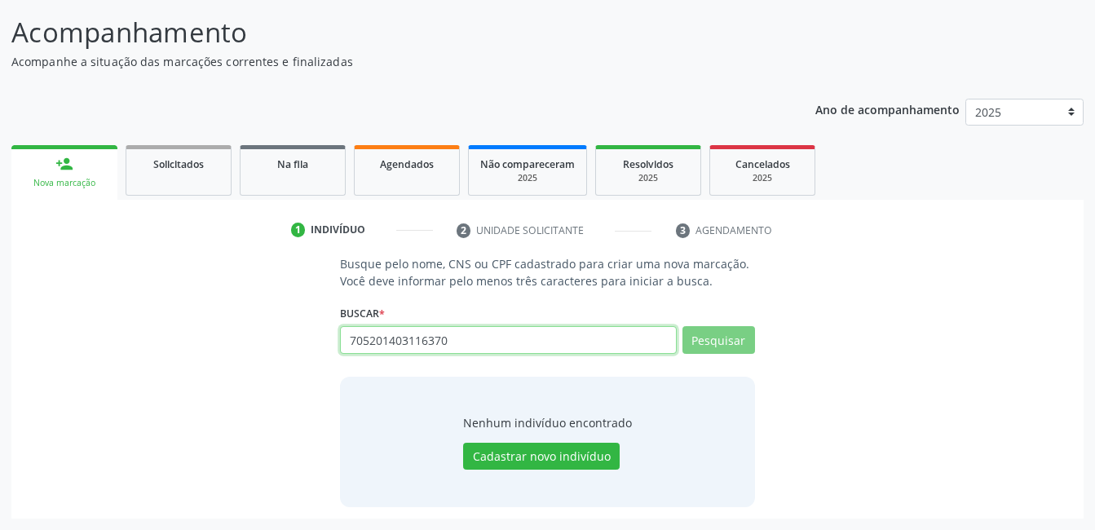
click at [452, 340] on input "705201403116370" at bounding box center [508, 340] width 336 height 28
type input "7"
click at [449, 339] on input "705201403116370" at bounding box center [508, 340] width 336 height 28
click at [361, 342] on input "7002812709456" at bounding box center [508, 340] width 336 height 28
click at [423, 342] on input "02812709456" at bounding box center [508, 340] width 336 height 28
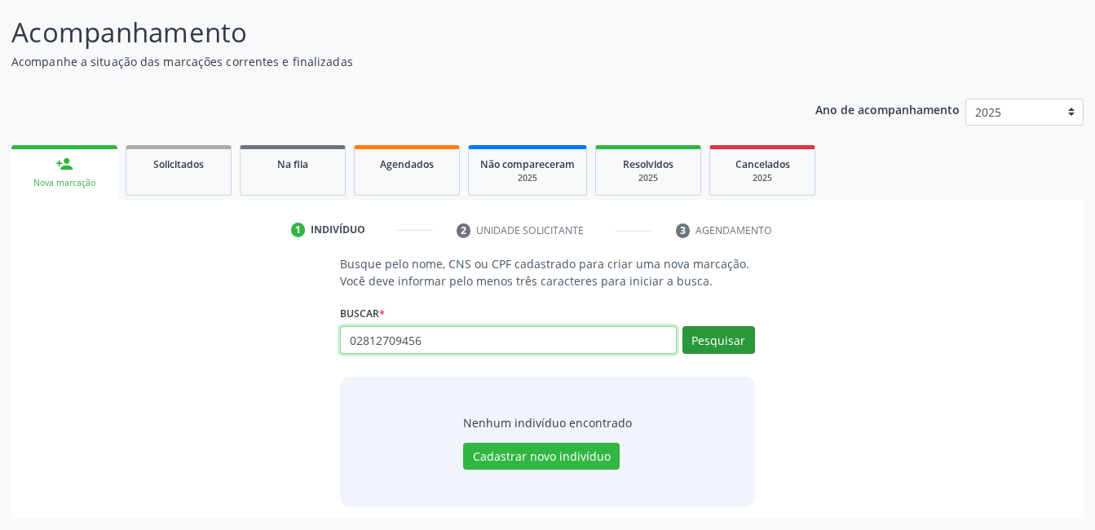
type input "02812709456"
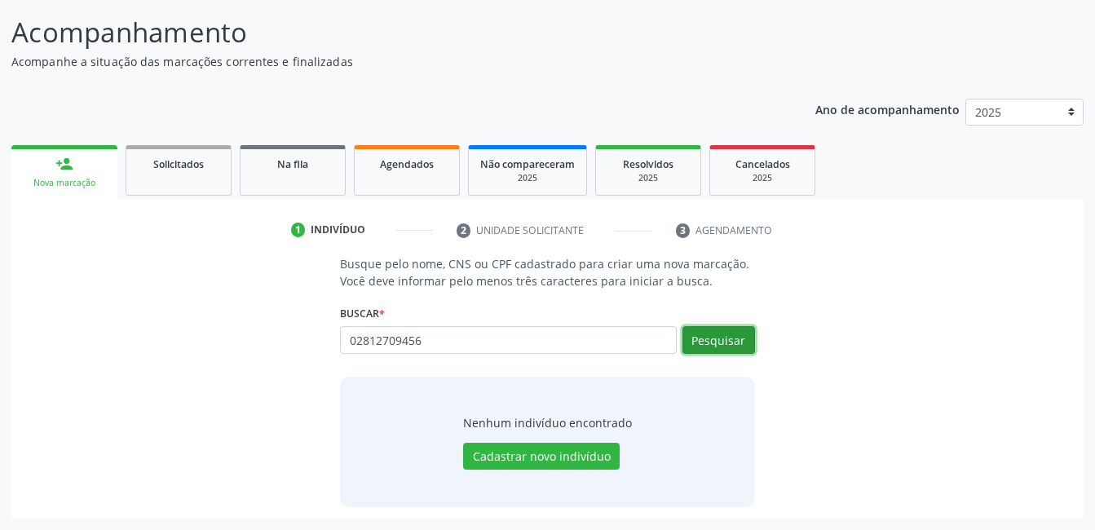
click at [699, 341] on button "Pesquisar" at bounding box center [719, 340] width 73 height 28
type input "02812709456"
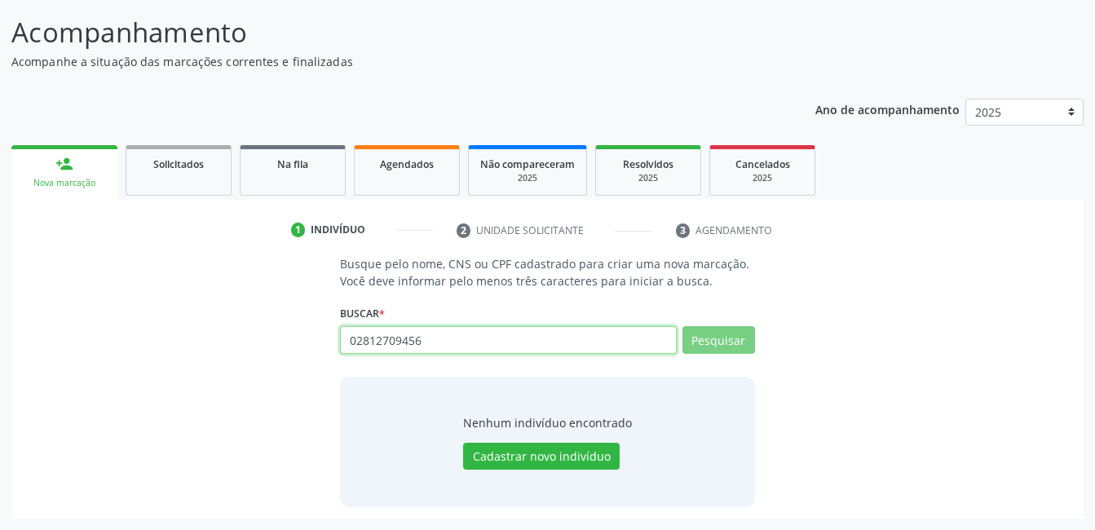
click at [428, 340] on input "02812709456" at bounding box center [508, 340] width 336 height 28
type input "0"
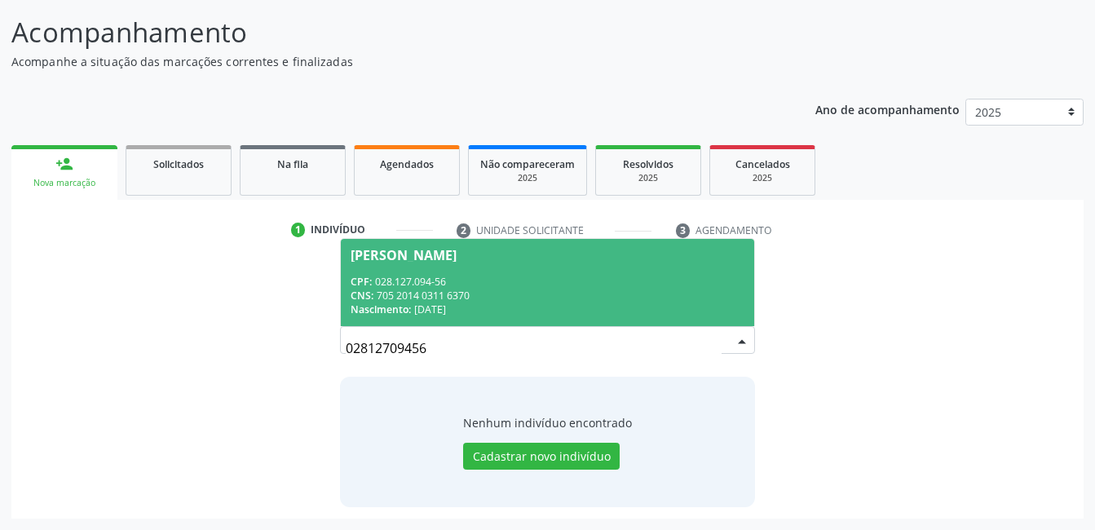
click at [398, 261] on div "[PERSON_NAME]" at bounding box center [404, 255] width 106 height 13
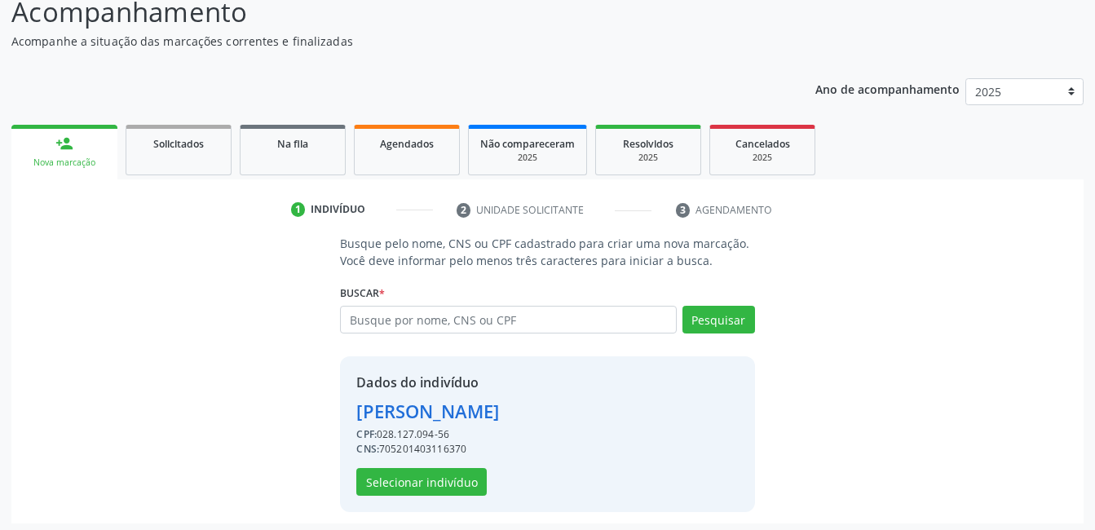
scroll to position [124, 0]
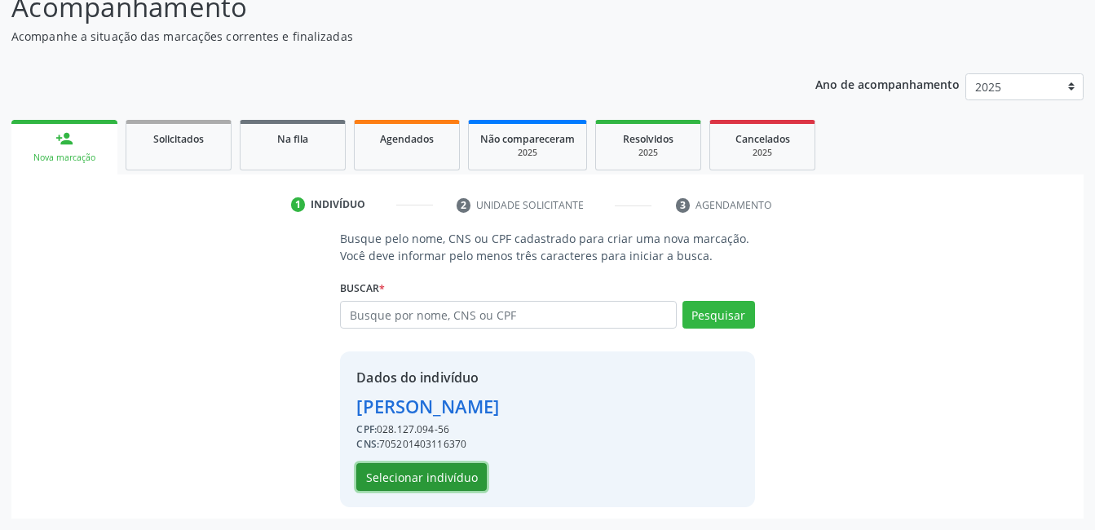
click at [393, 484] on button "Selecionar indivíduo" at bounding box center [421, 477] width 130 height 28
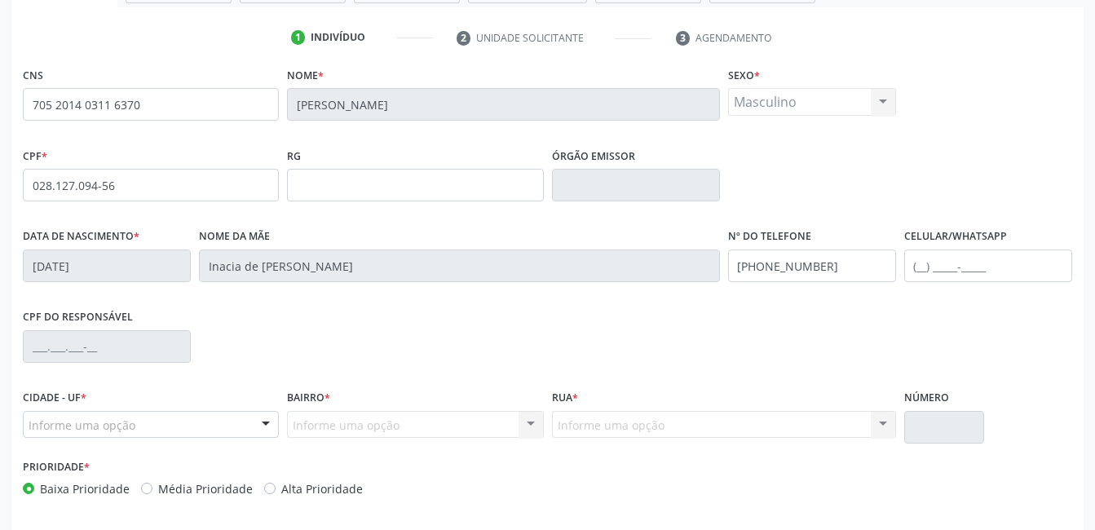
scroll to position [354, 0]
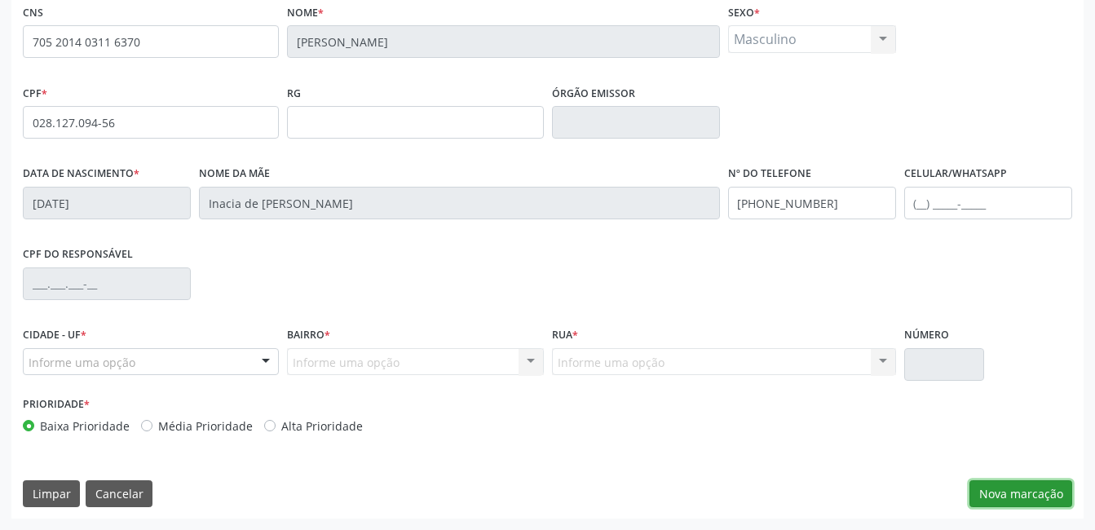
click at [997, 485] on button "Nova marcação" at bounding box center [1021, 494] width 103 height 28
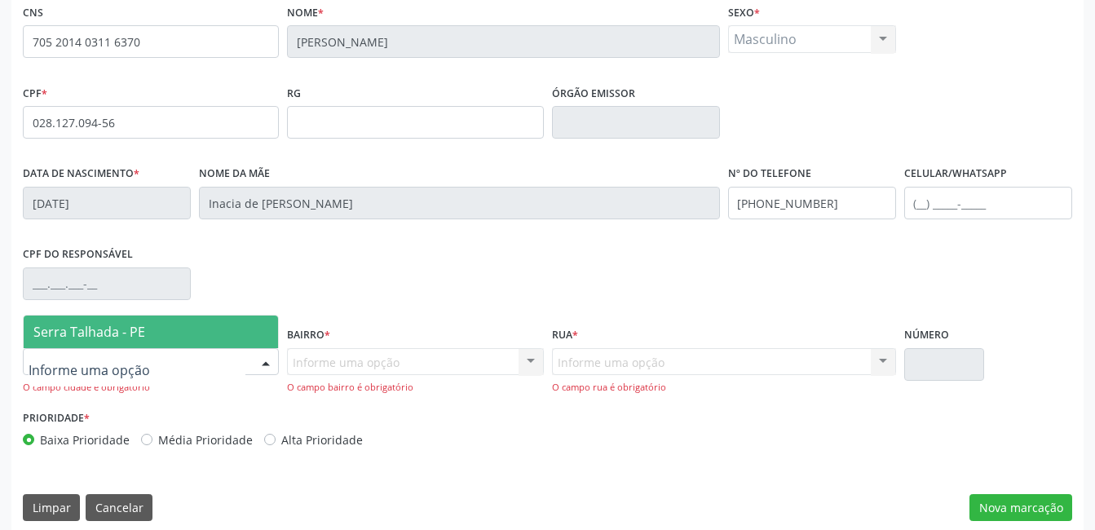
click at [60, 321] on span "Serra Talhada - PE" at bounding box center [151, 332] width 254 height 33
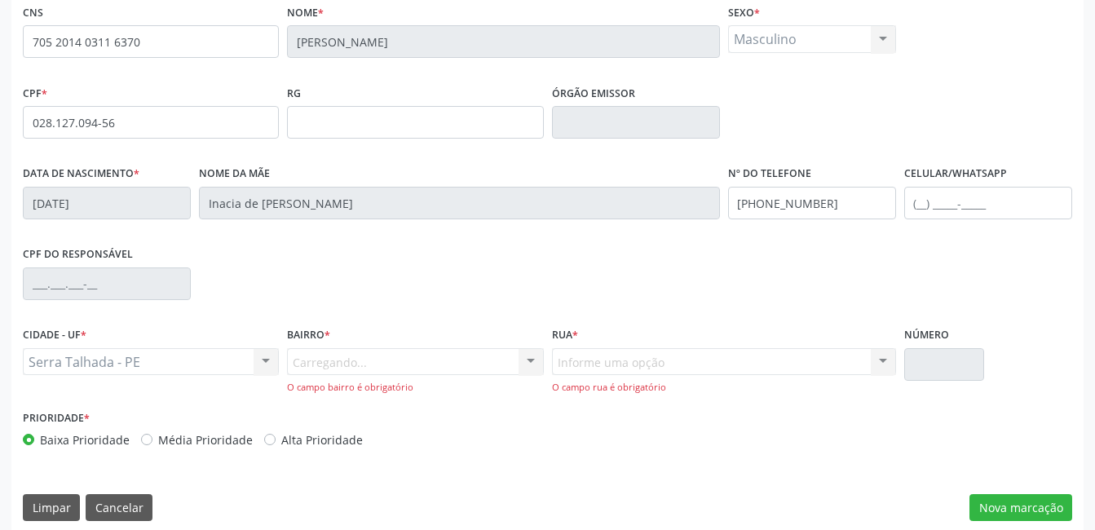
click at [302, 364] on div "Carregando... Nenhum resultado encontrado para: " " Nenhuma opção encontrada. D…" at bounding box center [415, 371] width 256 height 46
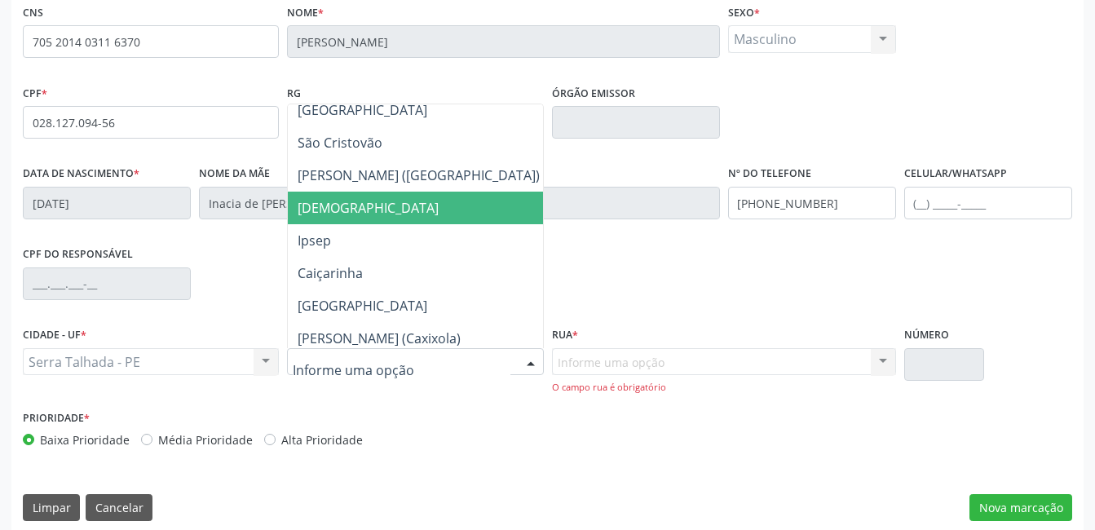
scroll to position [408, 0]
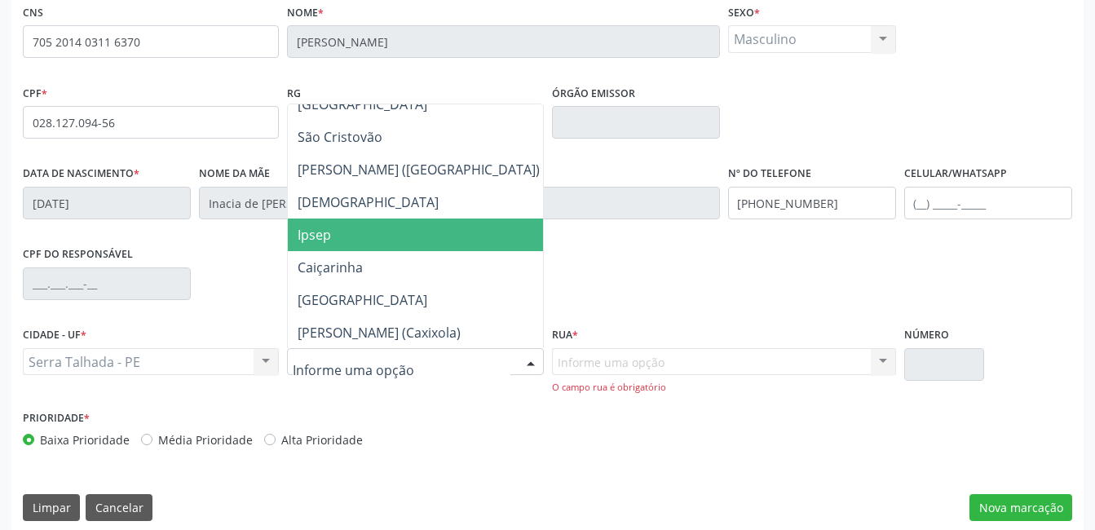
click at [315, 239] on span "Ipsep" at bounding box center [314, 235] width 33 height 18
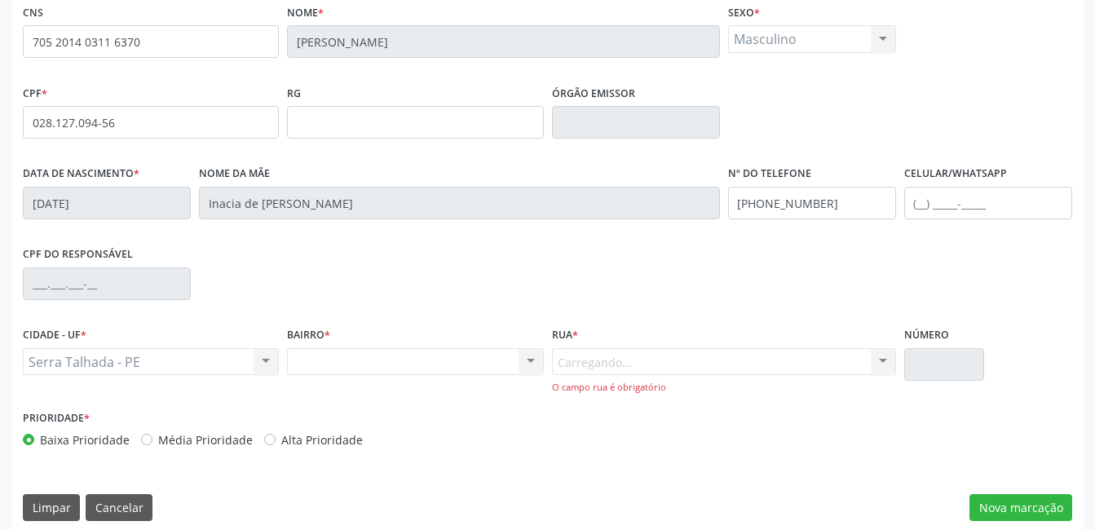
click at [575, 355] on div "Carregando... Nenhum resultado encontrado para: " " Nenhuma opção encontrada. D…" at bounding box center [724, 371] width 344 height 46
click at [599, 360] on div "Carregando... Nenhum resultado encontrado para: " " Nenhuma opção encontrada. D…" at bounding box center [724, 371] width 344 height 46
click at [615, 370] on div "Carregando... Nenhum resultado encontrado para: " " Nenhuma opção encontrada. D…" at bounding box center [724, 371] width 344 height 46
click at [618, 396] on div "Rua * Carregando... Nenhum resultado encontrado para: " " Nenhuma opção encontr…" at bounding box center [724, 364] width 352 height 83
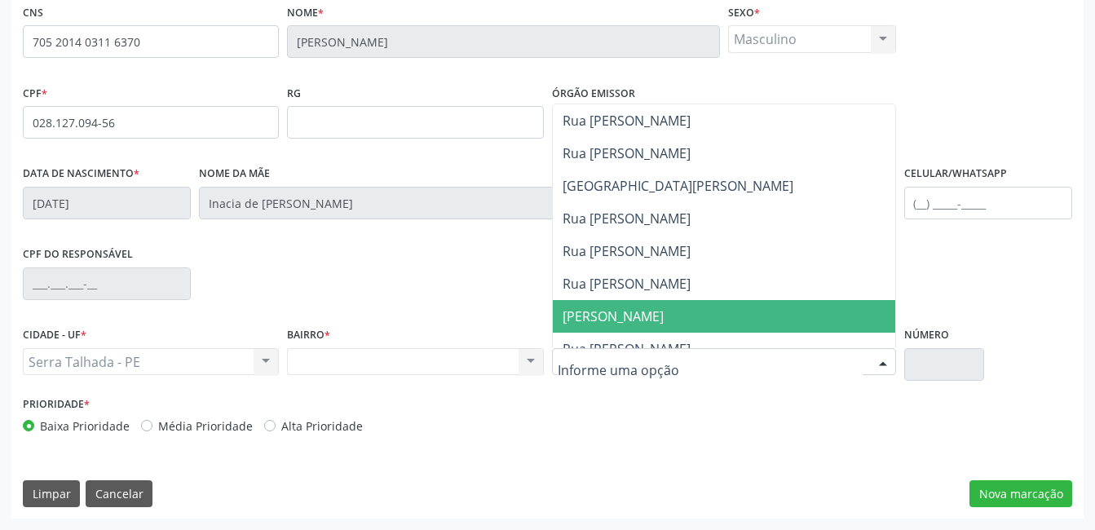
click at [658, 313] on span "[PERSON_NAME]" at bounding box center [613, 316] width 101 height 18
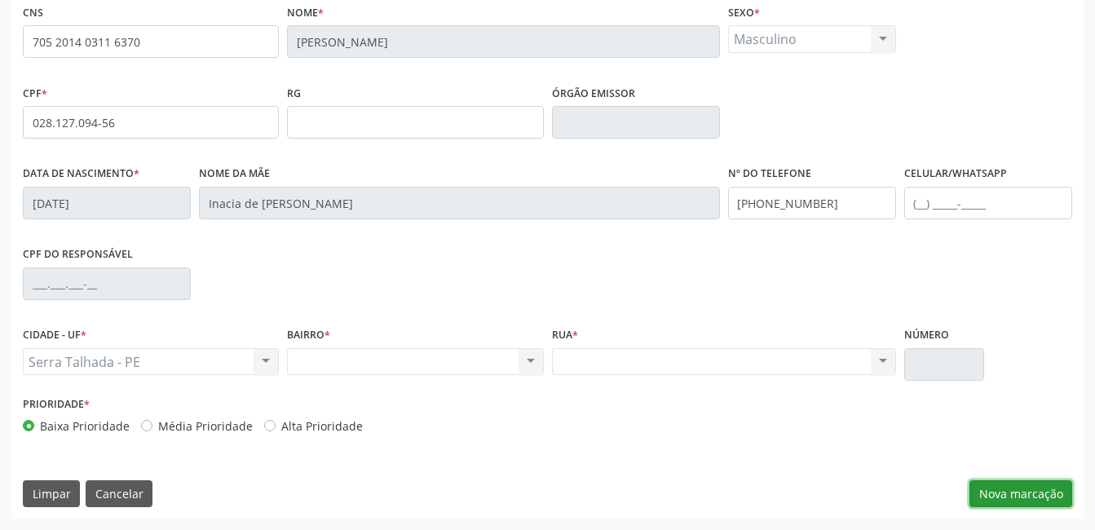
click at [1019, 491] on button "Nova marcação" at bounding box center [1021, 494] width 103 height 28
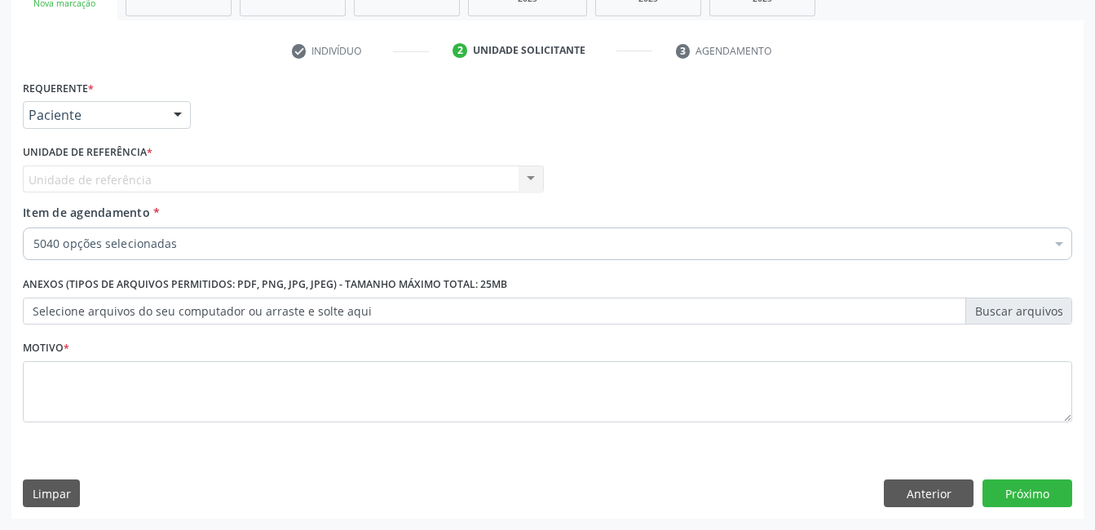
scroll to position [278, 0]
click at [182, 115] on div at bounding box center [178, 116] width 24 height 28
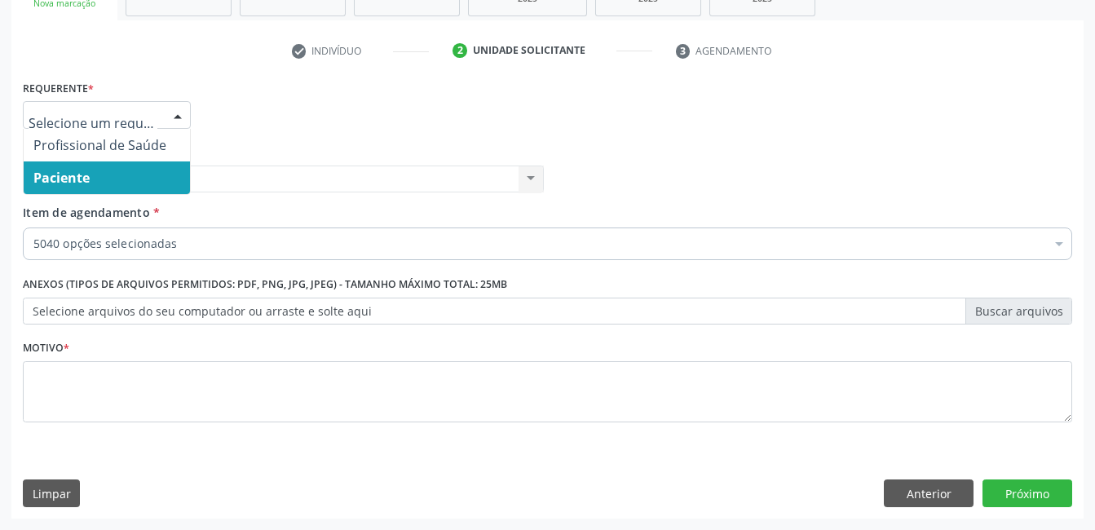
click at [99, 177] on span "Paciente" at bounding box center [107, 177] width 166 height 33
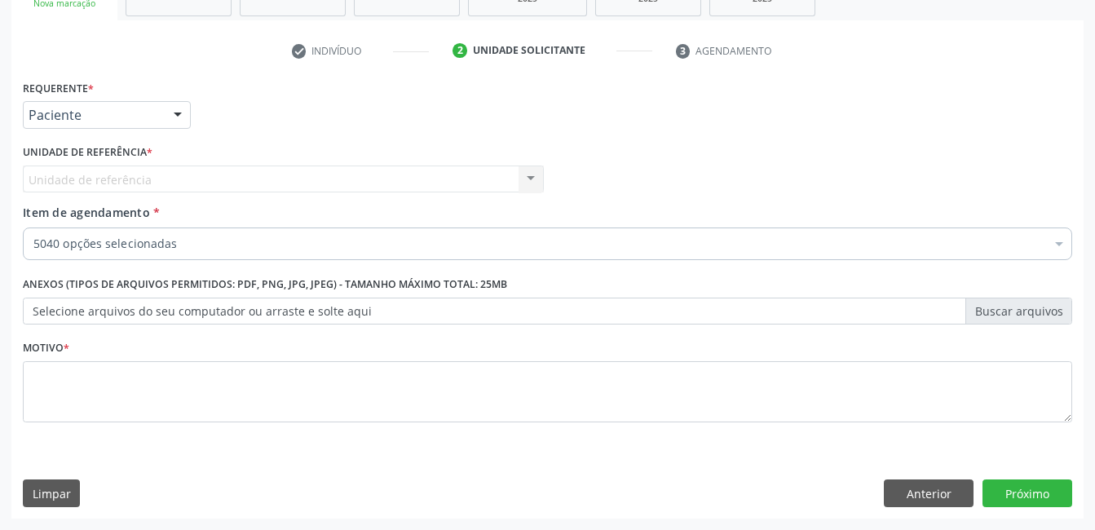
click at [58, 216] on span "Item de agendamento" at bounding box center [86, 212] width 127 height 15
click at [33, 228] on input "Item de agendamento *" at bounding box center [33, 244] width 0 height 33
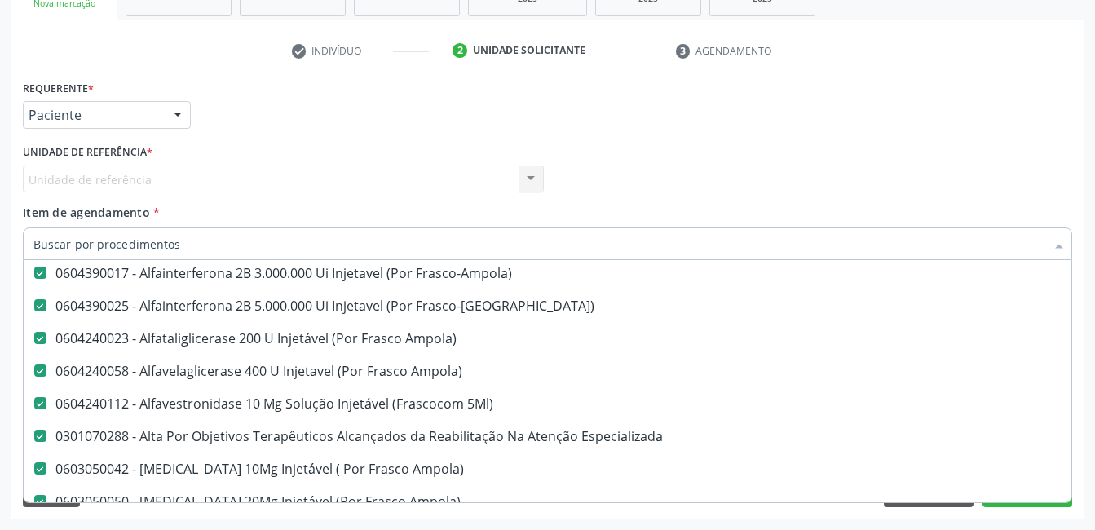
scroll to position [2610, 0]
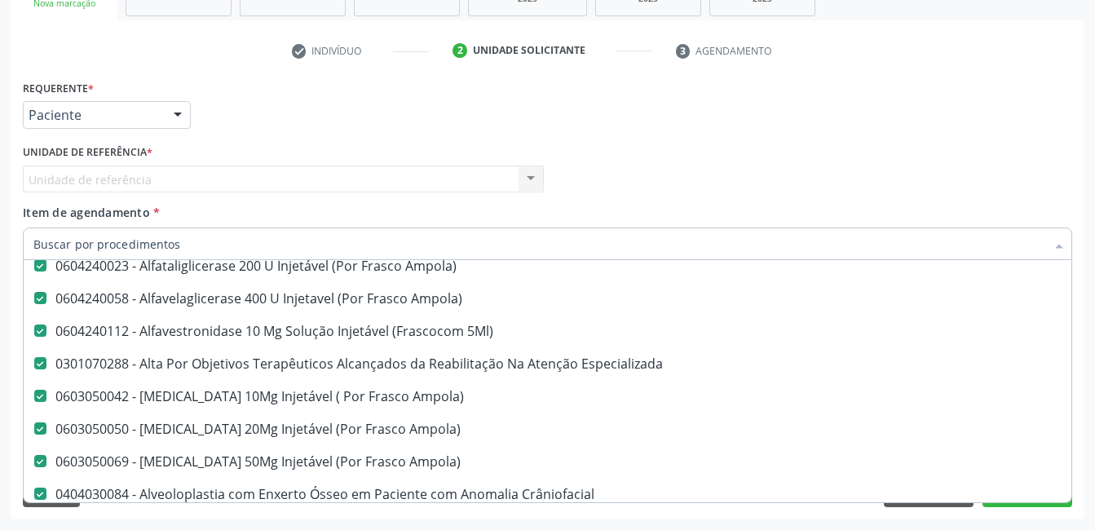
click at [947, 102] on div "Requerente * Paciente Profissional de Saúde Paciente Nenhum resultado encontrad…" at bounding box center [548, 108] width 1058 height 64
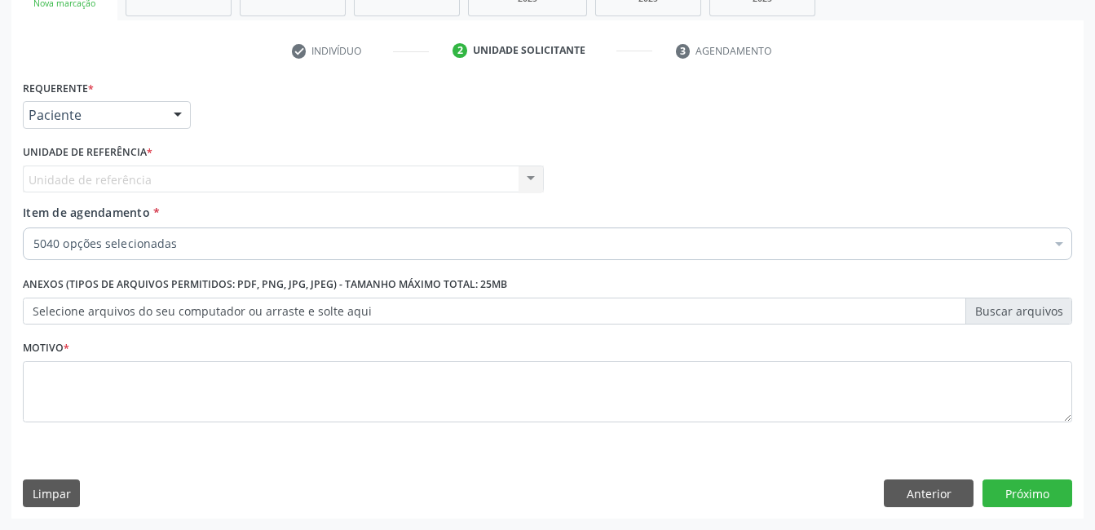
scroll to position [0, 0]
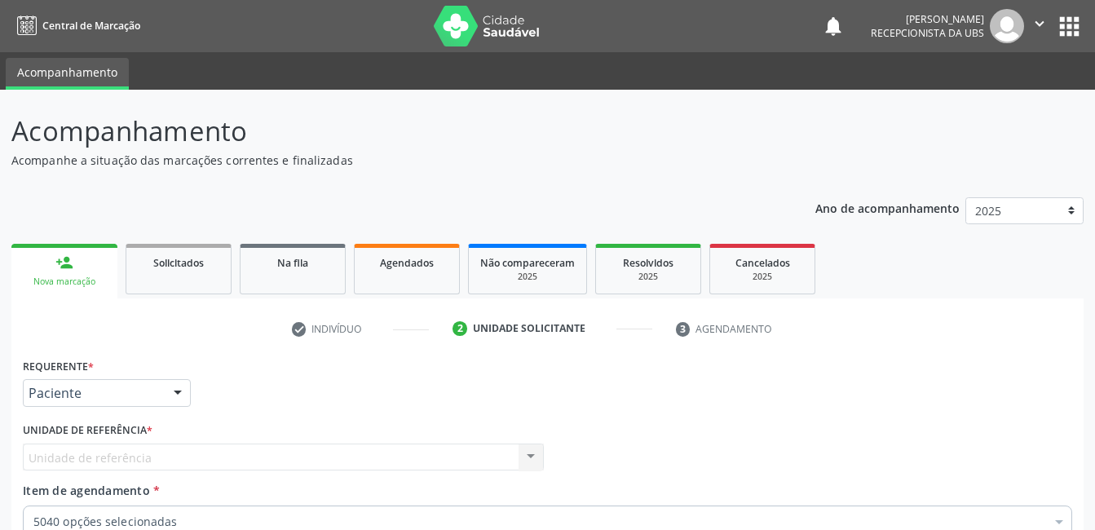
click at [73, 278] on div "Nova marcação" at bounding box center [64, 282] width 83 height 12
click at [73, 289] on link "person_add Nova marcação" at bounding box center [64, 271] width 106 height 55
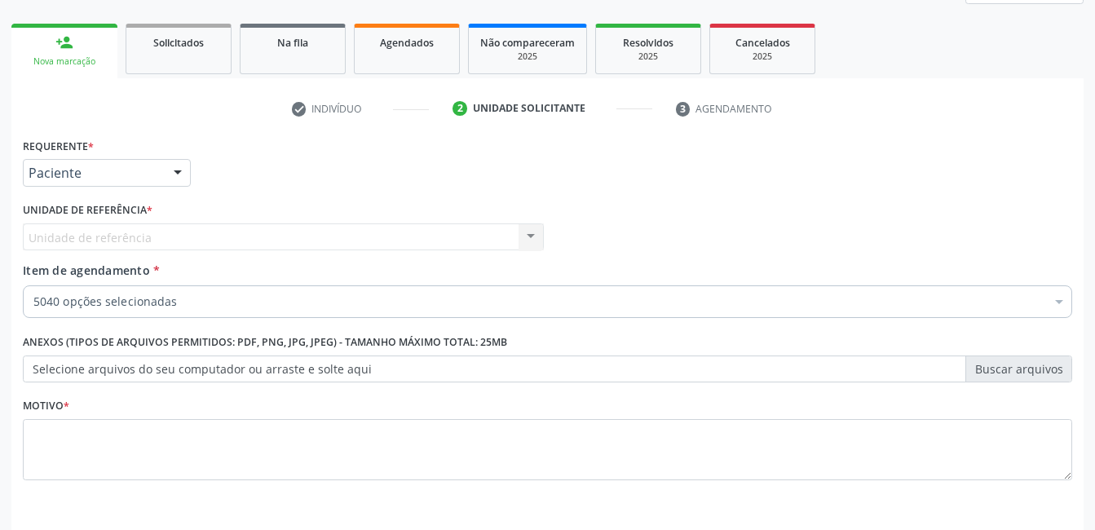
scroll to position [278, 0]
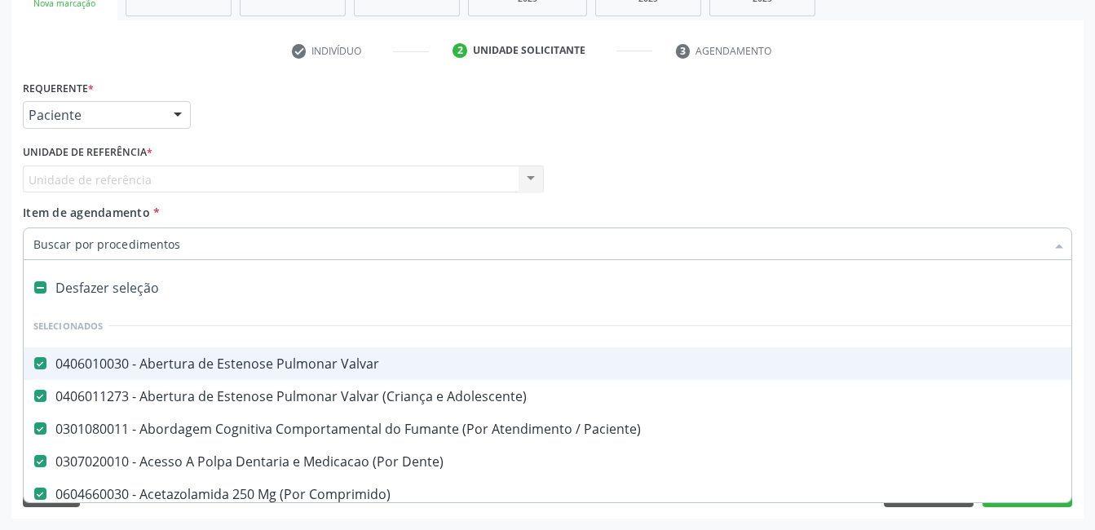
click at [38, 362] on Valvar at bounding box center [40, 363] width 12 height 12
click at [34, 362] on Valvar "checkbox" at bounding box center [29, 363] width 11 height 11
checkbox Valvar "false"
click at [45, 400] on Adolescente\) at bounding box center [40, 396] width 12 height 12
click at [34, 400] on Adolescente\) "checkbox" at bounding box center [29, 396] width 11 height 11
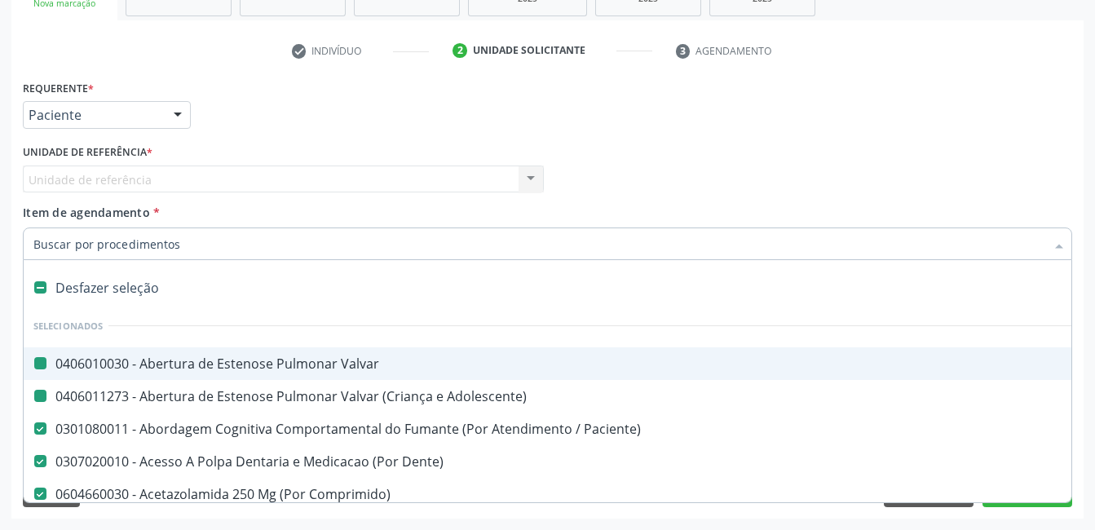
checkbox Adolescente\) "false"
click at [40, 426] on Paciente\) at bounding box center [40, 428] width 12 height 12
click at [34, 426] on Paciente\) "checkbox" at bounding box center [29, 428] width 11 height 11
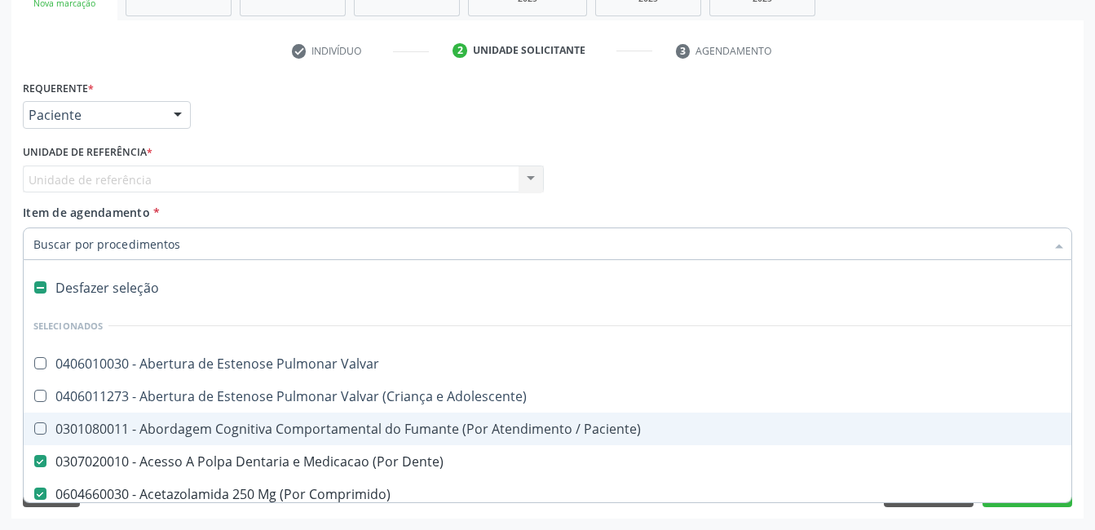
click at [41, 431] on Paciente\) at bounding box center [40, 428] width 12 height 12
click at [34, 431] on Paciente\) "checkbox" at bounding box center [29, 428] width 11 height 11
checkbox Paciente\) "true"
click at [38, 466] on Dente\) at bounding box center [40, 461] width 12 height 12
click at [34, 466] on Dente\) "checkbox" at bounding box center [29, 461] width 11 height 11
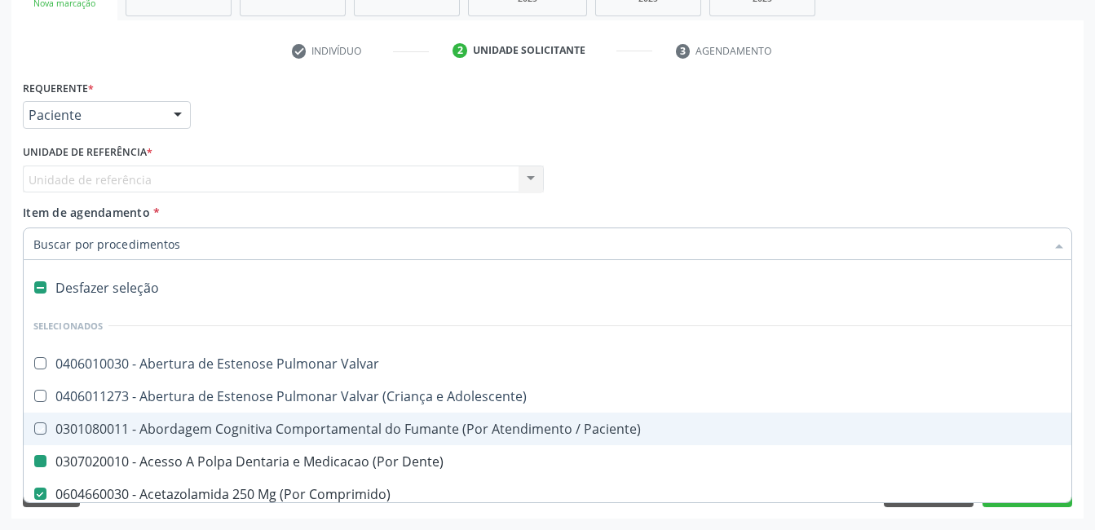
checkbox Dente\) "false"
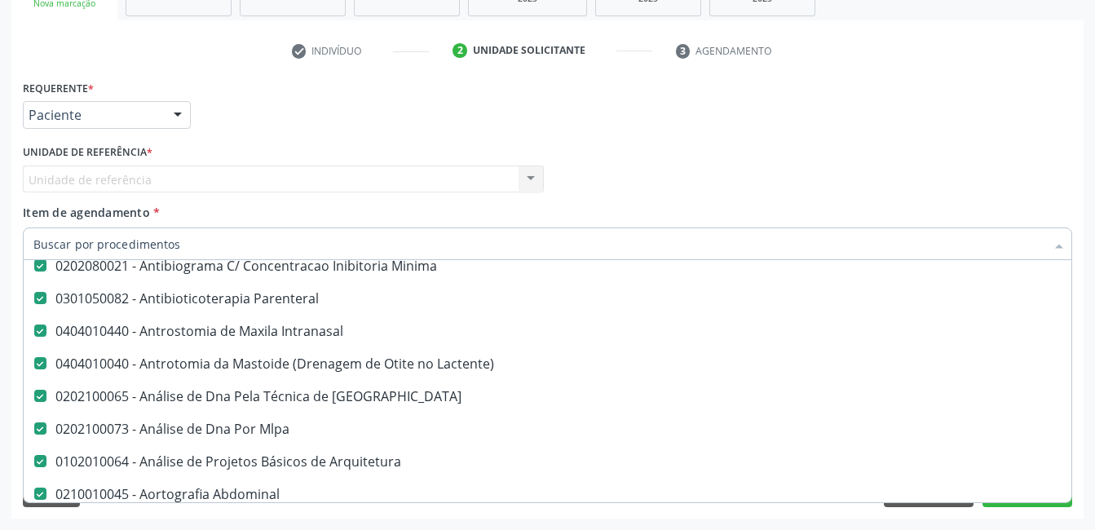
scroll to position [6199, 0]
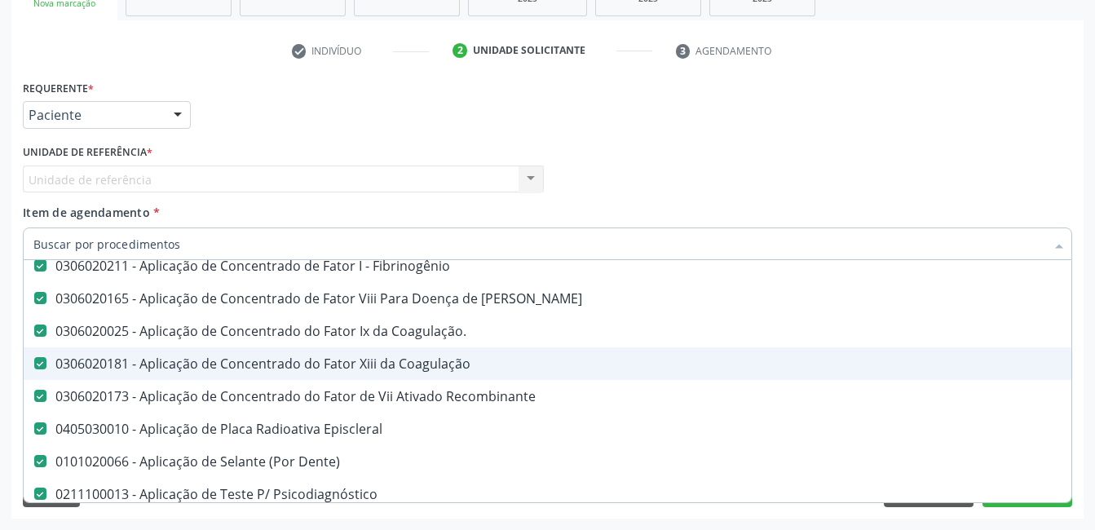
drag, startPoint x: 179, startPoint y: 113, endPoint x: 42, endPoint y: 212, distance: 169.5
click at [179, 113] on div at bounding box center [178, 116] width 24 height 28
click at [0, 0] on span "Profissional de Saúde" at bounding box center [0, 0] width 0 height 0
click at [0, 0] on span "Paciente" at bounding box center [0, 0] width 0 height 0
checkbox Valvar "true"
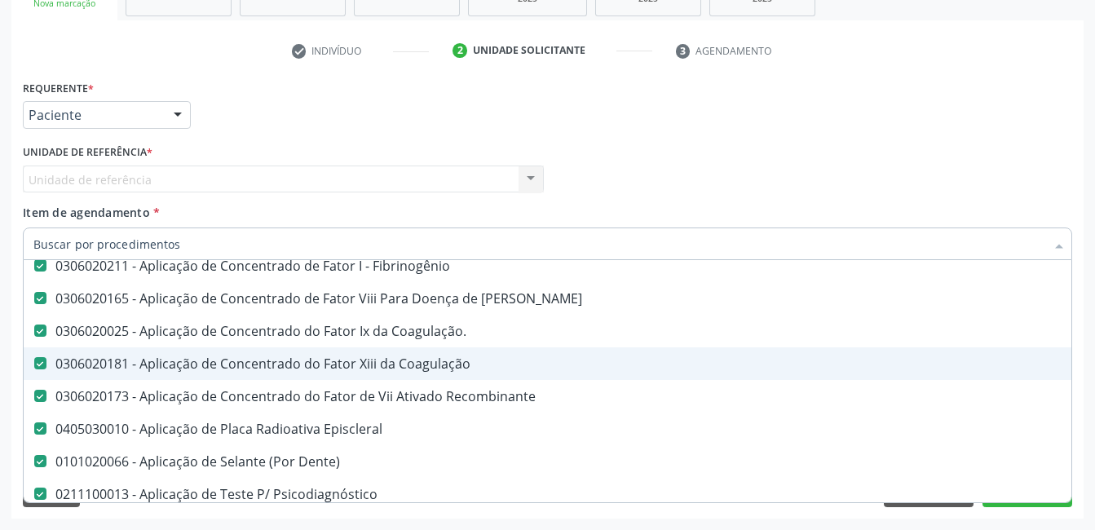
checkbox Adolescente\) "true"
checkbox Dente\) "true"
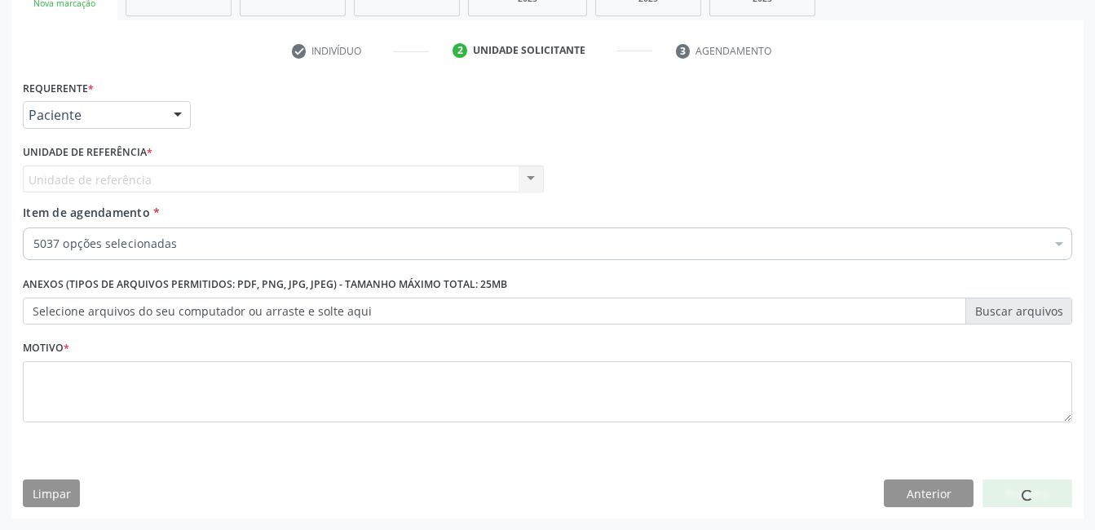
scroll to position [0, 0]
